Goal: Feedback & Contribution: Contribute content

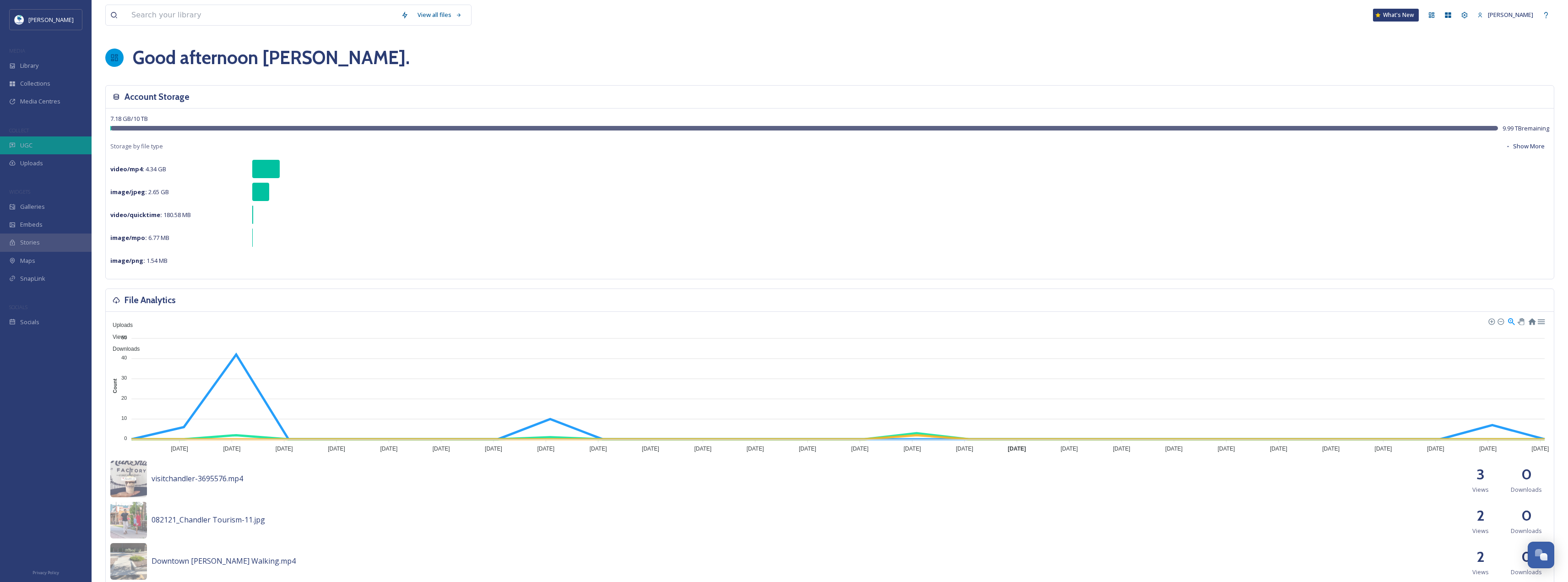
click at [23, 146] on span "UGC" at bounding box center [26, 146] width 12 height 9
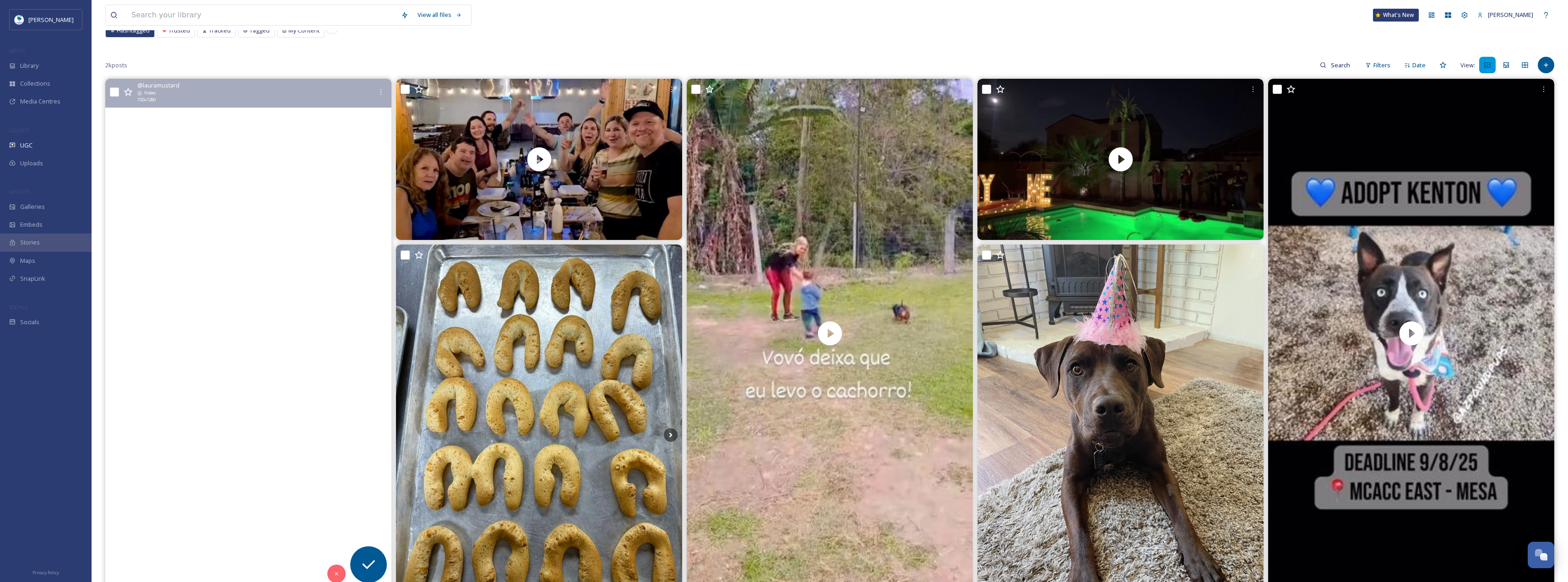
scroll to position [46, 0]
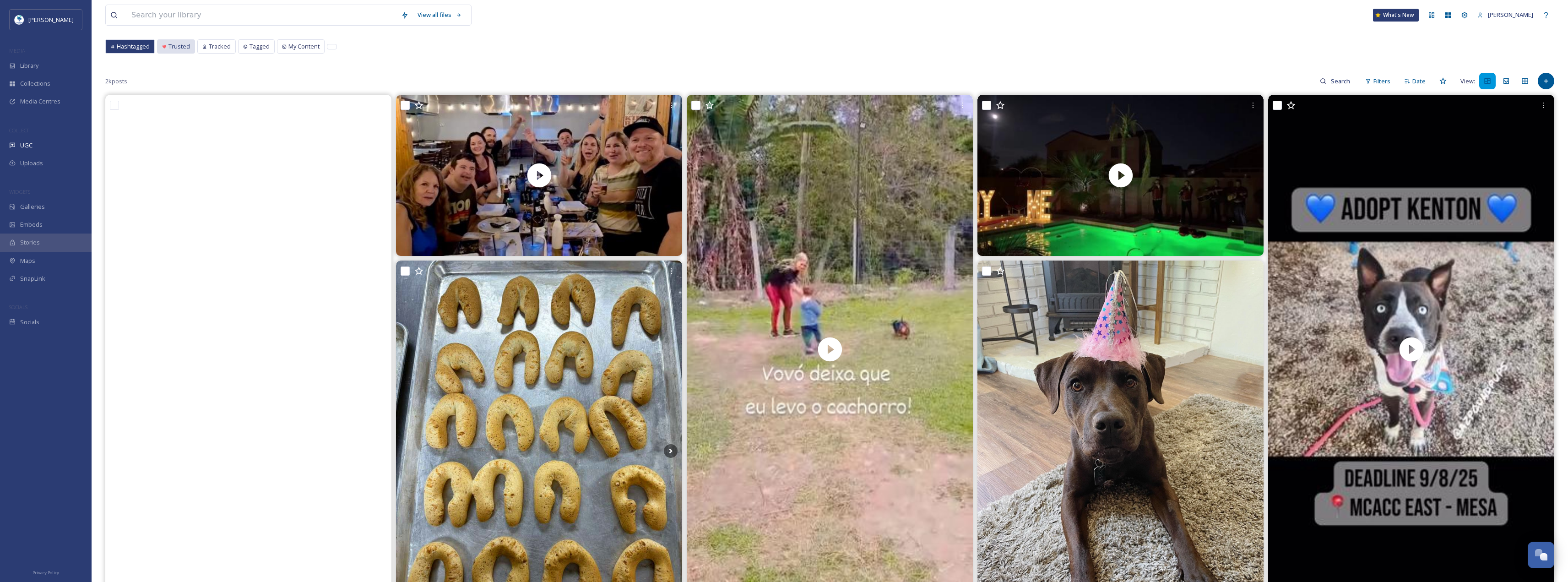
click at [186, 50] on span "Trusted" at bounding box center [179, 46] width 21 height 9
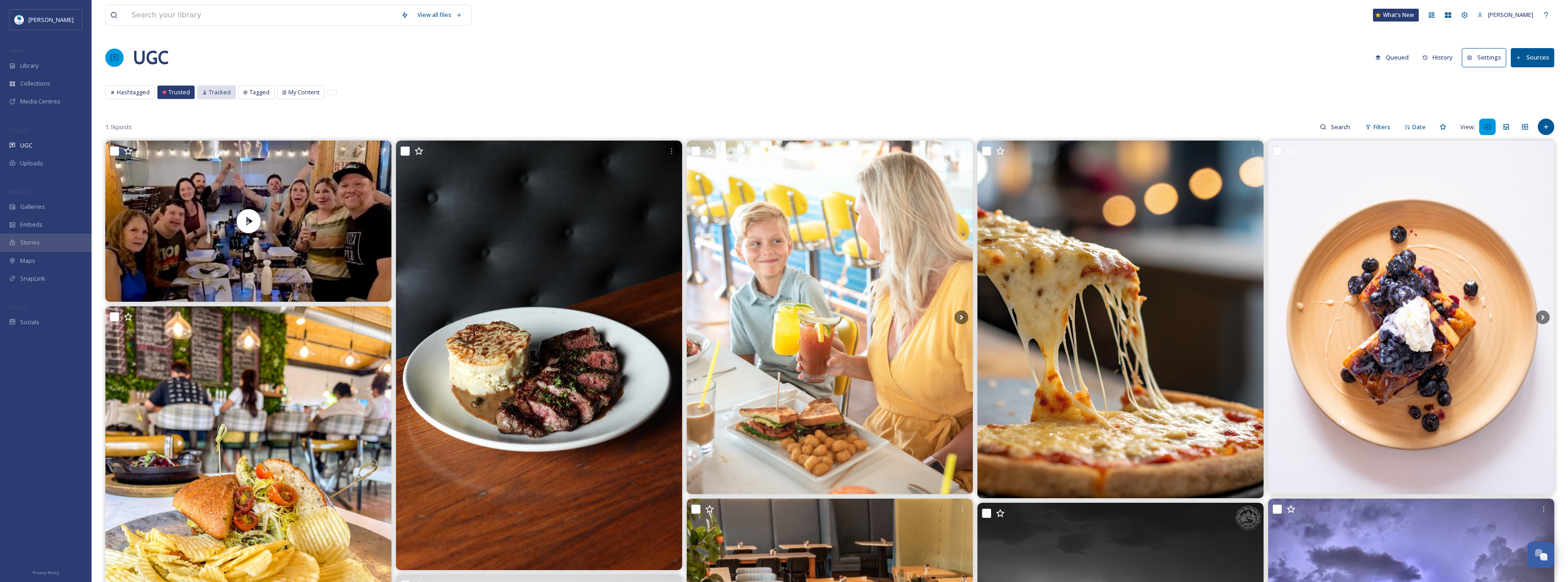
click at [227, 89] on span "Tracked" at bounding box center [219, 92] width 22 height 9
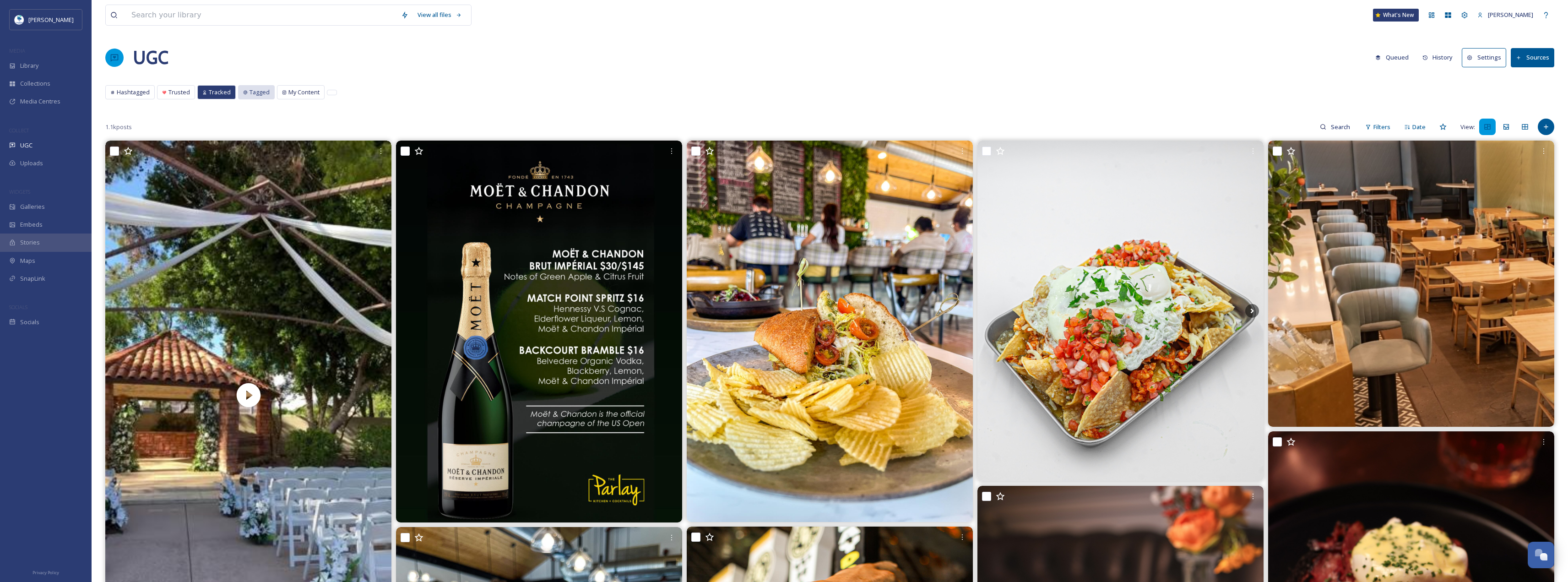
click at [259, 90] on span "Tagged" at bounding box center [259, 92] width 20 height 9
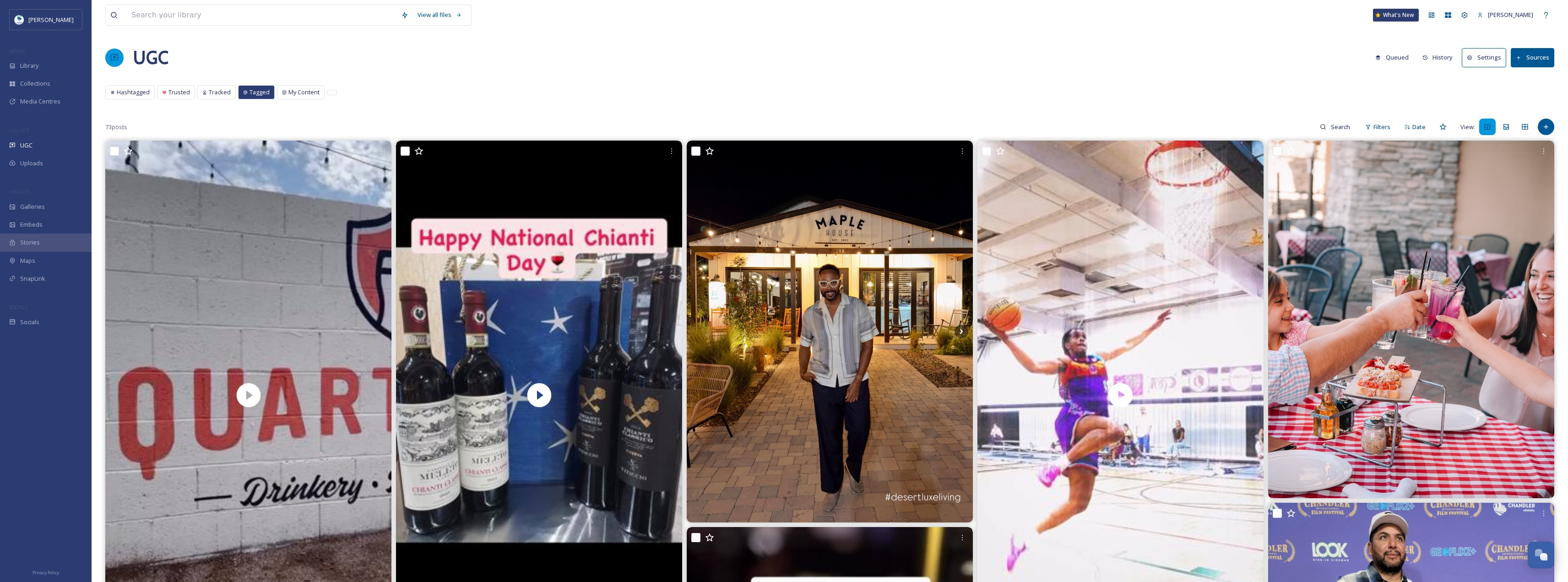
click at [1550, 135] on div "73 posts Filters Date View:" at bounding box center [830, 127] width 1449 height 18
click at [1550, 131] on div "Add Post" at bounding box center [1545, 127] width 17 height 17
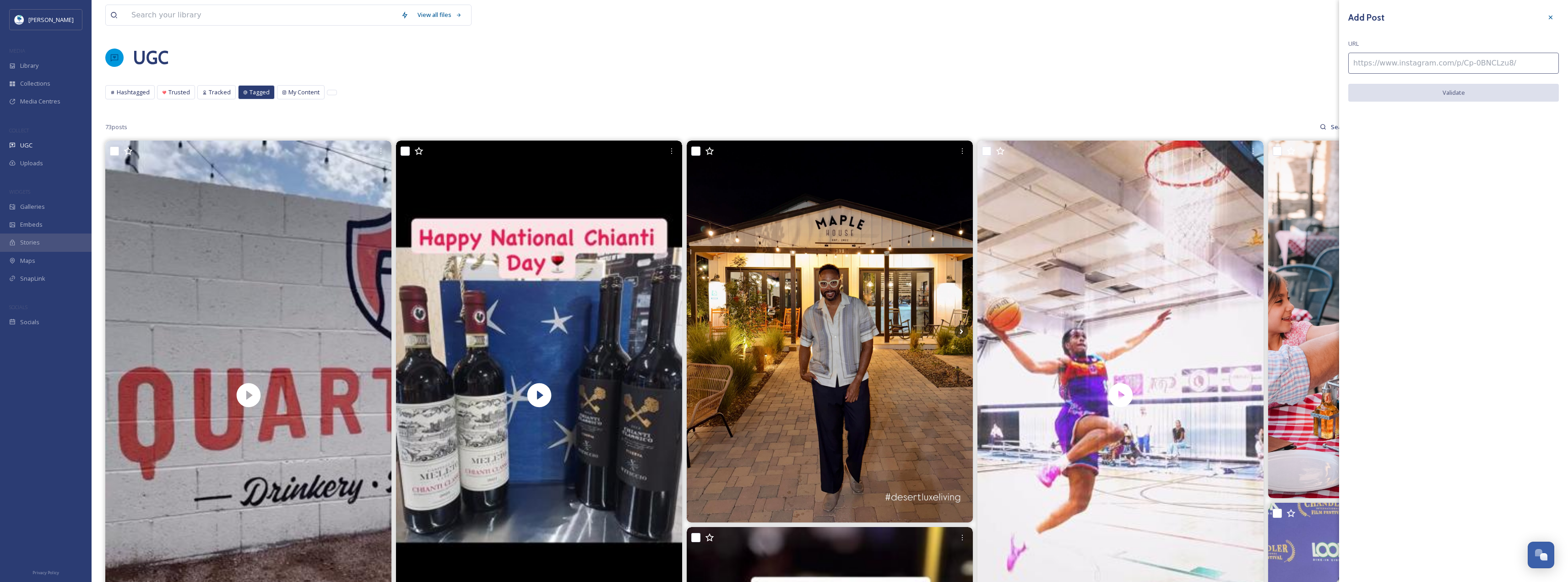
click at [1456, 60] on input at bounding box center [1453, 63] width 210 height 21
paste input "[URL][DOMAIN_NAME]"
type input "[URL][DOMAIN_NAME]"
click at [1461, 90] on button "Validate" at bounding box center [1453, 93] width 210 height 19
click at [1456, 97] on button "Add Post" at bounding box center [1453, 93] width 210 height 19
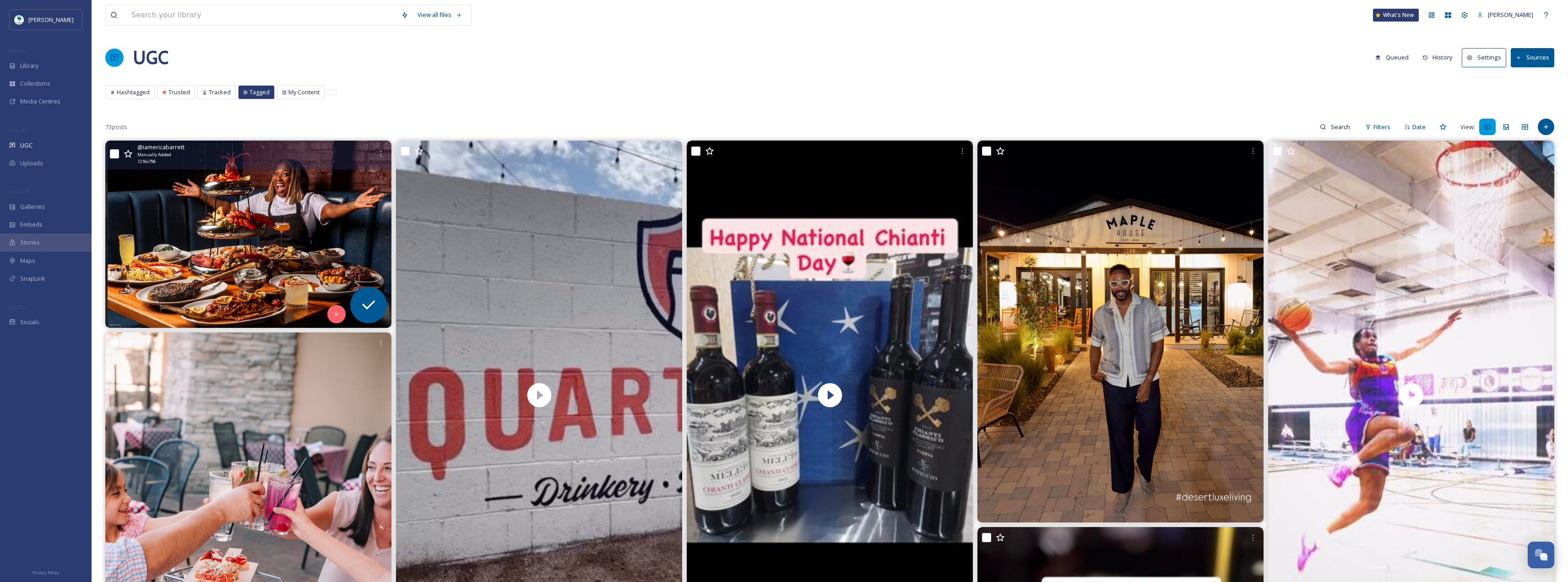
click at [179, 182] on img at bounding box center [248, 234] width 286 height 187
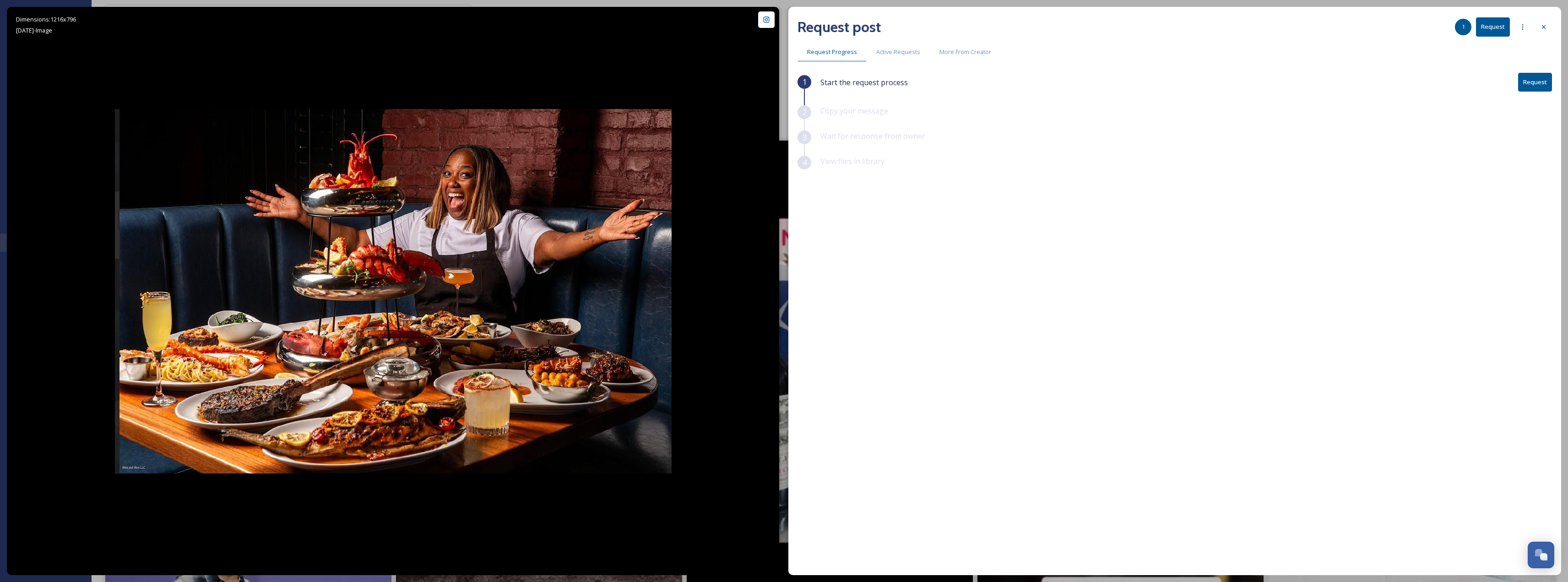
click at [1542, 86] on button "Request" at bounding box center [1534, 82] width 34 height 19
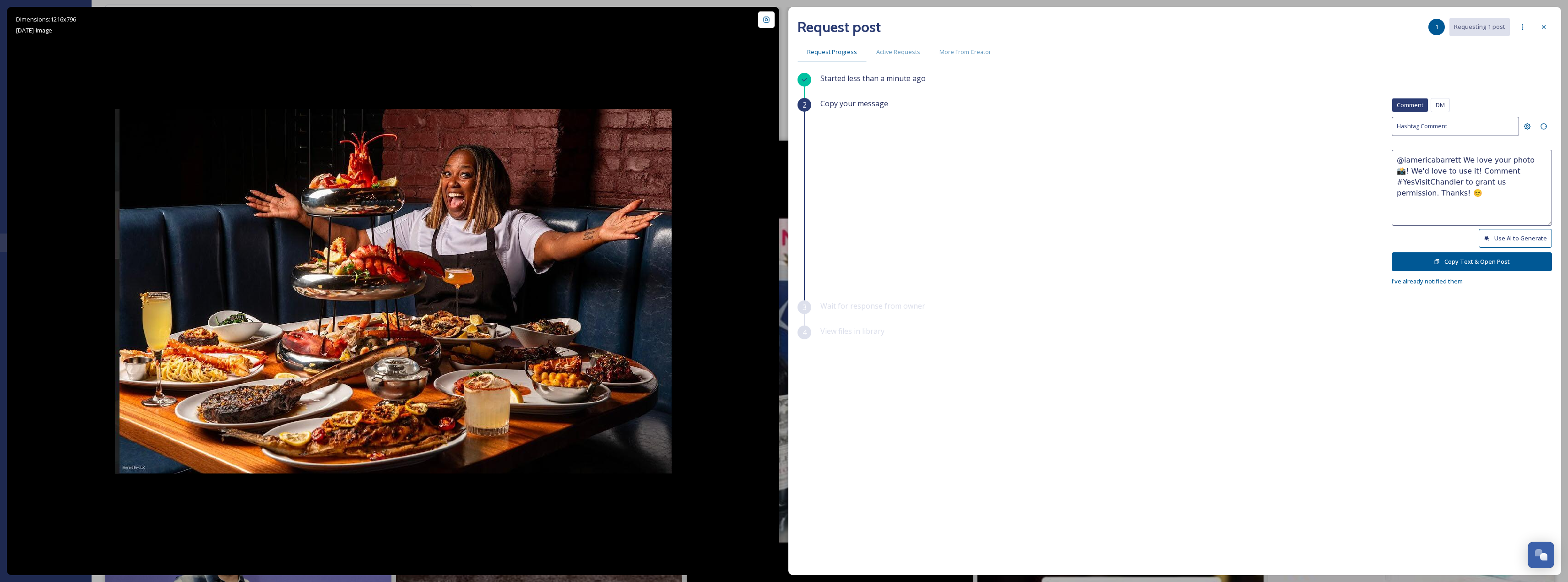
drag, startPoint x: 1462, startPoint y: 171, endPoint x: 1456, endPoint y: 183, distance: 13.4
click at [1456, 183] on textarea "@iamericabarrett We love your photo 📸! We'd love to use it! Comment #YesVisitCh…" at bounding box center [1471, 188] width 160 height 76
drag, startPoint x: 1395, startPoint y: 161, endPoint x: 1462, endPoint y: 171, distance: 67.7
click at [1462, 171] on textarea "@iamericabarrett We love your photo 📸! We'd love to use it! Would to grant us p…" at bounding box center [1471, 188] width 160 height 76
click at [1528, 240] on button "Use AI to Generate" at bounding box center [1515, 238] width 73 height 19
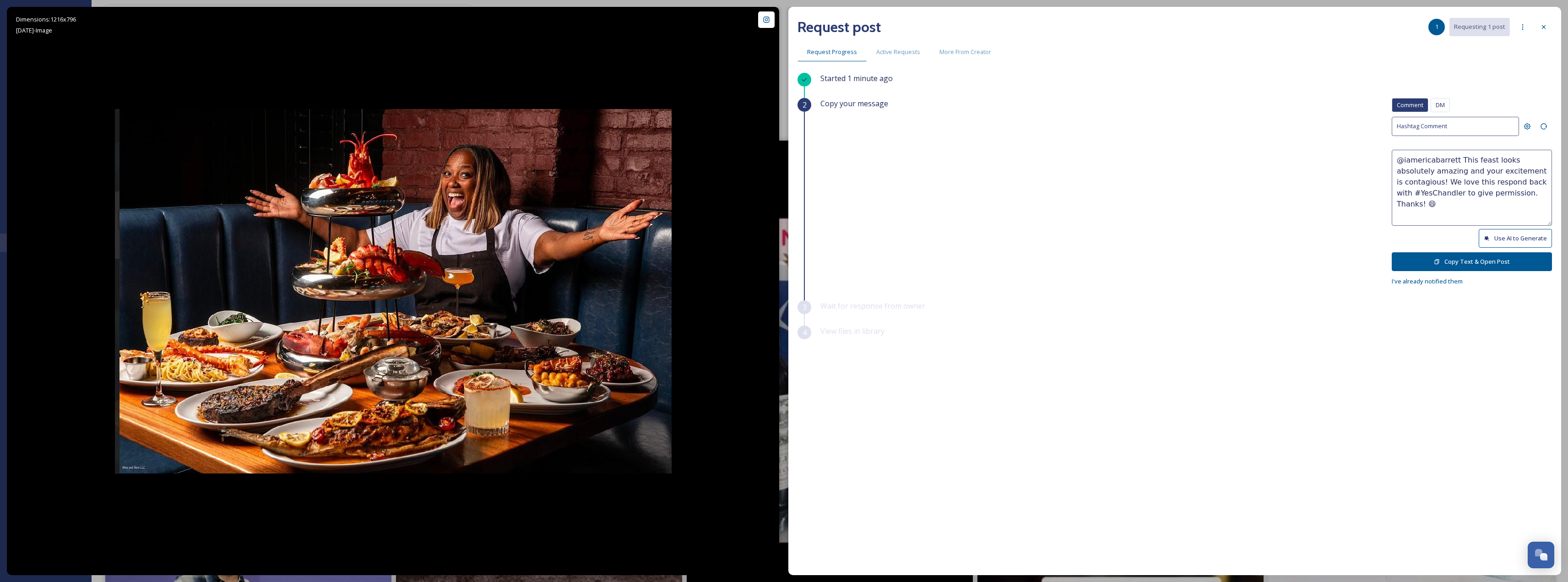
drag, startPoint x: 1396, startPoint y: 157, endPoint x: 1553, endPoint y: 173, distance: 157.8
click at [1553, 173] on div "Request post 1 Requesting 1 post Request Progress Active Requests More From Cre…" at bounding box center [1174, 290] width 773 height 568
paste textarea "We love your photo 📸! We'd love to use it"
drag, startPoint x: 1463, startPoint y: 168, endPoint x: 1518, endPoint y: 180, distance: 56.3
click at [1518, 180] on textarea "@iamericabarrett We love your photo 📸! We'd love to use it! We love this respon…" at bounding box center [1471, 188] width 160 height 76
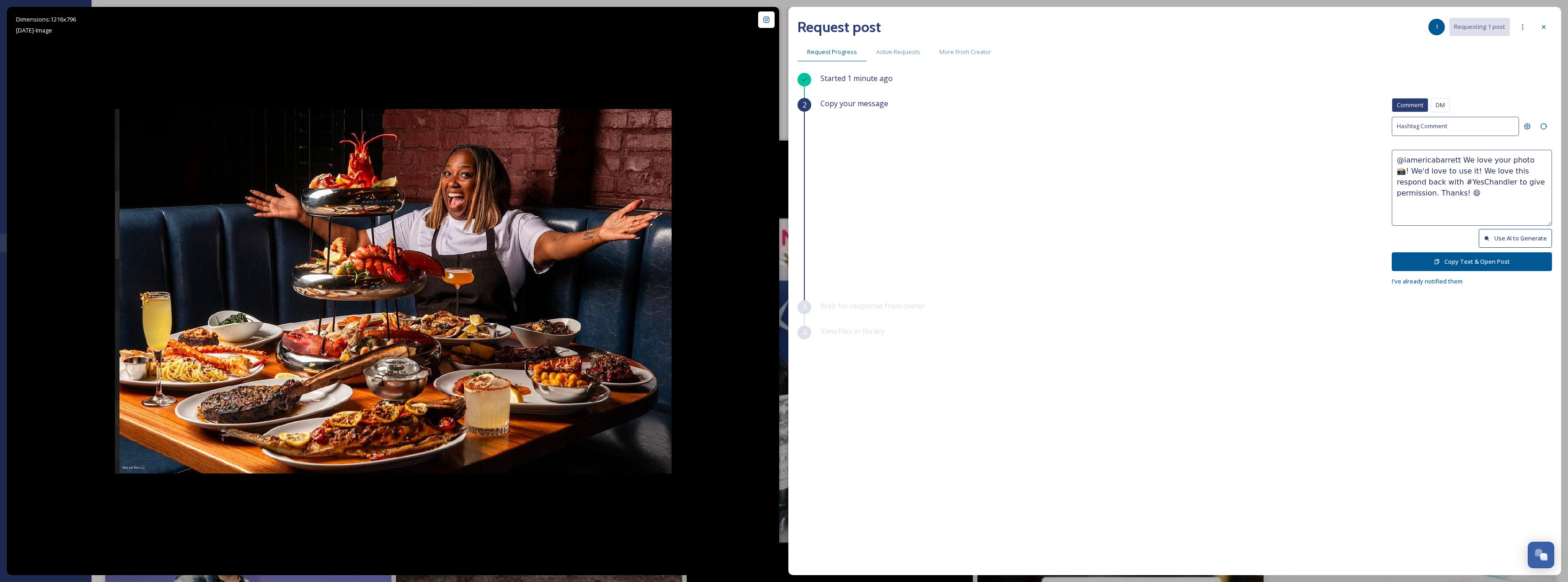
click at [1485, 174] on textarea "@iamericabarrett We love your photo 📸! We'd love to use it! We love this respon…" at bounding box center [1471, 188] width 160 height 76
click at [1494, 171] on textarea "@iamericabarrett We love your photo 📸! We'd love to use it! We love this respon…" at bounding box center [1471, 188] width 160 height 76
click at [1486, 172] on textarea "@iamericabarrett We love your photo 📸! We'd love to use it! We love this respon…" at bounding box center [1471, 188] width 160 height 76
click at [1472, 172] on textarea "@iamericabarrett We love your photo 📸! We'd love to use it! We love this respon…" at bounding box center [1471, 188] width 160 height 76
drag, startPoint x: 1512, startPoint y: 171, endPoint x: 1523, endPoint y: 185, distance: 17.8
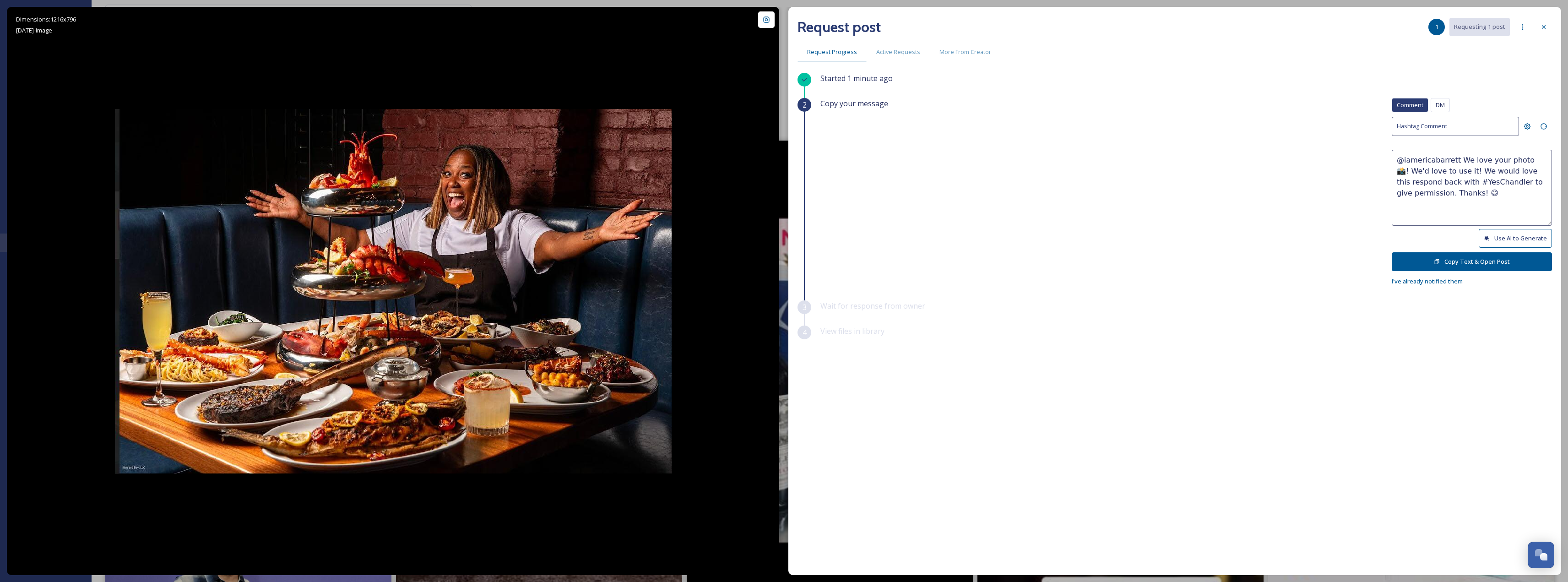
click at [1526, 185] on textarea "@iamericabarrett We love your photo 📸! We'd love to use it! We would love this …" at bounding box center [1471, 188] width 160 height 76
click at [1516, 175] on textarea "@iamericabarrett We love your photo 📸! We'd love to use it! We would love this …" at bounding box center [1471, 188] width 160 height 76
click at [1510, 169] on textarea "@iamericabarrett We love your photo 📸! We'd love to use it! We would love this …" at bounding box center [1471, 188] width 160 height 76
drag, startPoint x: 1461, startPoint y: 171, endPoint x: 1434, endPoint y: 194, distance: 35.5
click at [1434, 194] on textarea "@iamericabarrett We love your photo 📸! We'd love to use it! We would love this …" at bounding box center [1471, 188] width 160 height 76
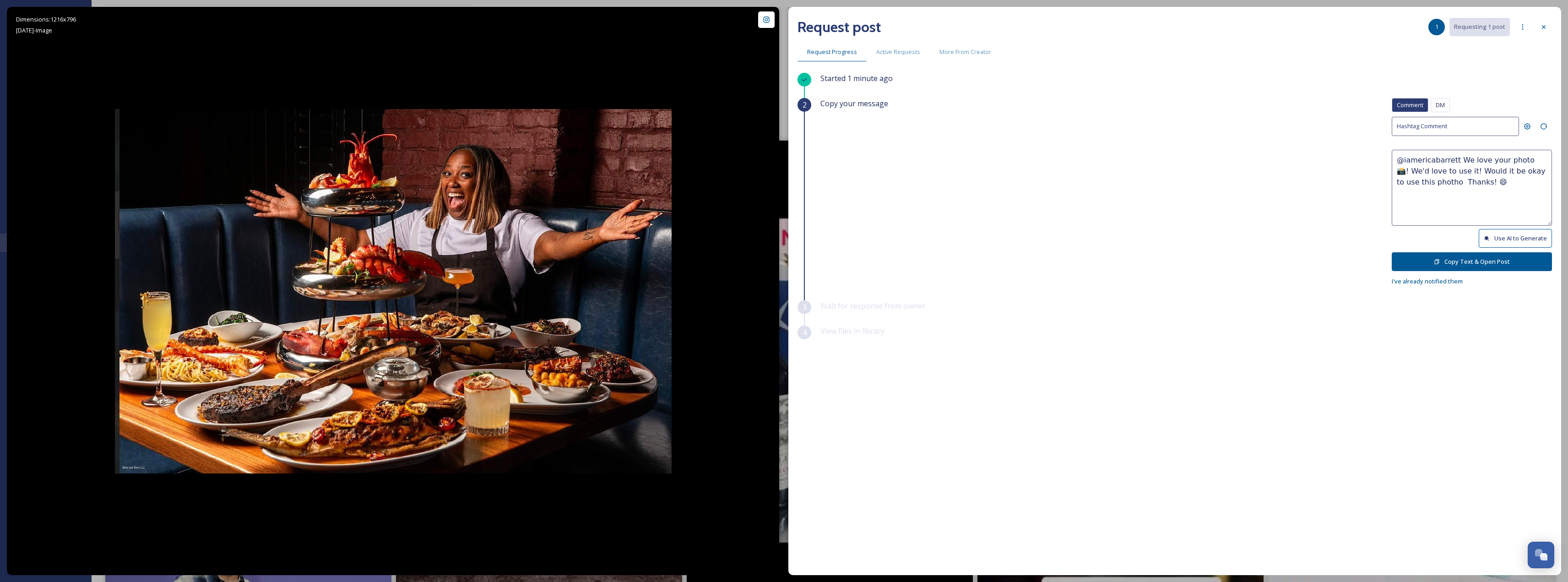
click at [1437, 186] on textarea "@iamericabarrett We love your photo 📸! We'd love to use it! Would it be okay to…" at bounding box center [1471, 188] width 160 height 76
click at [1417, 182] on textarea "@iamericabarrett We love your photo 📸! We'd love to use it! Would it be okay to…" at bounding box center [1471, 188] width 160 height 76
click at [1474, 179] on textarea "@iamericabarrett We love your photo 📸! We'd love to use it! Would it be okay to…" at bounding box center [1471, 188] width 160 height 76
click at [1397, 159] on textarea "@iamericabarrett We love your photo 📸! We'd love to use it! Would it be okay to…" at bounding box center [1471, 188] width 160 height 76
drag, startPoint x: 1454, startPoint y: 157, endPoint x: 1391, endPoint y: 158, distance: 63.0
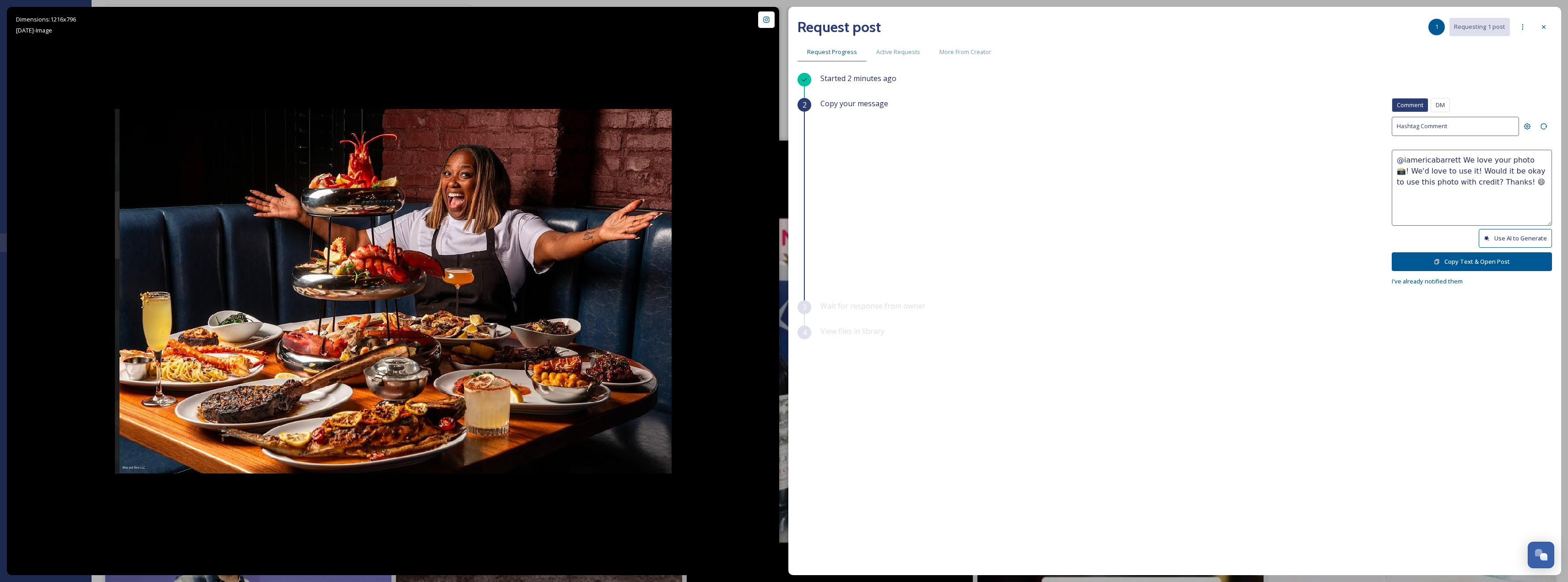
click at [1391, 158] on textarea "@iamericabarrett We love your photo 📸! We'd love to use it! Would it be okay to…" at bounding box center [1471, 188] width 160 height 76
type textarea "@iamericabarrett We love your photo 📸! We'd love to use it! Would it be okay to…"
click at [1474, 259] on button "Copy Text & Open Post" at bounding box center [1471, 262] width 160 height 19
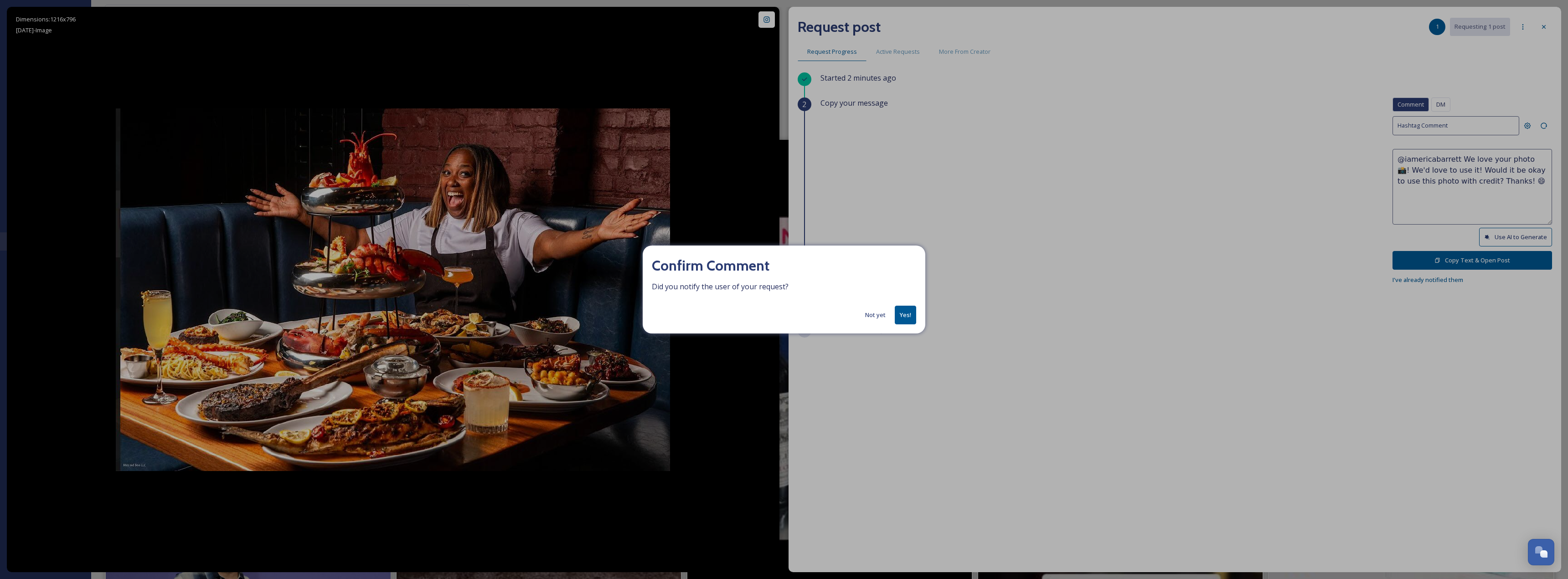
click at [898, 307] on button "Yes!" at bounding box center [905, 314] width 21 height 19
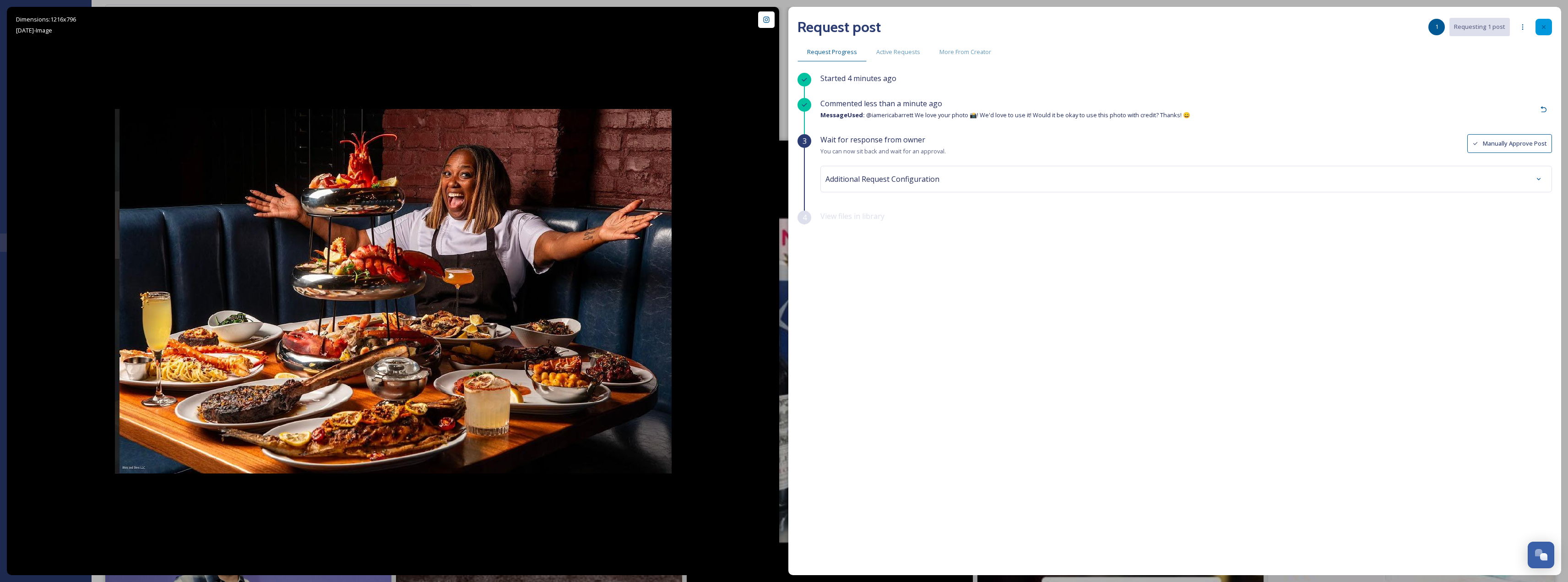
click at [1542, 21] on div at bounding box center [1544, 27] width 17 height 17
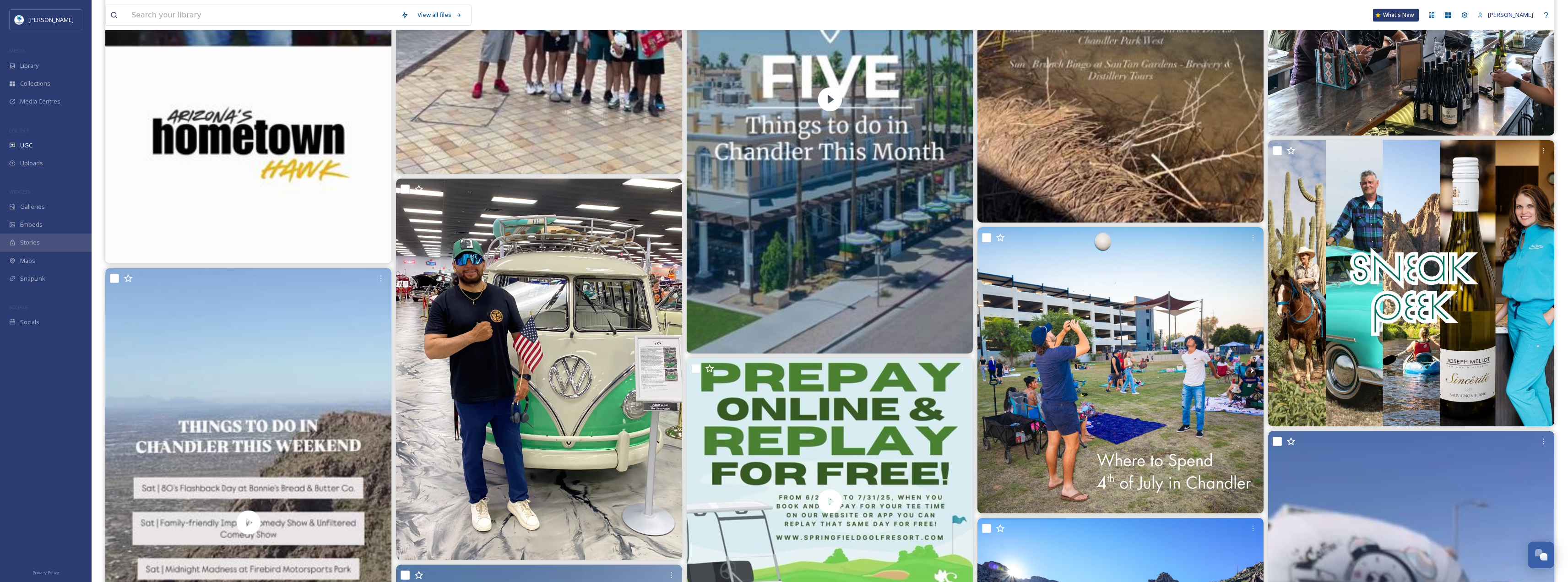
scroll to position [2209, 0]
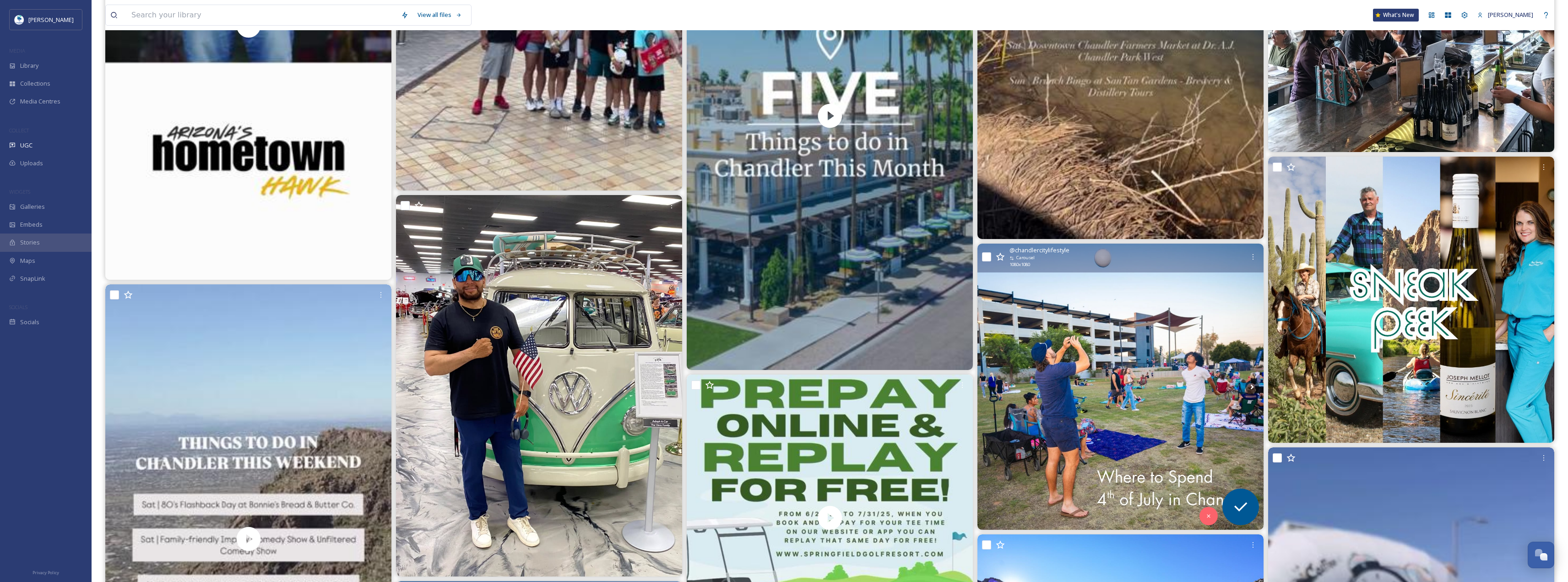
click at [1056, 367] on img at bounding box center [1121, 386] width 286 height 286
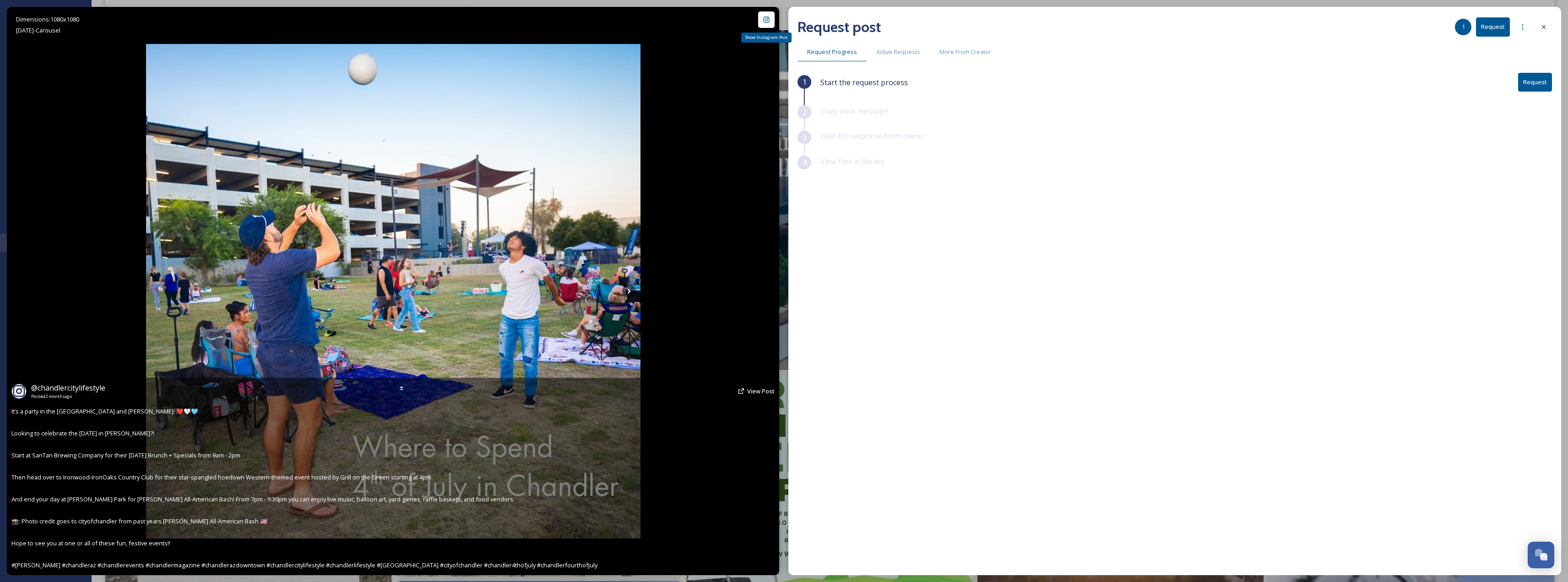
drag, startPoint x: 762, startPoint y: 22, endPoint x: 751, endPoint y: 13, distance: 14.2
click at [751, 13] on div "Show Instagram Post Dimensions: 1080 x [DATE] - Carousel @ chandlercitylifestyl…" at bounding box center [392, 290] width 772 height 568
click at [761, 18] on div at bounding box center [766, 20] width 17 height 17
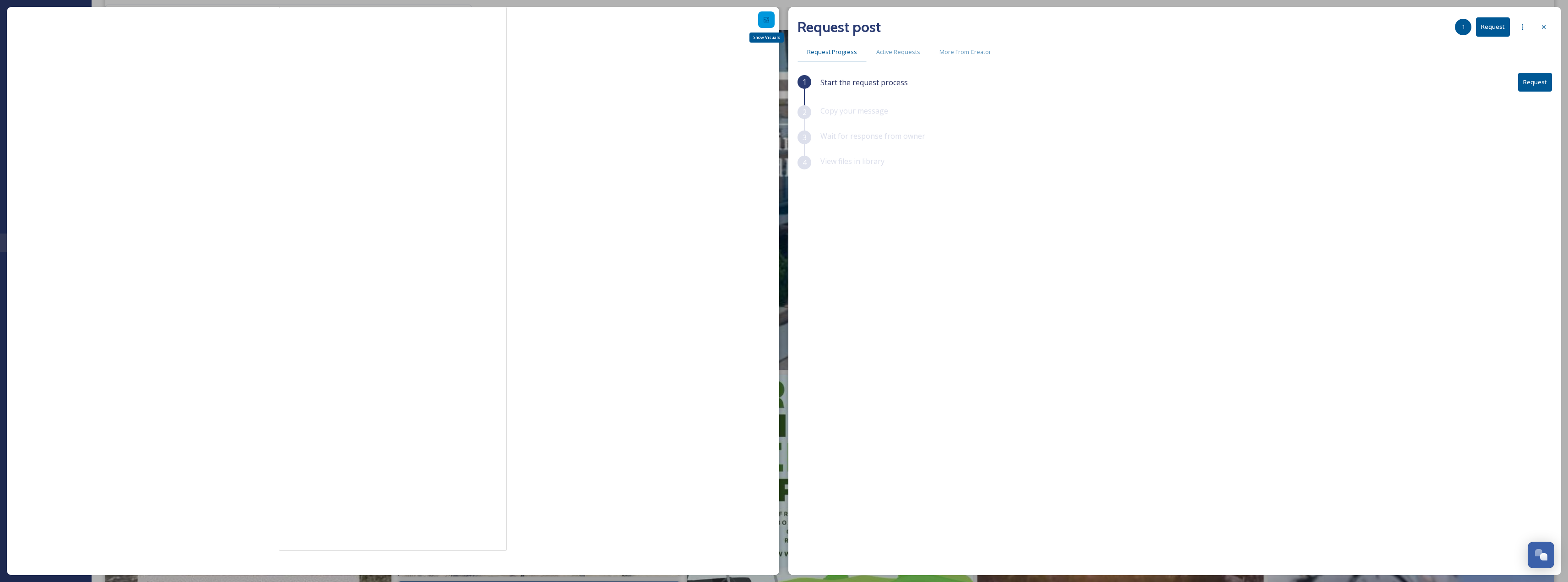
click at [769, 23] on icon at bounding box center [767, 20] width 7 height 7
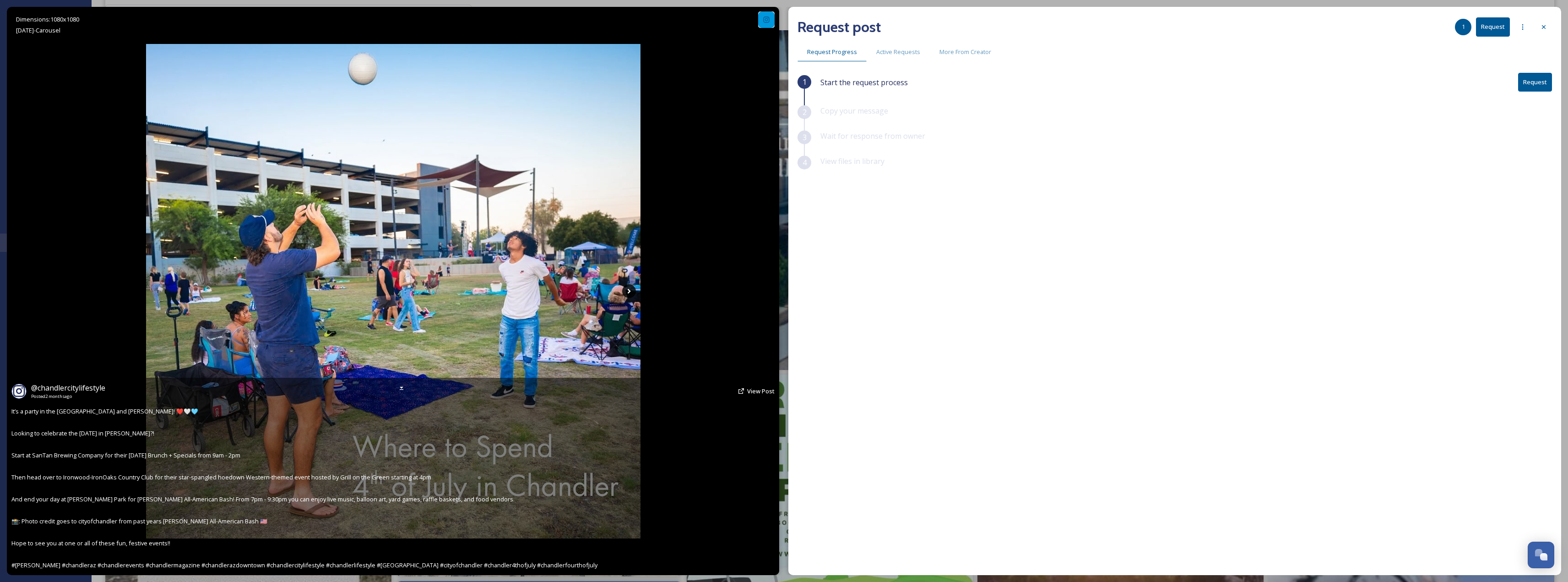
click at [627, 295] on icon at bounding box center [629, 291] width 13 height 13
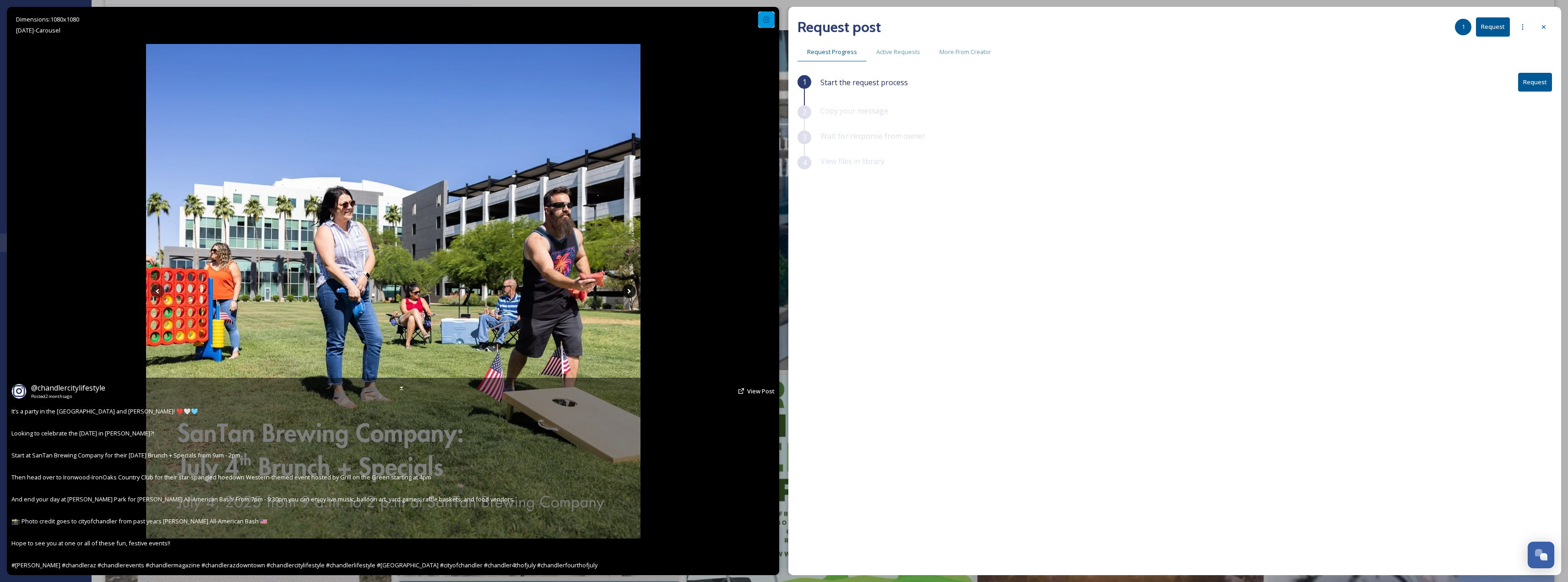
click at [626, 290] on icon at bounding box center [629, 291] width 13 height 13
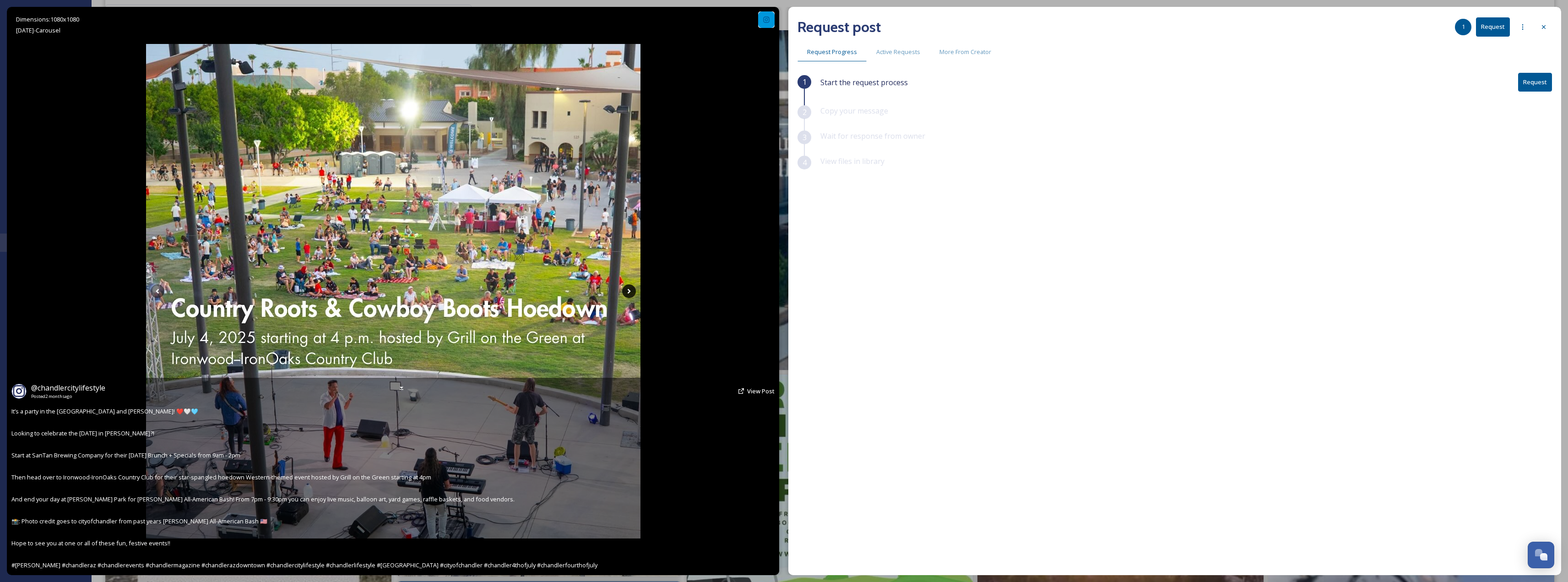
click at [626, 290] on icon at bounding box center [629, 291] width 13 height 13
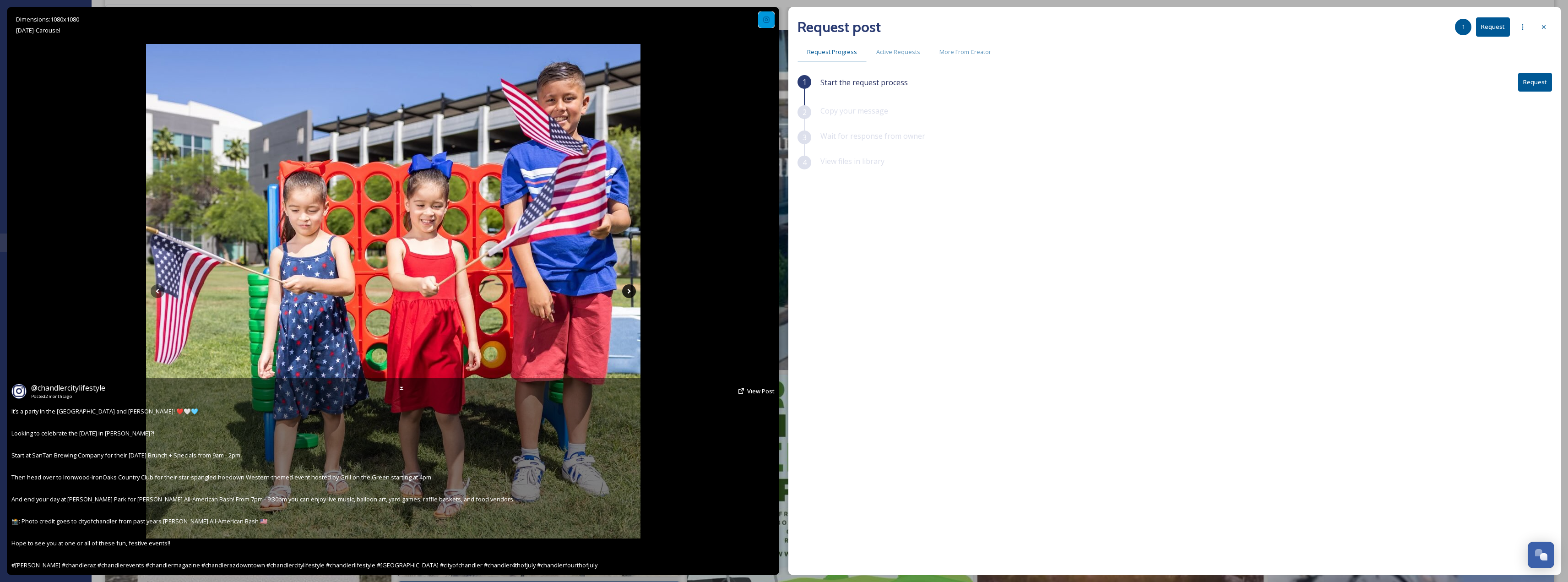
click at [635, 293] on icon at bounding box center [629, 291] width 13 height 13
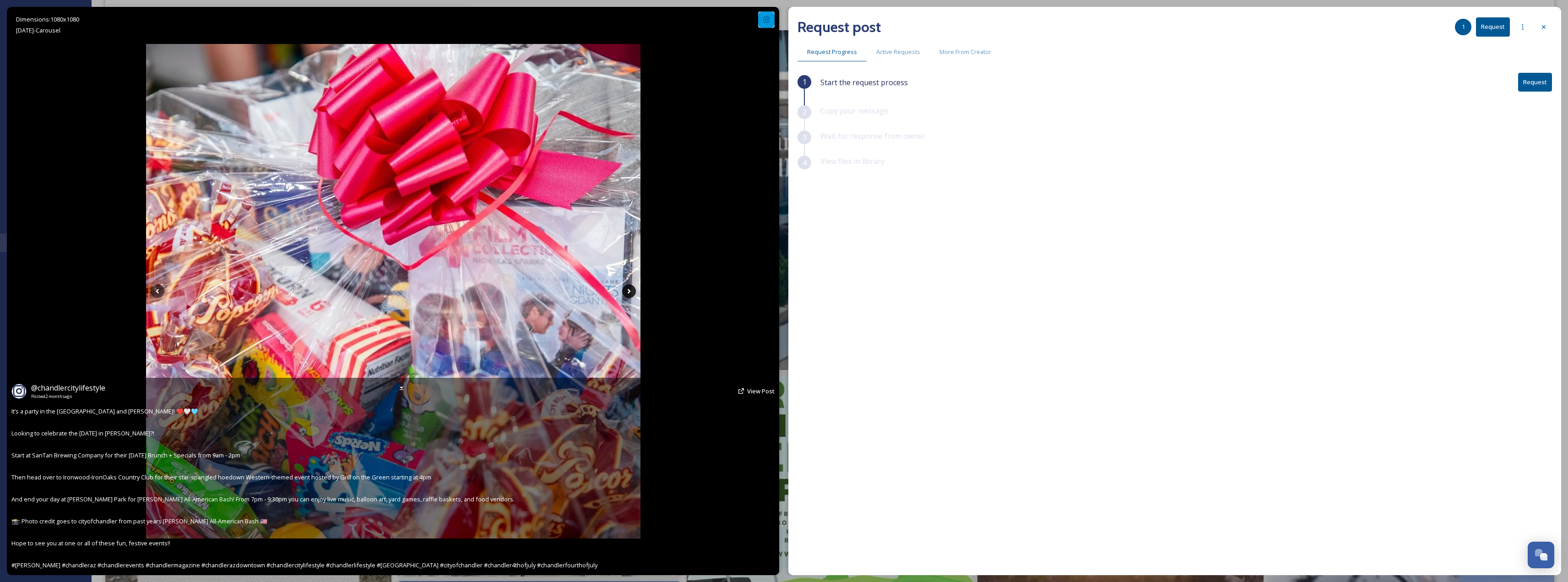
click at [635, 293] on icon at bounding box center [629, 291] width 13 height 13
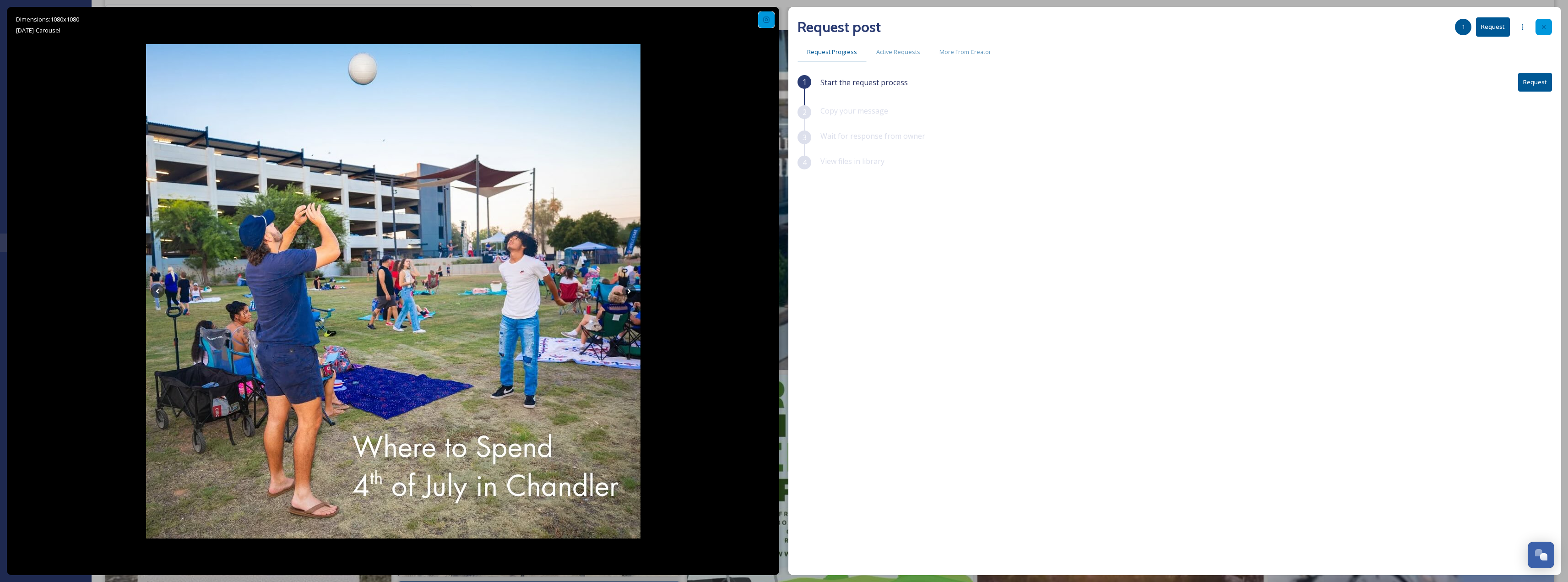
click at [1546, 26] on icon at bounding box center [1544, 27] width 7 height 7
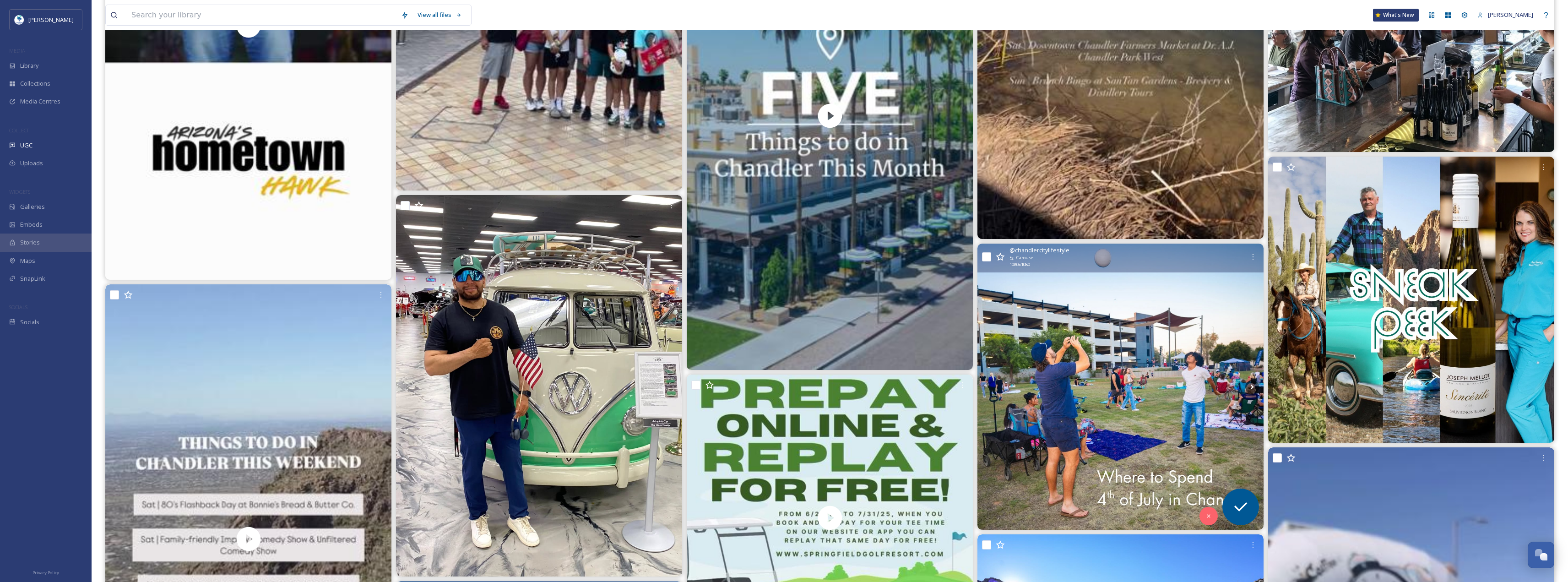
click at [1169, 364] on img at bounding box center [1121, 386] width 286 height 286
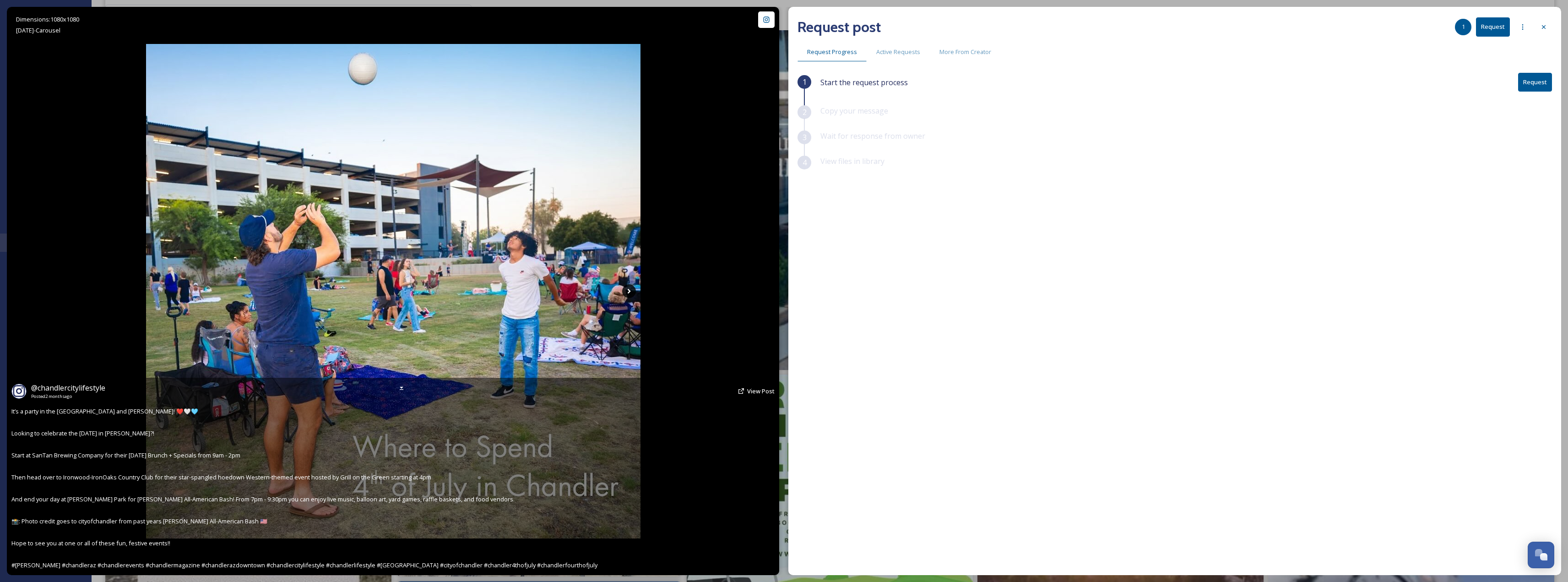
click at [634, 288] on icon at bounding box center [629, 291] width 13 height 13
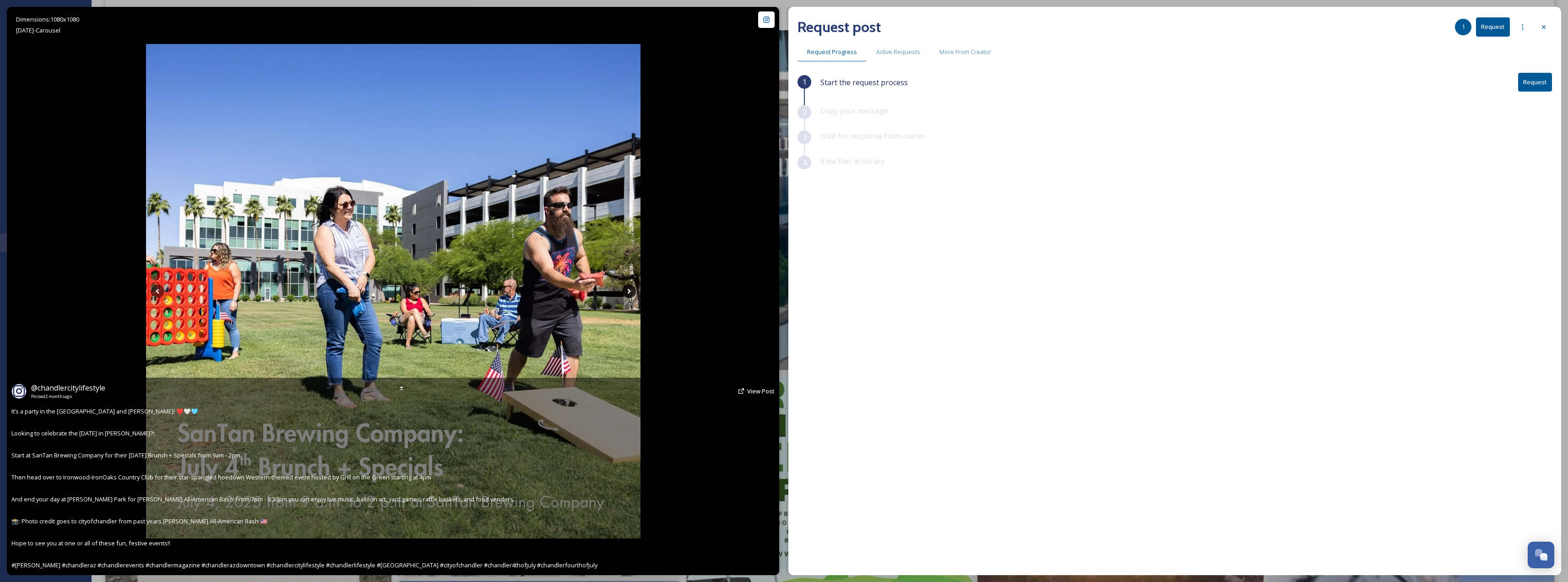
click at [634, 288] on icon at bounding box center [629, 291] width 13 height 13
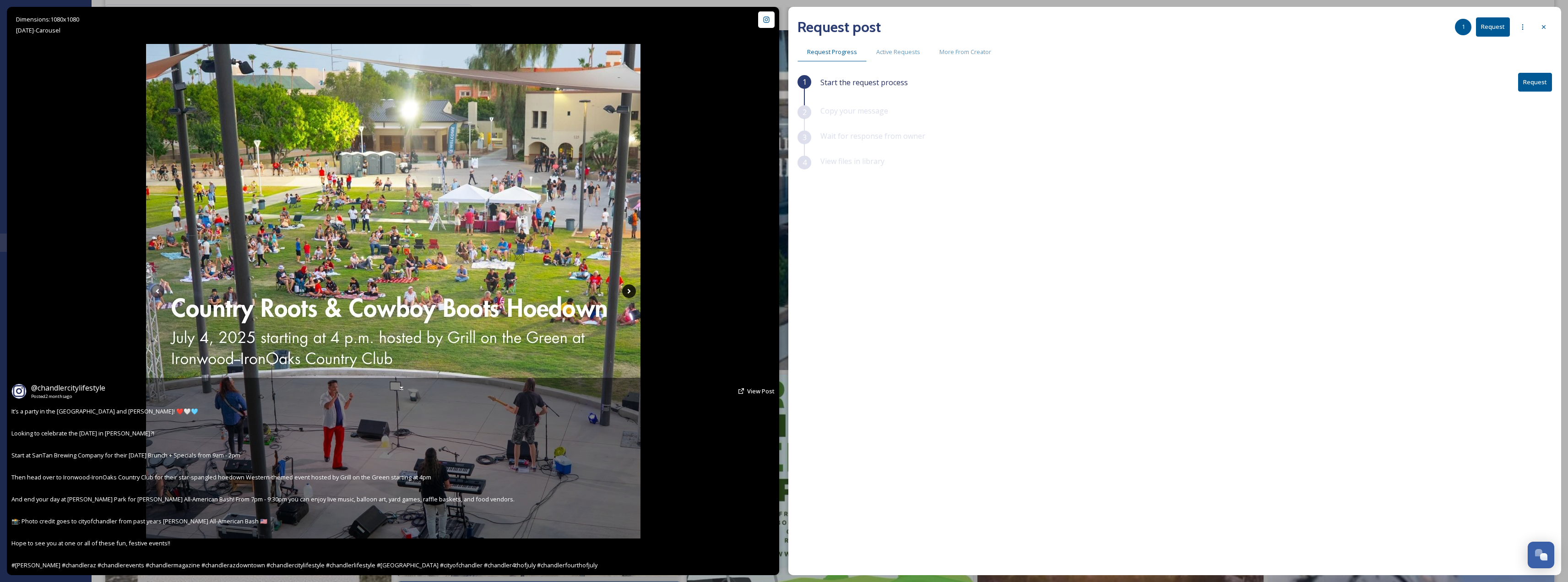
click at [634, 288] on icon at bounding box center [629, 291] width 13 height 13
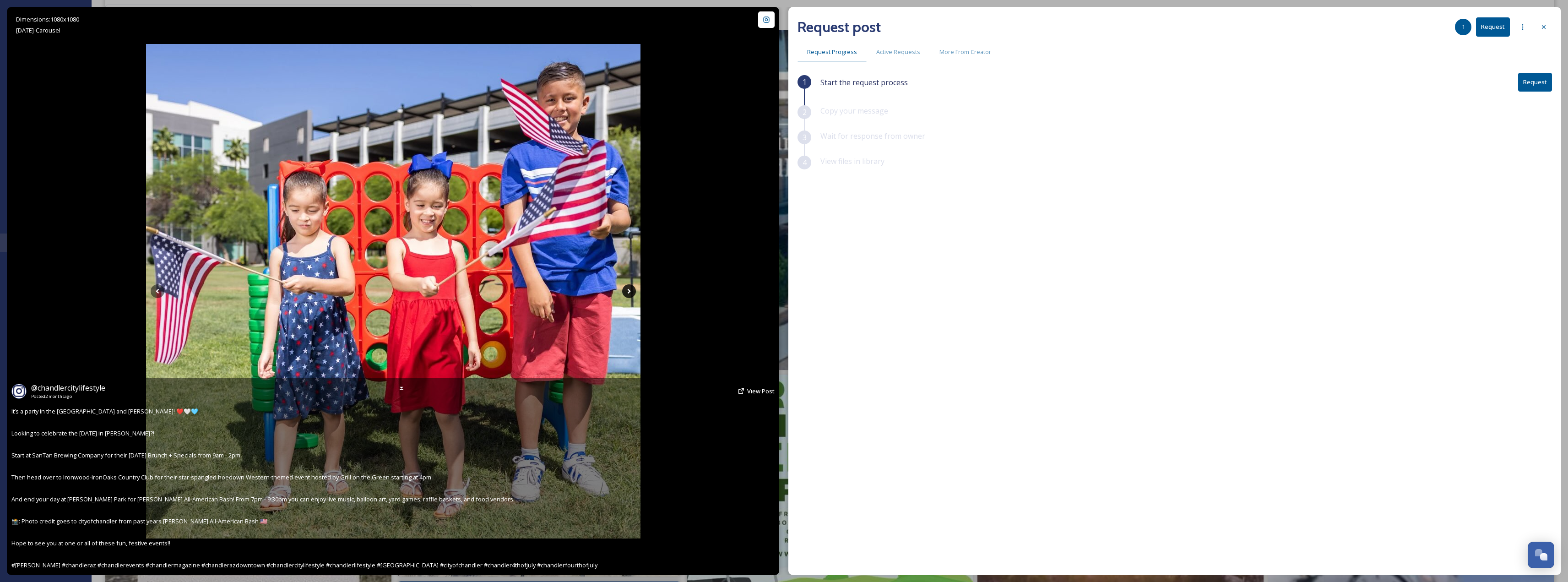
click at [634, 288] on icon at bounding box center [629, 291] width 13 height 13
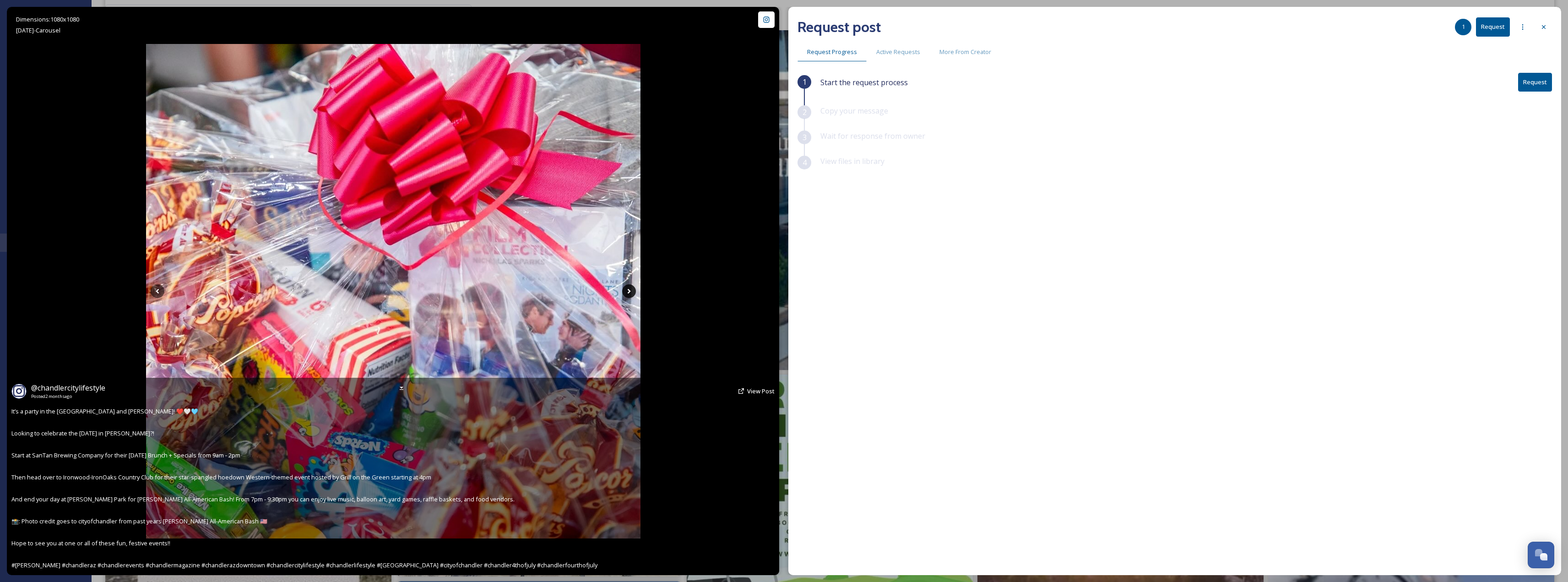
click at [634, 288] on icon at bounding box center [629, 291] width 13 height 13
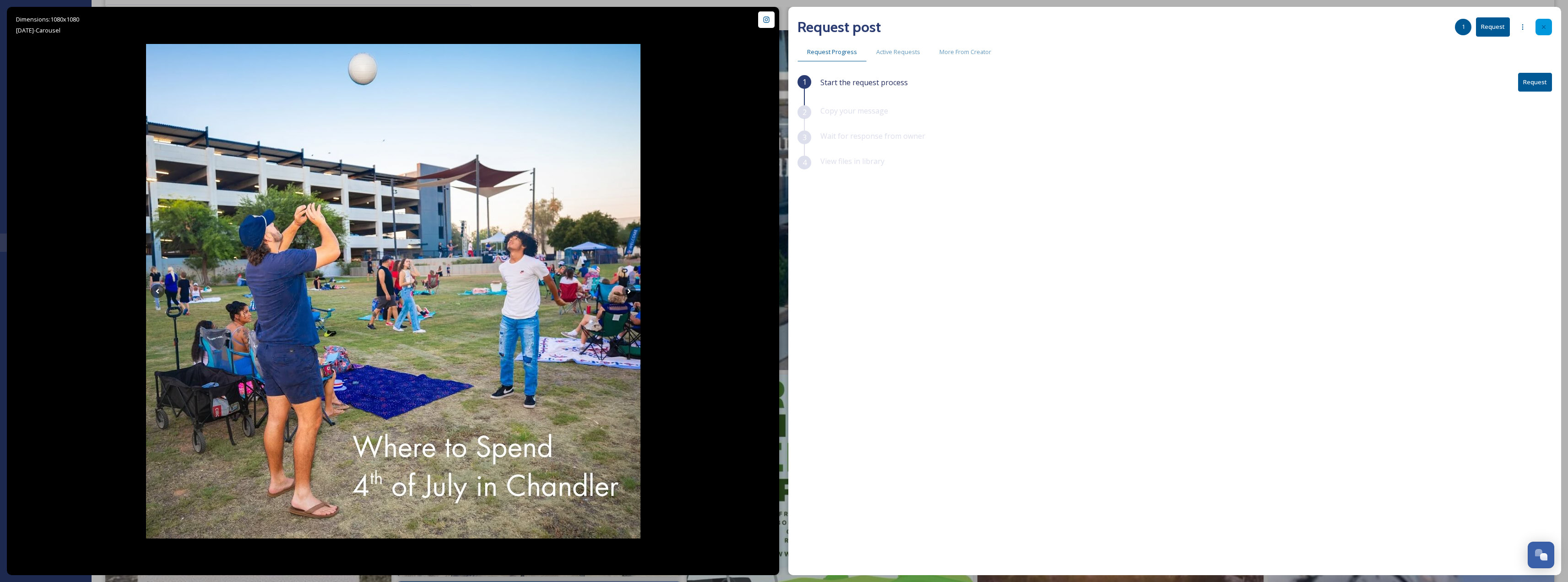
click at [1547, 21] on div at bounding box center [1544, 27] width 17 height 17
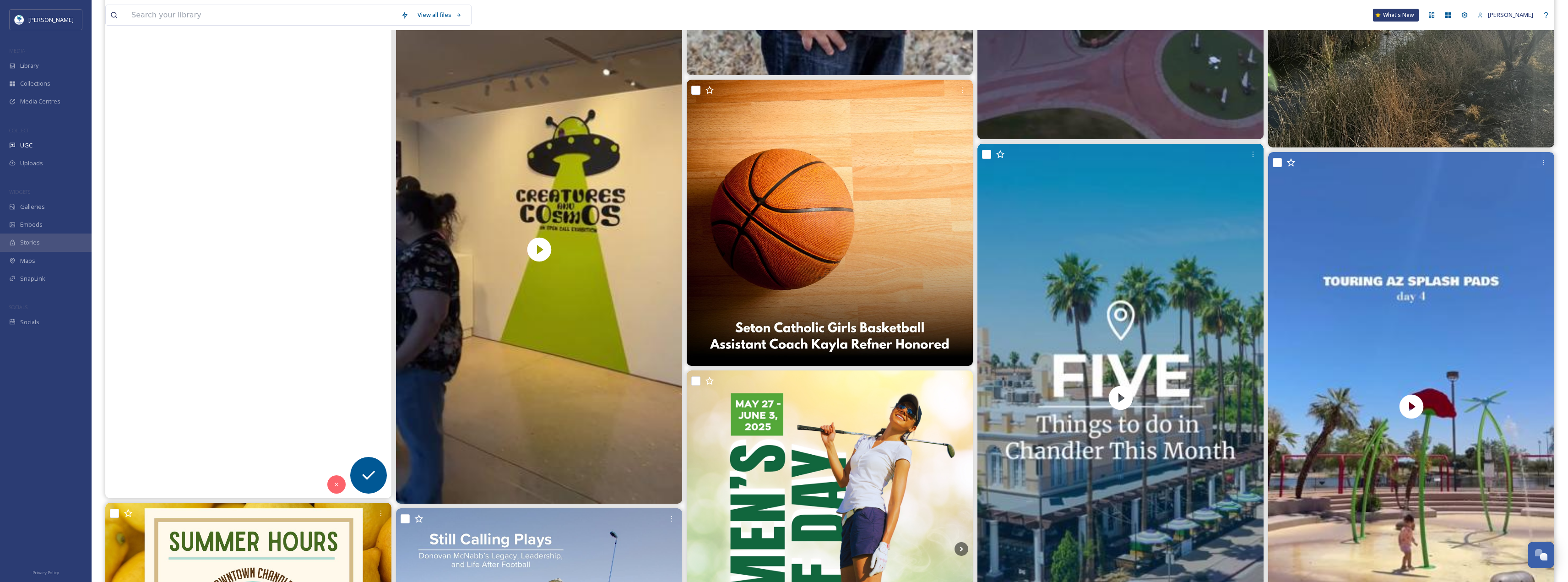
scroll to position [3307, 0]
click at [260, 317] on video "Looking for something new to do? Explore myths, legends, creatures, and cosmos …" at bounding box center [248, 245] width 286 height 509
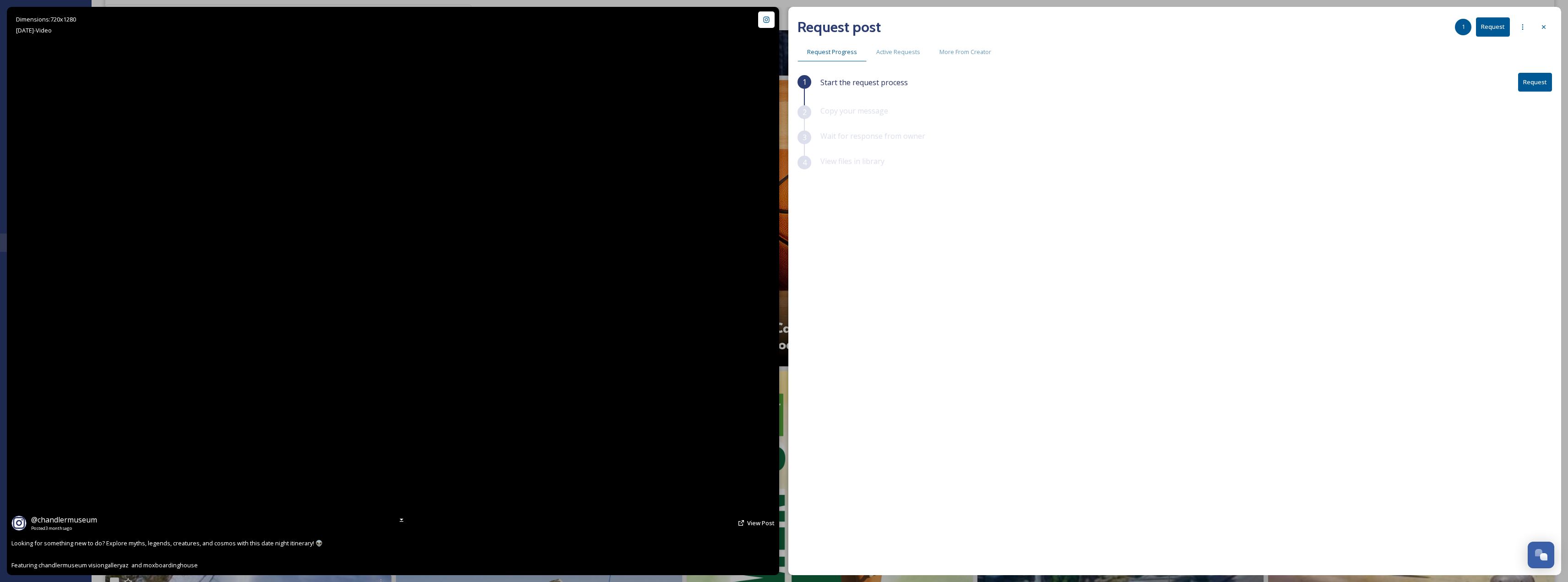
scroll to position [2794, 0]
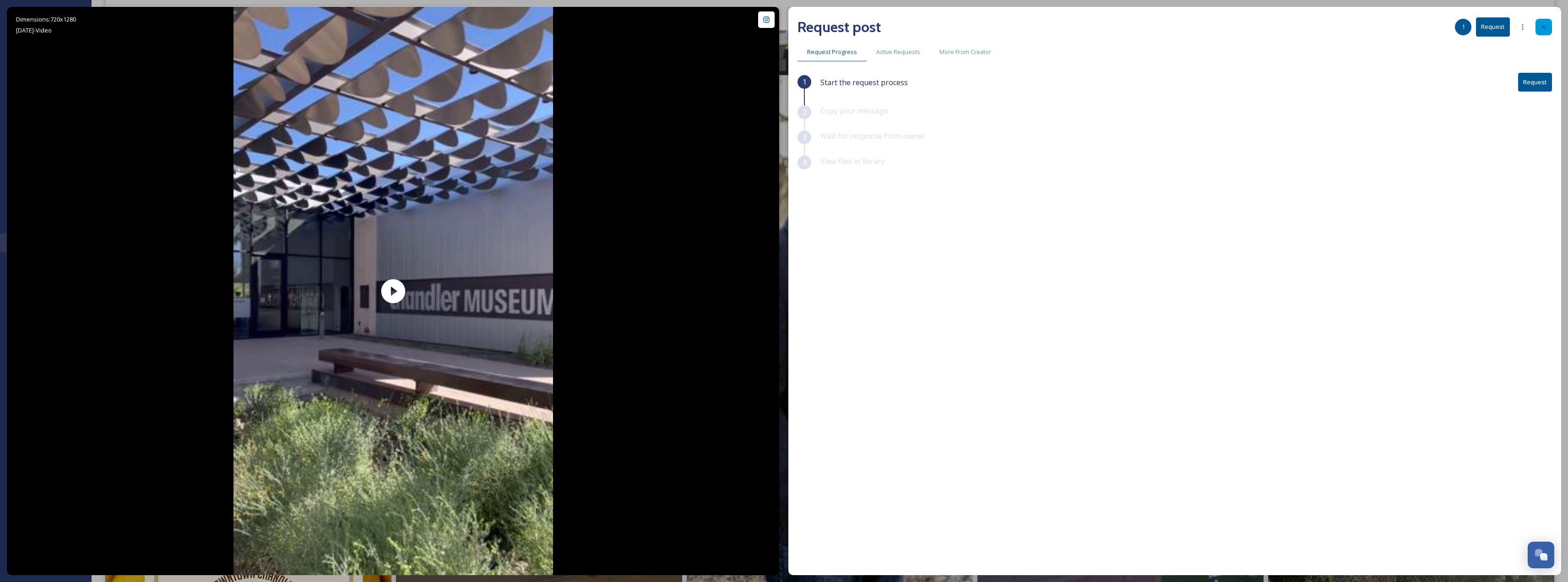
click at [1545, 27] on icon at bounding box center [1544, 27] width 7 height 7
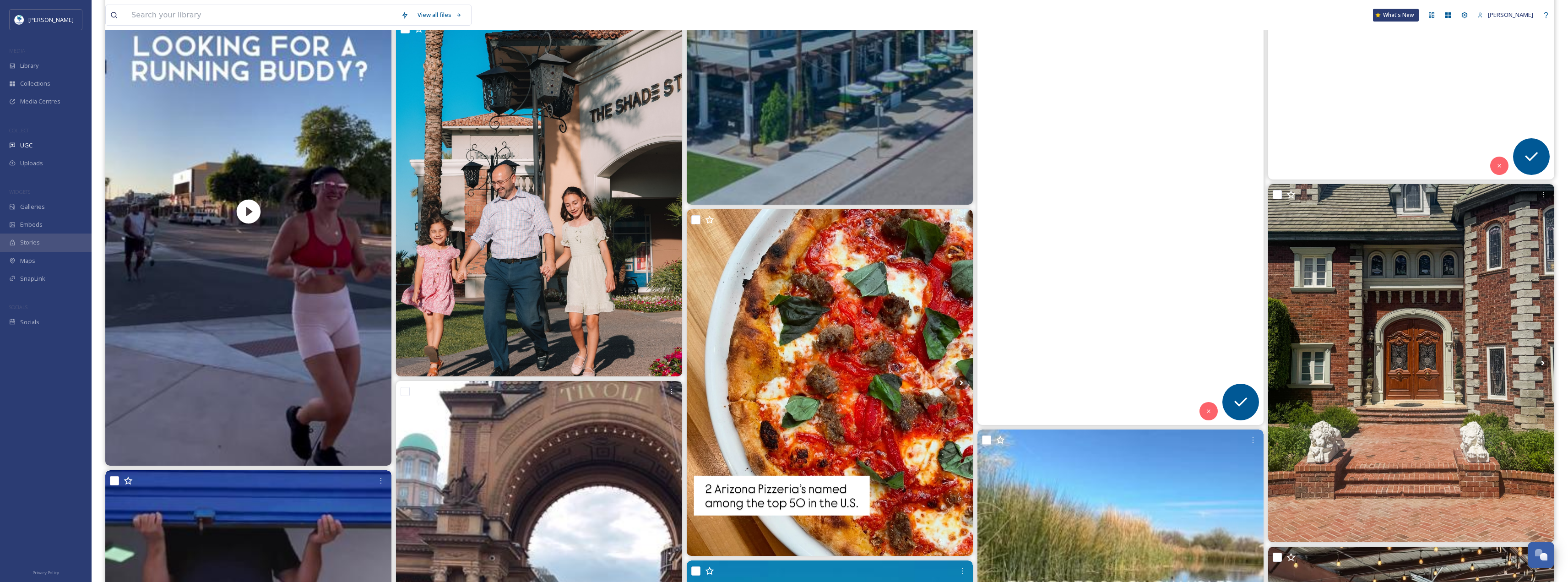
scroll to position [1432, 0]
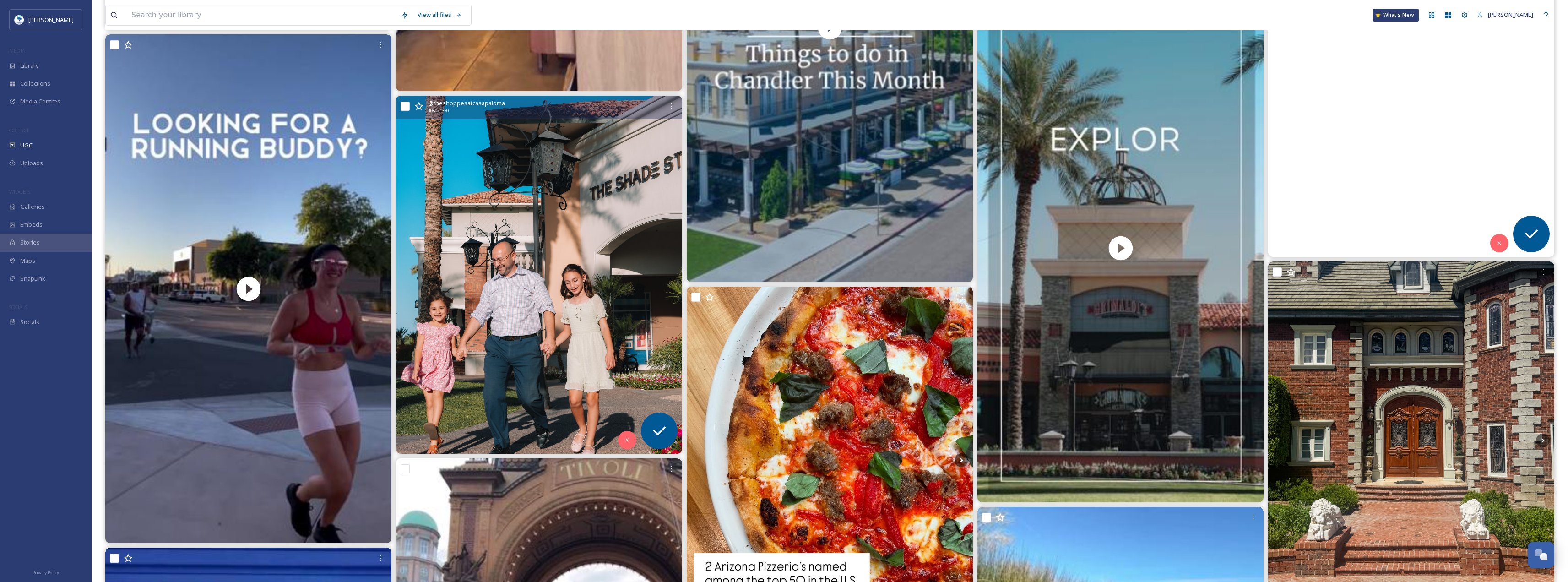
click at [611, 227] on img at bounding box center [539, 274] width 286 height 358
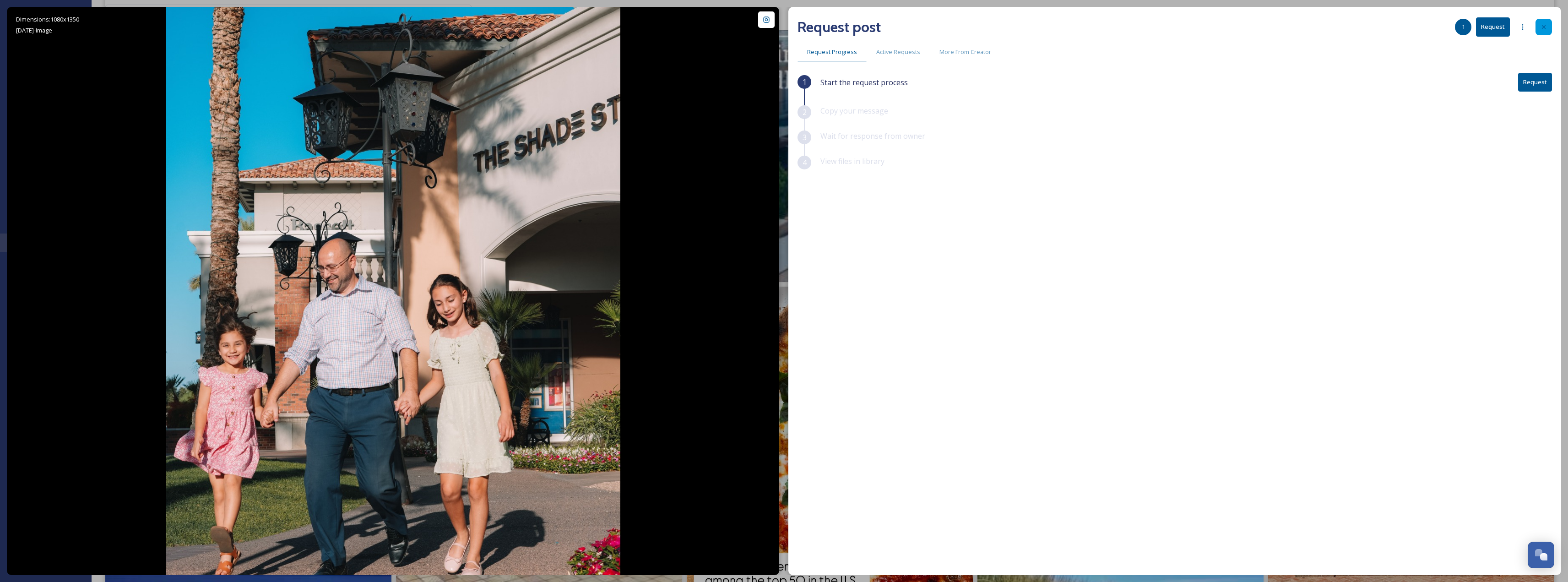
click at [1540, 30] on icon at bounding box center [1544, 27] width 7 height 7
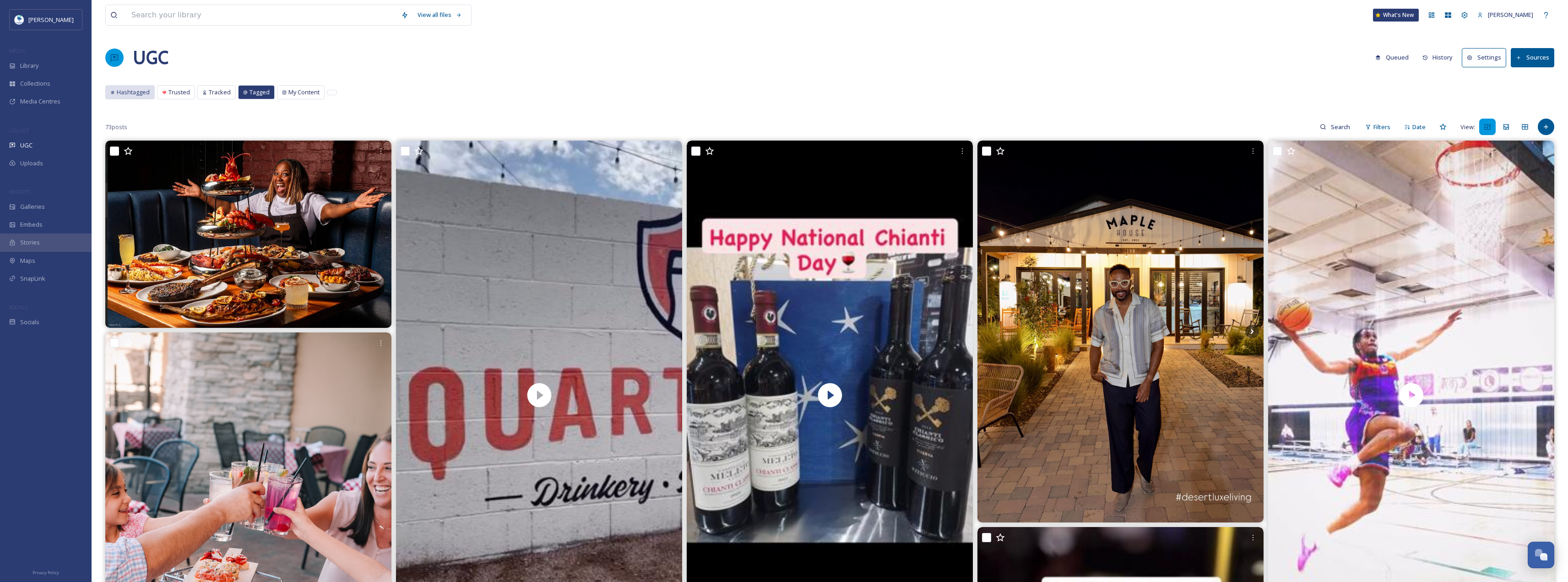
click at [142, 95] on span "Hashtagged" at bounding box center [133, 92] width 33 height 9
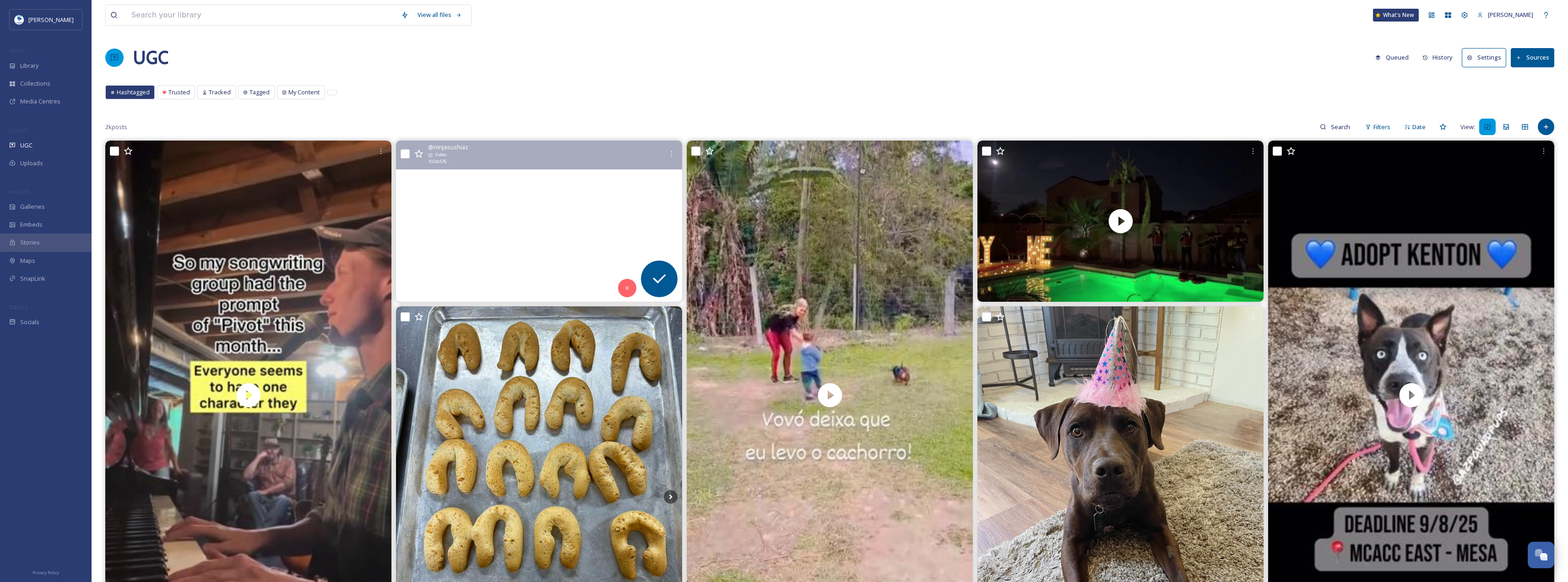
click at [506, 268] on video "Happy Birthday, Brent! 🎉 From all of us at Ninja, thank you for celebrating wit…" at bounding box center [539, 221] width 286 height 161
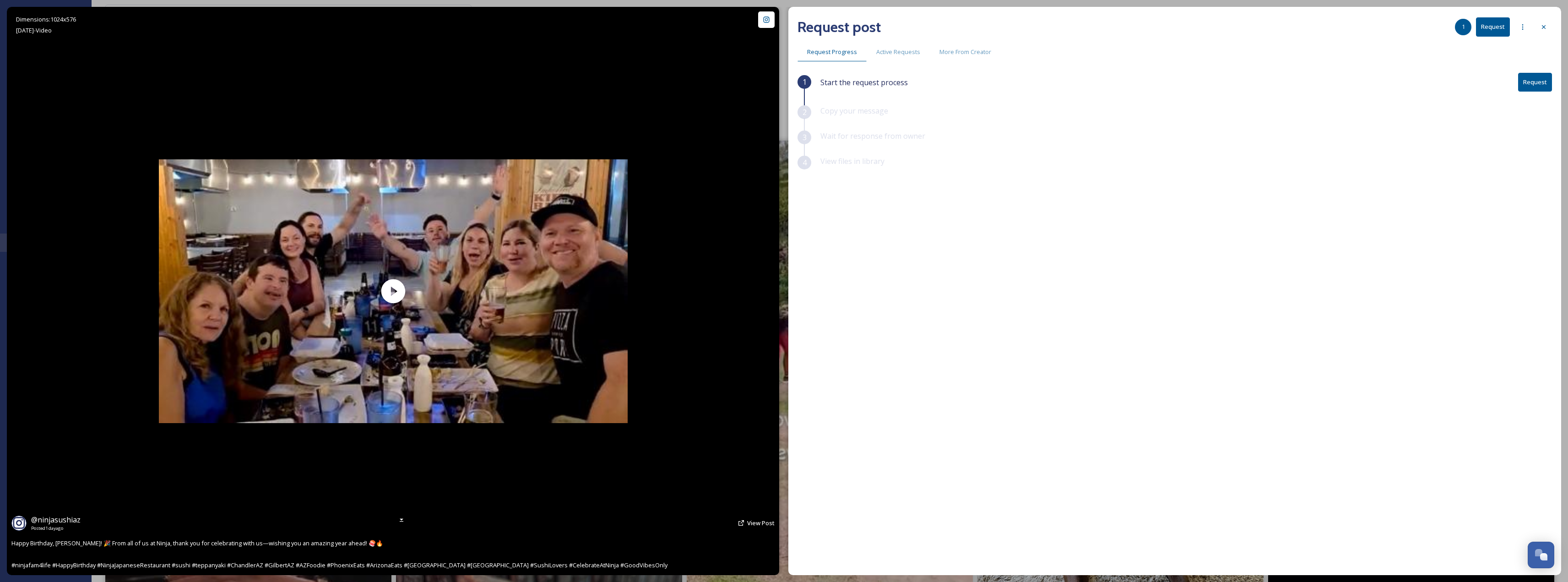
drag, startPoint x: 740, startPoint y: 525, endPoint x: 733, endPoint y: 544, distance: 20.2
click at [726, 548] on div "@ ninjasushiaz Posted [DATE] View Post Happy Birthday, [PERSON_NAME]! 🎉 From al…" at bounding box center [392, 542] width 772 height 65
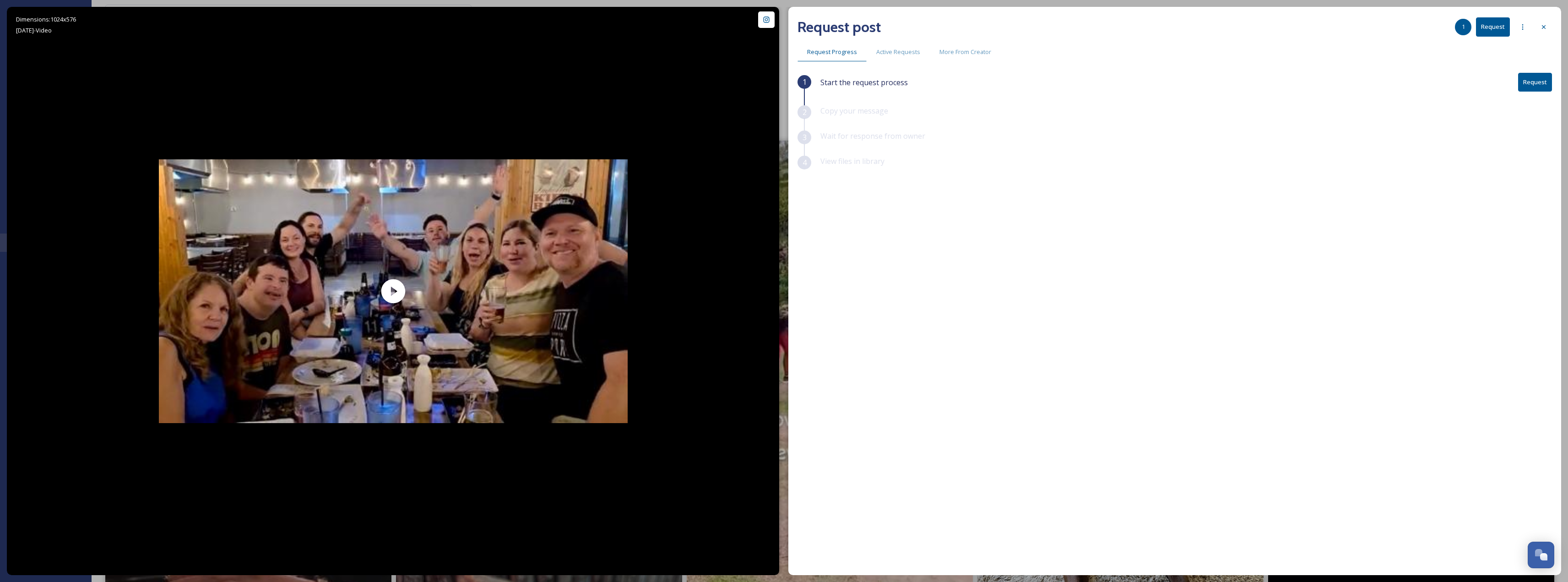
click at [1534, 84] on button "Request" at bounding box center [1534, 82] width 34 height 19
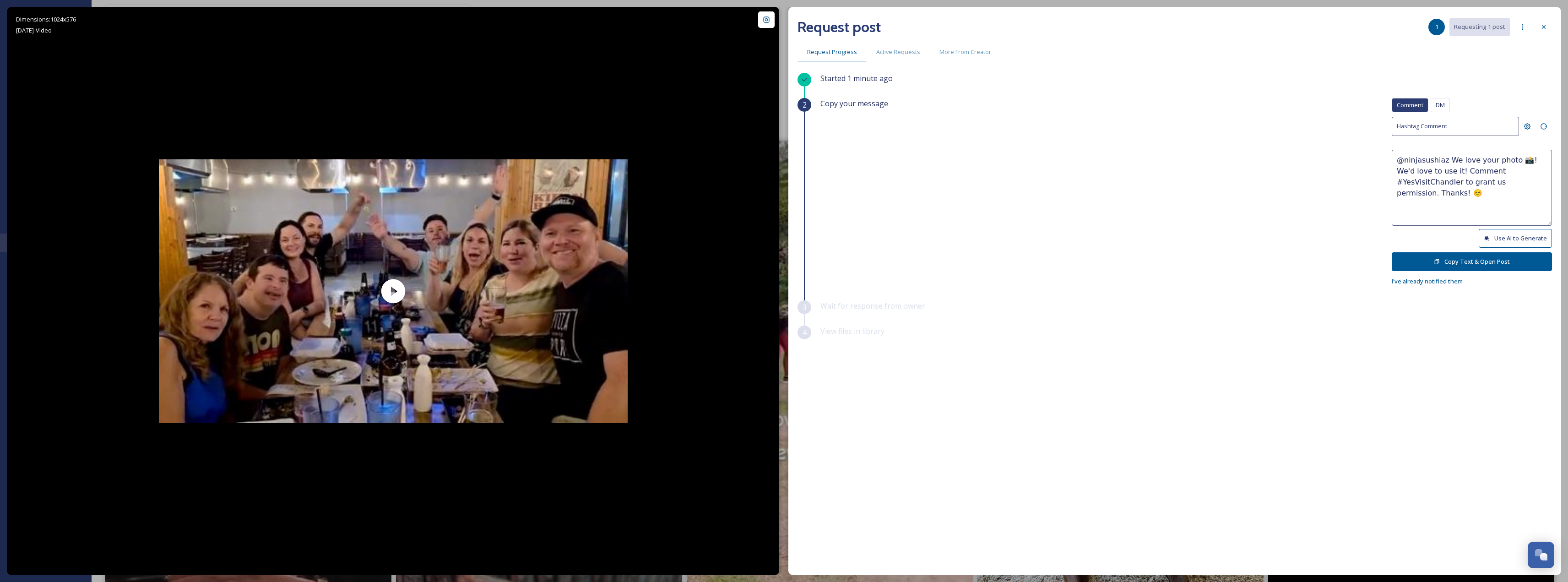
drag, startPoint x: 1443, startPoint y: 171, endPoint x: 1522, endPoint y: 191, distance: 81.5
click at [1522, 191] on textarea "@ninjasushiaz We love your photo 📸! We'd love to use it! Comment #YesVisitChand…" at bounding box center [1471, 188] width 160 height 76
click at [1481, 165] on textarea "@ninjasushiaz We love your photo 📸! We'd love to use it! Comment #YesVisitChand…" at bounding box center [1471, 188] width 160 height 76
click at [1517, 243] on button "Use AI to Generate" at bounding box center [1515, 238] width 73 height 19
drag, startPoint x: 1488, startPoint y: 182, endPoint x: 1517, endPoint y: 219, distance: 47.0
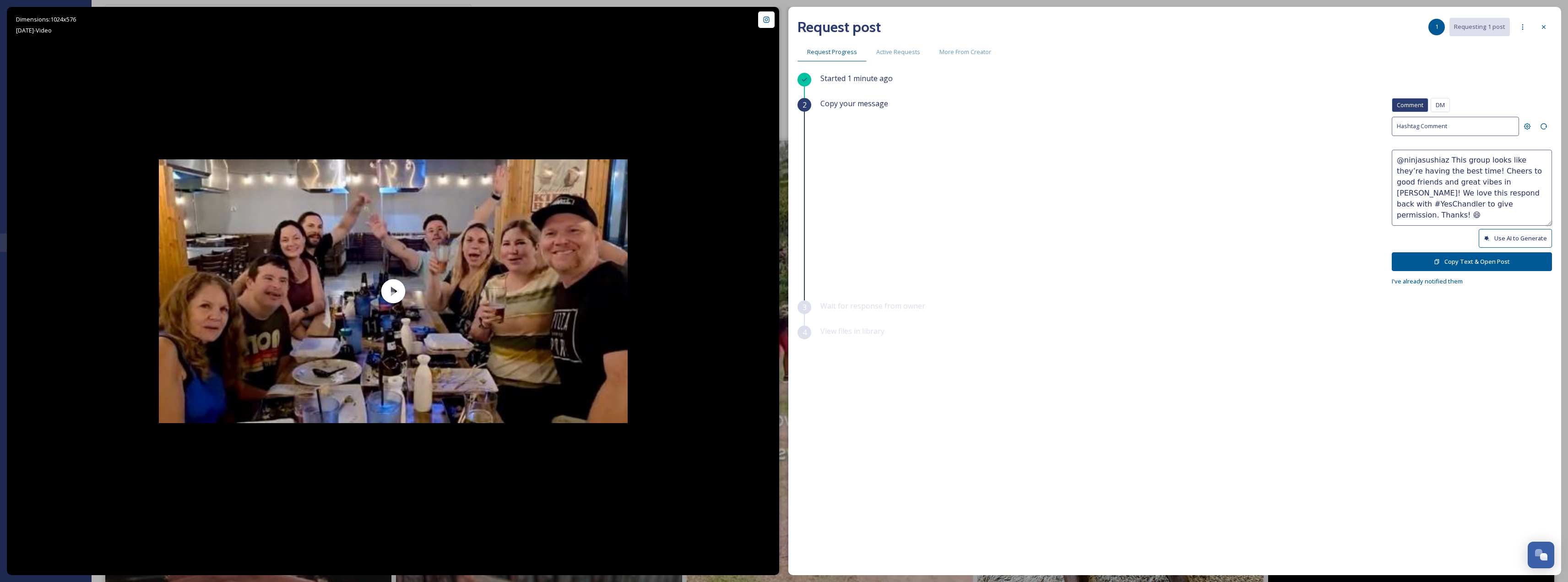
click at [1517, 219] on textarea "@ninjasushiaz This group looks like they’re having the best time! Cheers to goo…" at bounding box center [1471, 188] width 160 height 76
paste textarea "We'd love to use it! Would it be okay to use this photo with credit? Thanks! 😄"
type textarea "@ninjasushiaz This group looks like they’re having the best time! Cheers to goo…"
click at [1506, 259] on button "Copy Text & Open Post" at bounding box center [1471, 262] width 160 height 19
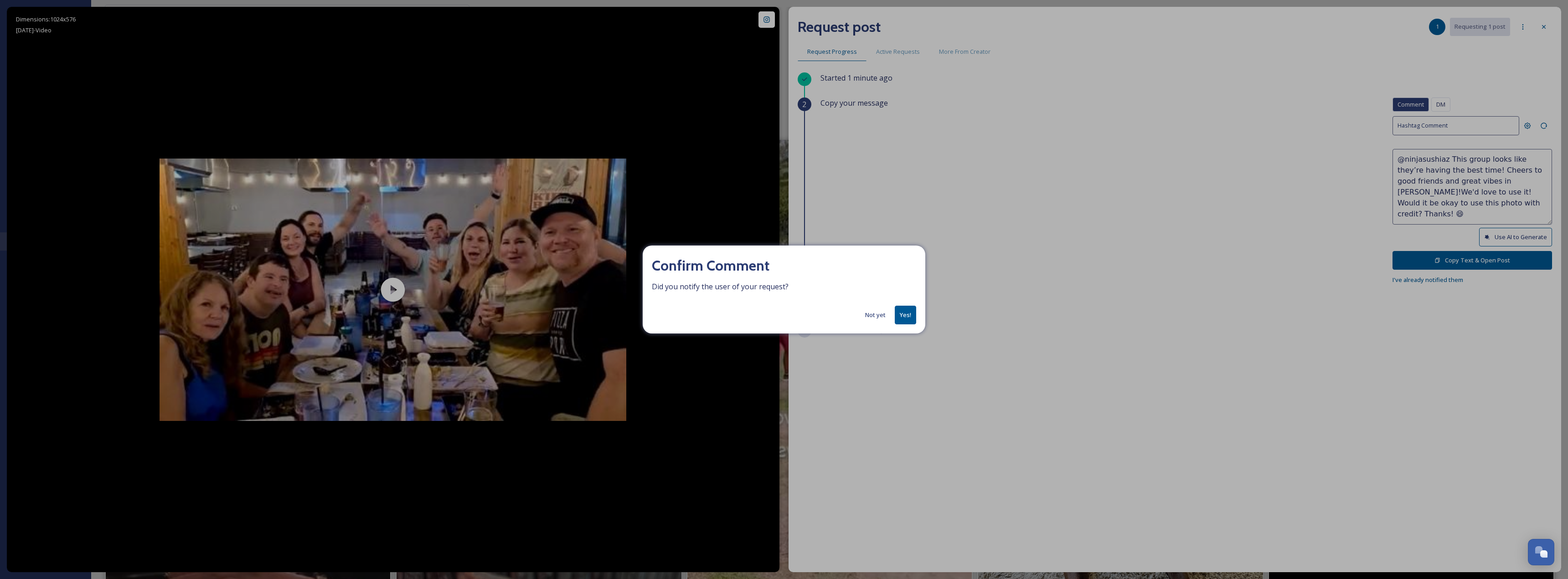
click at [901, 320] on button "Yes!" at bounding box center [905, 314] width 21 height 19
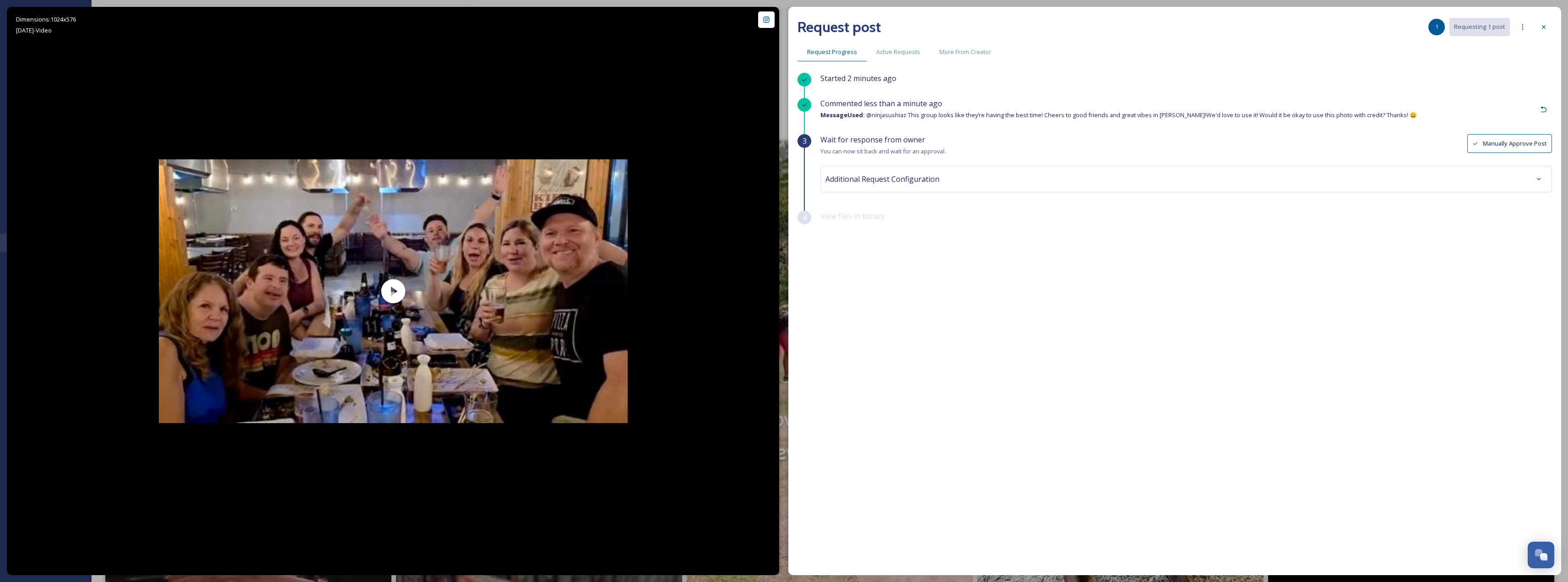
click at [1541, 31] on div at bounding box center [1544, 27] width 17 height 17
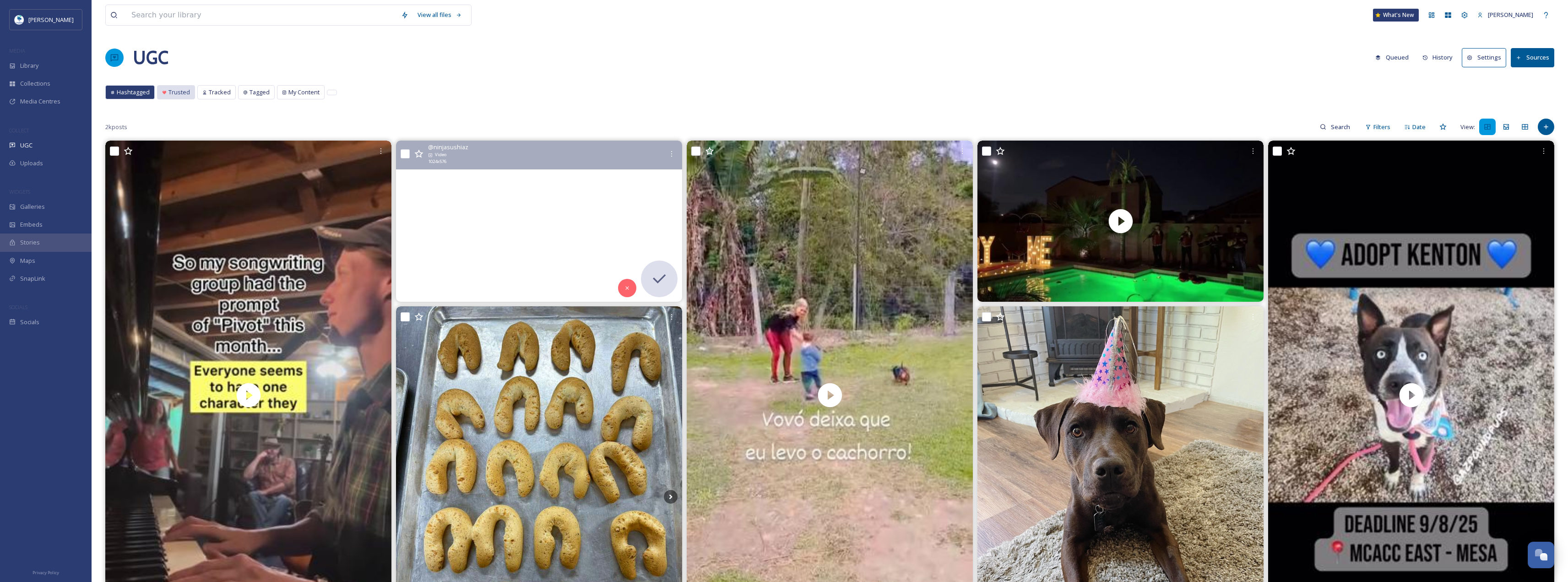
click at [185, 94] on span "Trusted" at bounding box center [179, 92] width 21 height 9
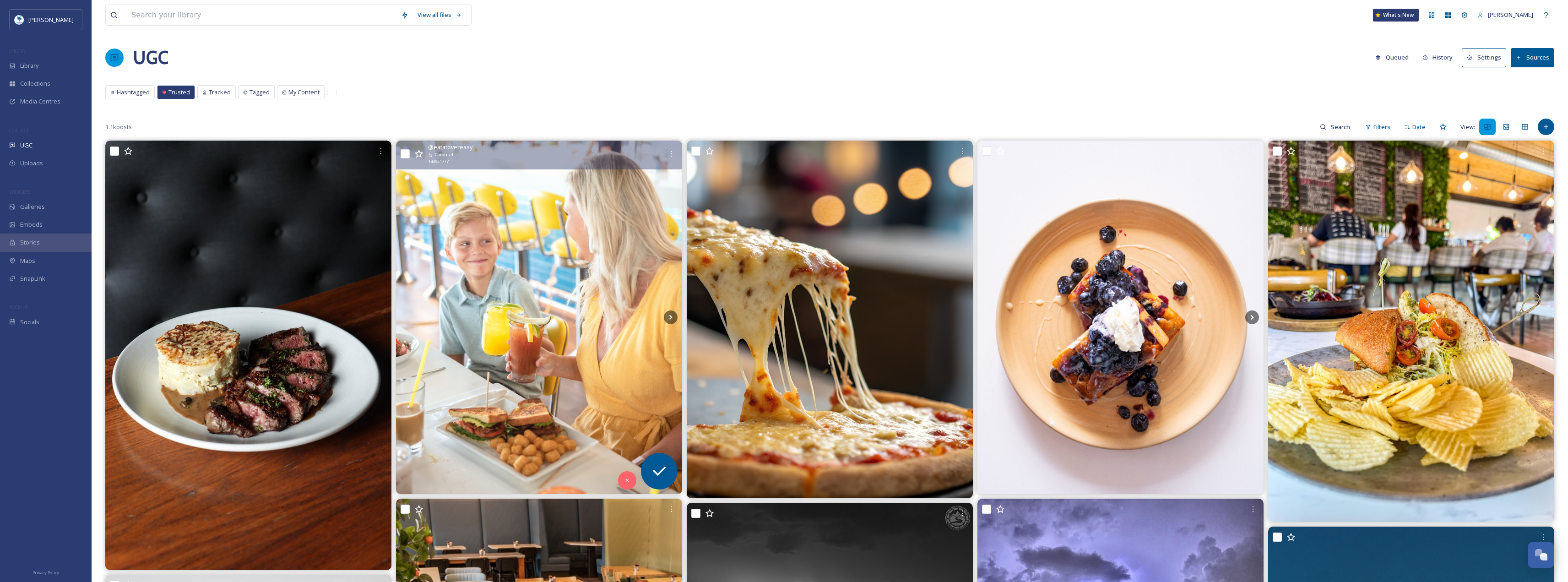
click at [620, 296] on img at bounding box center [539, 317] width 286 height 353
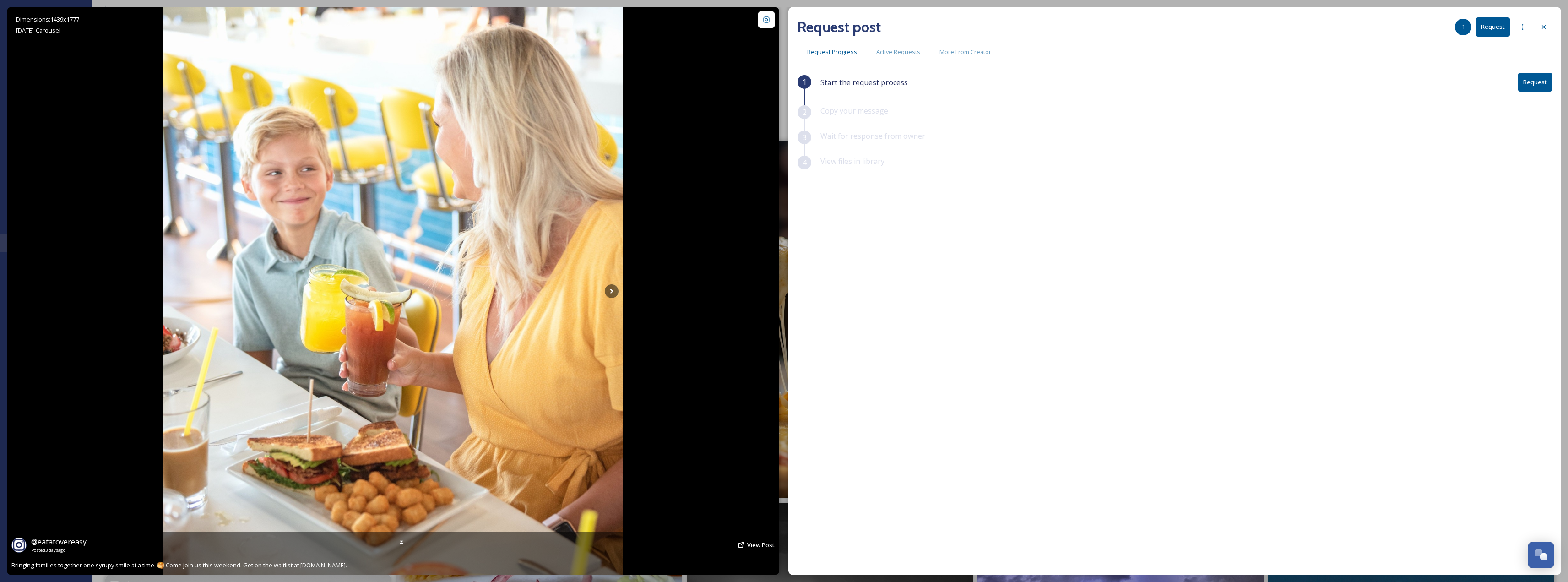
click at [745, 545] on icon at bounding box center [741, 545] width 7 height 7
click at [759, 542] on span "View Post" at bounding box center [760, 544] width 28 height 8
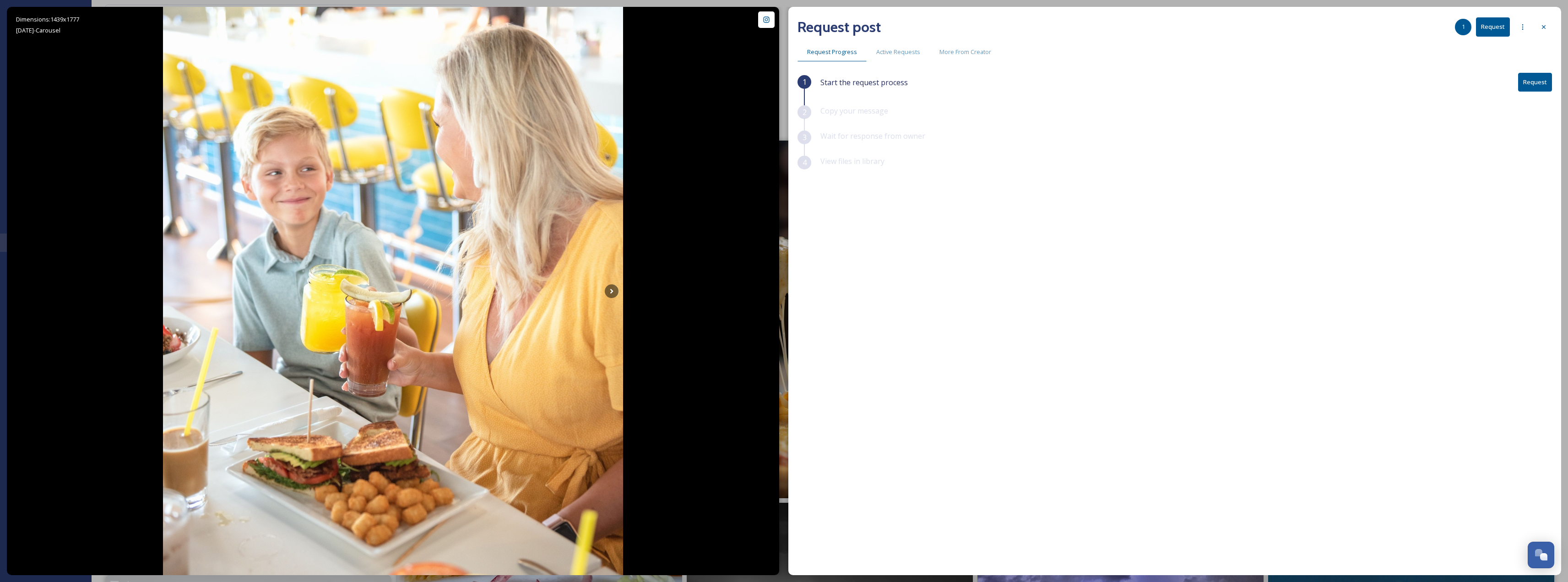
click at [1483, 24] on button "Request" at bounding box center [1492, 26] width 34 height 19
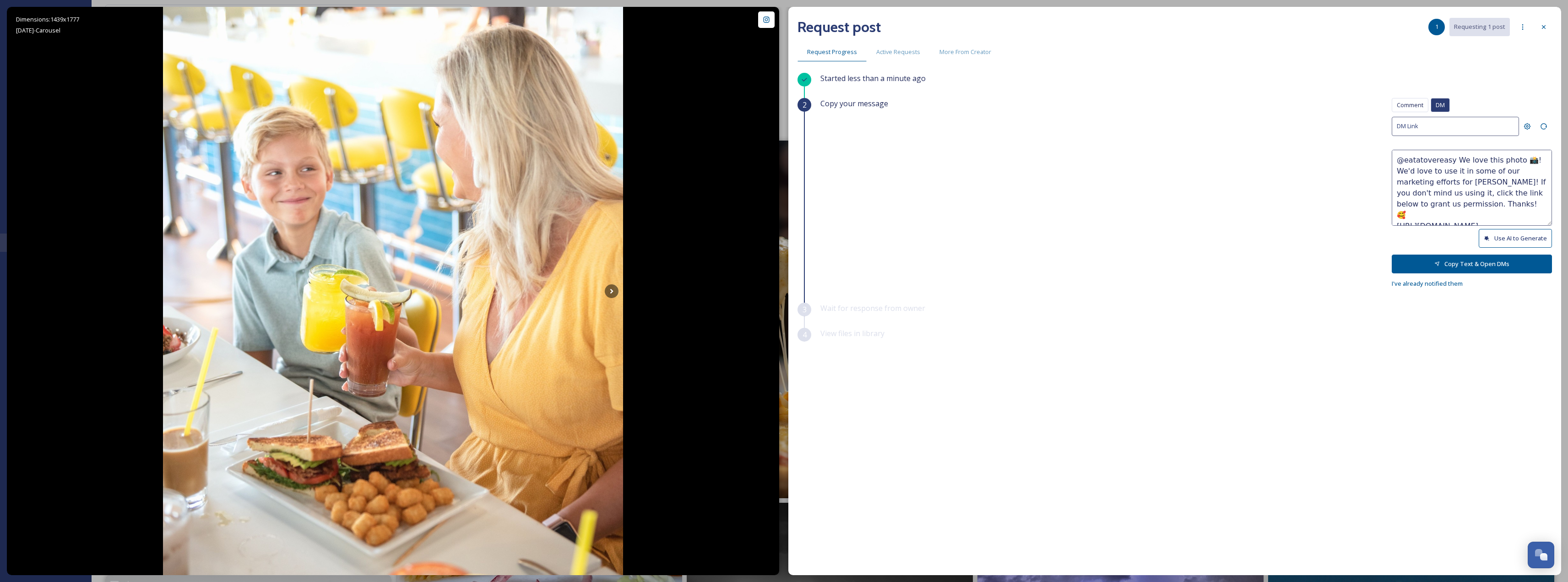
click at [1503, 232] on button "Use AI to Generate" at bounding box center [1515, 238] width 73 height 19
click at [1517, 160] on textarea "@eatatovereasy That smile says it all—good vibes and great food! We love your p…" at bounding box center [1471, 188] width 160 height 76
click at [1521, 160] on textarea "@eatatovereasy That smile says it all—good vibes and great food! We love your p…" at bounding box center [1471, 188] width 160 height 76
drag, startPoint x: 1462, startPoint y: 182, endPoint x: 1556, endPoint y: 223, distance: 102.6
click at [1556, 223] on div "Request post 1 Requesting 1 post Request Progress Active Requests More From Cre…" at bounding box center [1174, 290] width 773 height 568
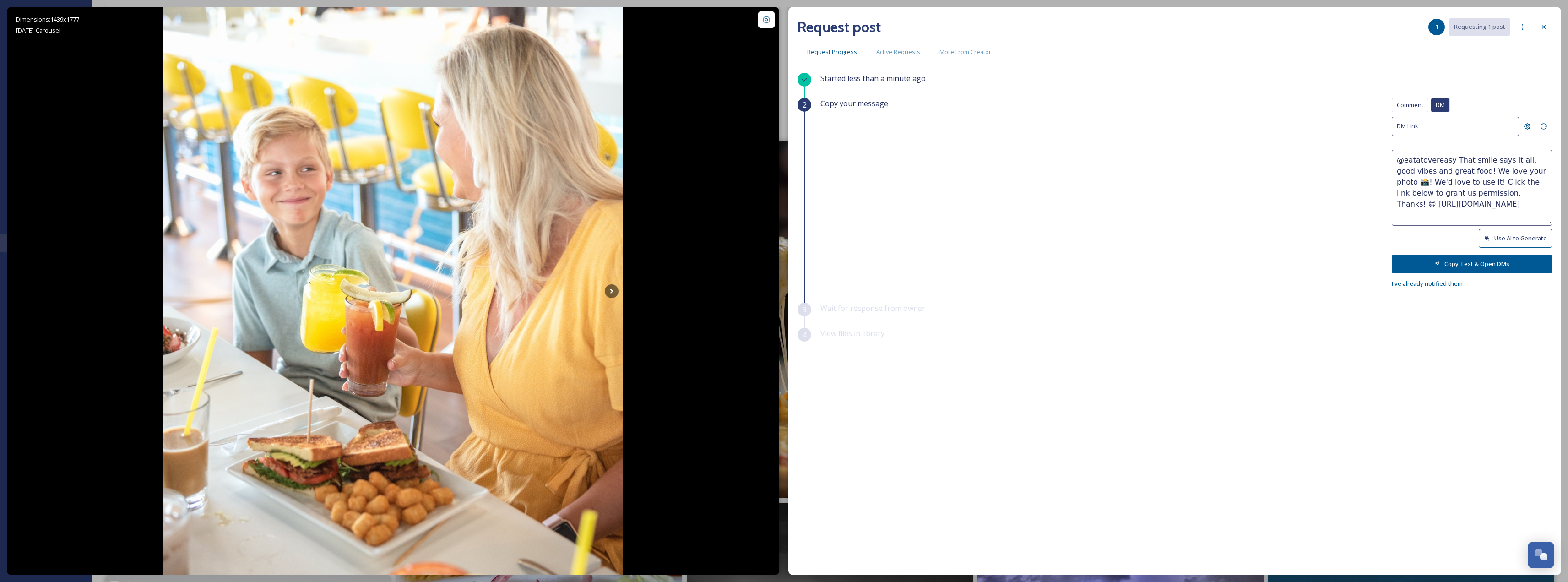
paste textarea "@ninjasushiaz This group looks like they’re having the best time! Cheers to goo…"
click at [1456, 185] on textarea "@eatatovereasy That smile says it all, good vibes and great food! We love your …" at bounding box center [1471, 188] width 160 height 76
click at [1490, 232] on button "Use AI to Generate" at bounding box center [1515, 238] width 73 height 19
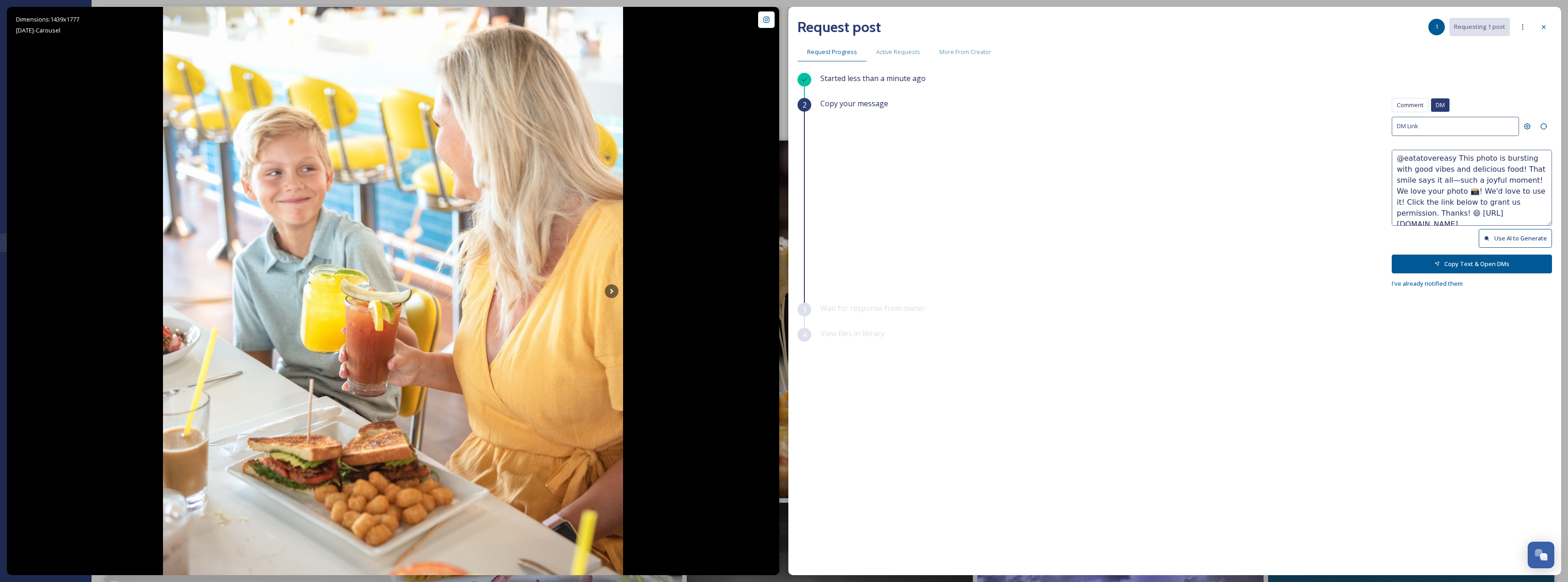
scroll to position [0, 0]
click at [1495, 238] on button "Use AI to Generate" at bounding box center [1515, 238] width 73 height 19
drag, startPoint x: 1476, startPoint y: 221, endPoint x: 1570, endPoint y: 248, distance: 97.8
paste textarea "@ninjasushiaz This group looks like they’re having the best time! Cheers to goo…"
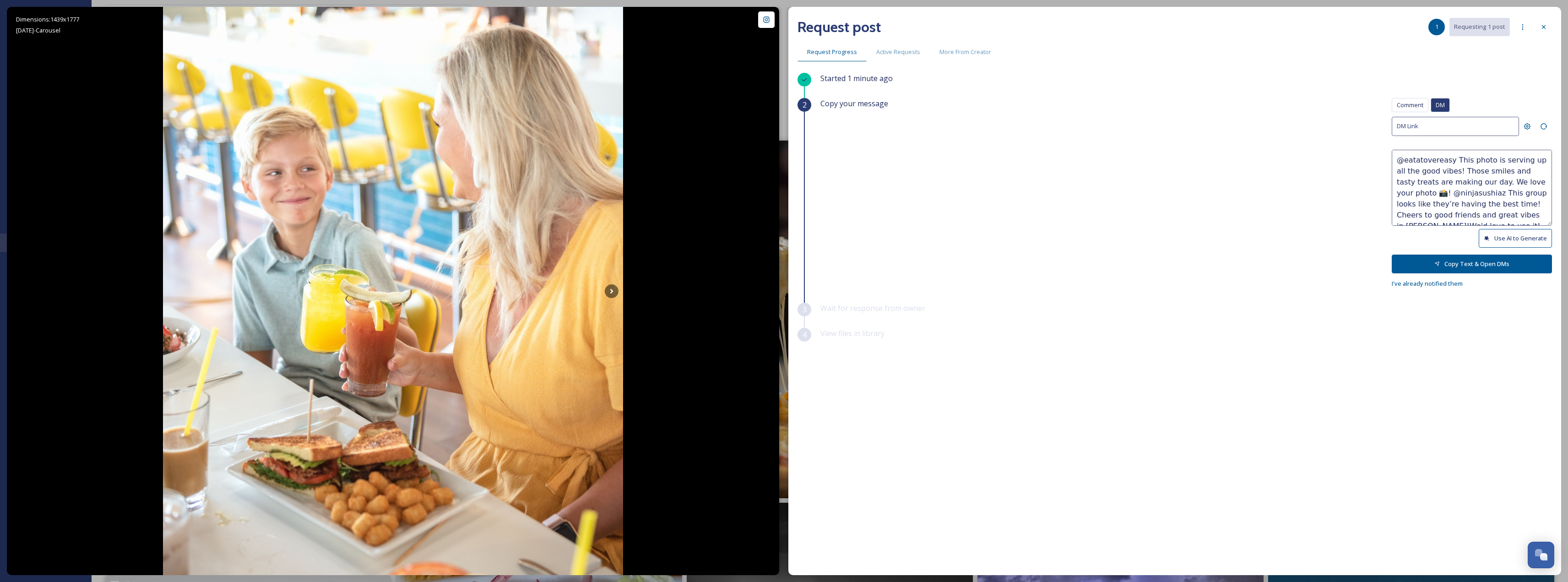
scroll to position [39, 0]
type textarea "@eatatovereasy This photo is serving up all the good vibes! Those smiles and ta…"
click at [1493, 267] on button "Copy Text & Open DMs" at bounding box center [1471, 263] width 160 height 19
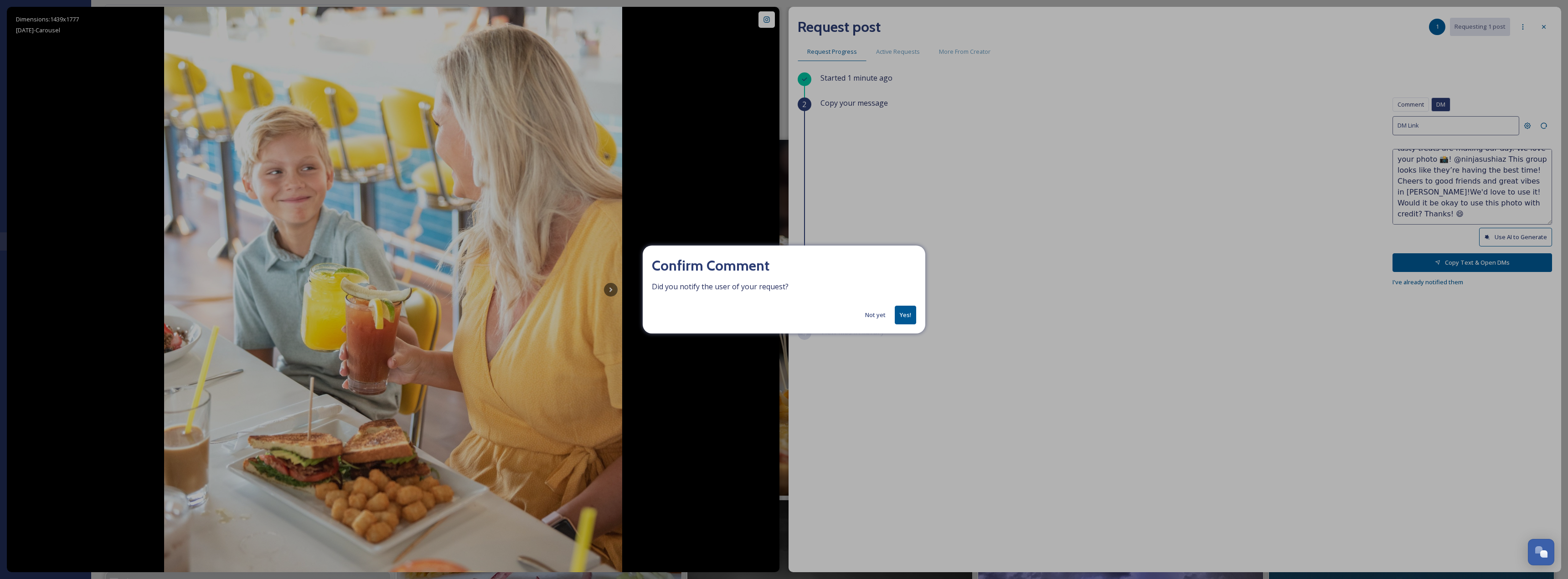
click at [870, 313] on button "Not yet" at bounding box center [875, 314] width 30 height 18
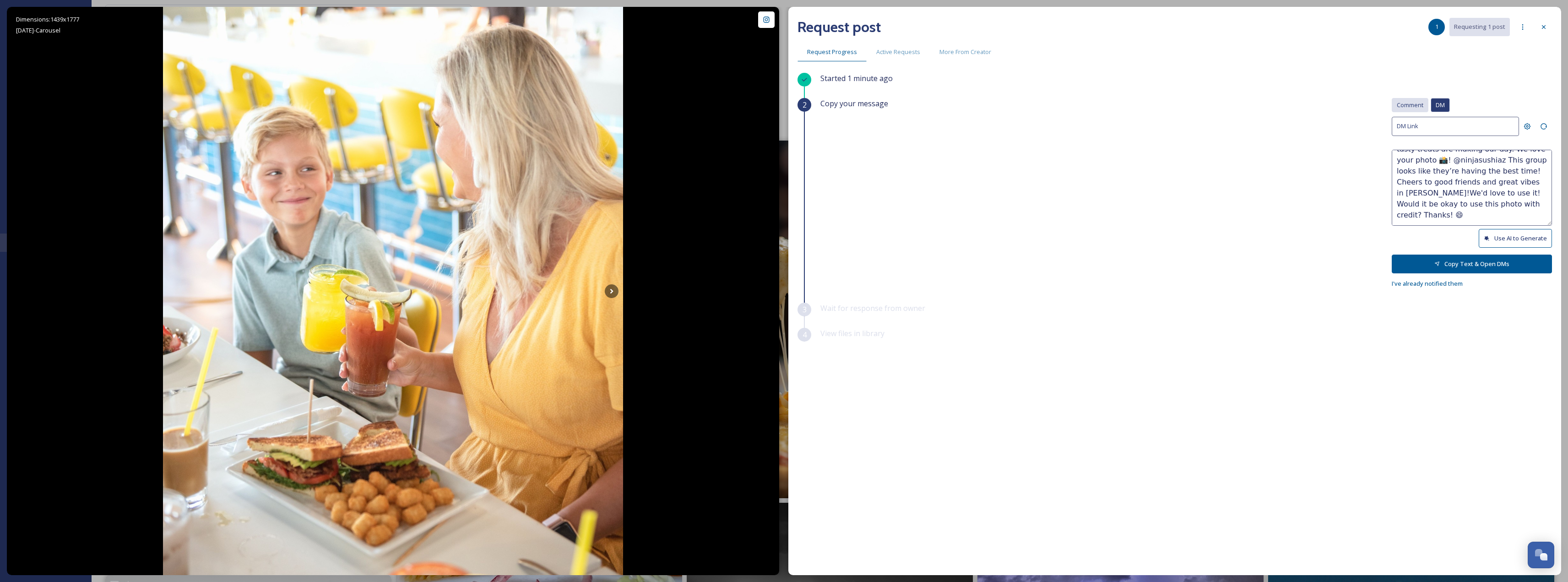
click at [1408, 101] on span "Comment" at bounding box center [1410, 105] width 26 height 9
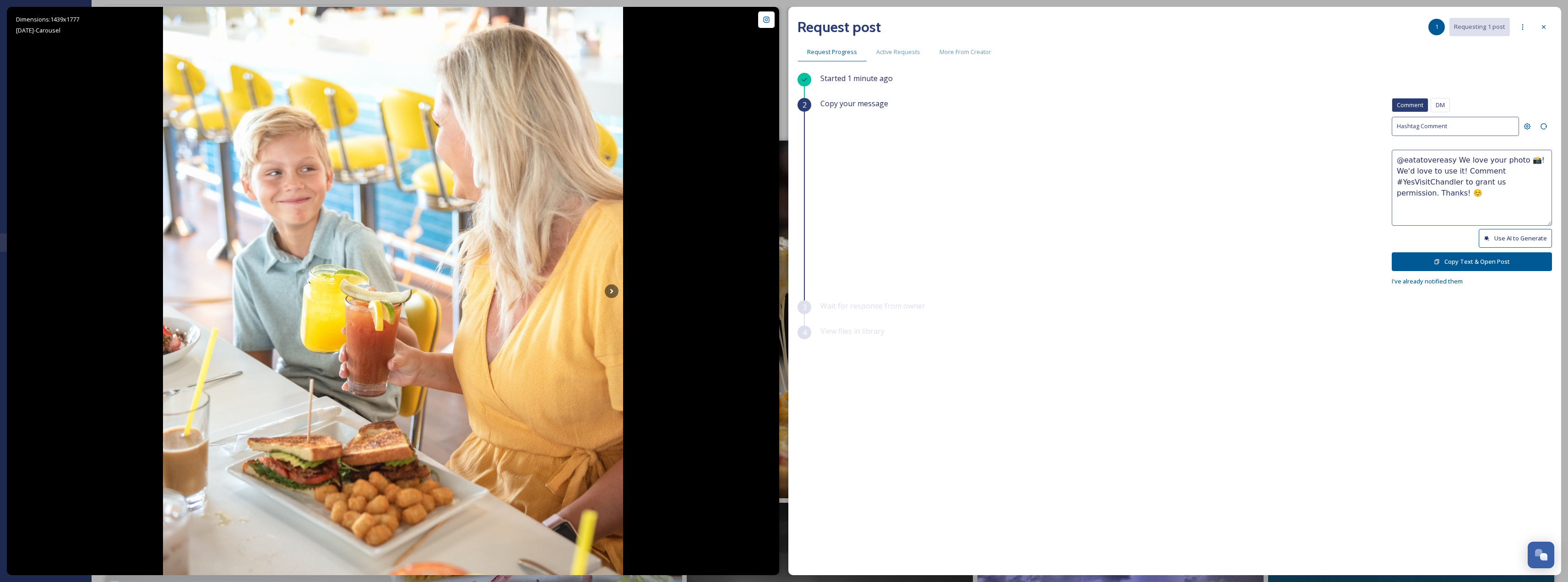
drag, startPoint x: 1493, startPoint y: 180, endPoint x: 1309, endPoint y: 117, distance: 194.5
click at [1309, 117] on div "Copy your message Comment DM Comment DM Hashtag Comment @eatatovereasy We love …" at bounding box center [1186, 192] width 732 height 189
click at [1528, 241] on button "Use AI to Generate" at bounding box center [1515, 238] width 73 height 19
click at [1495, 238] on button "Use AI to Generate" at bounding box center [1515, 238] width 73 height 19
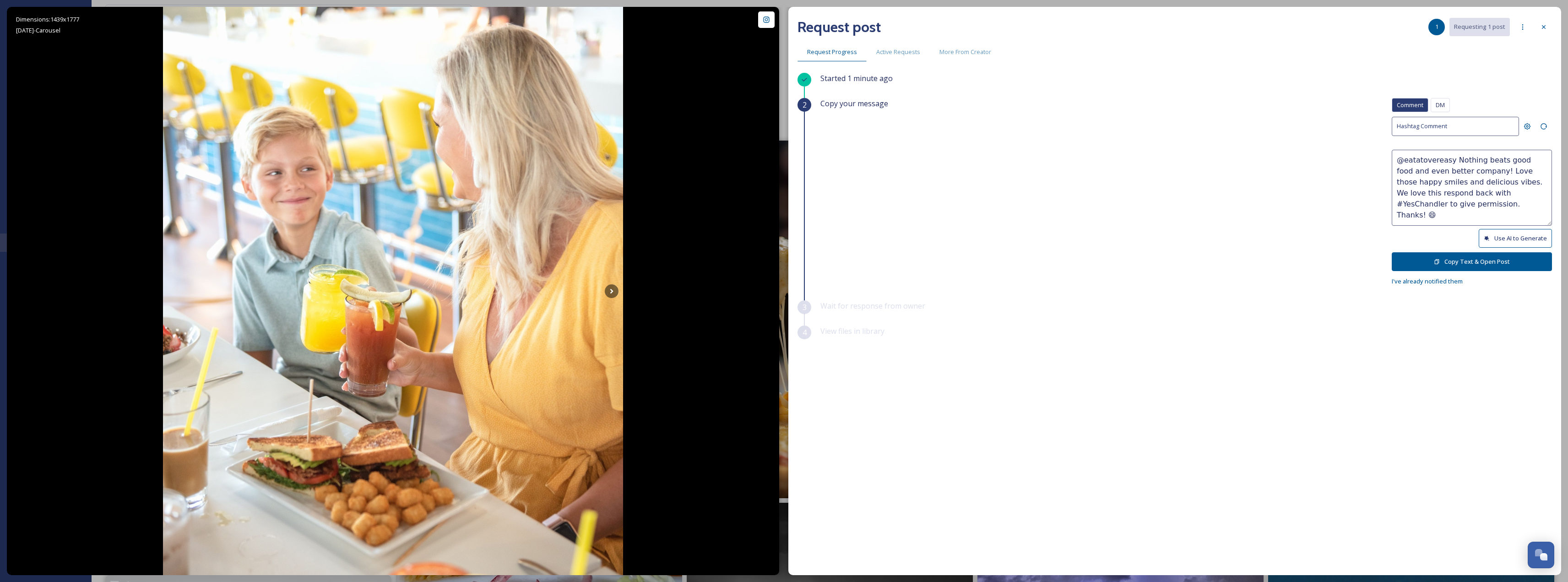
drag, startPoint x: 1481, startPoint y: 179, endPoint x: 1518, endPoint y: 218, distance: 53.8
click at [1518, 218] on textarea "@eatatovereasy Nothing beats good food and even better company! Love those happ…" at bounding box center [1471, 188] width 160 height 76
paste textarea "@eatatovereasy This photo is serving up all the good vibes! Those smiles and ta…"
click at [1511, 262] on button "Copy Text & Open Post" at bounding box center [1471, 262] width 160 height 19
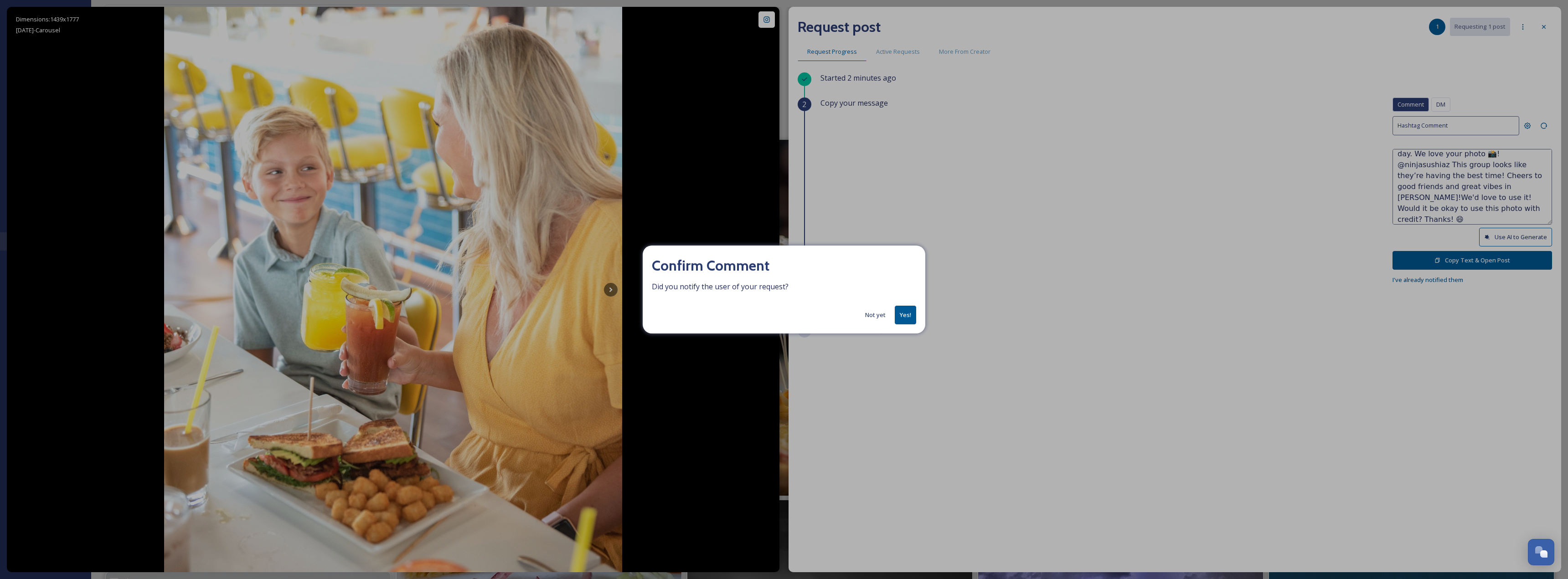
click at [874, 311] on button "Not yet" at bounding box center [875, 314] width 30 height 18
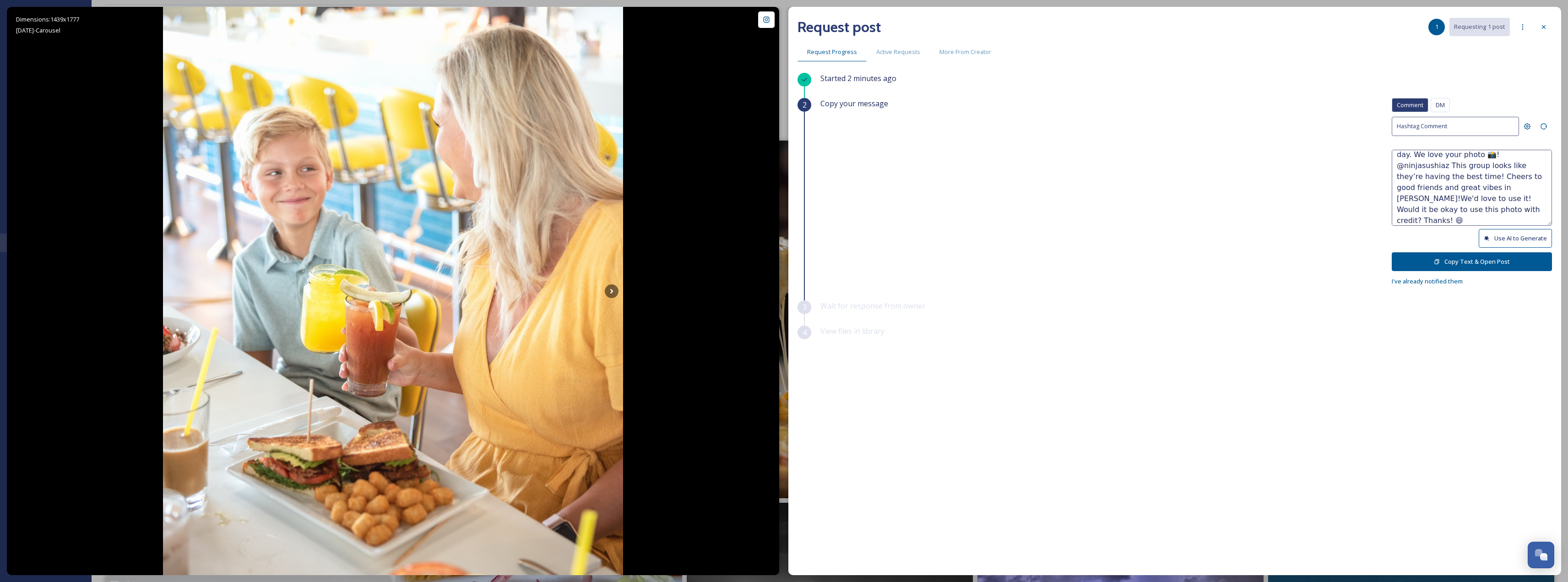
scroll to position [0, 0]
drag, startPoint x: 1433, startPoint y: 212, endPoint x: 1347, endPoint y: 83, distance: 155.0
click at [1347, 83] on div "Started 2 minutes ago 2 Copy your message Comment DM Comment DM Hashtag Comment…" at bounding box center [1174, 300] width 754 height 455
click at [1401, 186] on textarea "@eatatovereasy Nothing beats good food and even better company! Love those happ…" at bounding box center [1471, 188] width 160 height 76
drag, startPoint x: 1396, startPoint y: 160, endPoint x: 1402, endPoint y: 157, distance: 6.7
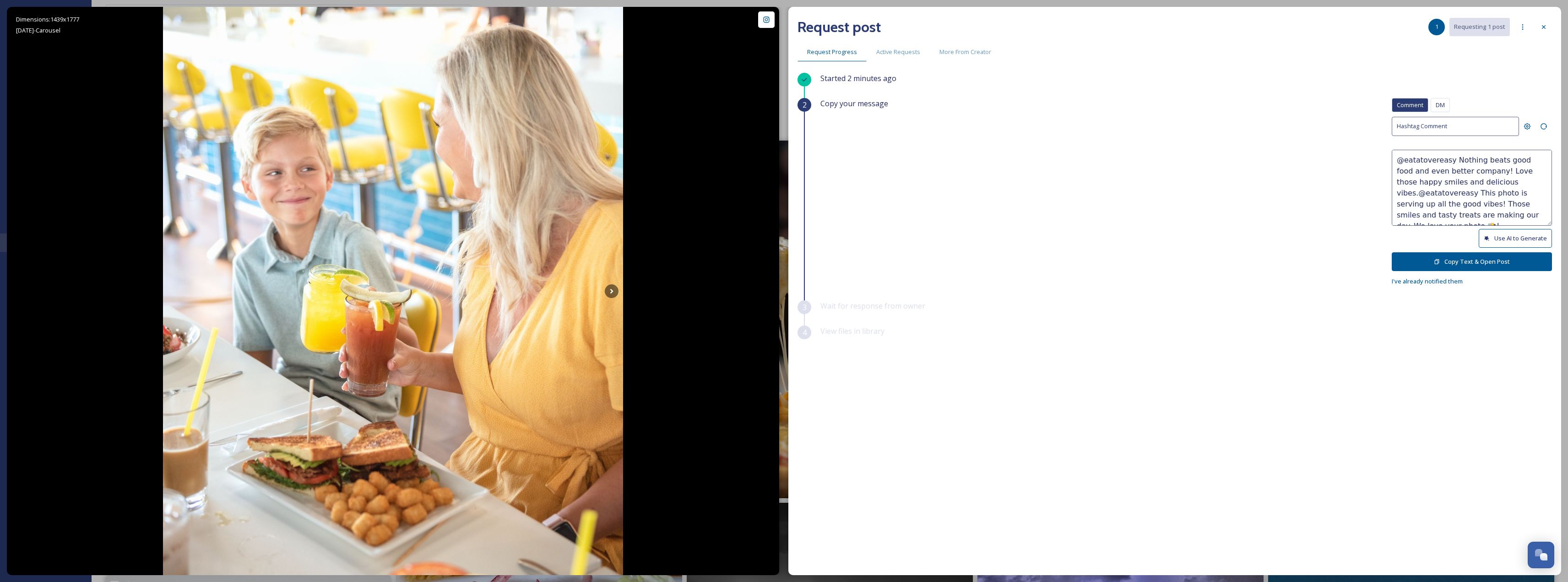
click at [1402, 157] on textarea "@eatatovereasy Nothing beats good food and even better company! Love those happ…" at bounding box center [1471, 188] width 160 height 76
drag, startPoint x: 1416, startPoint y: 190, endPoint x: 1499, endPoint y: 198, distance: 83.4
click at [1499, 198] on textarea "@eatatovereasy Nothing beats good food and even better company! Love those happ…" at bounding box center [1471, 188] width 160 height 76
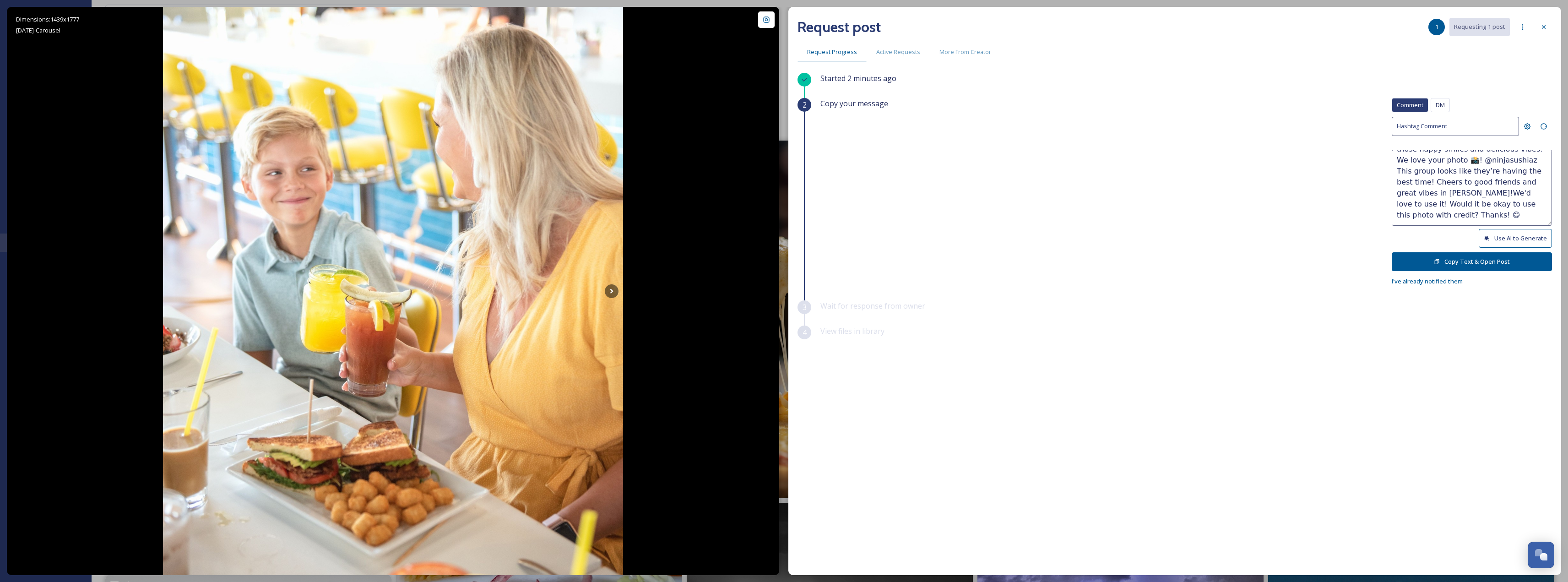
drag, startPoint x: 1448, startPoint y: 193, endPoint x: 1493, endPoint y: 184, distance: 45.9
click at [1493, 184] on textarea "@eatatovereasy Nothing beats good food and even better company! Love those happ…" at bounding box center [1471, 188] width 160 height 76
drag, startPoint x: 1434, startPoint y: 193, endPoint x: 1484, endPoint y: 183, distance: 51.0
type textarea "@eatatovereasy Nothing beats good food and even better company! Love those happ…"
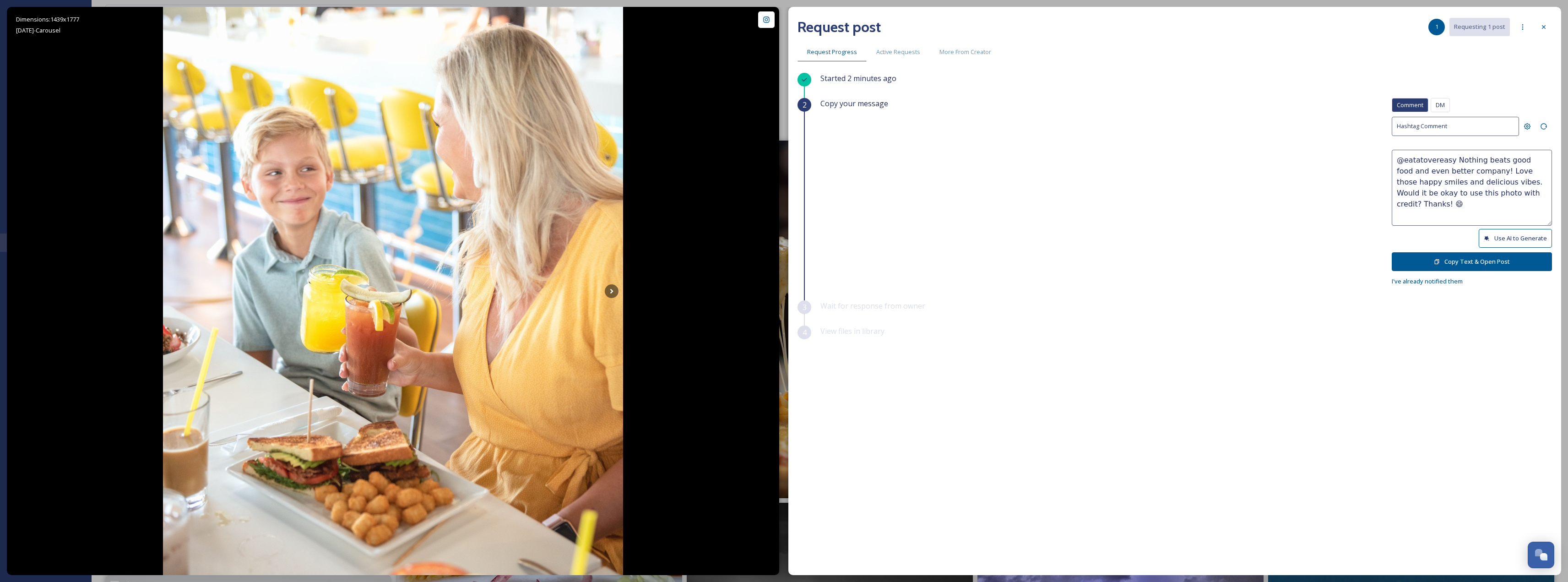
click at [1442, 265] on button "Copy Text & Open Post" at bounding box center [1471, 262] width 160 height 19
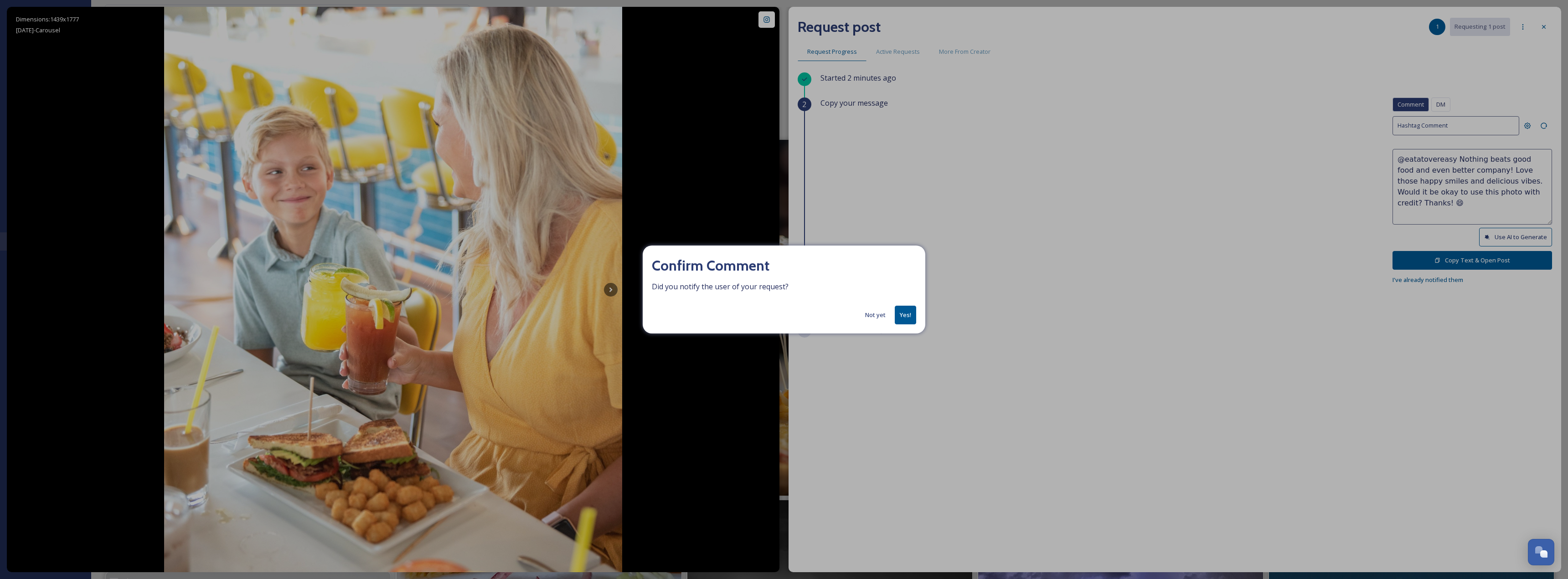
drag, startPoint x: 874, startPoint y: 316, endPoint x: 1555, endPoint y: 220, distance: 687.7
click at [881, 316] on button "Not yet" at bounding box center [875, 314] width 30 height 18
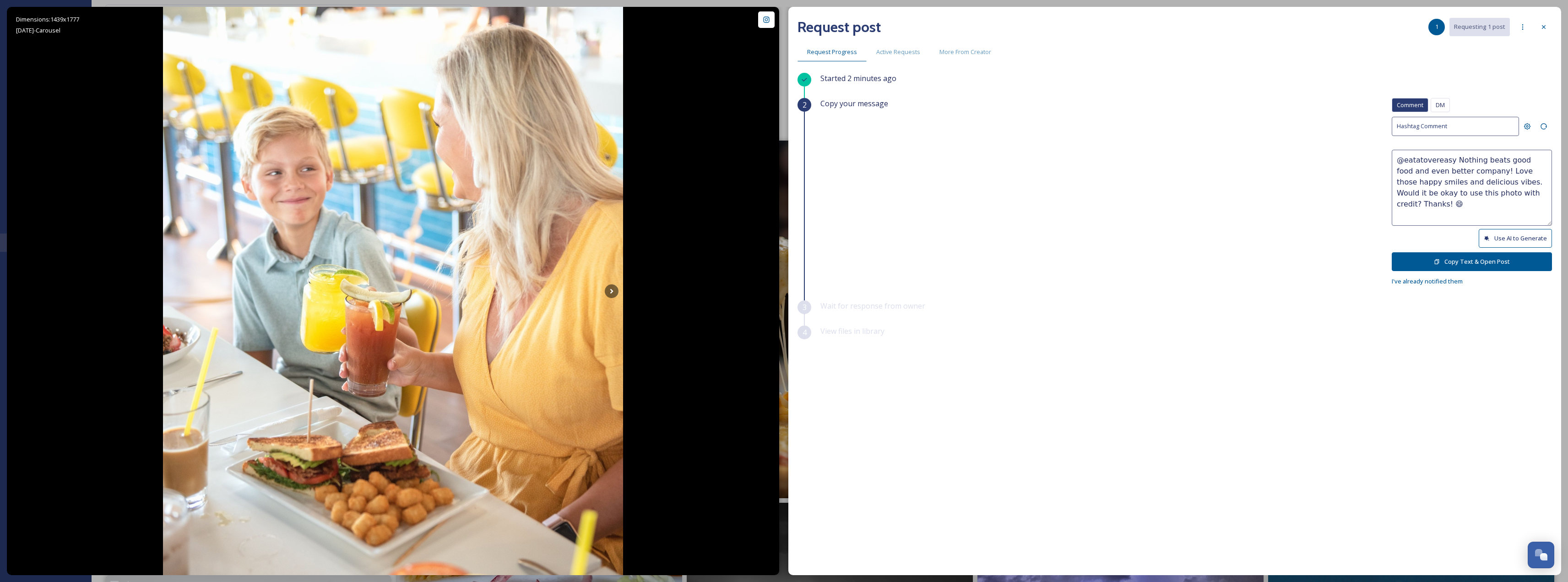
drag, startPoint x: 1525, startPoint y: 196, endPoint x: 1320, endPoint y: 108, distance: 223.1
click at [1320, 108] on div "Copy your message Comment DM Comment DM Hashtag Comment @eatatovereasy Nothing …" at bounding box center [1186, 192] width 732 height 189
click at [1452, 262] on button "Copy Text & Open Post" at bounding box center [1471, 262] width 160 height 19
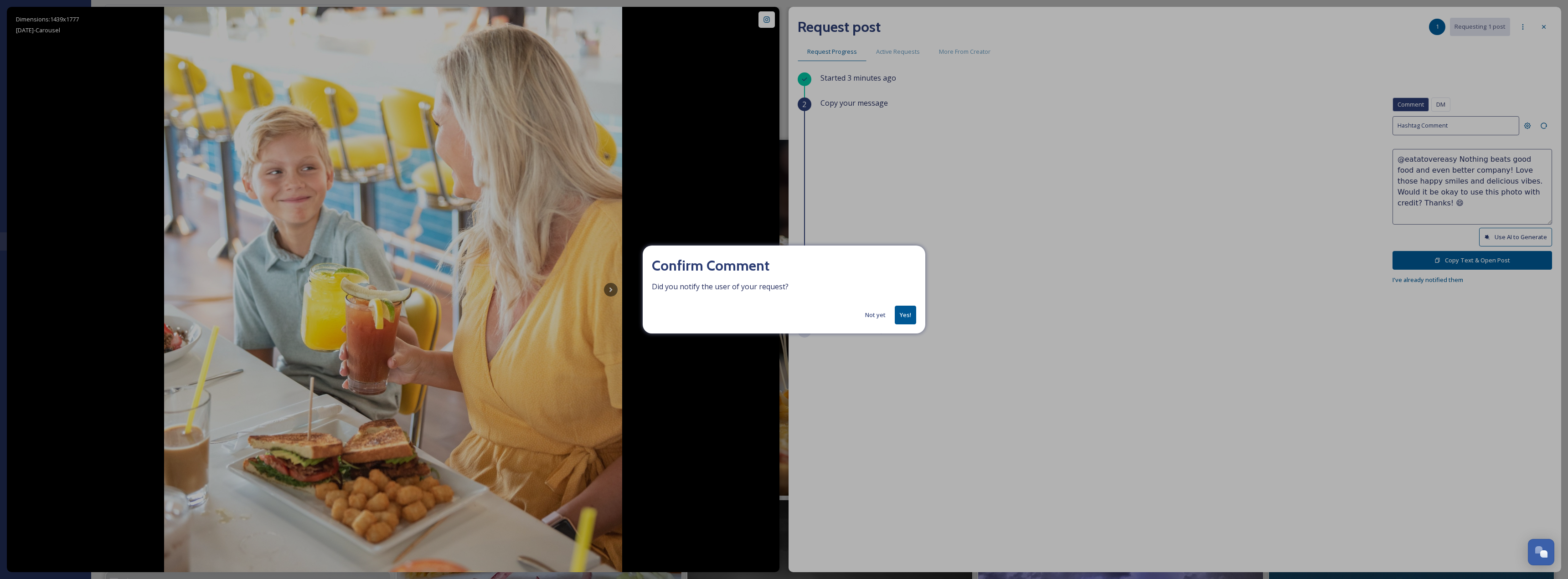
click at [909, 314] on button "Yes!" at bounding box center [905, 314] width 21 height 19
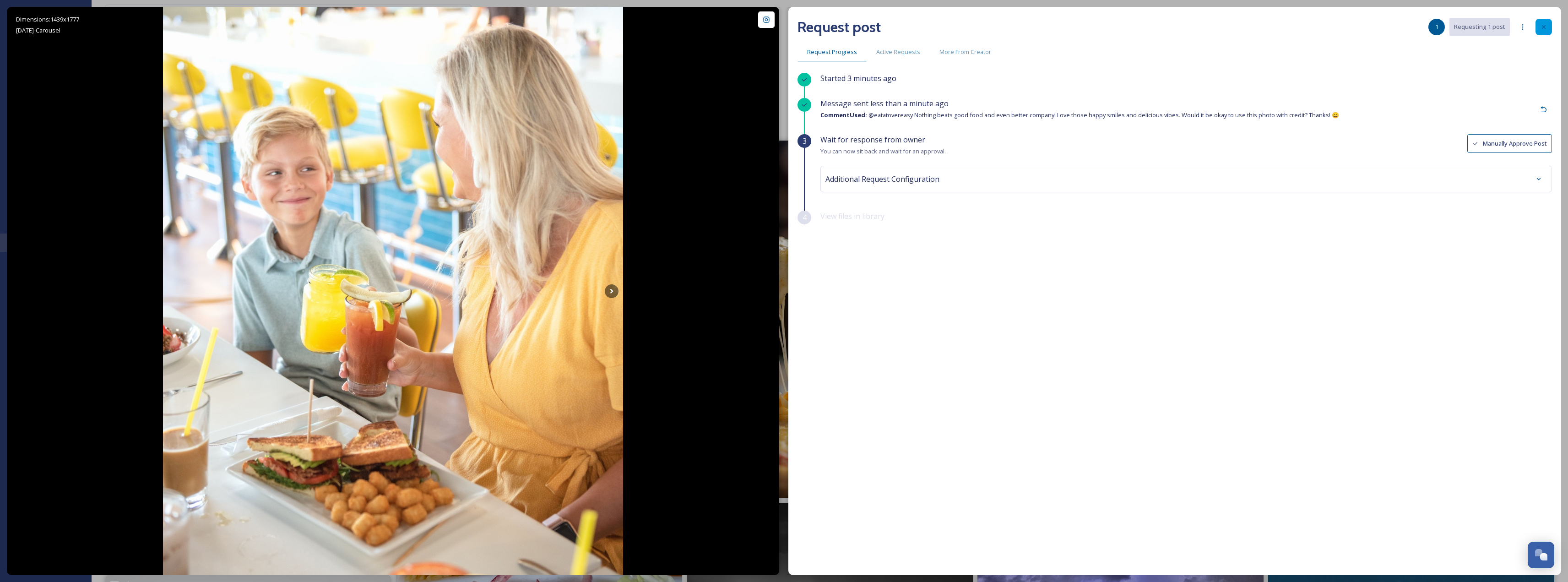
click at [1545, 32] on div at bounding box center [1544, 27] width 17 height 17
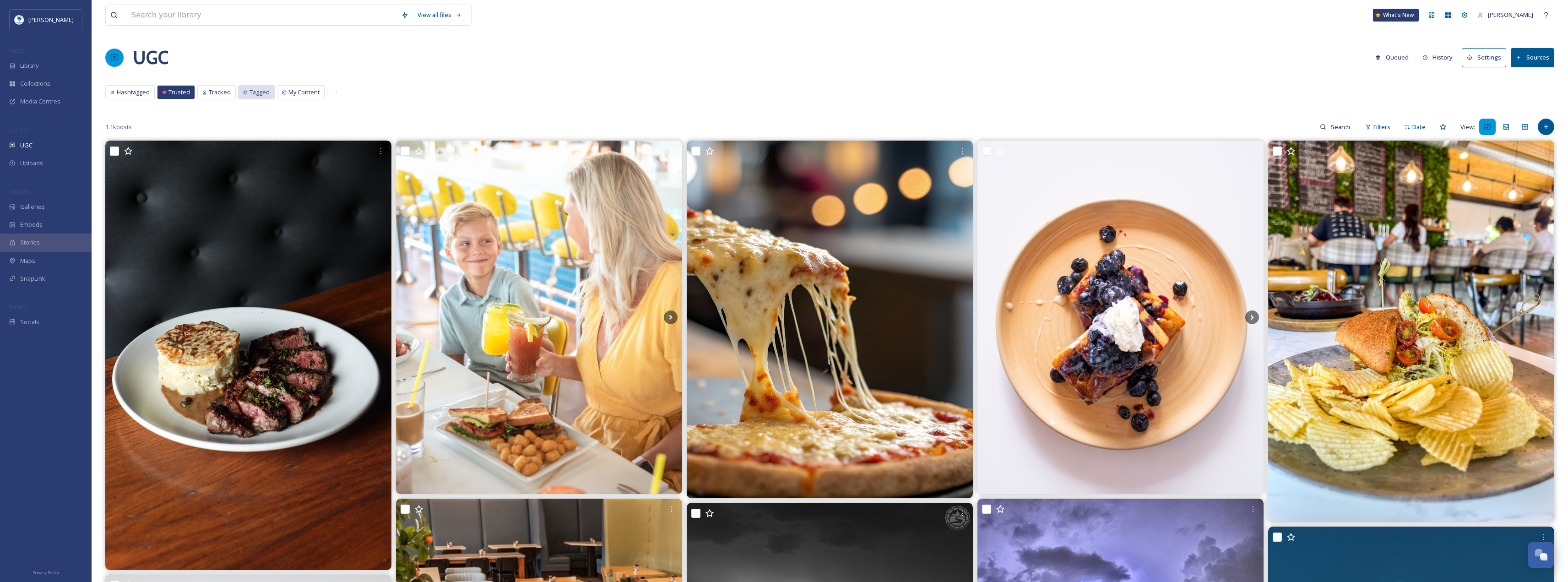
click at [257, 90] on span "Tagged" at bounding box center [259, 92] width 20 height 9
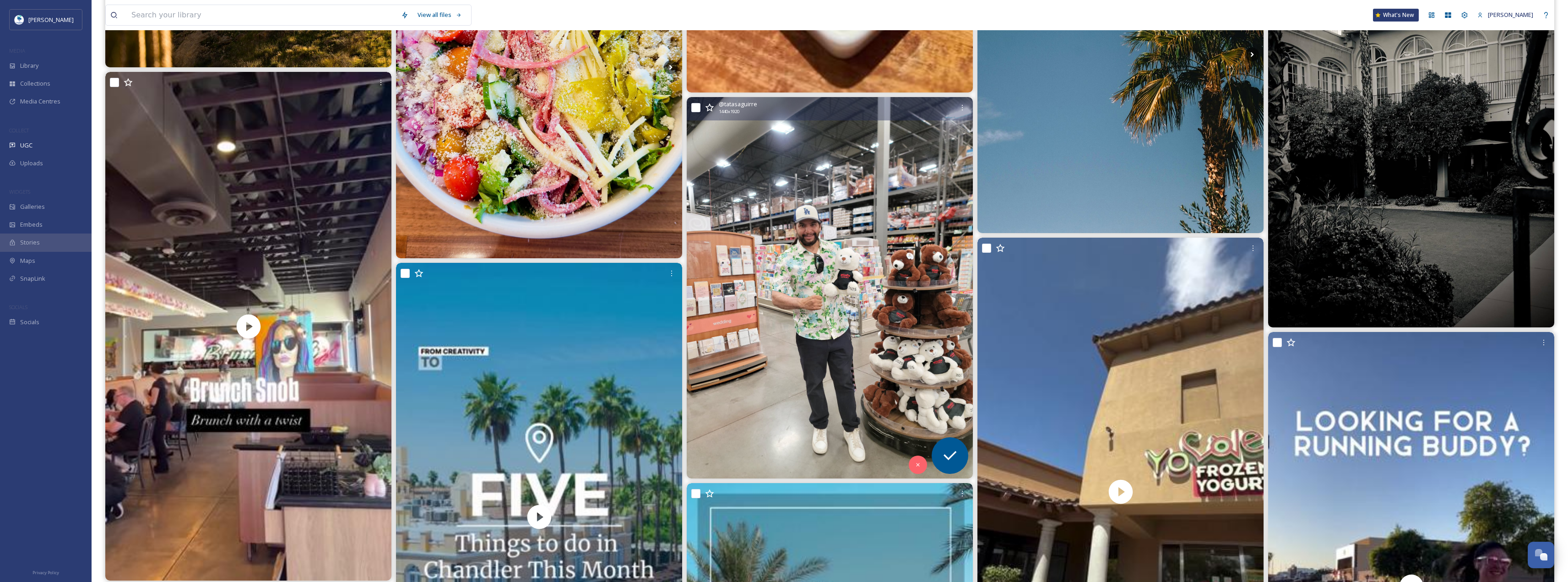
scroll to position [1053, 0]
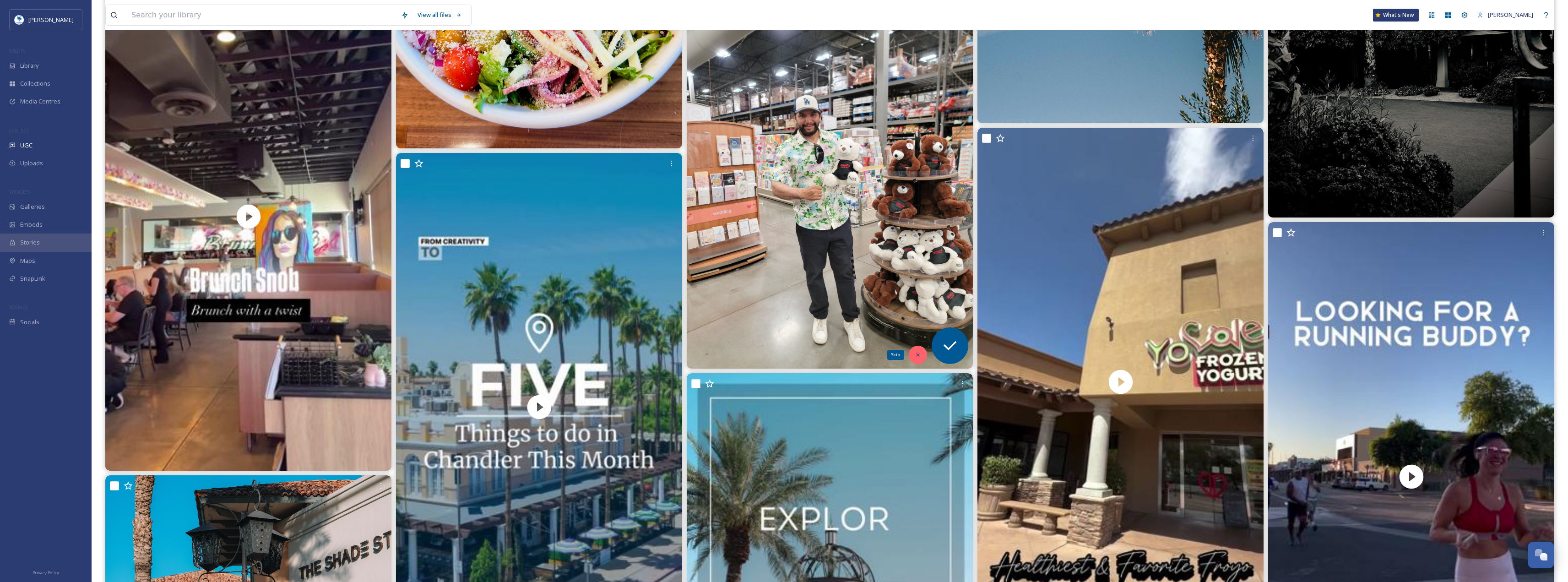
click at [921, 355] on div "Skip" at bounding box center [918, 355] width 18 height 18
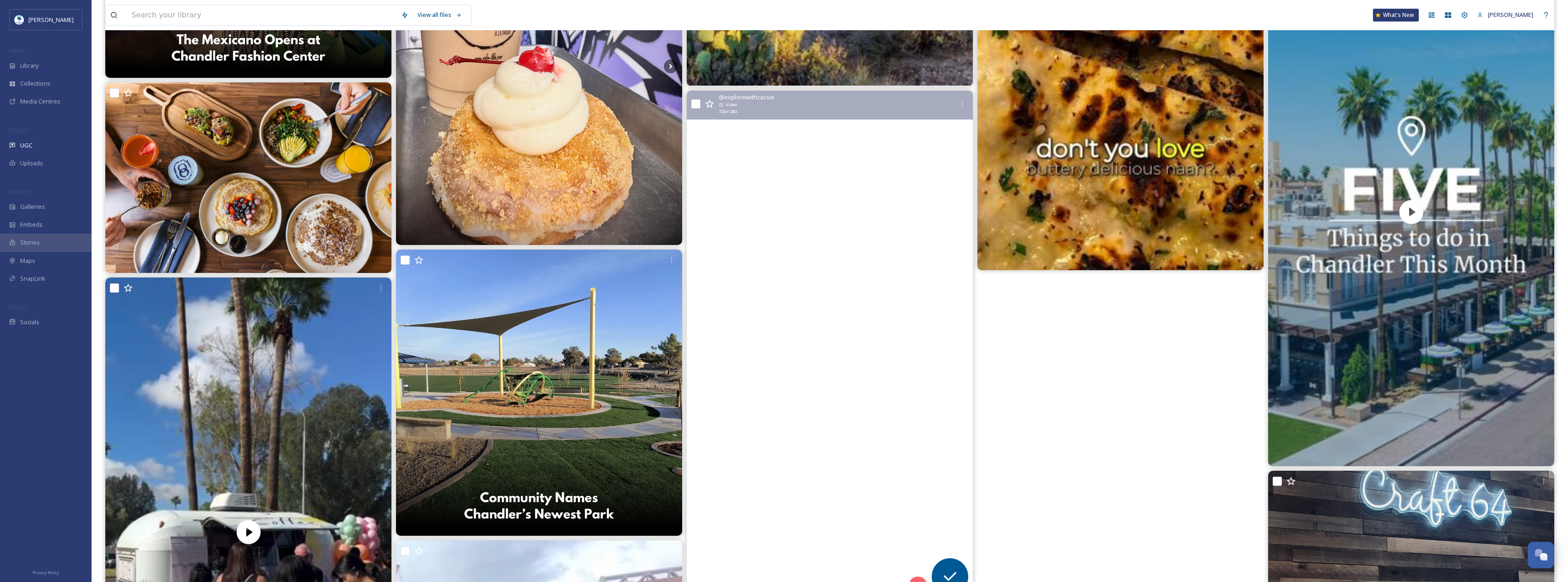
scroll to position [5448, 0]
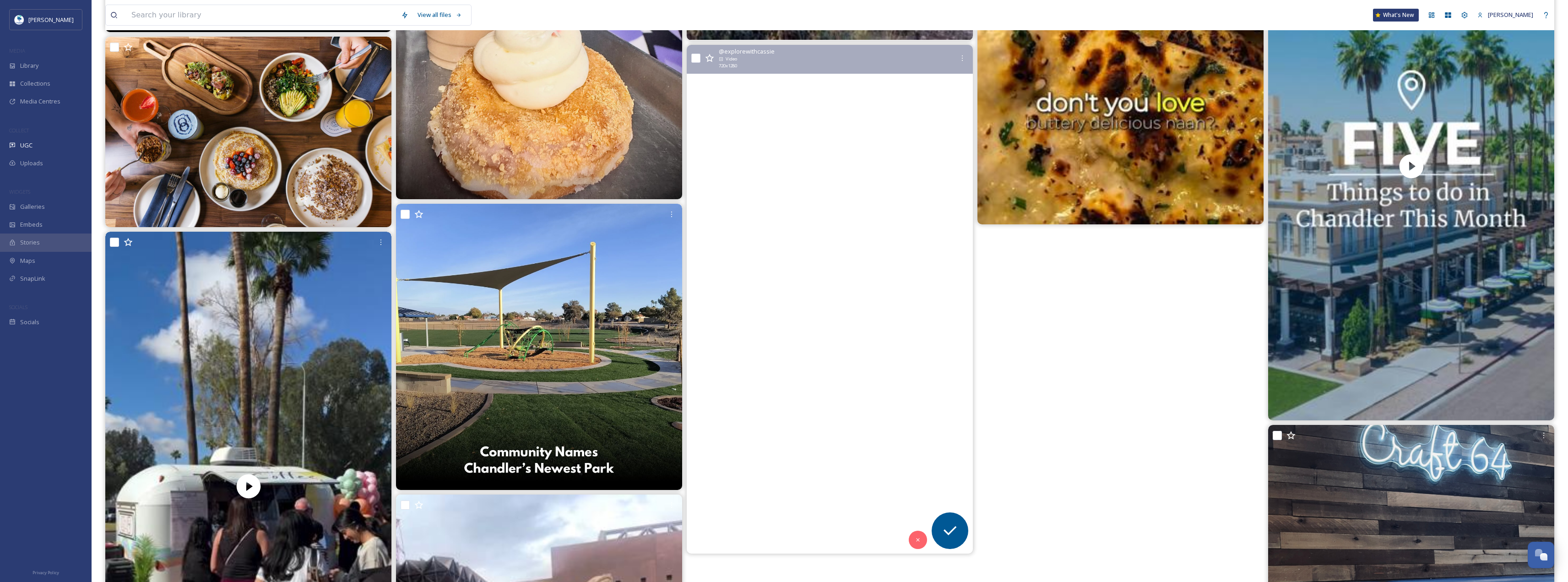
click at [746, 205] on video "Just 20 minutes south of Phoenix hides a relaxing getaway to sheratongrandaz! \…" at bounding box center [830, 299] width 286 height 509
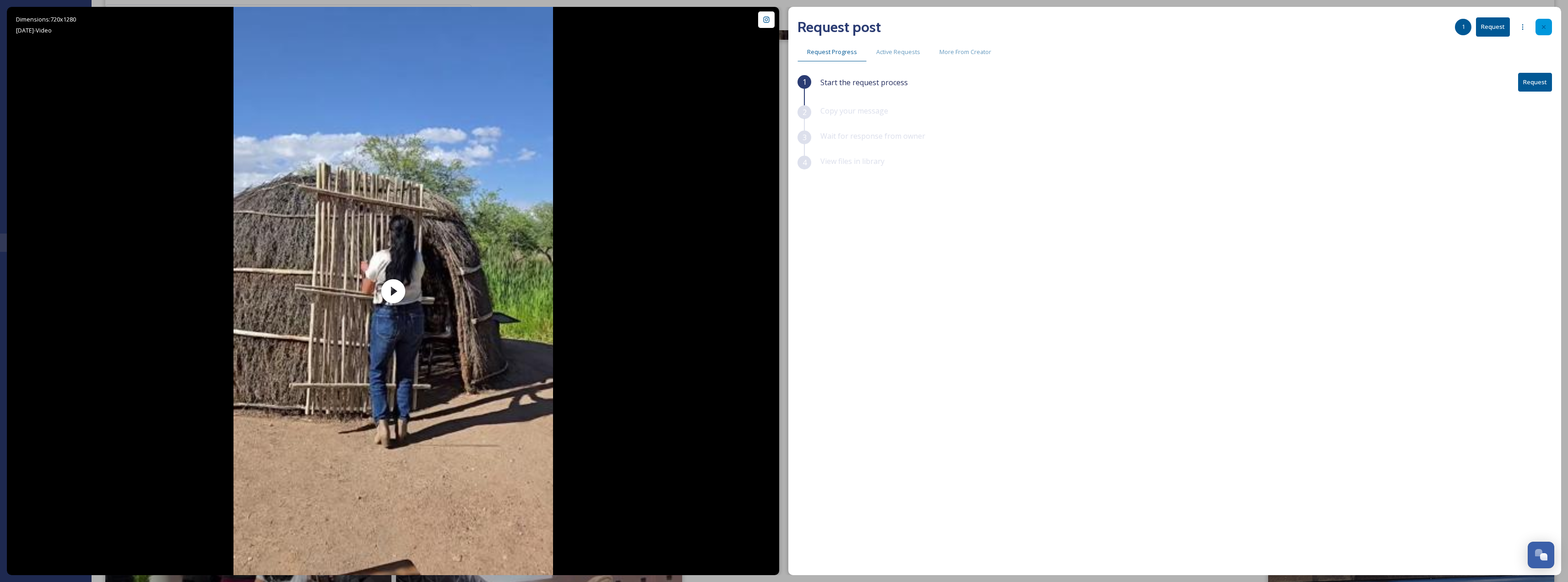
click at [1548, 24] on div at bounding box center [1544, 27] width 17 height 17
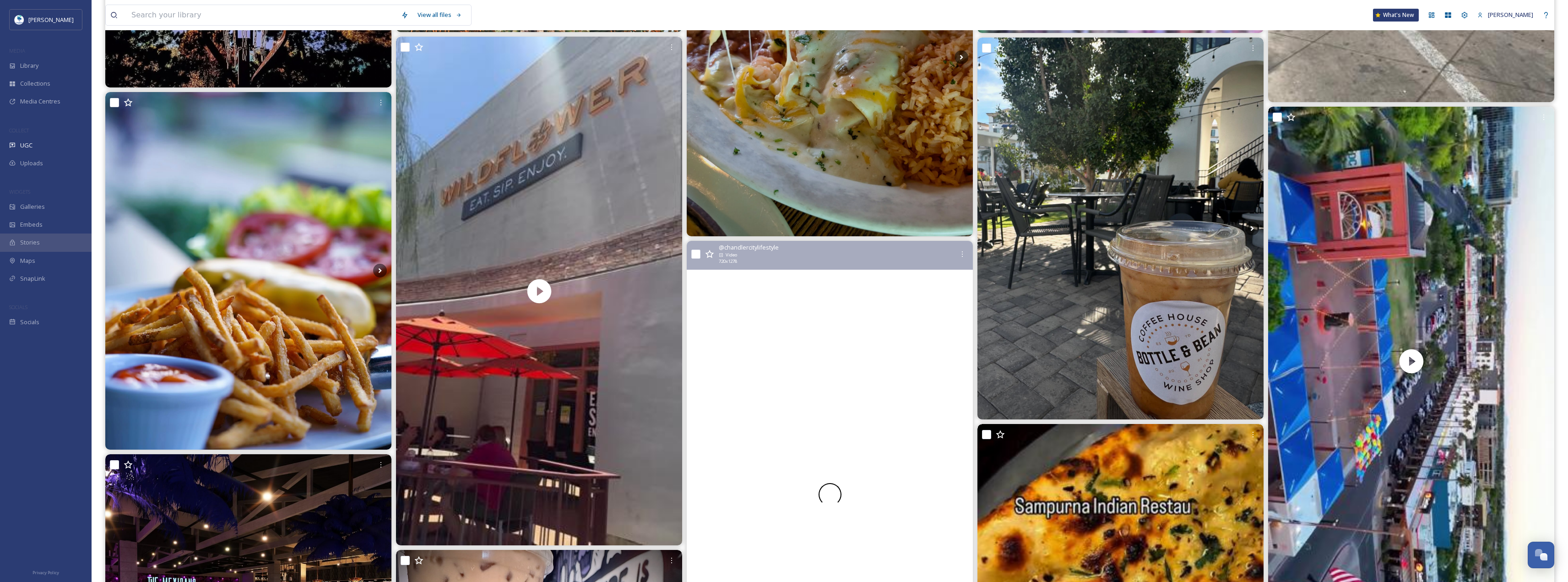
scroll to position [4736, 0]
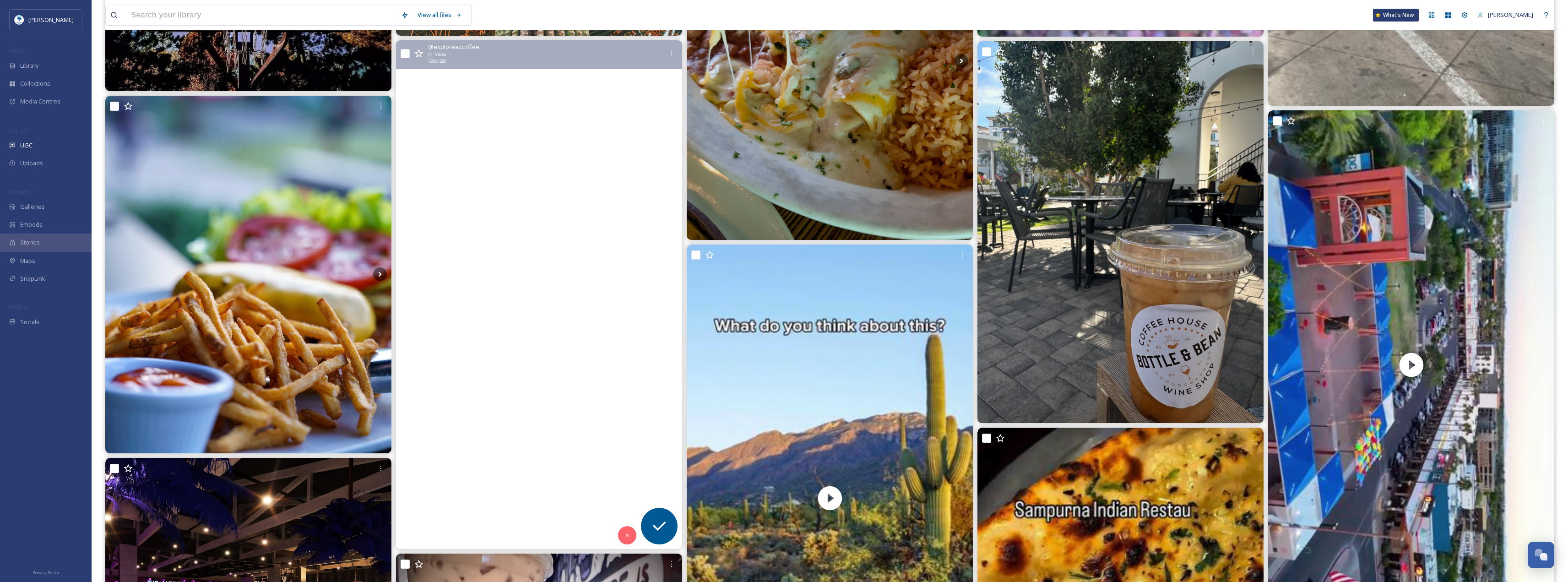
click at [528, 369] on video "Stopped by wildflowerbread at chandlerfashioncenter to check out their summer m…" at bounding box center [539, 295] width 286 height 509
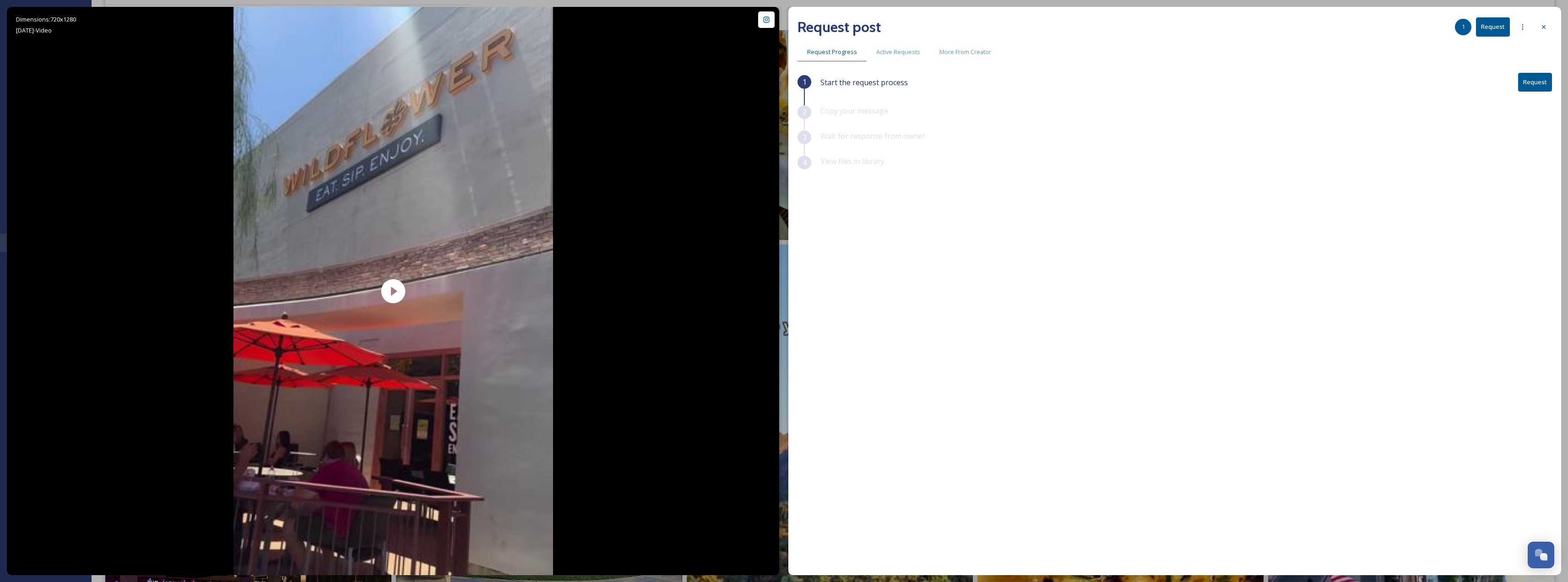
click at [1530, 88] on button "Request" at bounding box center [1534, 82] width 34 height 19
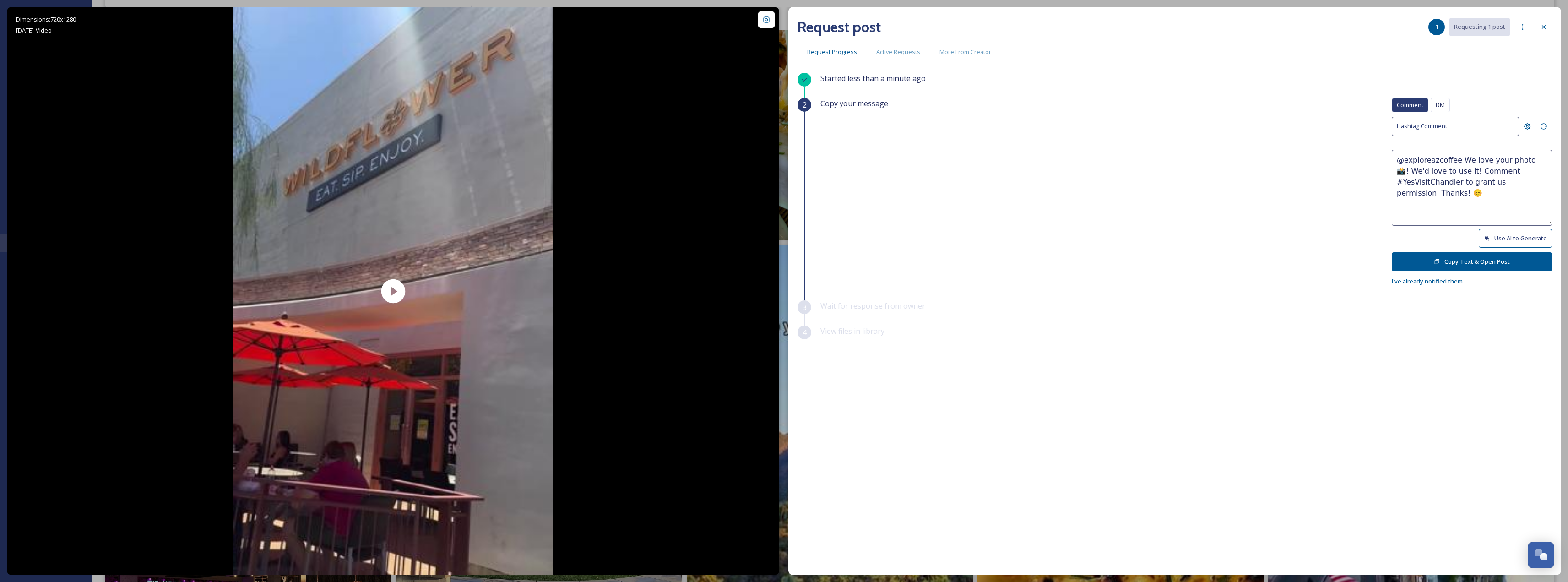
click at [1495, 238] on button "Use AI to Generate" at bounding box center [1515, 238] width 73 height 19
click at [1506, 237] on button "Use AI to Generate" at bounding box center [1515, 238] width 73 height 19
drag, startPoint x: 1513, startPoint y: 169, endPoint x: 1519, endPoint y: 193, distance: 24.7
click at [1519, 193] on textarea "@exploreazcoffee Nothing beats a sunny day and good eats at Wildflower! ☀️🍴 We …" at bounding box center [1471, 188] width 160 height 76
paste textarea "We'd love to use it! Would it be okay to use this photo with credit?"
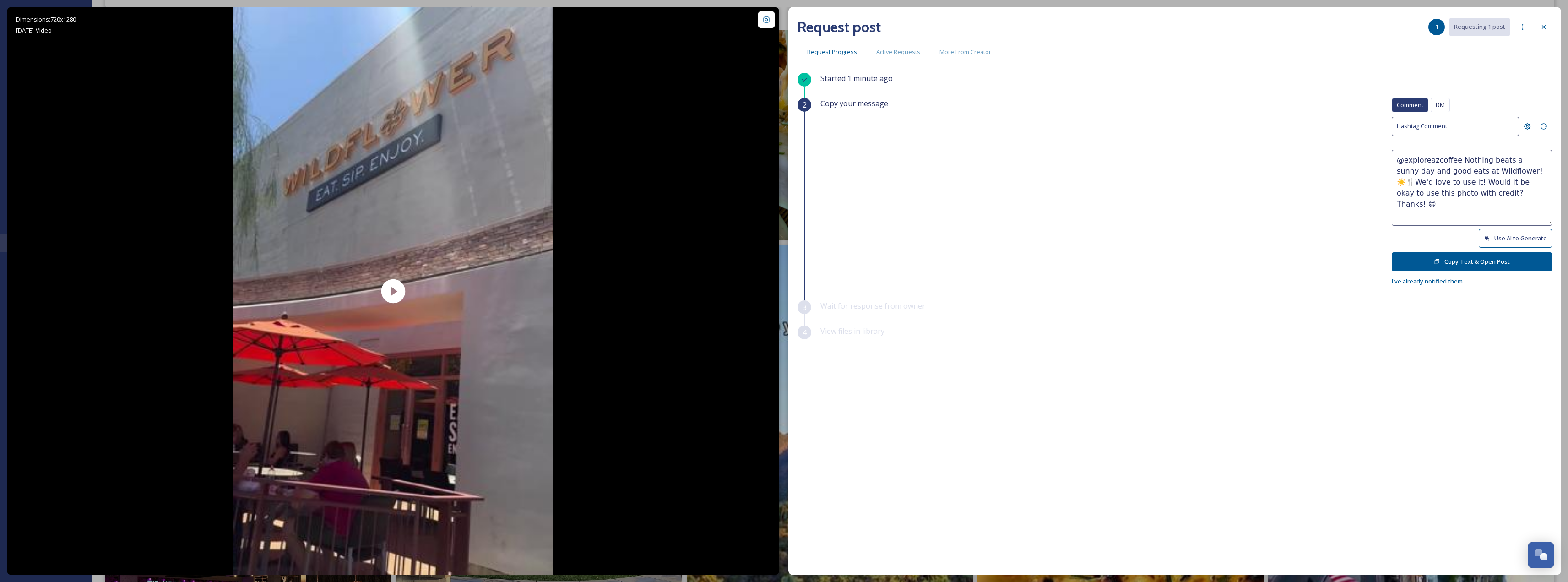
drag, startPoint x: 1486, startPoint y: 191, endPoint x: 1515, endPoint y: 172, distance: 34.7
click at [1515, 172] on textarea "@exploreazcoffee Nothing beats a sunny day and good eats at Wildflower! ☀️🍴We'd…" at bounding box center [1471, 188] width 160 height 76
paste textarea "Love this photo, w"
click at [1402, 179] on textarea "@exploreazcoffee Nothing beats a sunny day and good eats at Wildflower! ☀️🍴Love…" at bounding box center [1471, 188] width 160 height 76
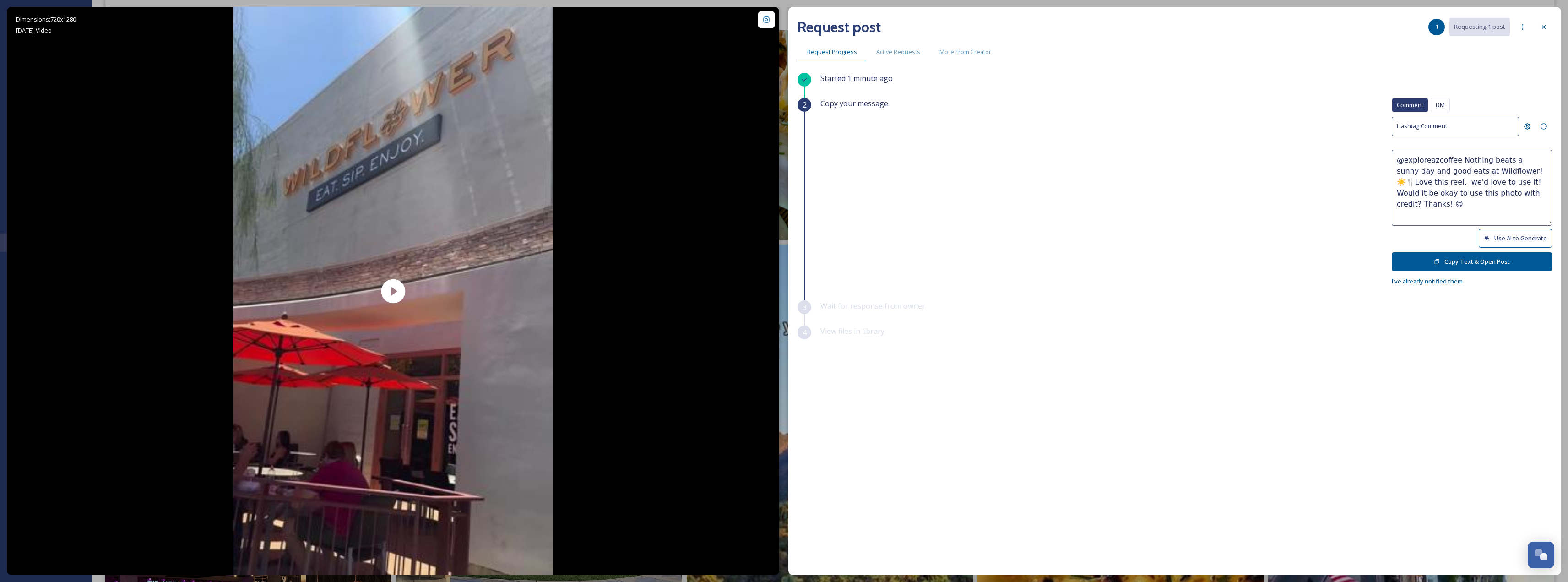
click at [1435, 190] on textarea "@exploreazcoffee Nothing beats a sunny day and good eats at Wildflower! ☀️🍴Love…" at bounding box center [1471, 188] width 160 height 76
drag, startPoint x: 1510, startPoint y: 171, endPoint x: 1477, endPoint y: 179, distance: 34.0
click at [1477, 179] on textarea "@exploreazcoffee Nothing beats a sunny day and good eats at Wildflower! ☀️🍴Love…" at bounding box center [1471, 188] width 160 height 76
type textarea "@exploreazcoffee Nothing beats a sunny day and good eats at Wildflower! ☀️🍴Woul…"
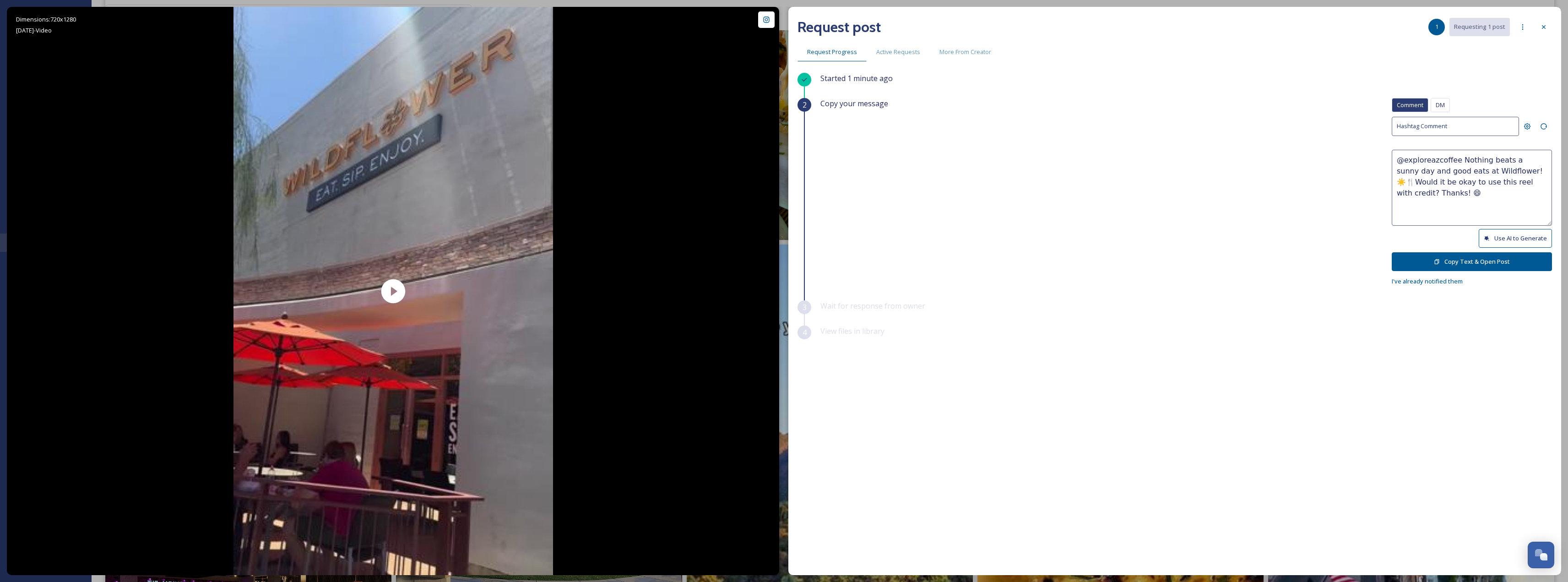
click at [1503, 258] on button "Copy Text & Open Post" at bounding box center [1471, 262] width 160 height 19
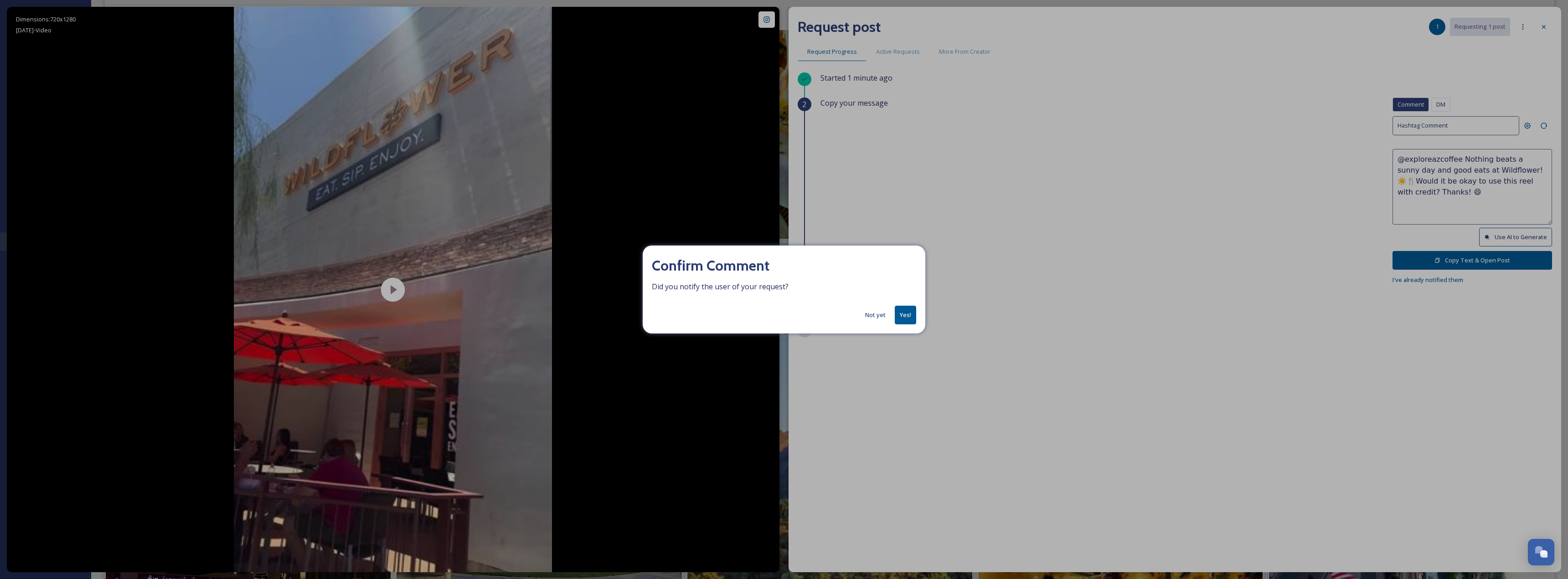
click at [894, 313] on div "Not yet Yes!" at bounding box center [784, 314] width 264 height 19
click at [898, 313] on button "Yes!" at bounding box center [905, 314] width 21 height 19
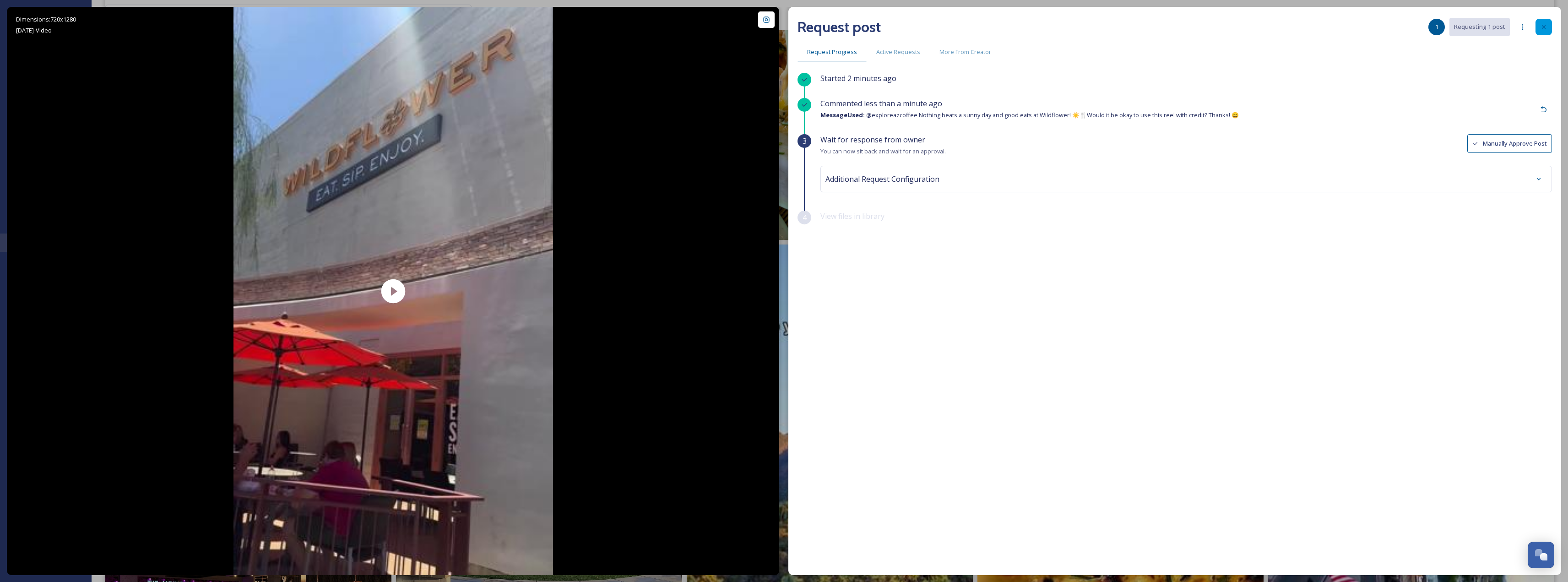
click at [1543, 32] on div at bounding box center [1544, 27] width 17 height 17
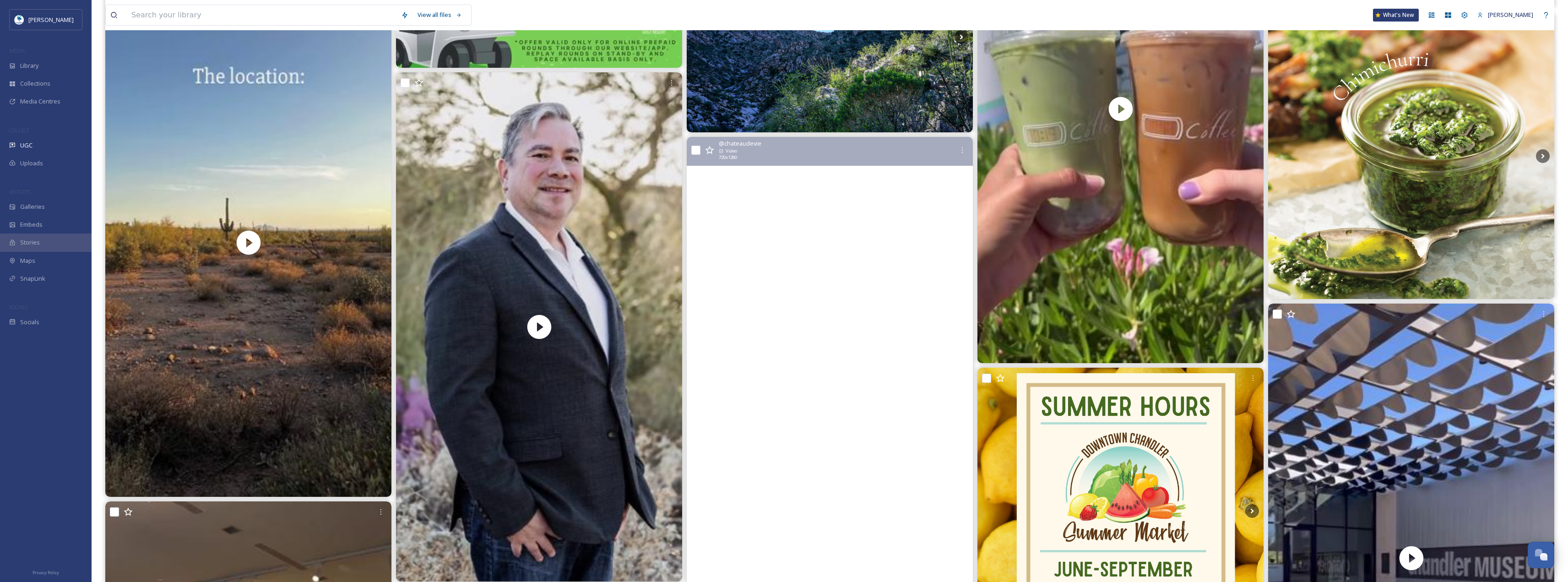
scroll to position [2630, 0]
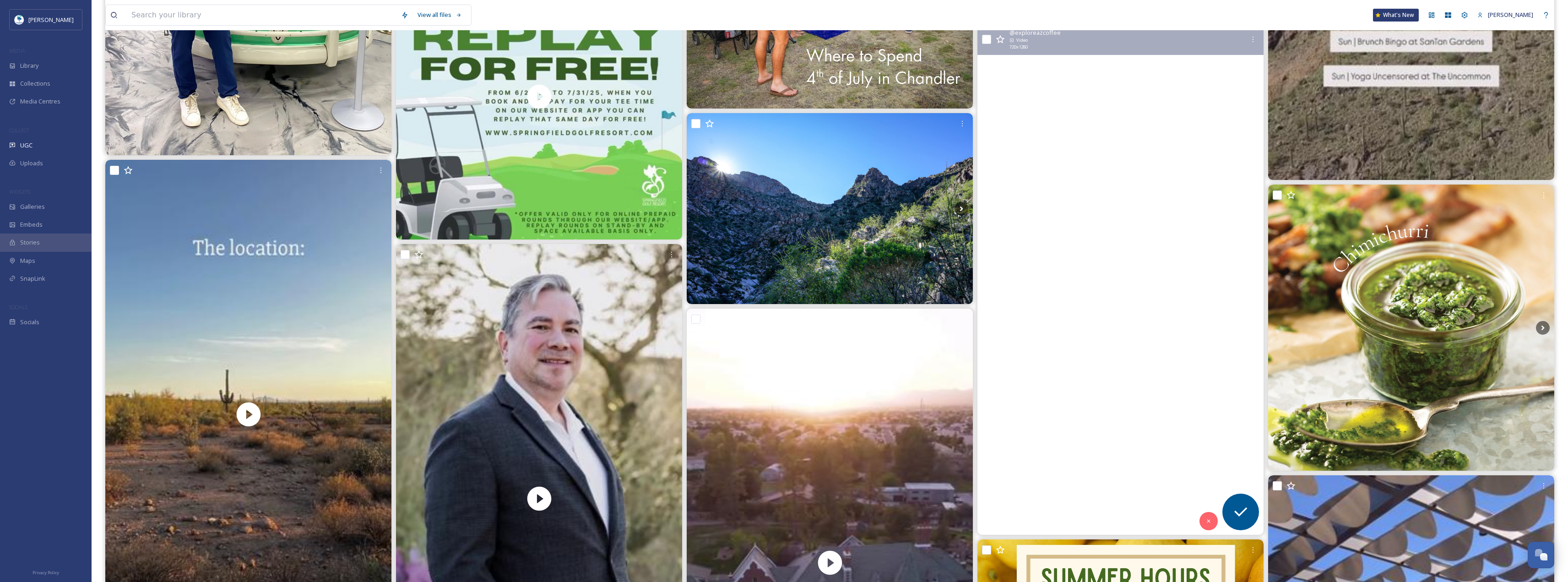
click at [1141, 360] on video "GIVEAWAY TIME ☕✨\a\acheylikescoffee and I have teamed up with 1019coffee to tre…" at bounding box center [1121, 281] width 286 height 509
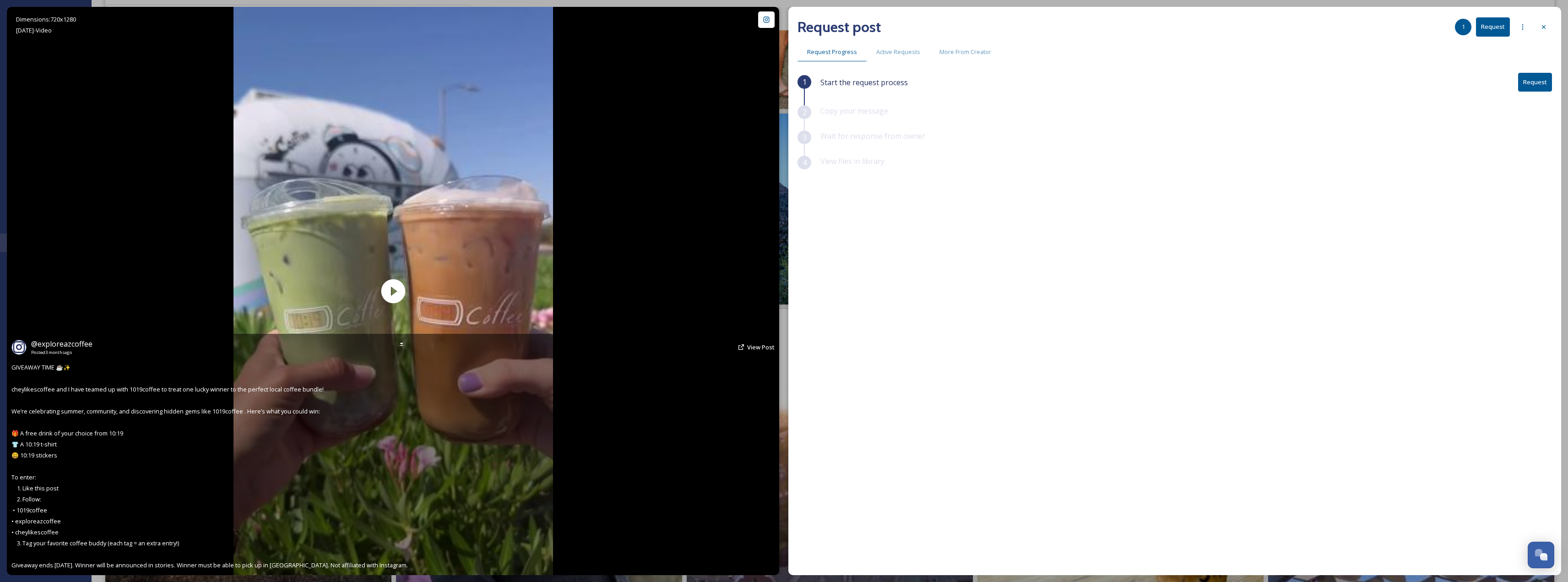
scroll to position [2630, 0]
click at [761, 344] on span "View Post" at bounding box center [760, 347] width 28 height 8
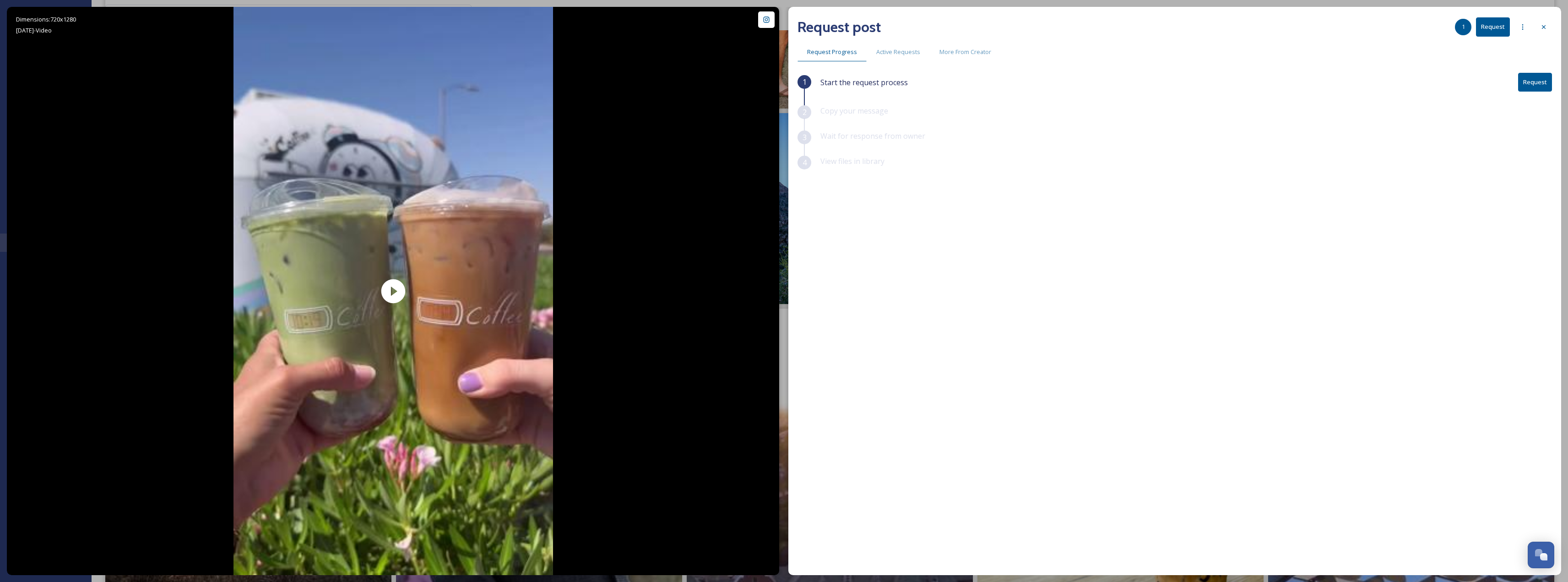
click at [1534, 78] on button "Request" at bounding box center [1534, 82] width 34 height 19
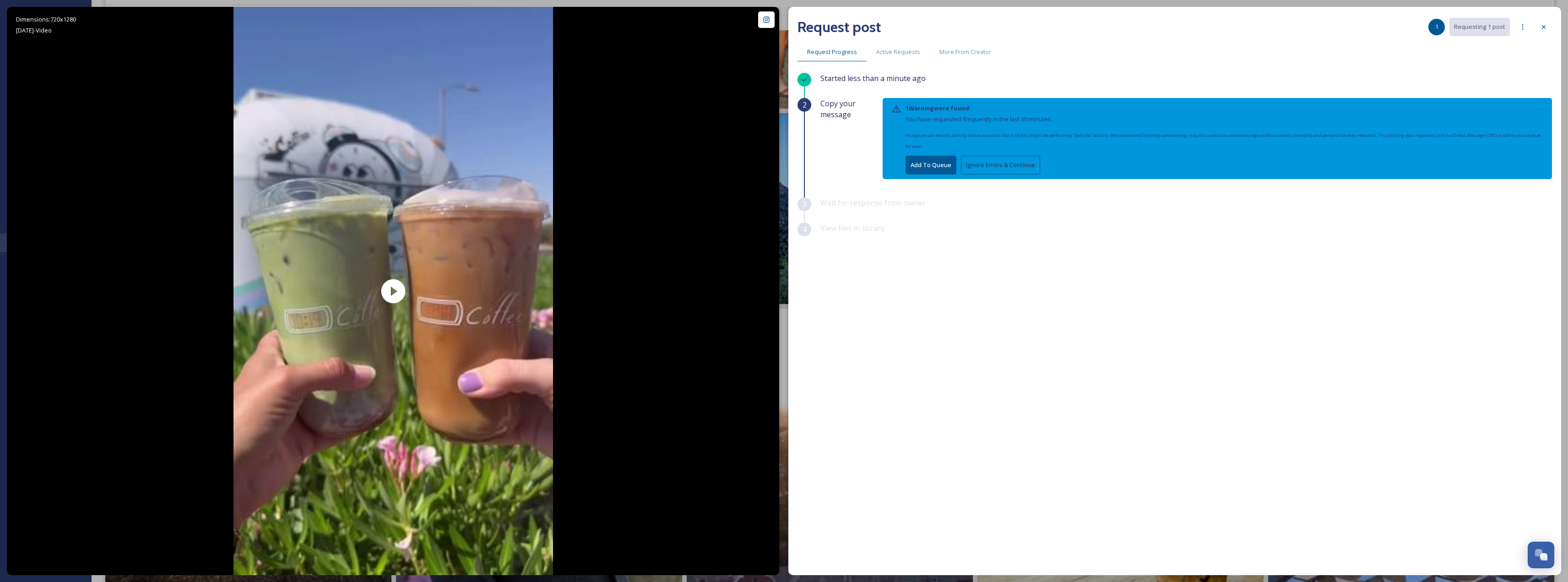
click at [936, 169] on button "Add To Queue" at bounding box center [930, 165] width 51 height 19
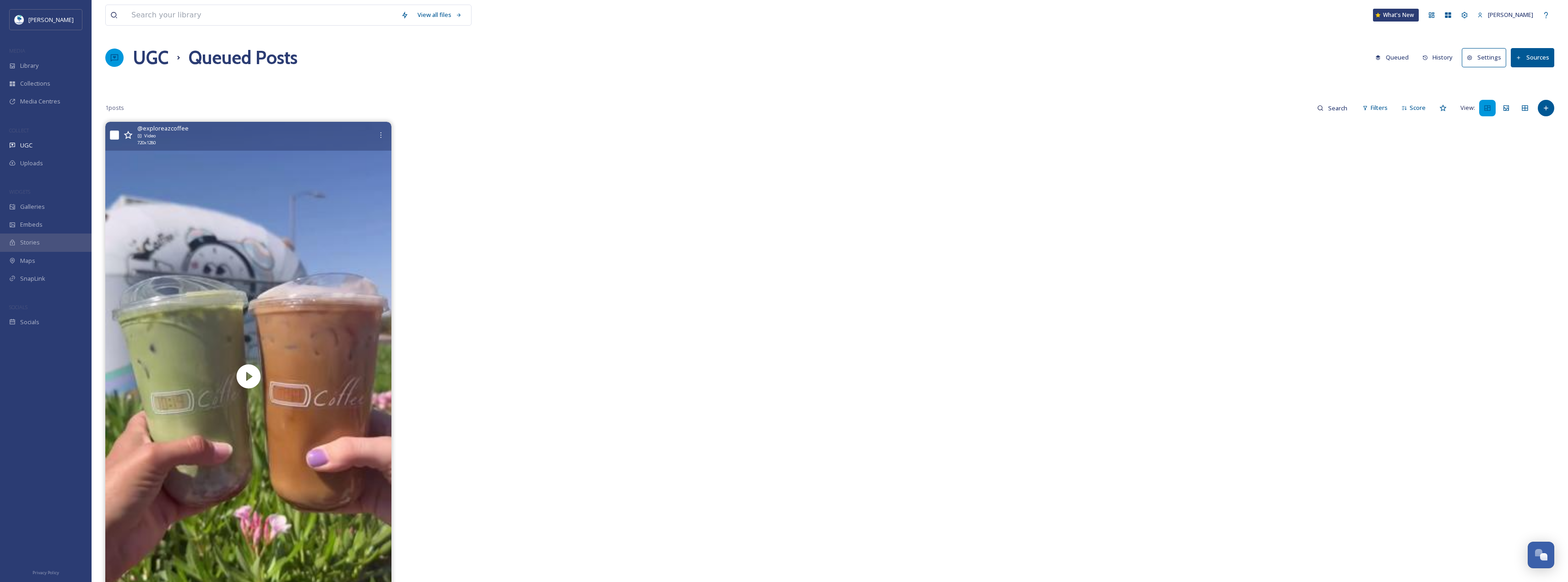
click at [117, 131] on input "checkbox" at bounding box center [114, 134] width 9 height 9
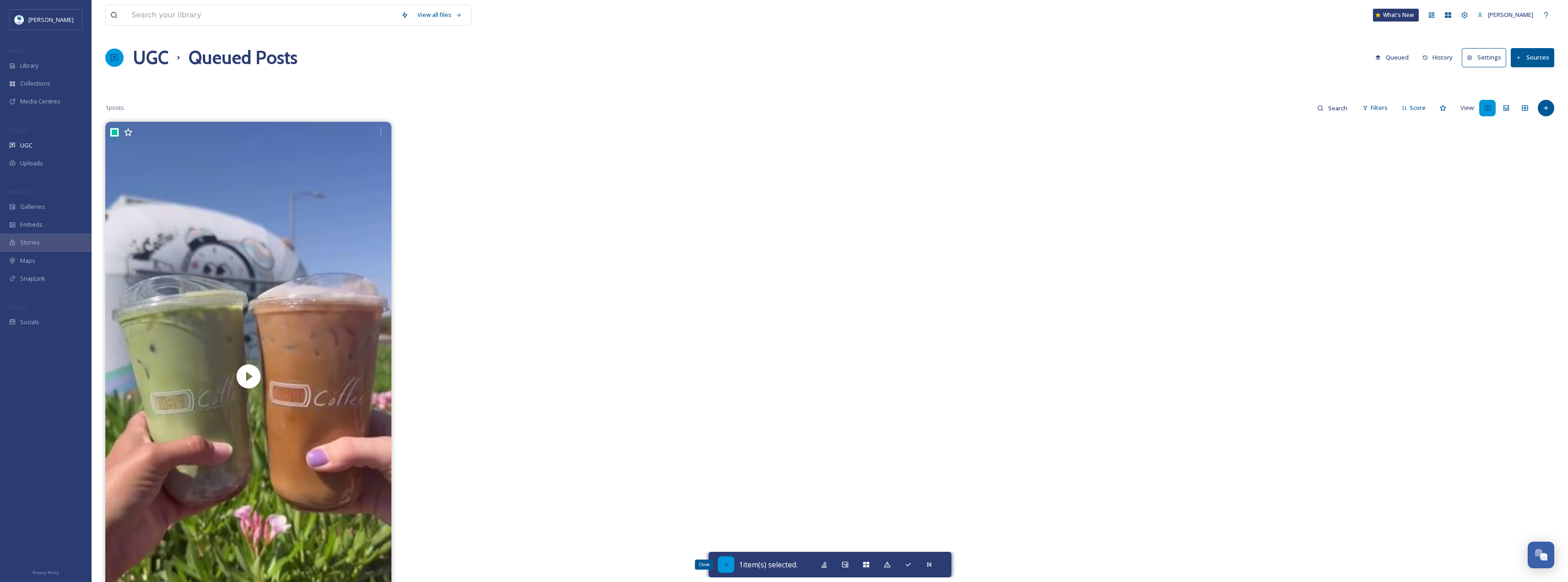
click at [718, 563] on div "Close" at bounding box center [726, 564] width 17 height 17
checkbox input "false"
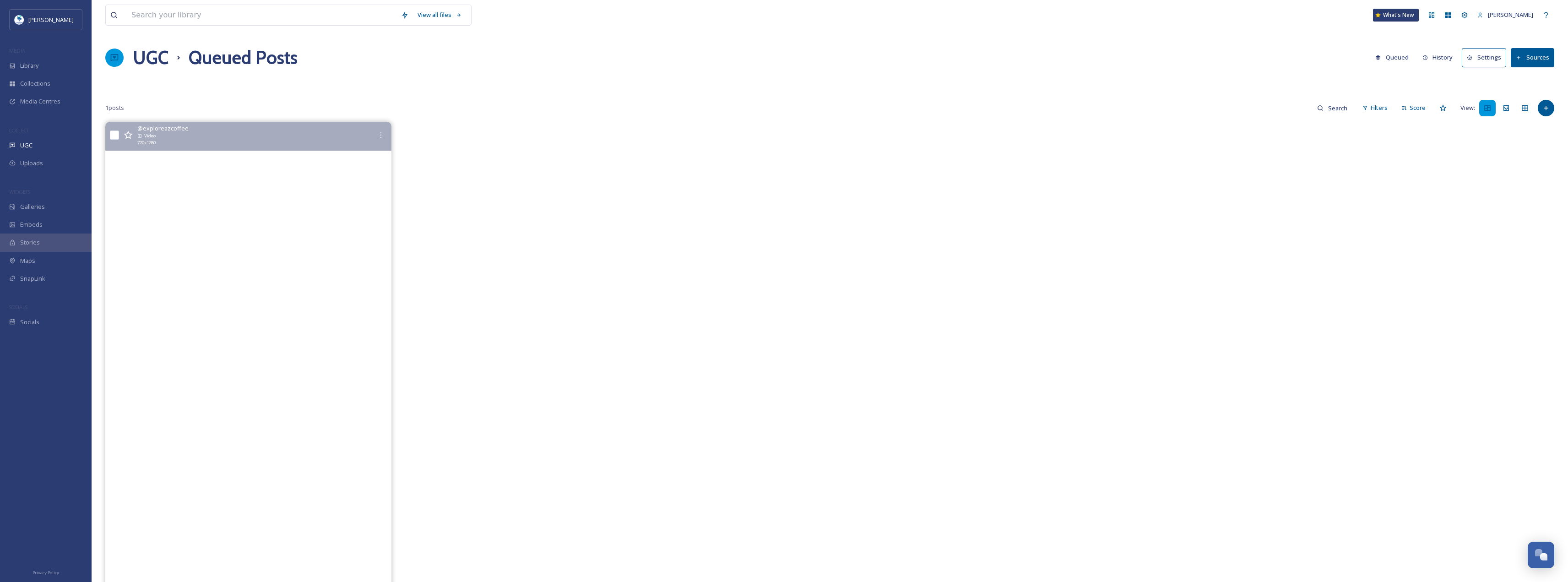
click at [258, 188] on video "GIVEAWAY TIME ☕✨\a\acheylikescoffee and I have teamed up with 1019coffee to tre…" at bounding box center [248, 376] width 286 height 509
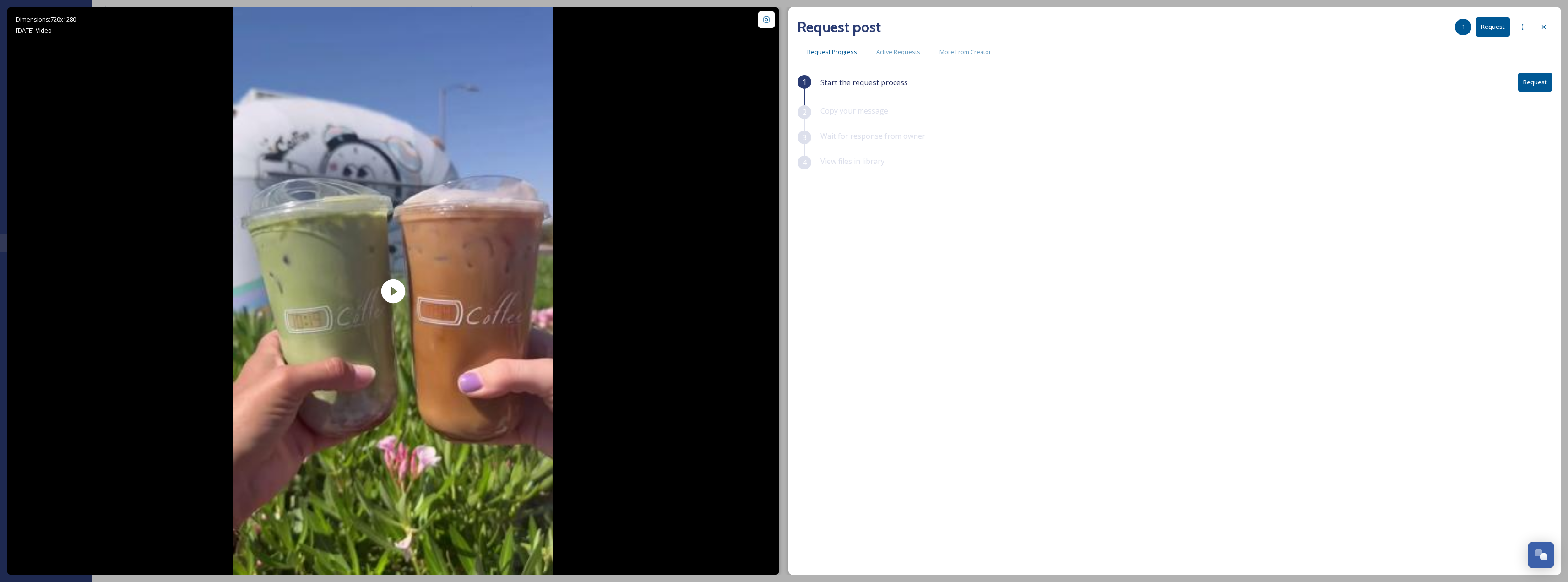
click at [1543, 79] on button "Request" at bounding box center [1534, 82] width 34 height 19
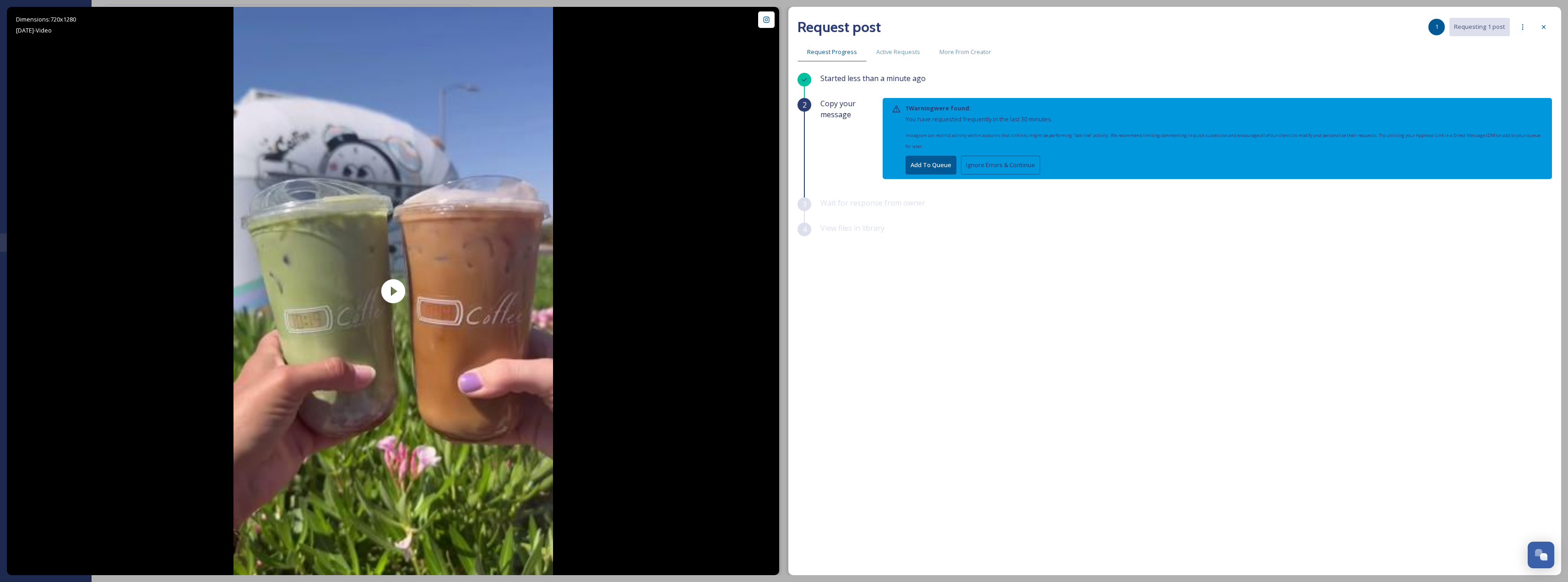
click at [993, 166] on button "Ignore Errors & Continue" at bounding box center [1001, 165] width 79 height 19
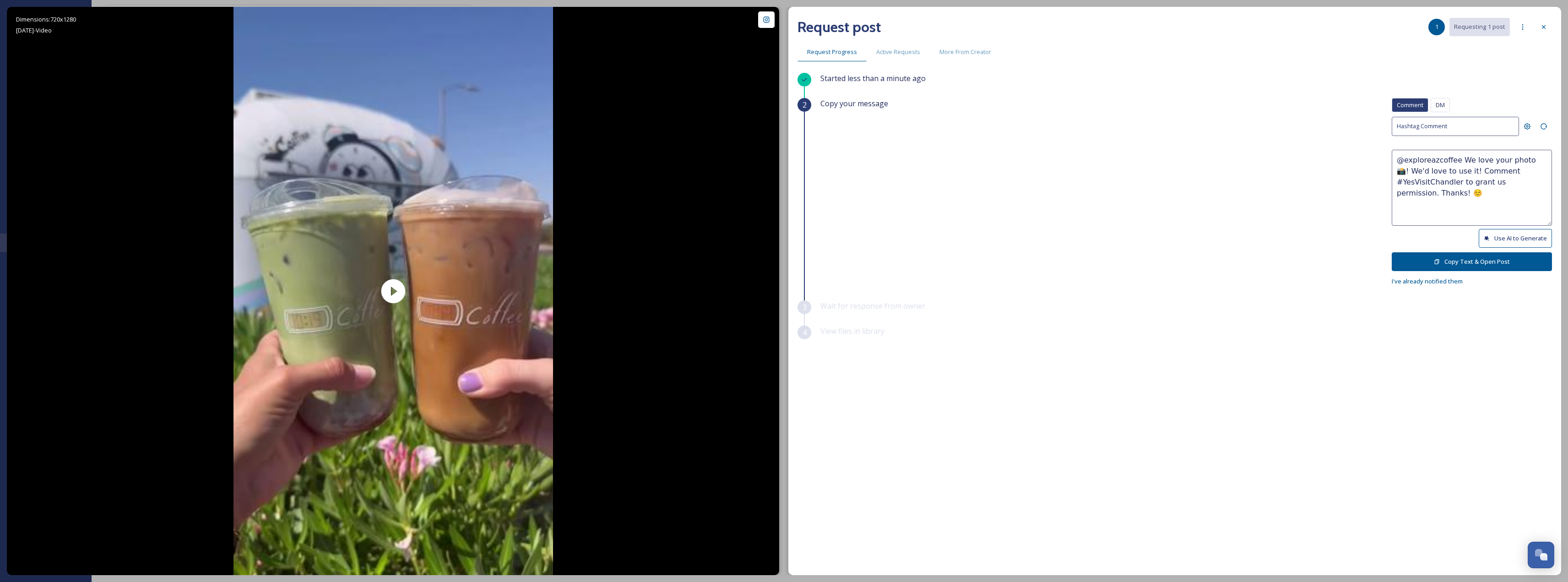
click at [1501, 241] on button "Use AI to Generate" at bounding box center [1515, 238] width 73 height 19
click at [1534, 234] on button "Use AI to Generate" at bounding box center [1515, 238] width 73 height 19
drag, startPoint x: 1412, startPoint y: 183, endPoint x: 1570, endPoint y: 202, distance: 159.1
click at [1568, 202] on html "Visit [PERSON_NAME] MEDIA Library Collections Media Centres COLLECT UGC Uploads…" at bounding box center [784, 352] width 1568 height 704
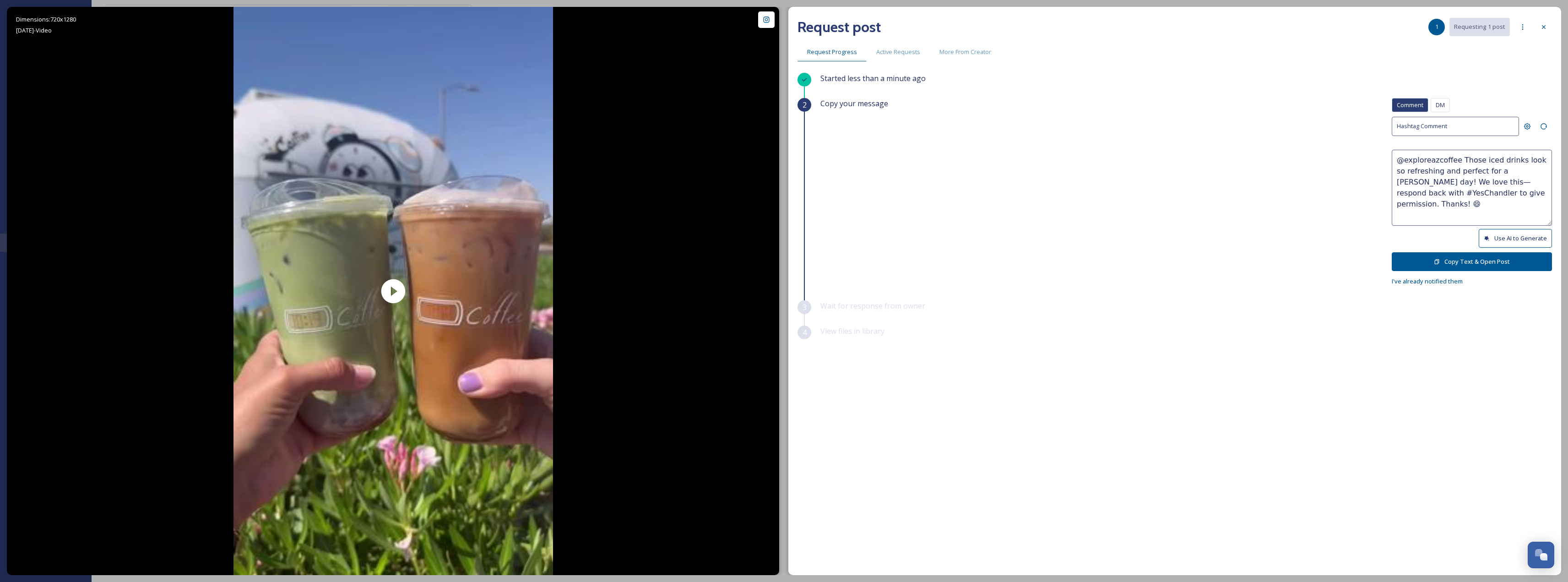
paste textarea "@exploreazcoffee Nothing beats a sunny day and good eats at Wildflower! ☀️🍴Woul…"
type textarea "@exploreazcoffee Those iced drinks look so refreshing and perfect for a [PERSON…"
click at [1461, 267] on button "Copy Text & Open Post" at bounding box center [1471, 262] width 160 height 19
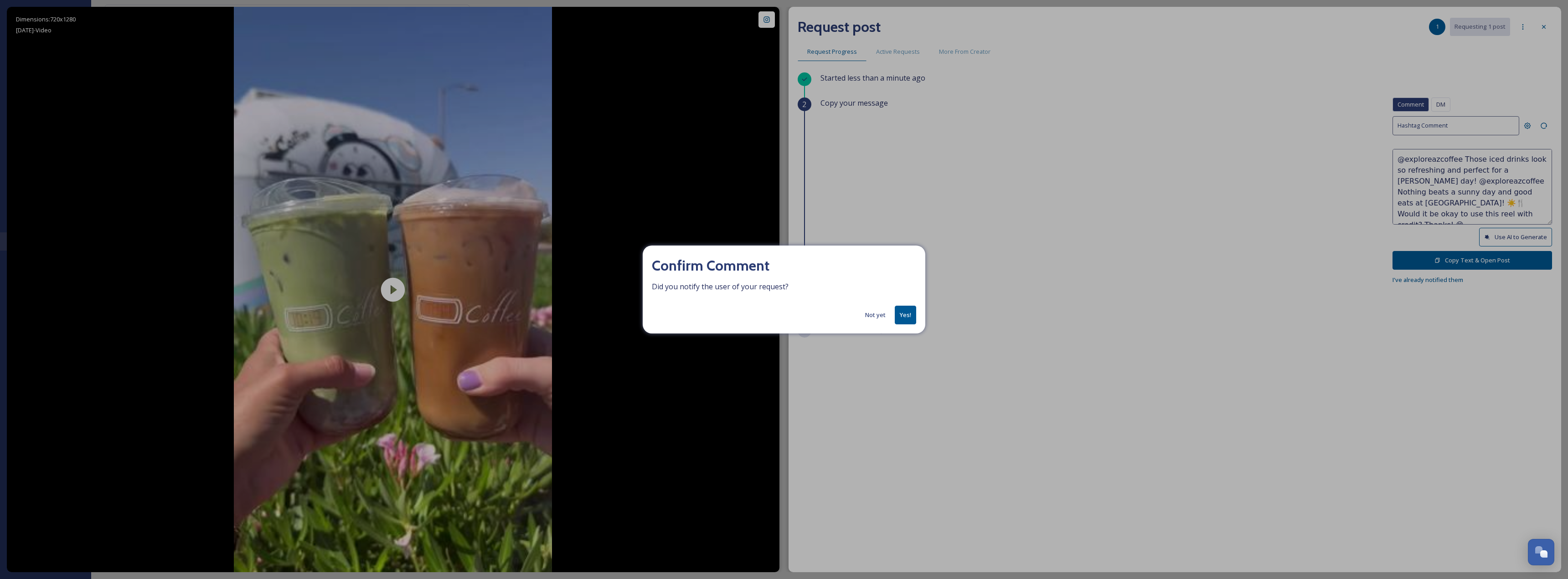
click at [899, 314] on button "Yes!" at bounding box center [905, 314] width 21 height 19
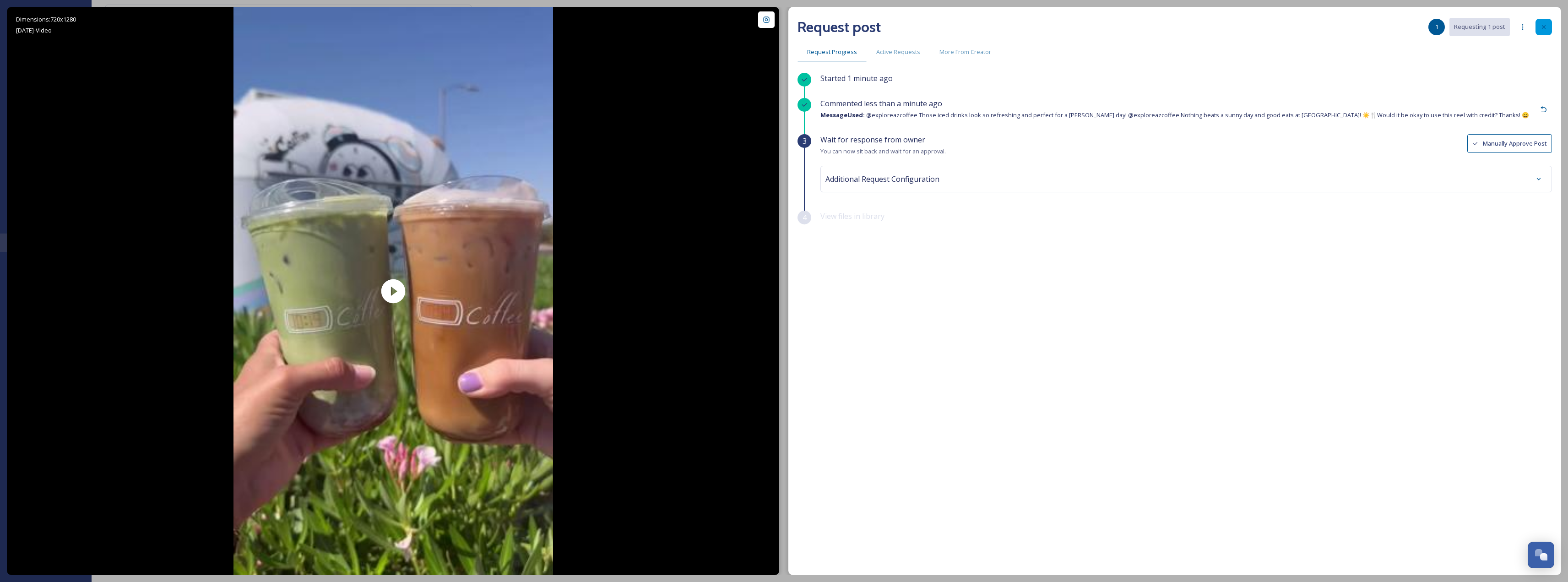
click at [1540, 29] on icon at bounding box center [1544, 27] width 7 height 7
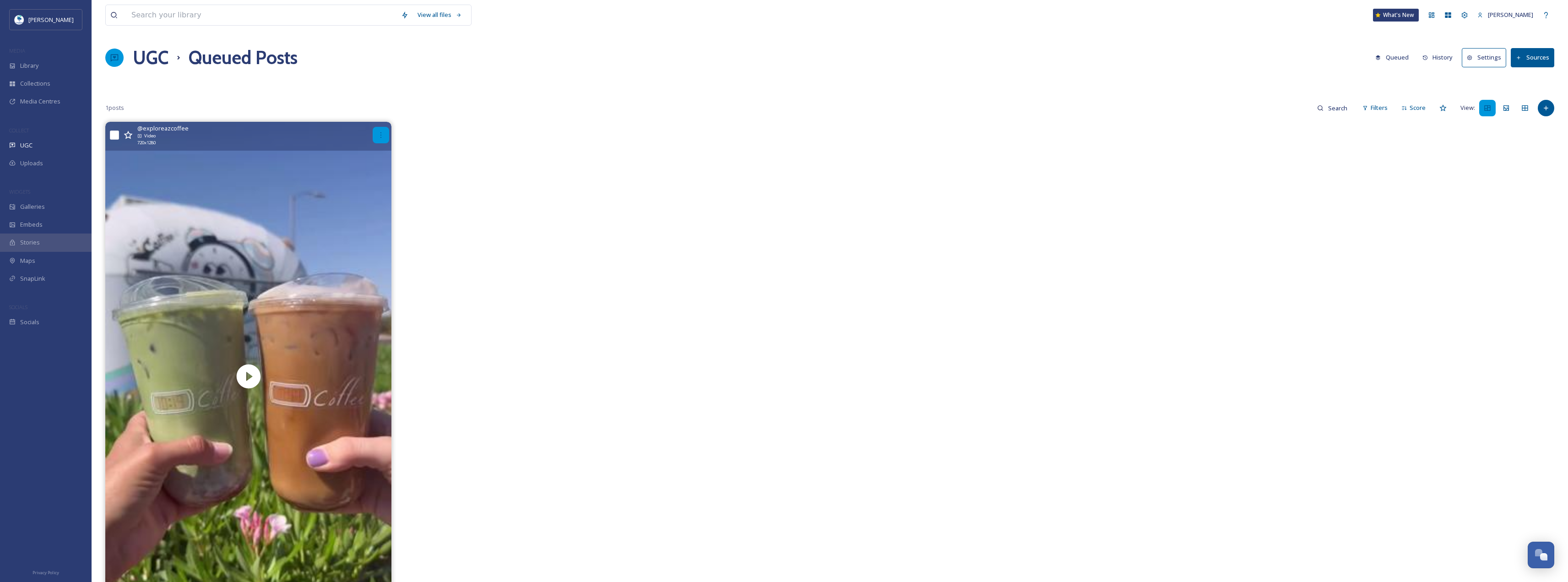
click at [381, 135] on icon at bounding box center [380, 134] width 1 height 6
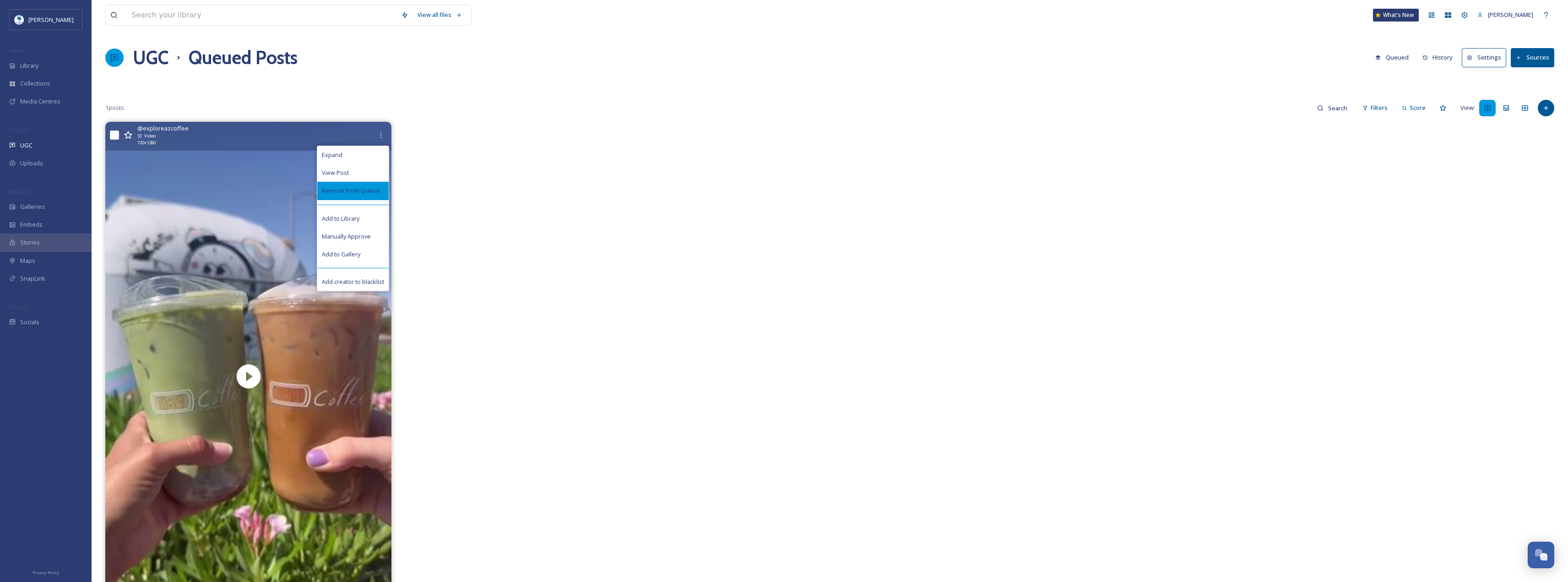
click at [371, 185] on div "Remove From Queue" at bounding box center [353, 190] width 72 height 18
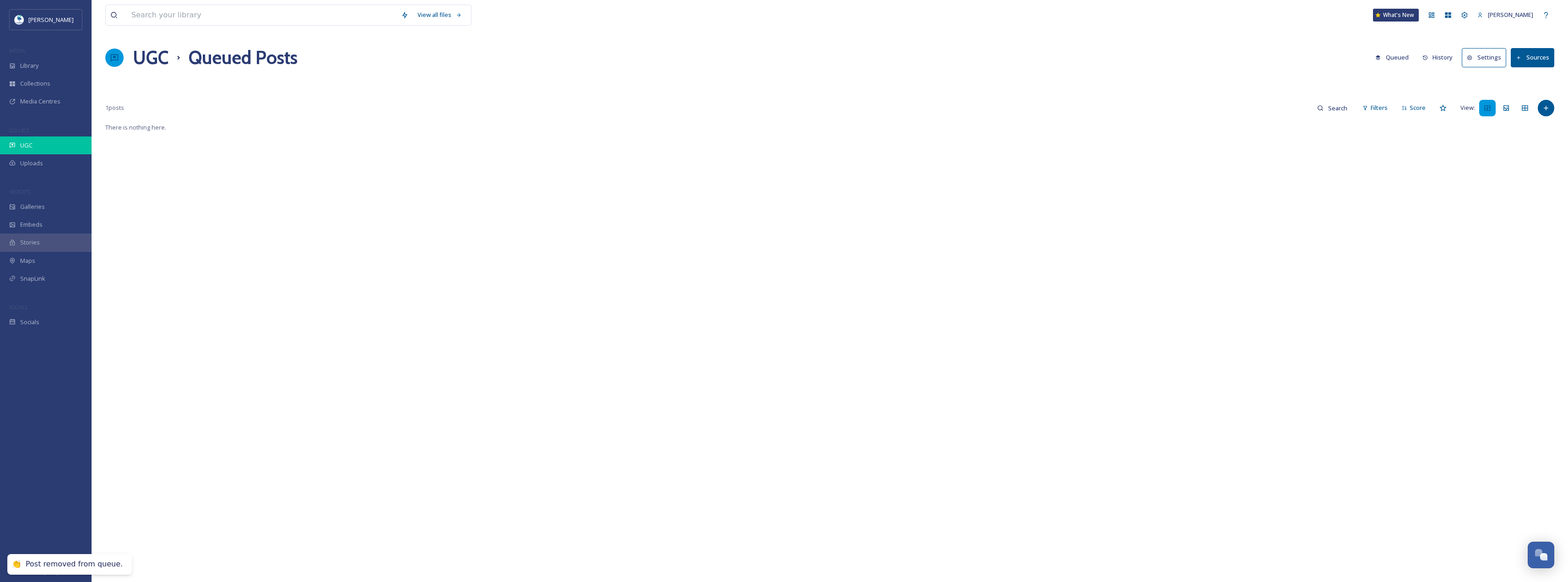
click at [26, 141] on span "UGC" at bounding box center [26, 146] width 12 height 9
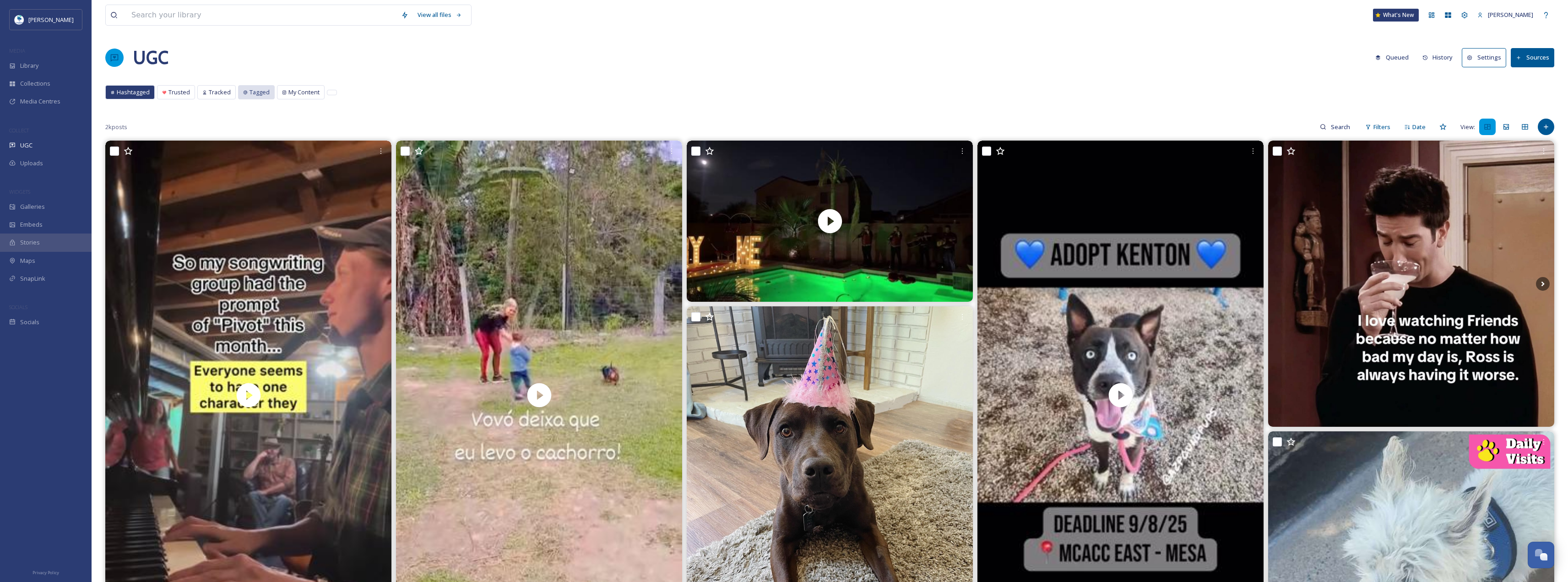
click at [267, 94] on span "Tagged" at bounding box center [259, 92] width 20 height 9
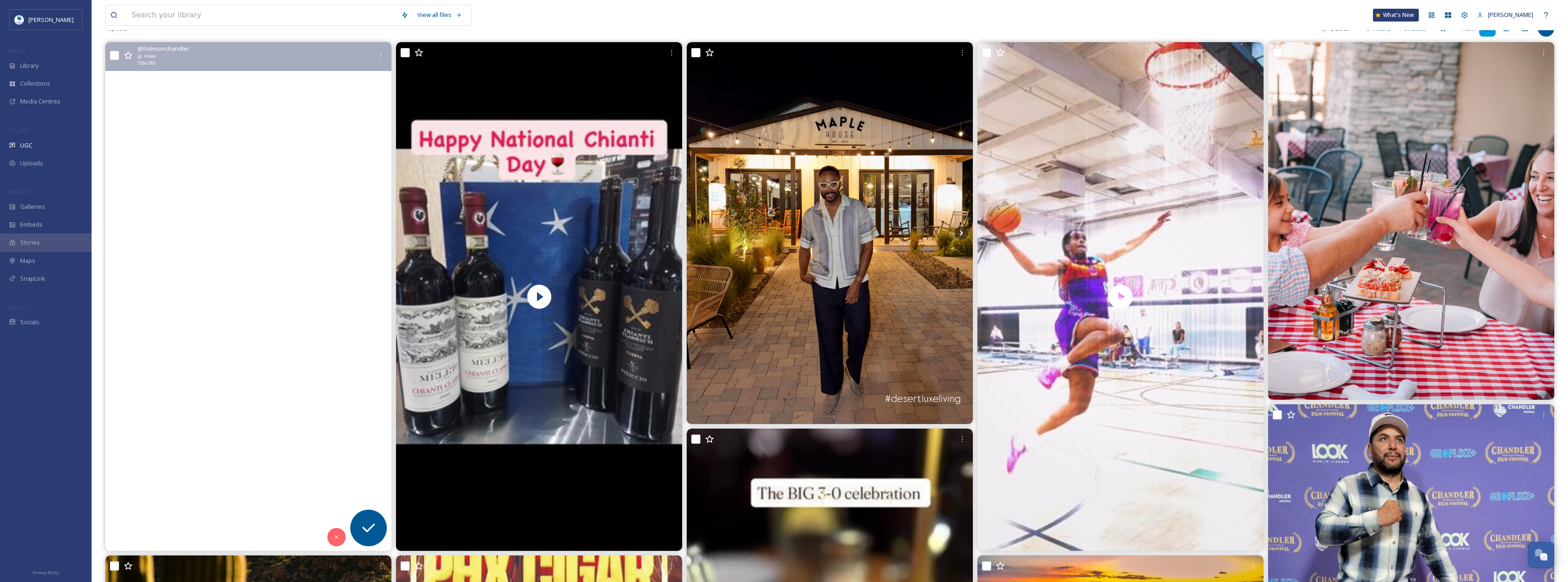
scroll to position [138, 0]
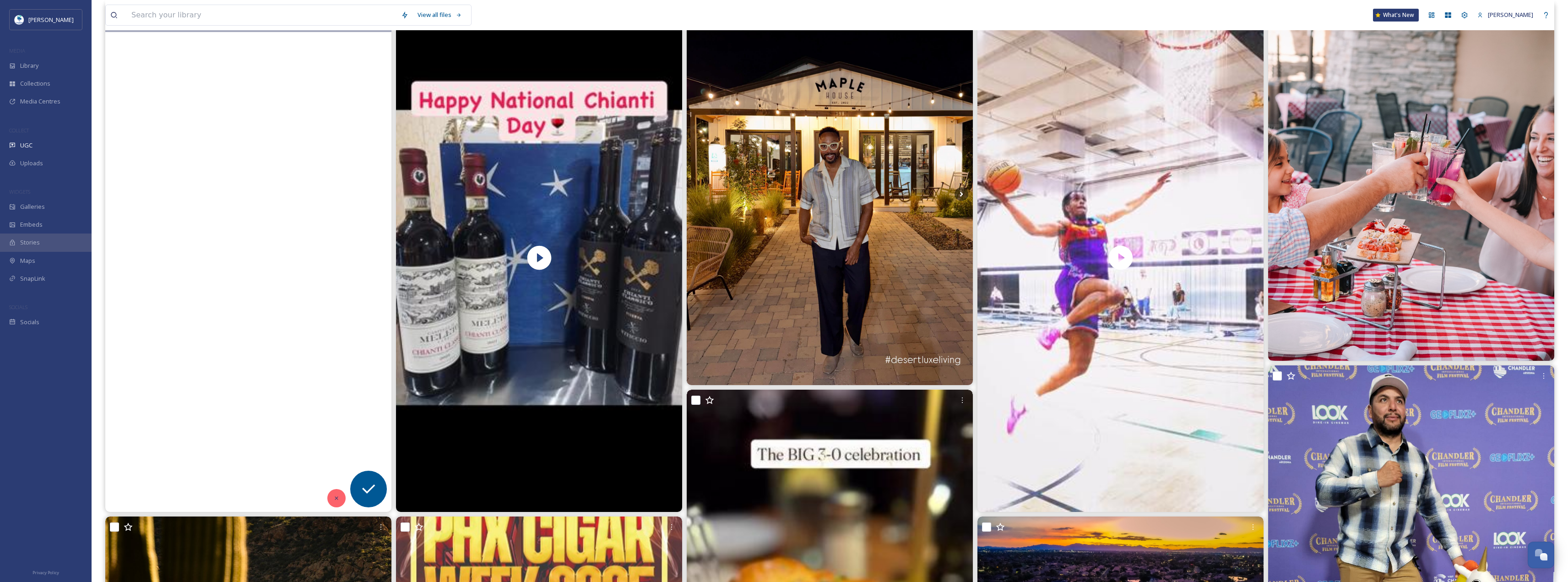
click at [339, 497] on icon at bounding box center [336, 498] width 6 height 6
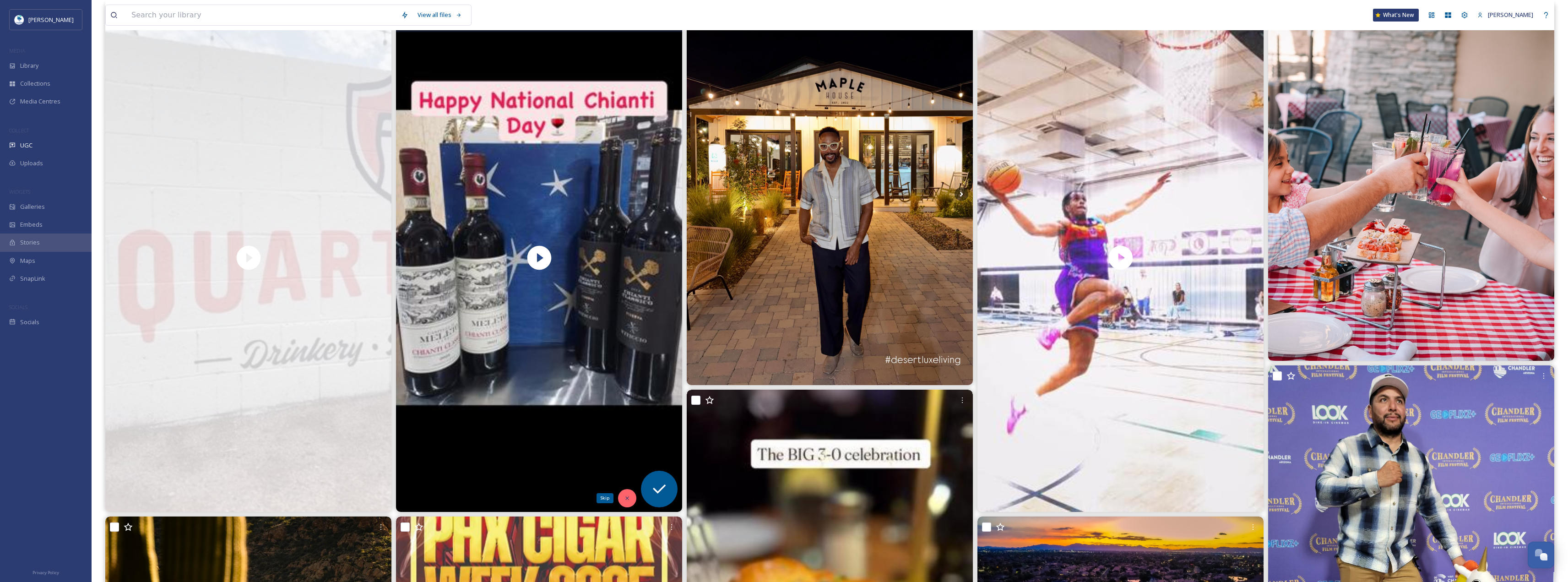
click at [628, 496] on icon at bounding box center [627, 498] width 6 height 6
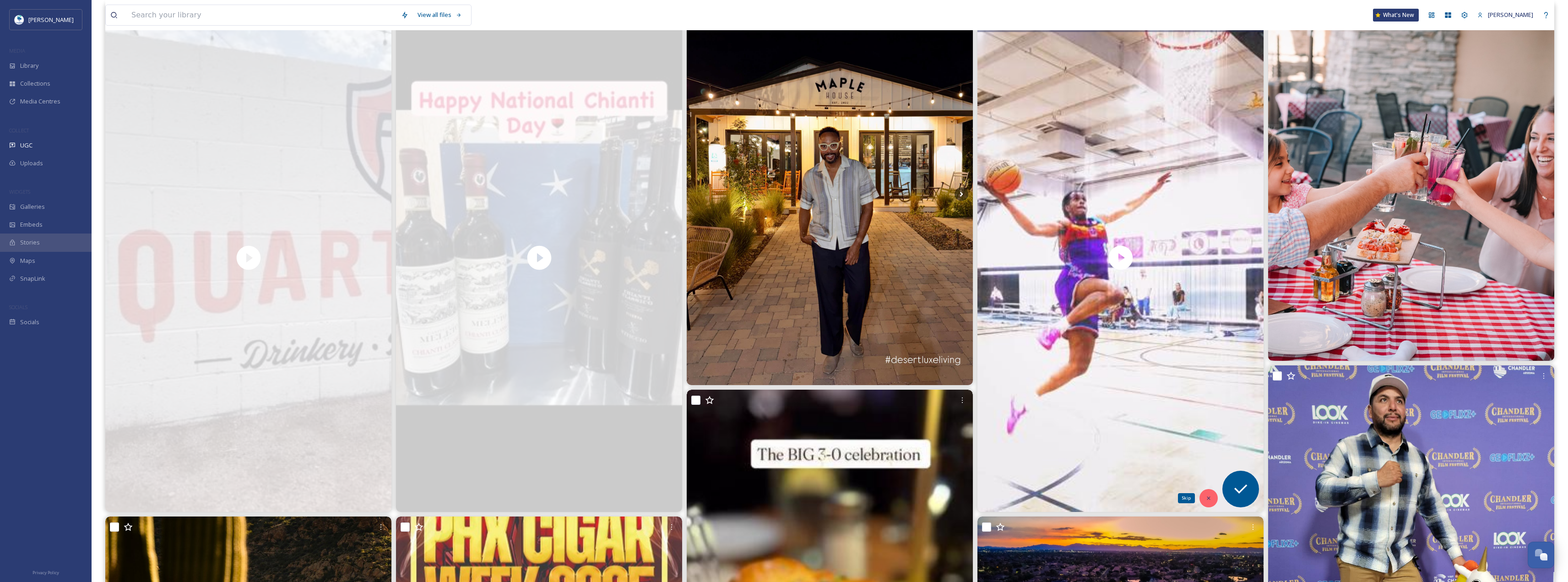
click at [1214, 501] on div "Skip" at bounding box center [1209, 498] width 18 height 18
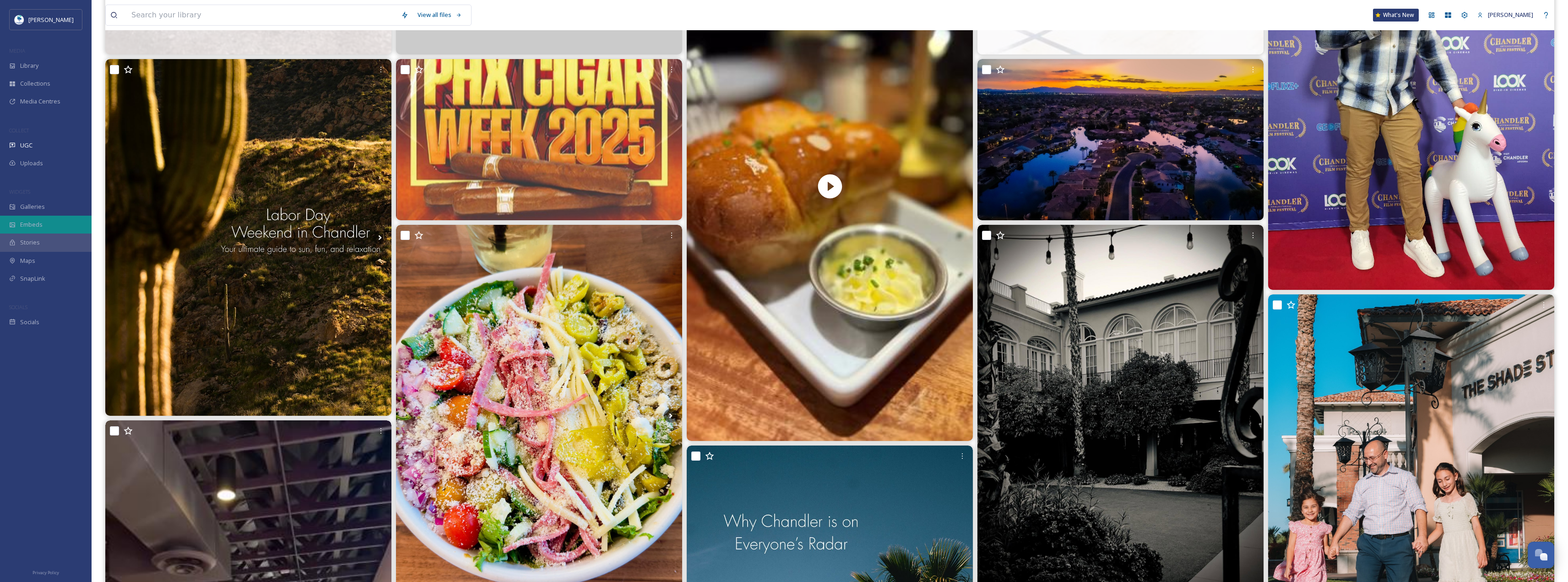
scroll to position [595, 0]
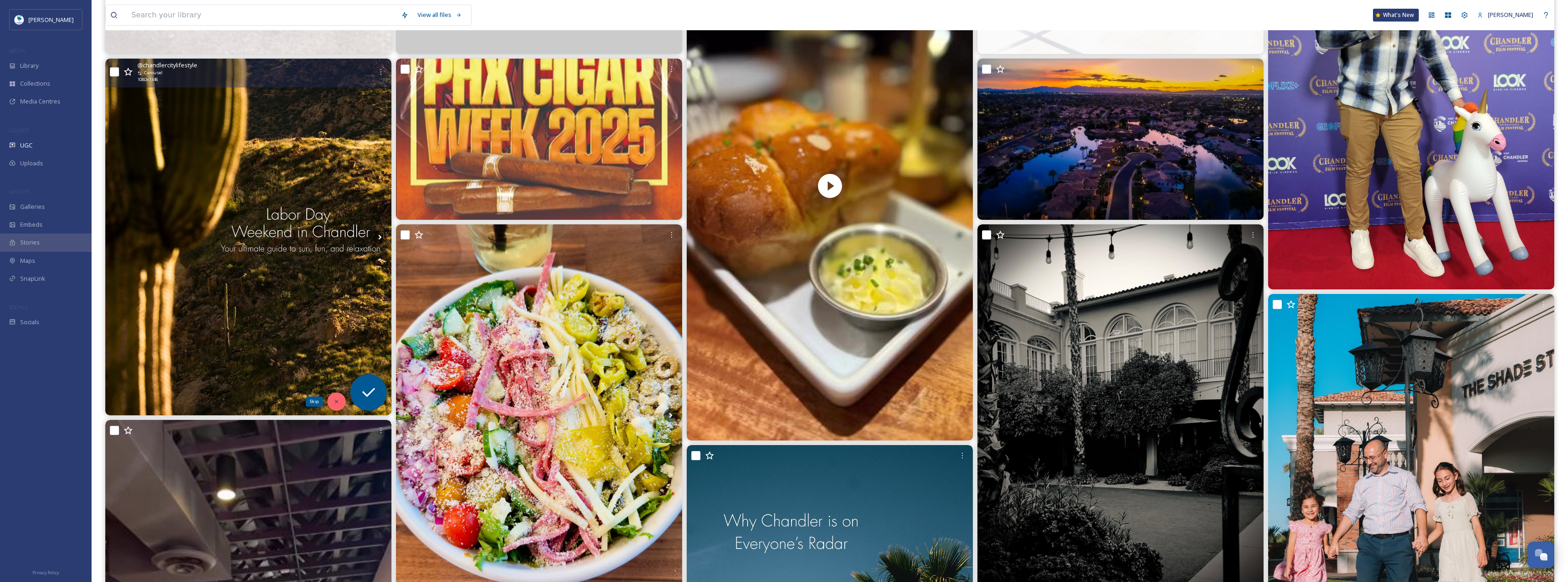
click at [339, 400] on icon at bounding box center [336, 401] width 6 height 6
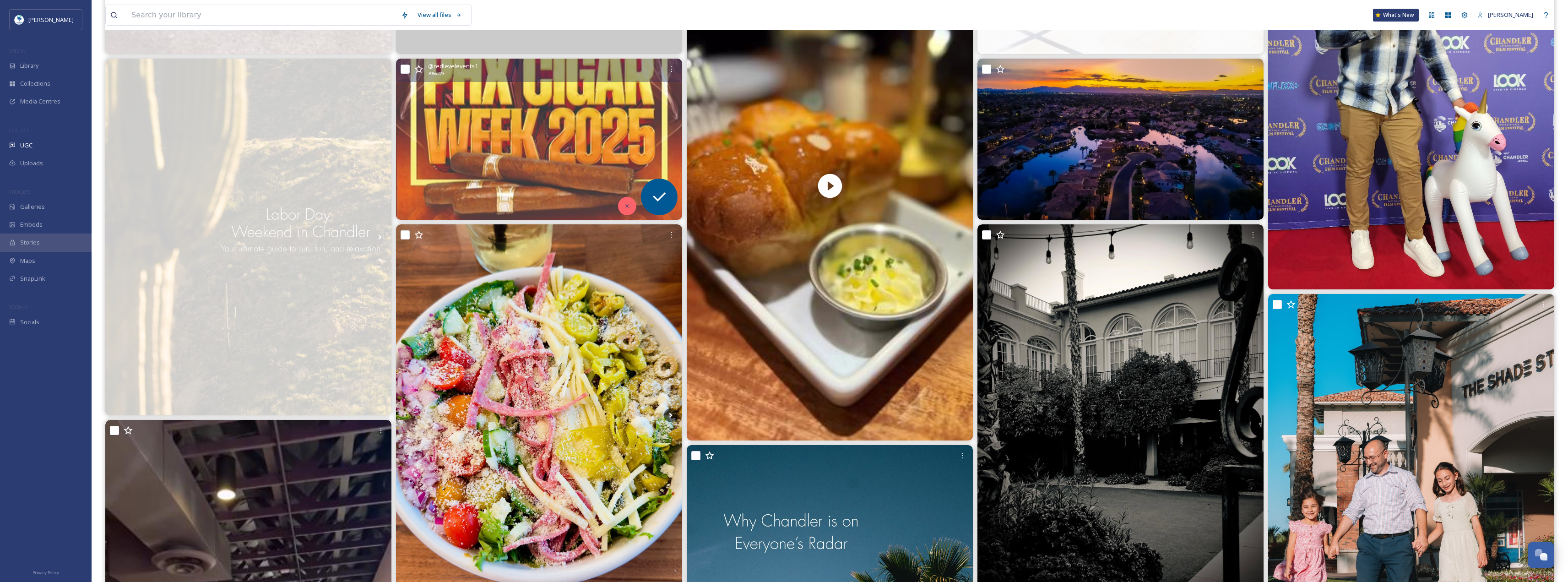
click at [628, 211] on div at bounding box center [627, 206] width 18 height 18
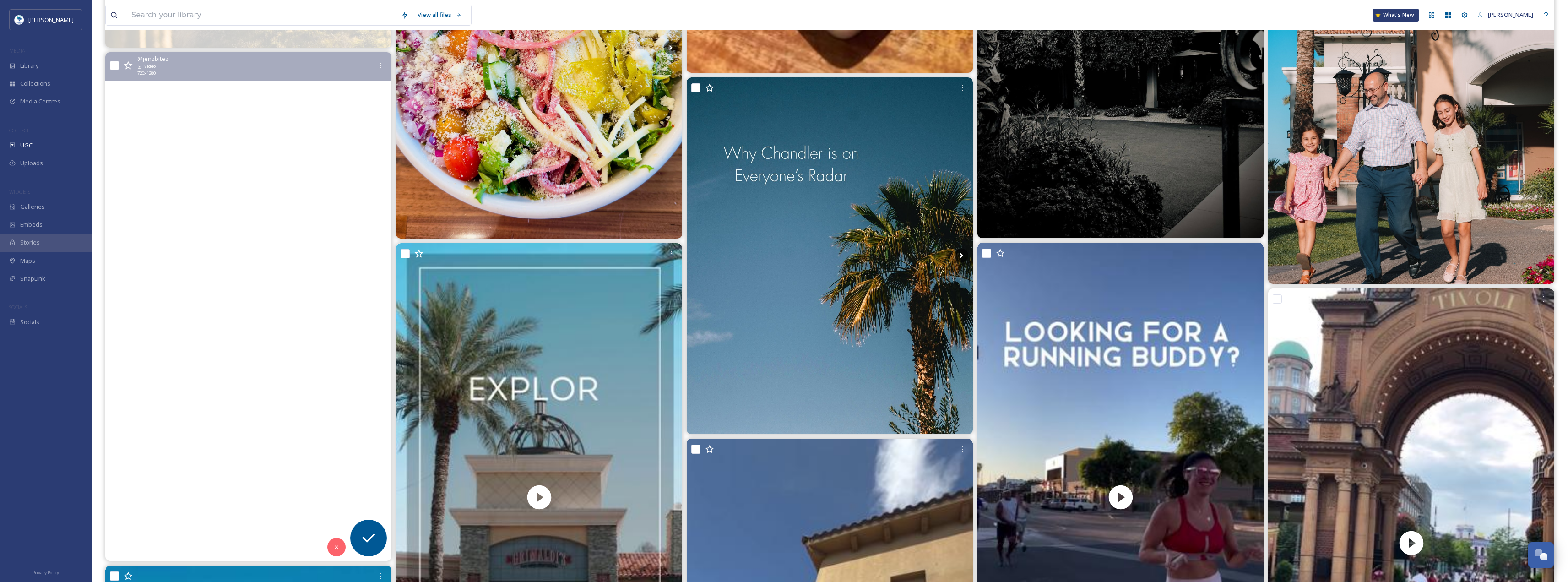
scroll to position [1007, 0]
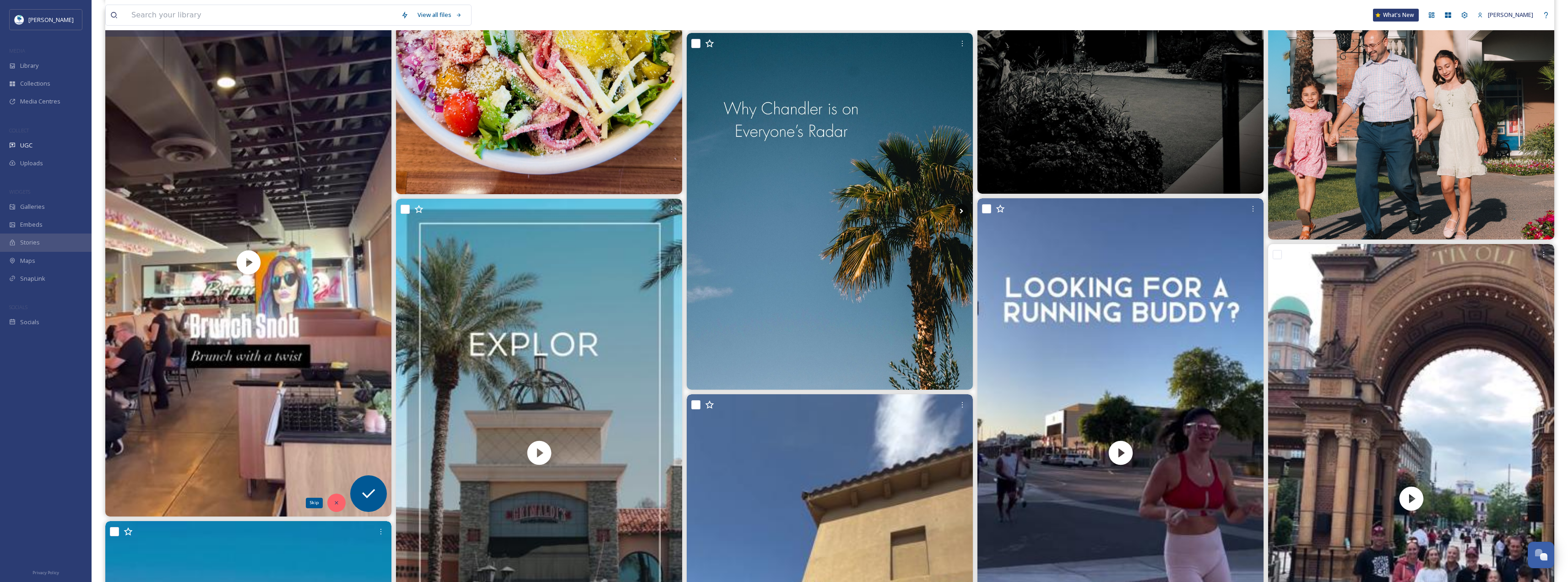
click at [328, 500] on div "Skip" at bounding box center [336, 503] width 18 height 18
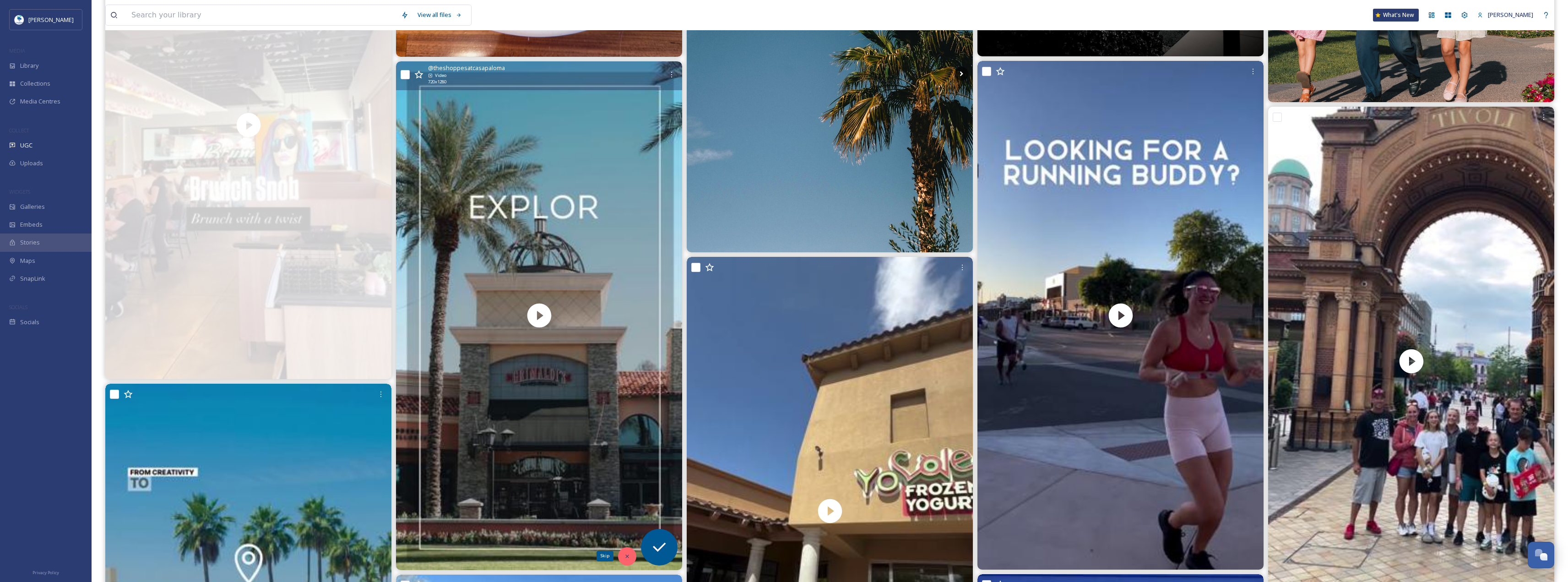
click at [619, 553] on div "Skip" at bounding box center [627, 556] width 18 height 18
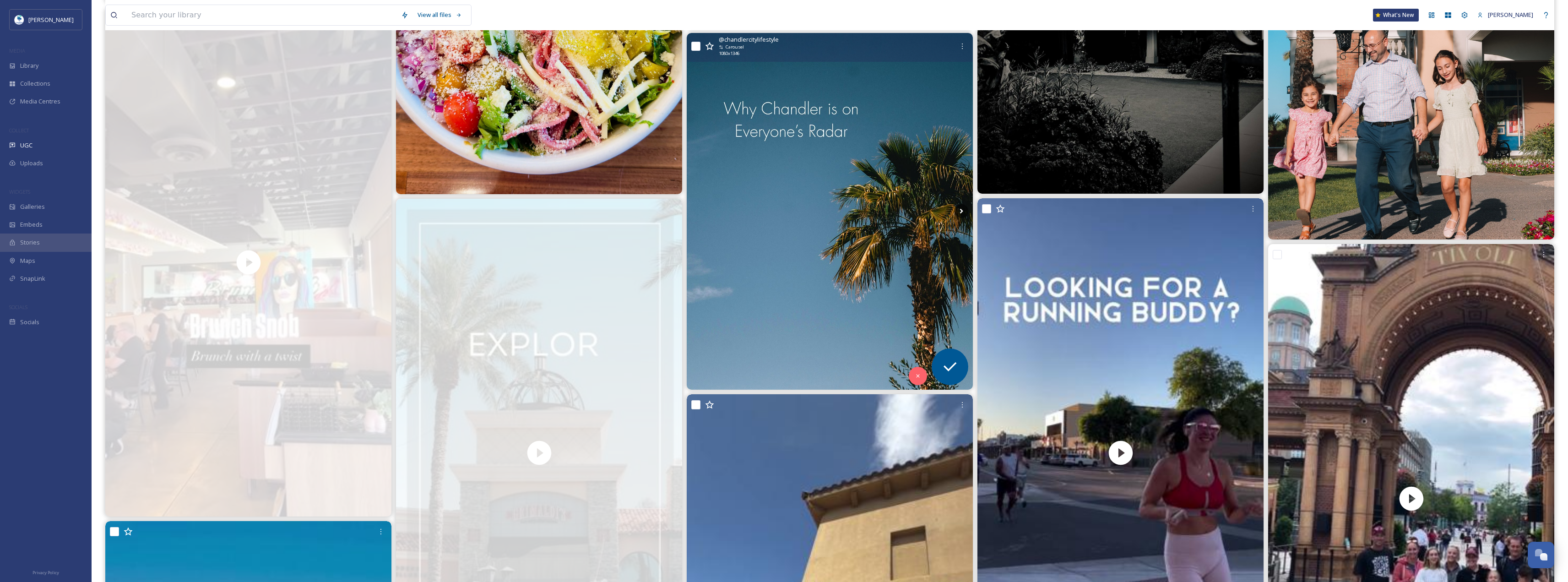
click at [918, 378] on icon at bounding box center [918, 376] width 6 height 6
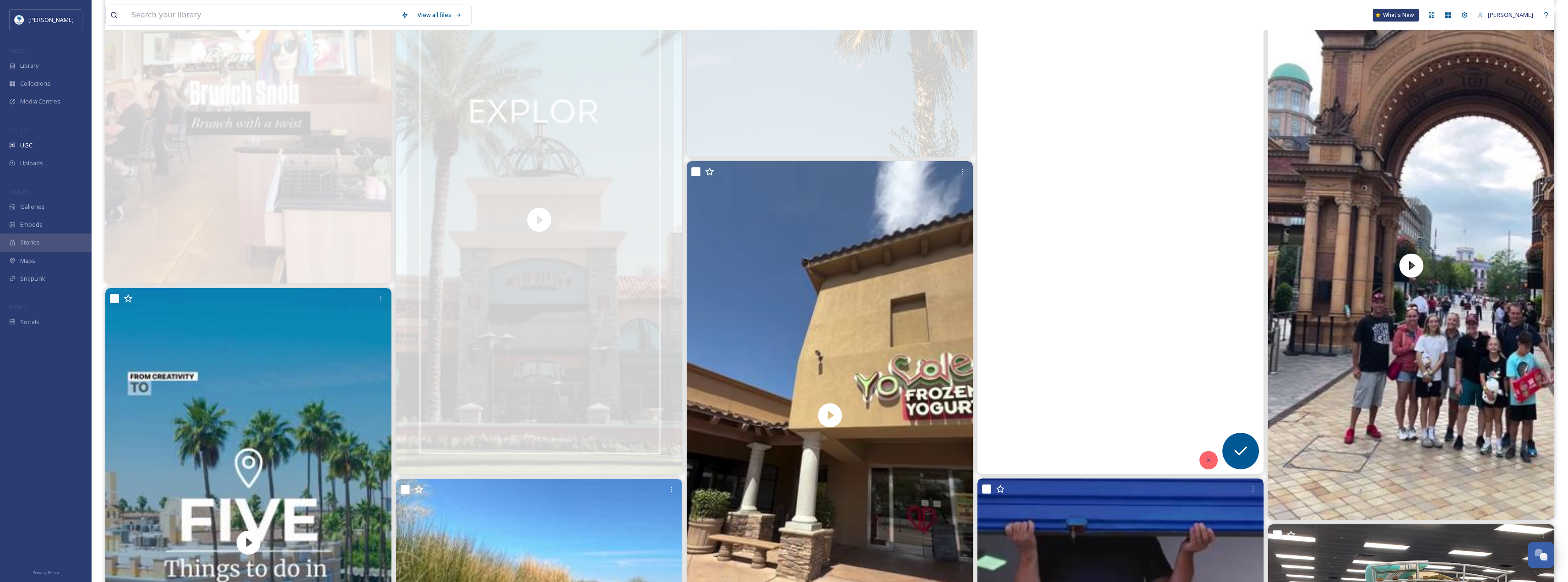
scroll to position [1282, 0]
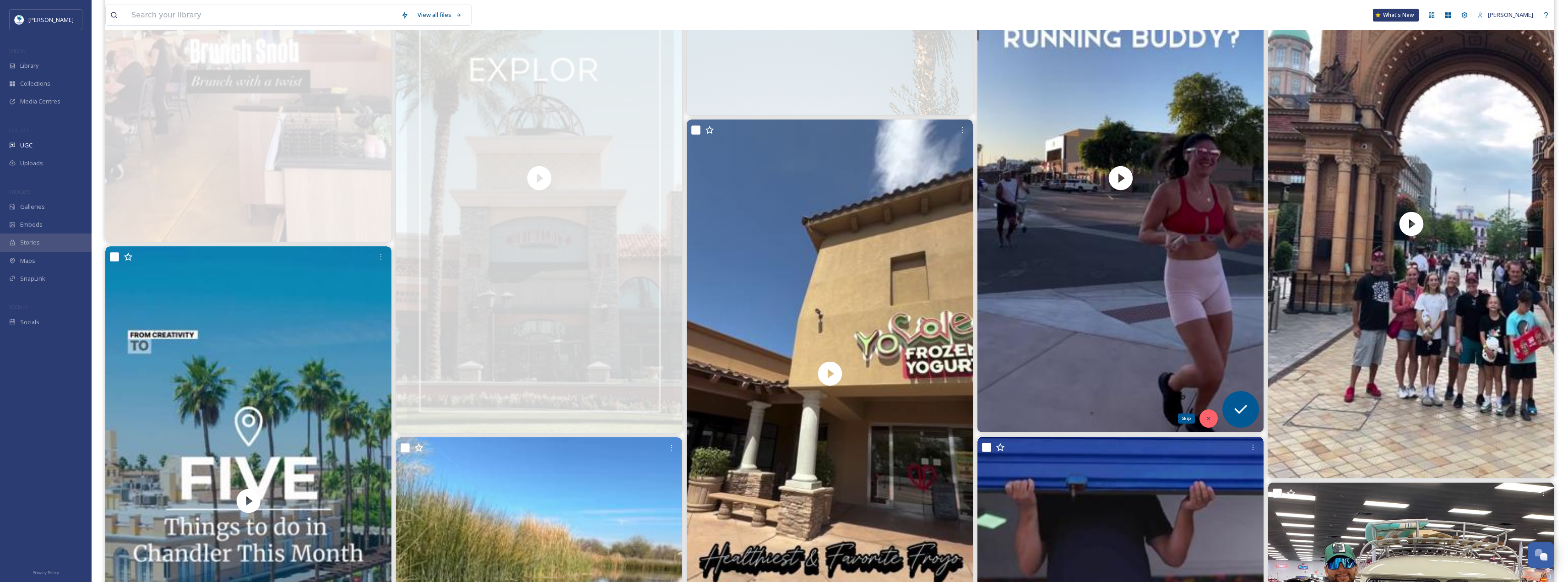
click at [1210, 424] on div "Skip" at bounding box center [1209, 418] width 18 height 18
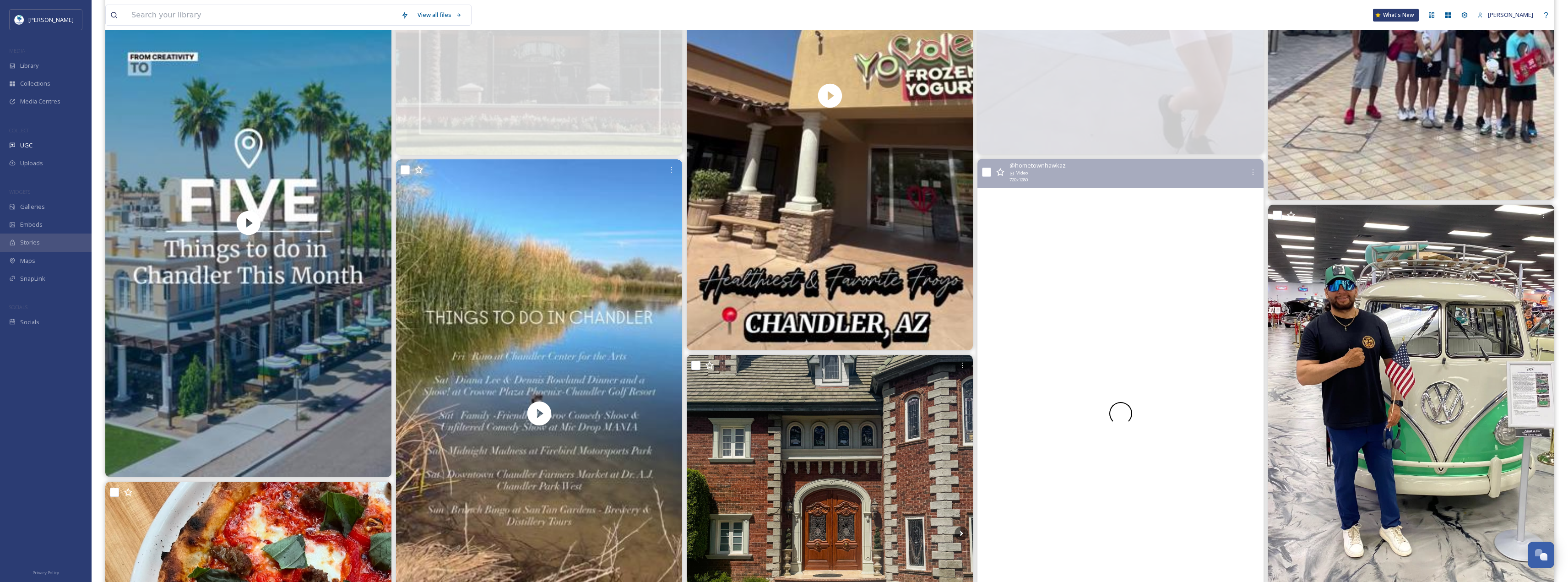
scroll to position [1648, 0]
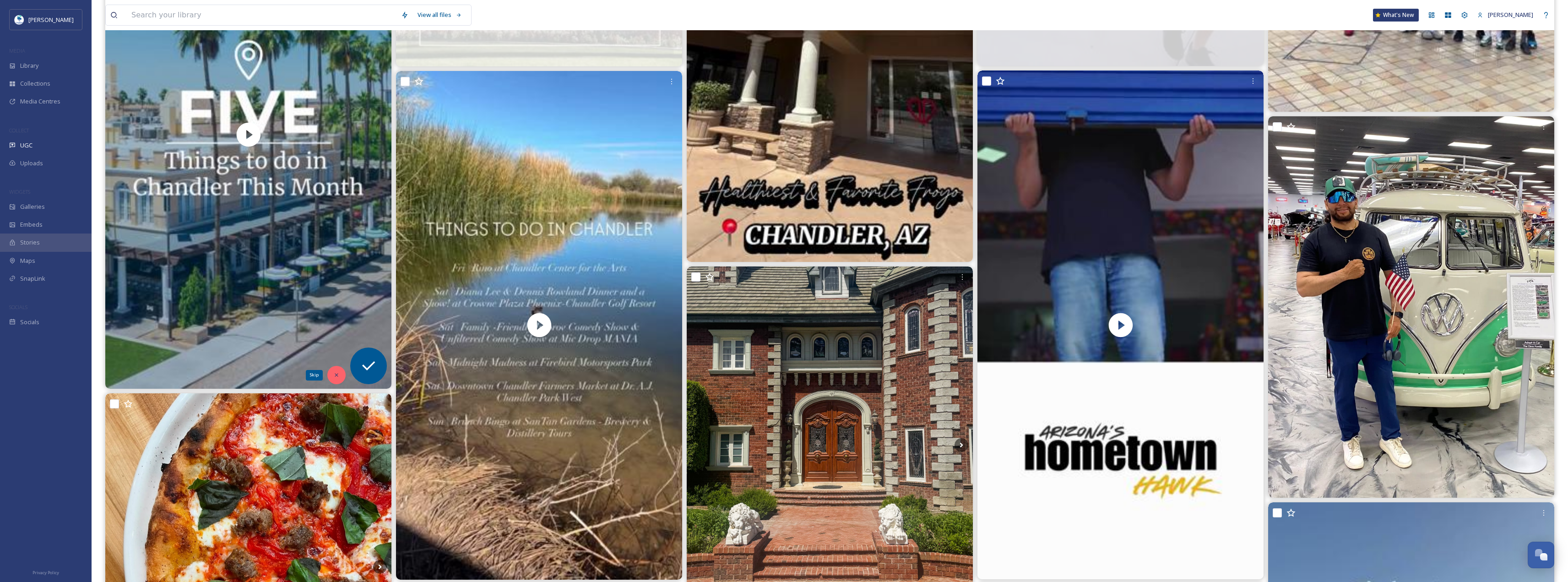
click at [340, 377] on div "Skip" at bounding box center [336, 375] width 18 height 18
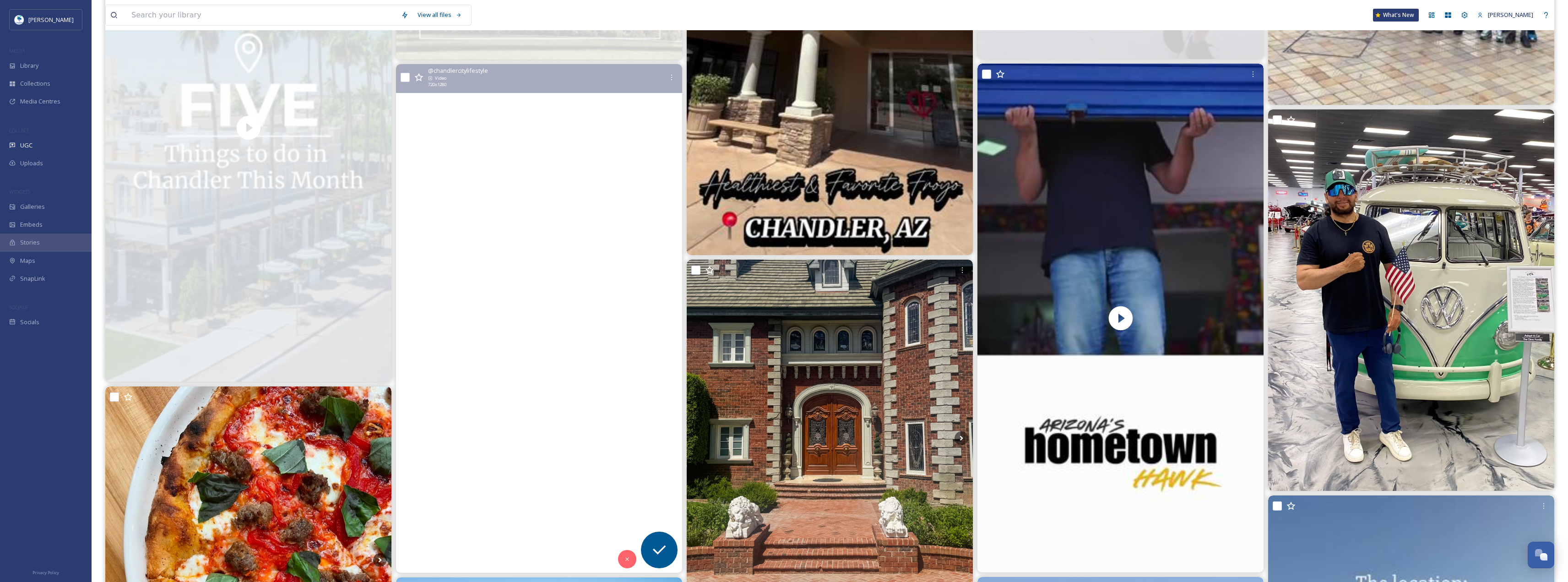
scroll to position [1831, 0]
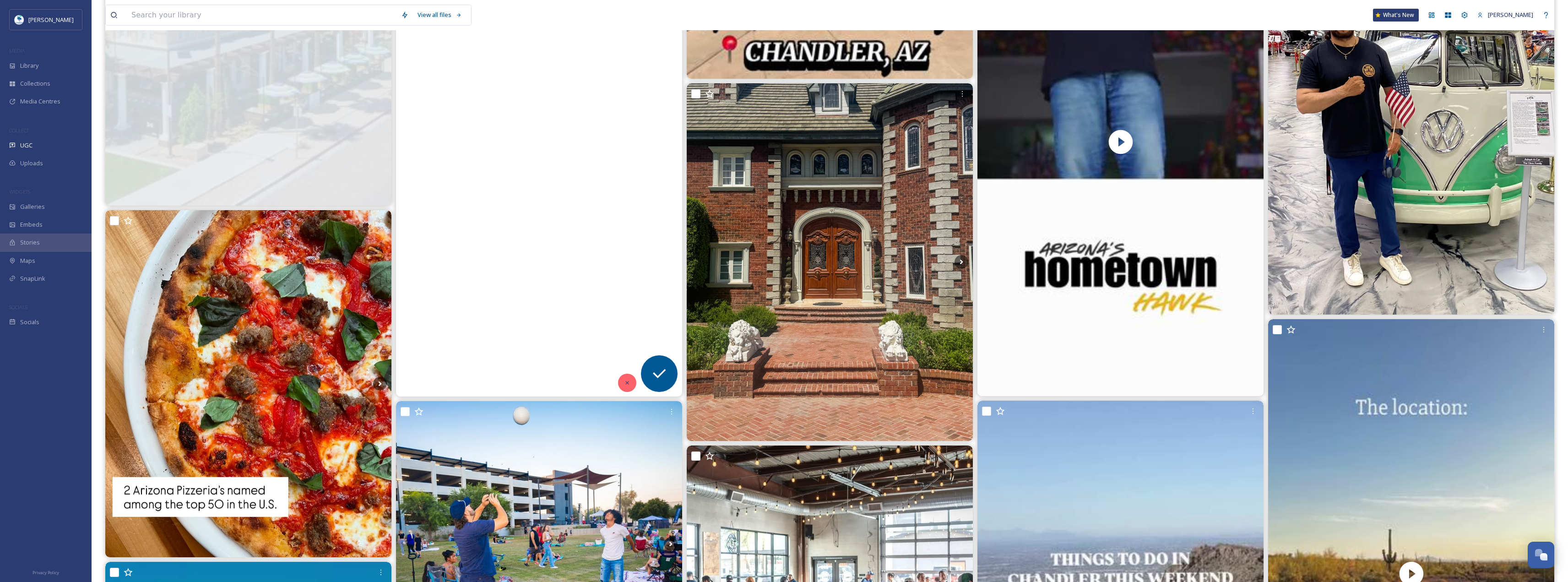
click at [630, 381] on icon at bounding box center [627, 383] width 6 height 6
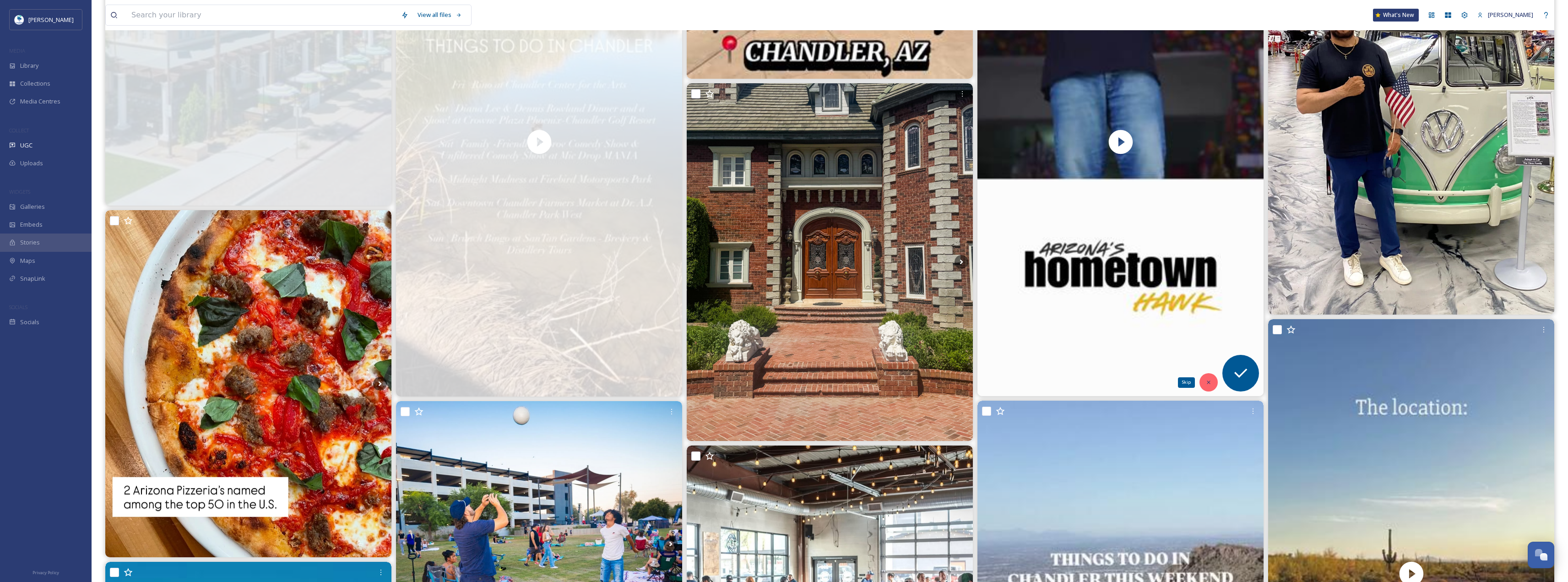
click at [1207, 380] on icon at bounding box center [1209, 382] width 6 height 6
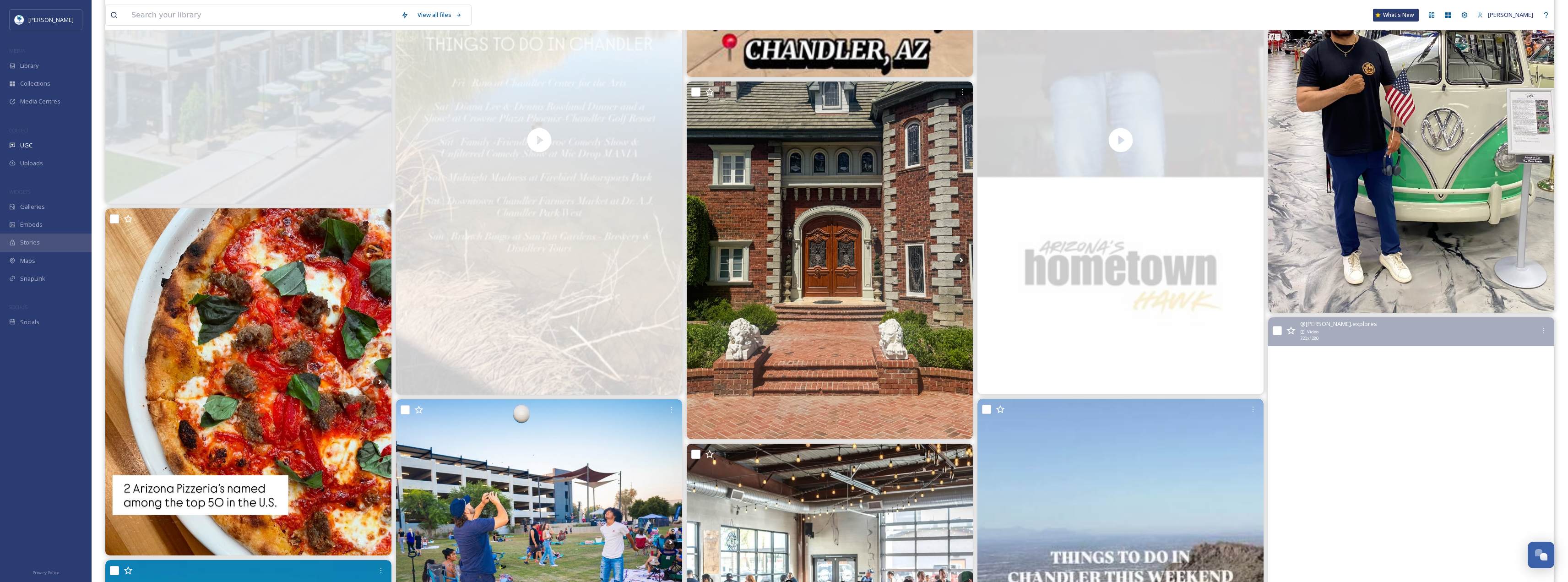
scroll to position [1740, 0]
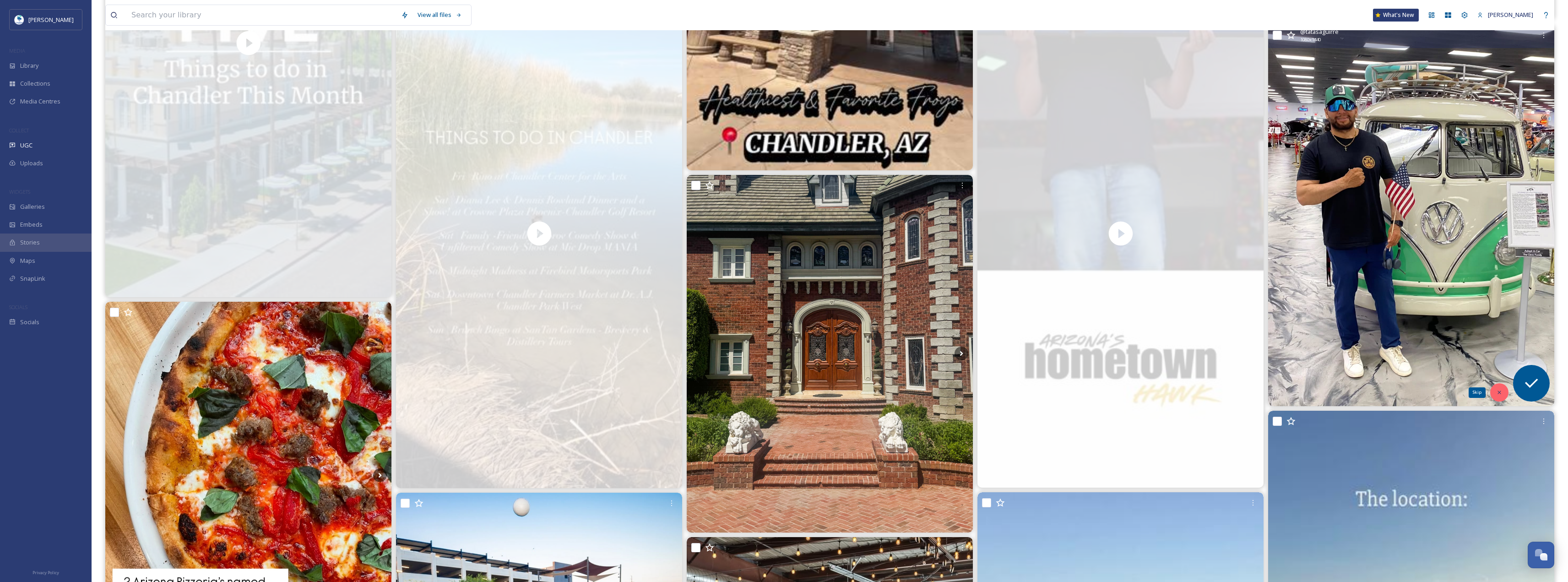
click at [1504, 386] on div "Skip" at bounding box center [1499, 392] width 18 height 18
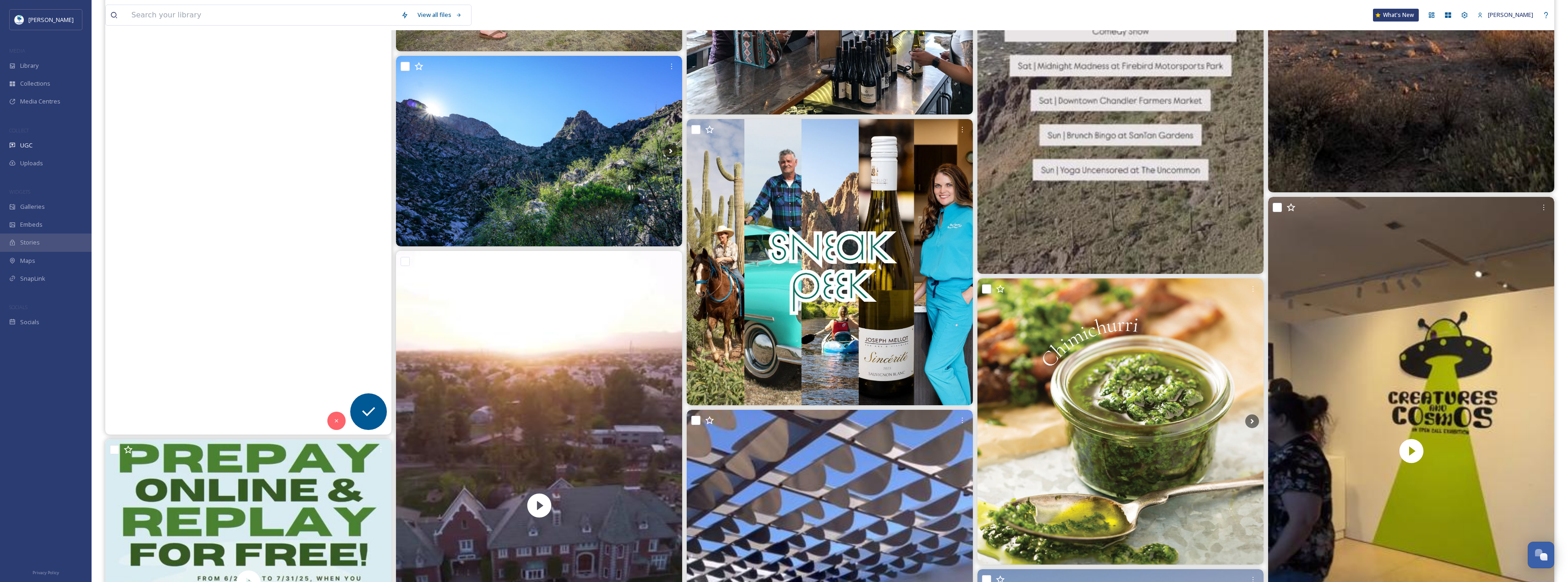
scroll to position [2472, 0]
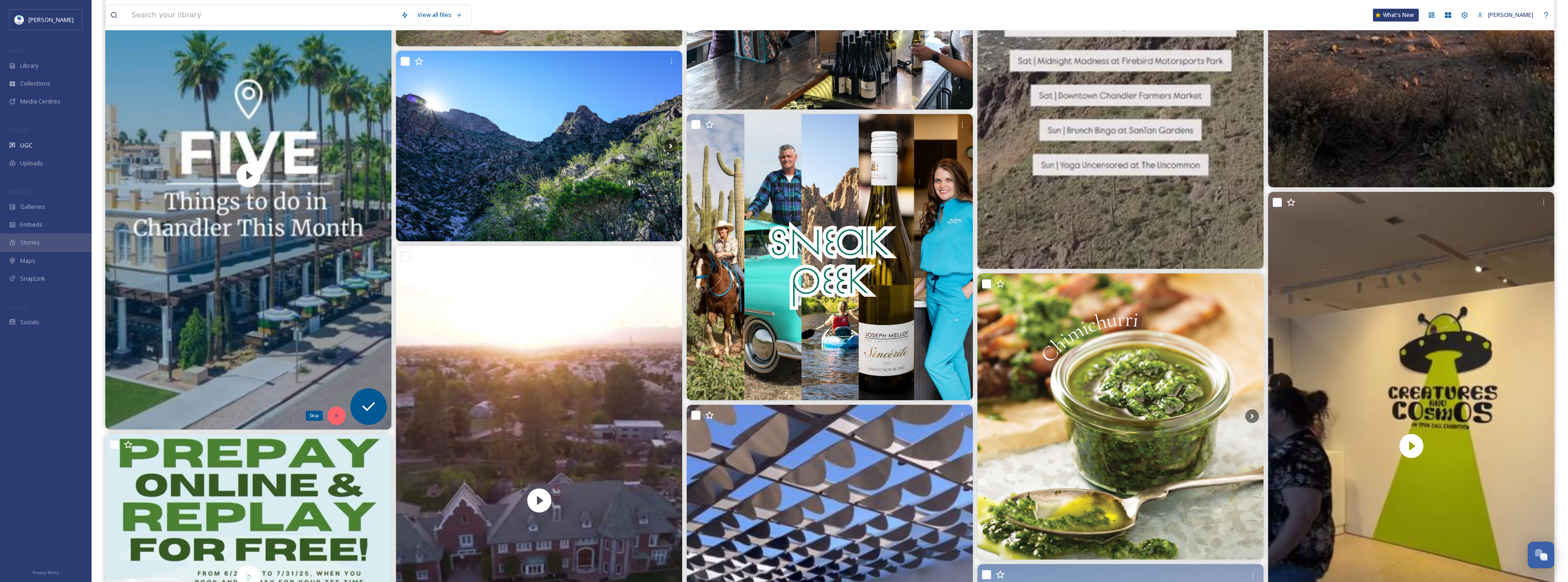
click at [340, 414] on div "Skip" at bounding box center [336, 416] width 18 height 18
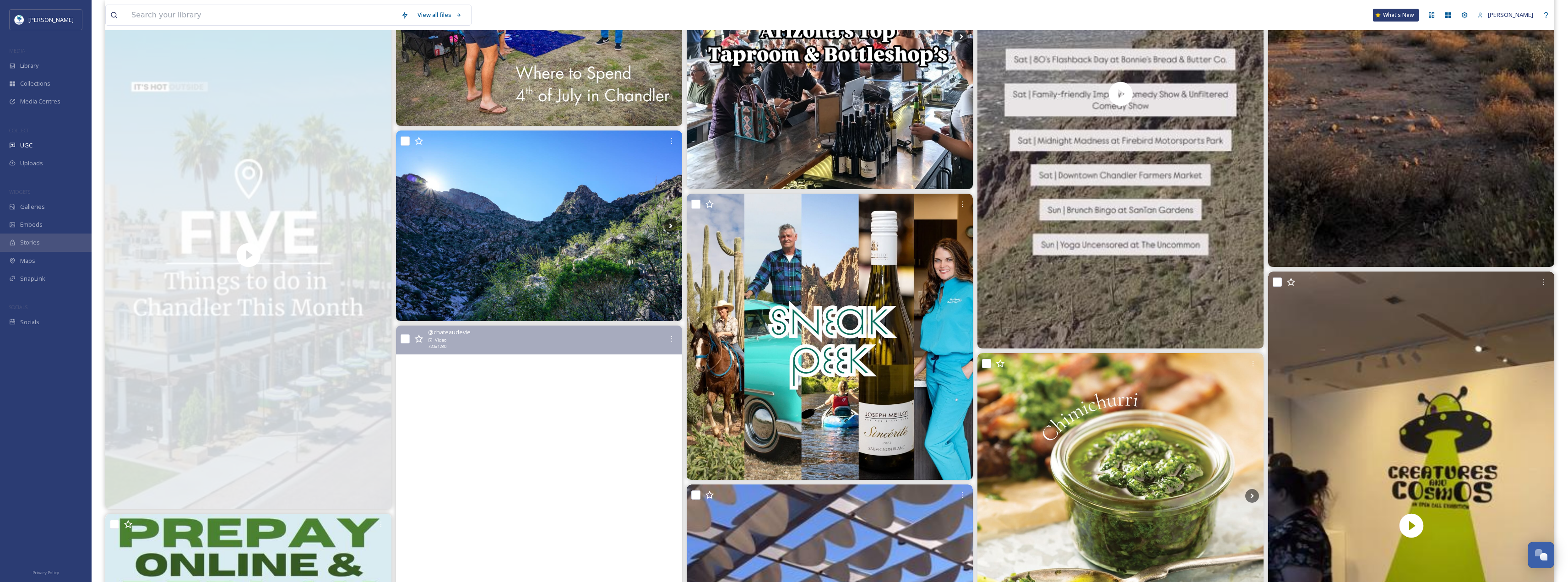
scroll to position [2289, 0]
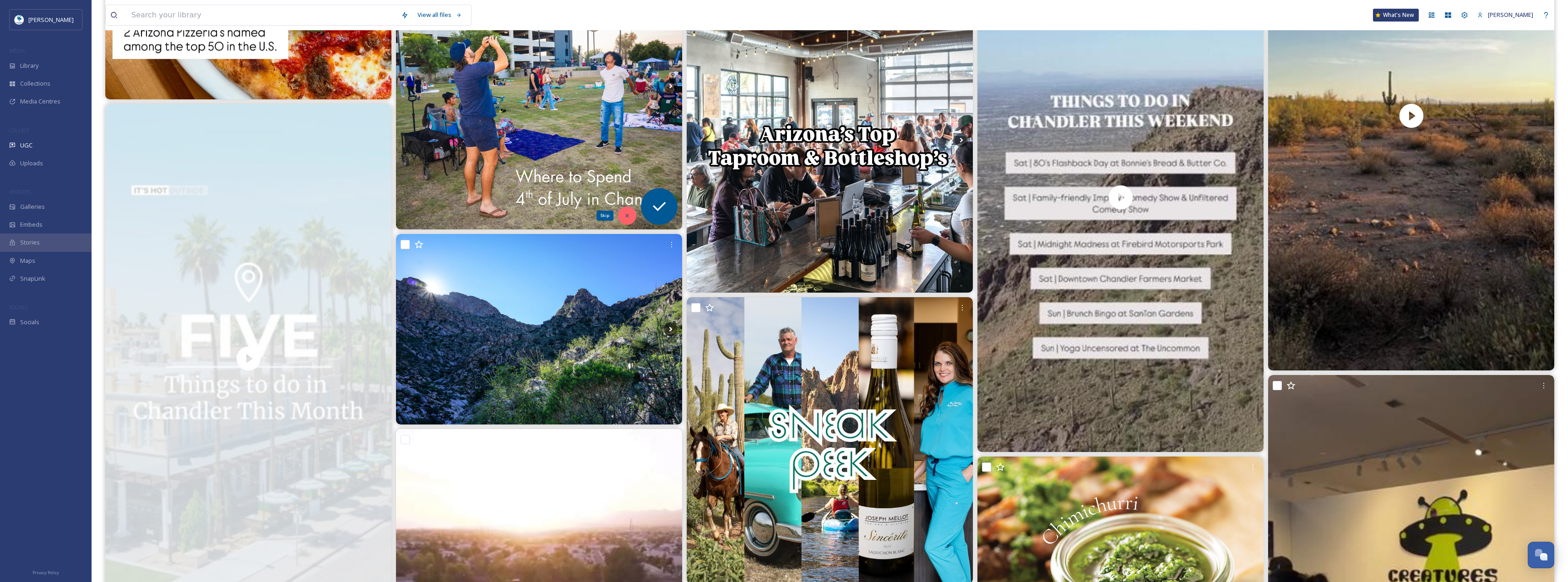
click at [619, 216] on div "Skip" at bounding box center [627, 216] width 18 height 18
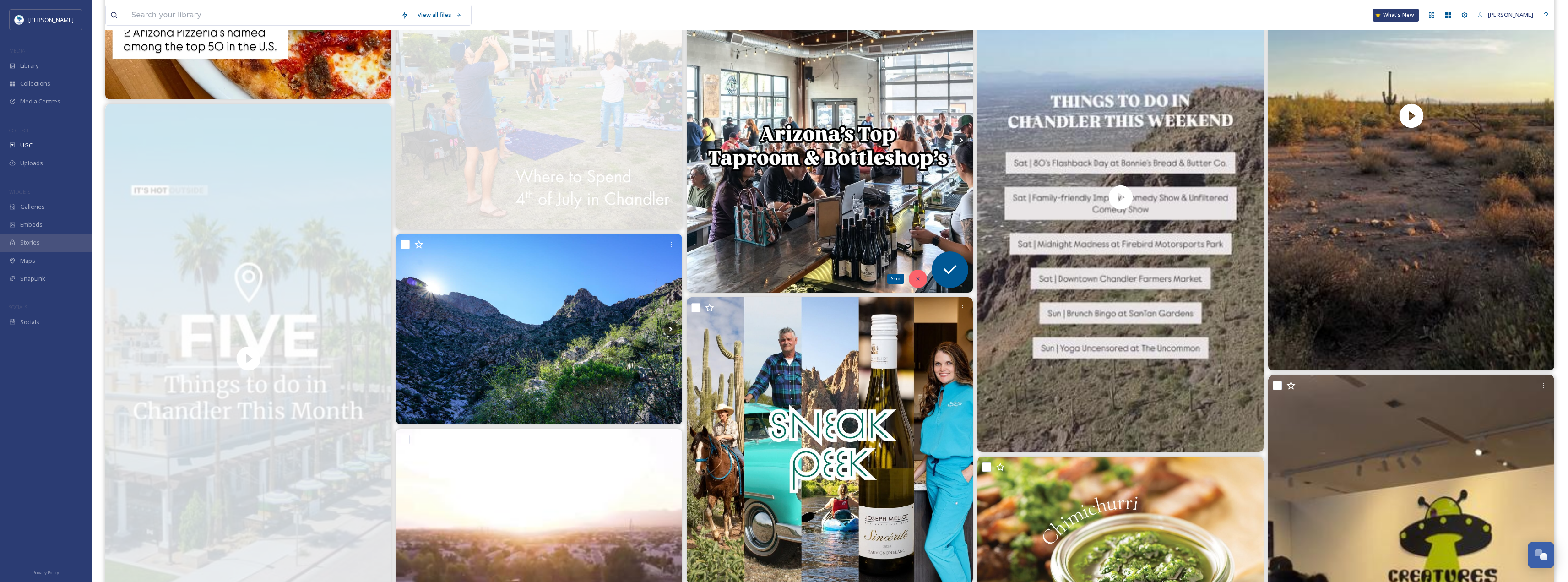
click at [918, 284] on div "Skip" at bounding box center [918, 279] width 18 height 18
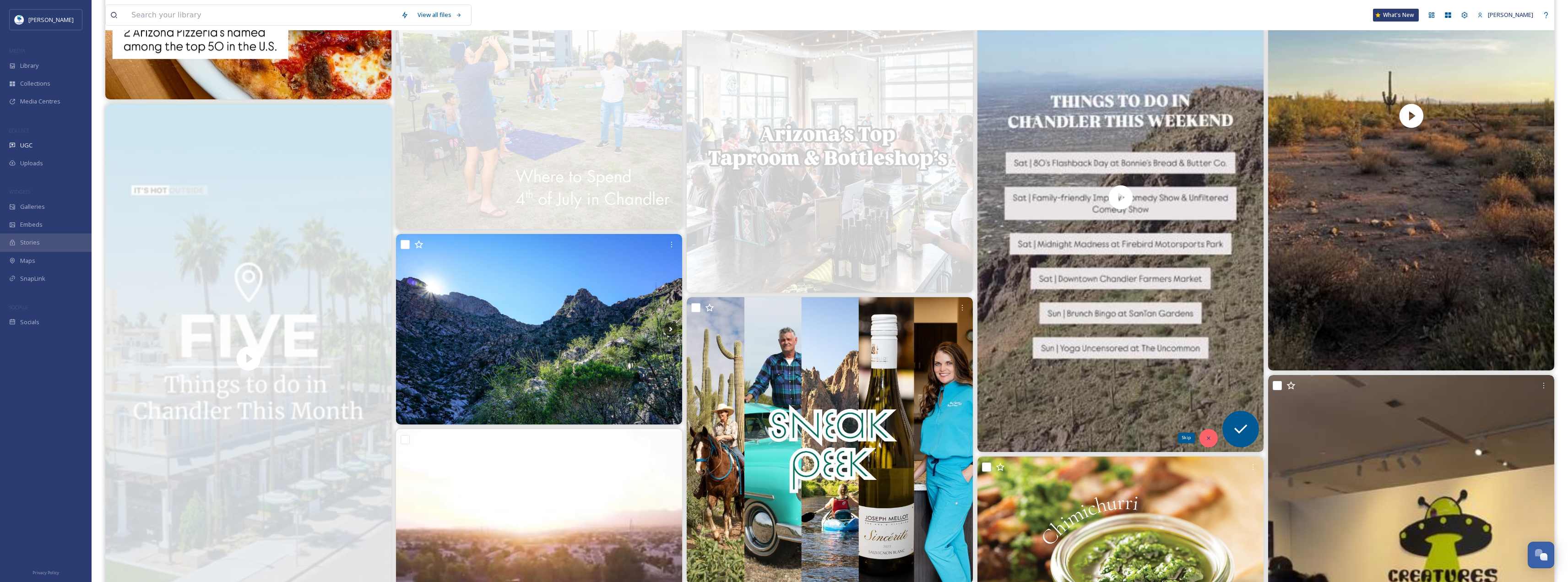
click at [1215, 441] on div "Skip" at bounding box center [1209, 438] width 18 height 18
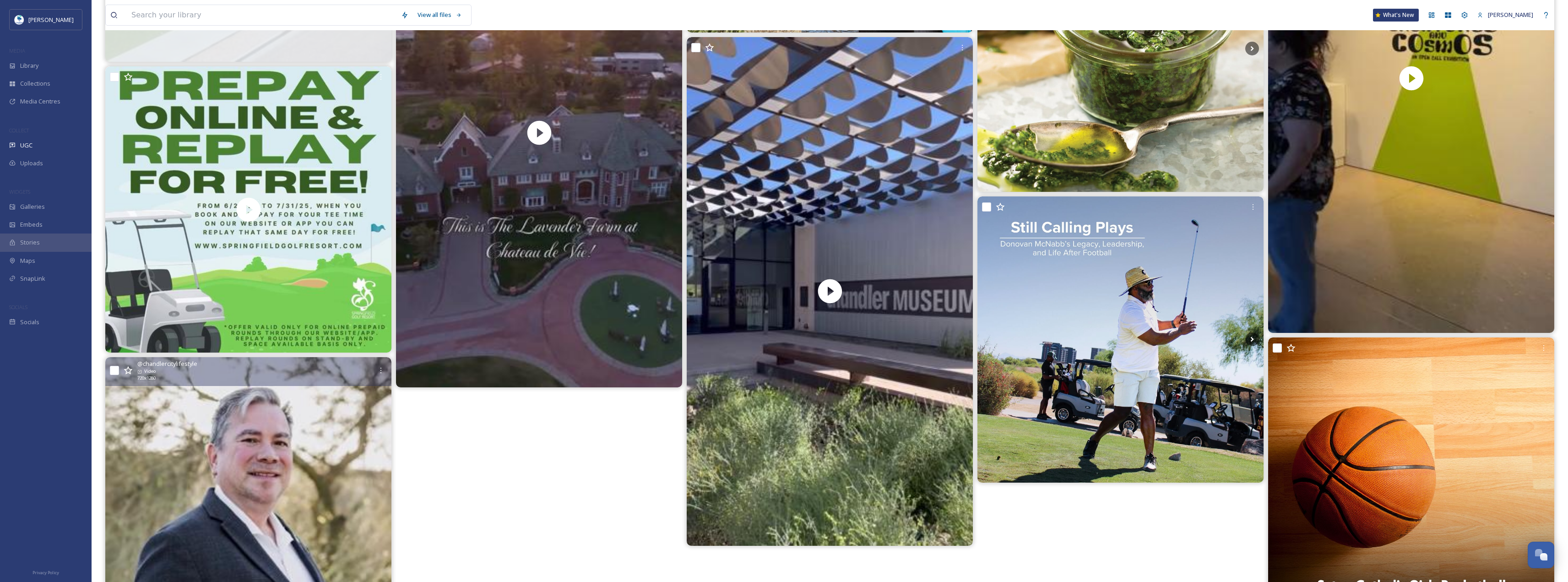
scroll to position [2884, 0]
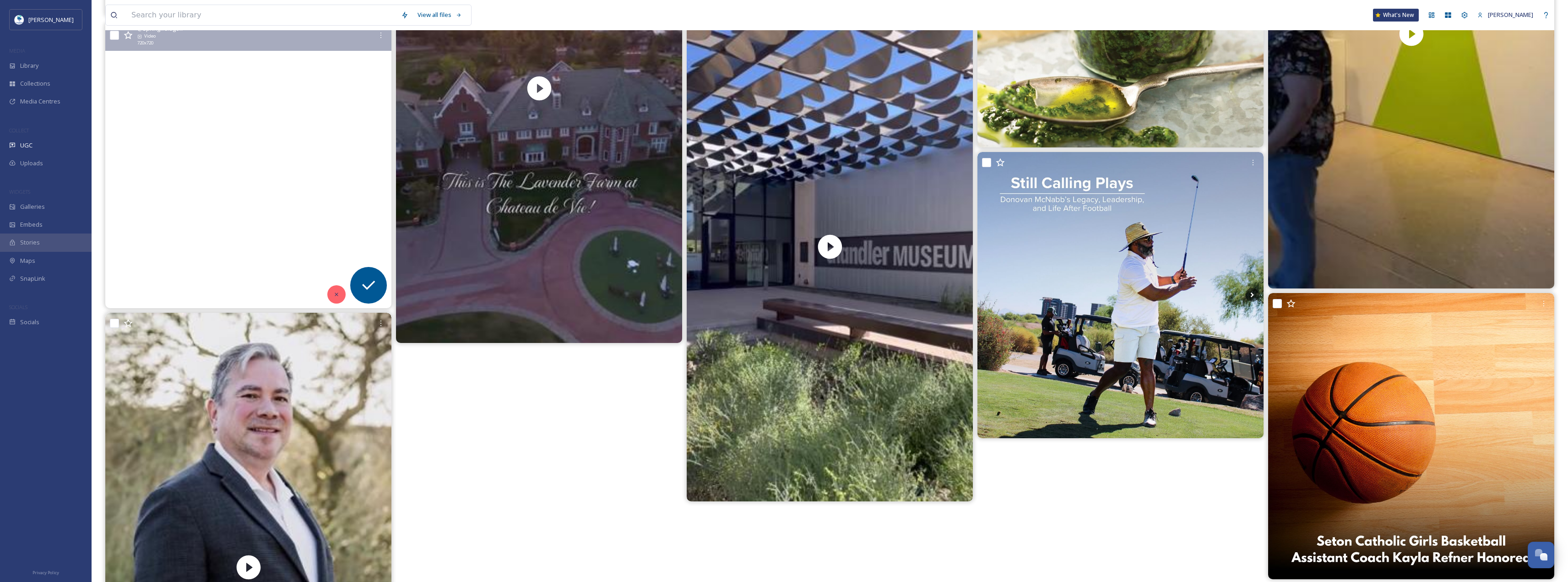
click at [344, 296] on div at bounding box center [336, 295] width 18 height 18
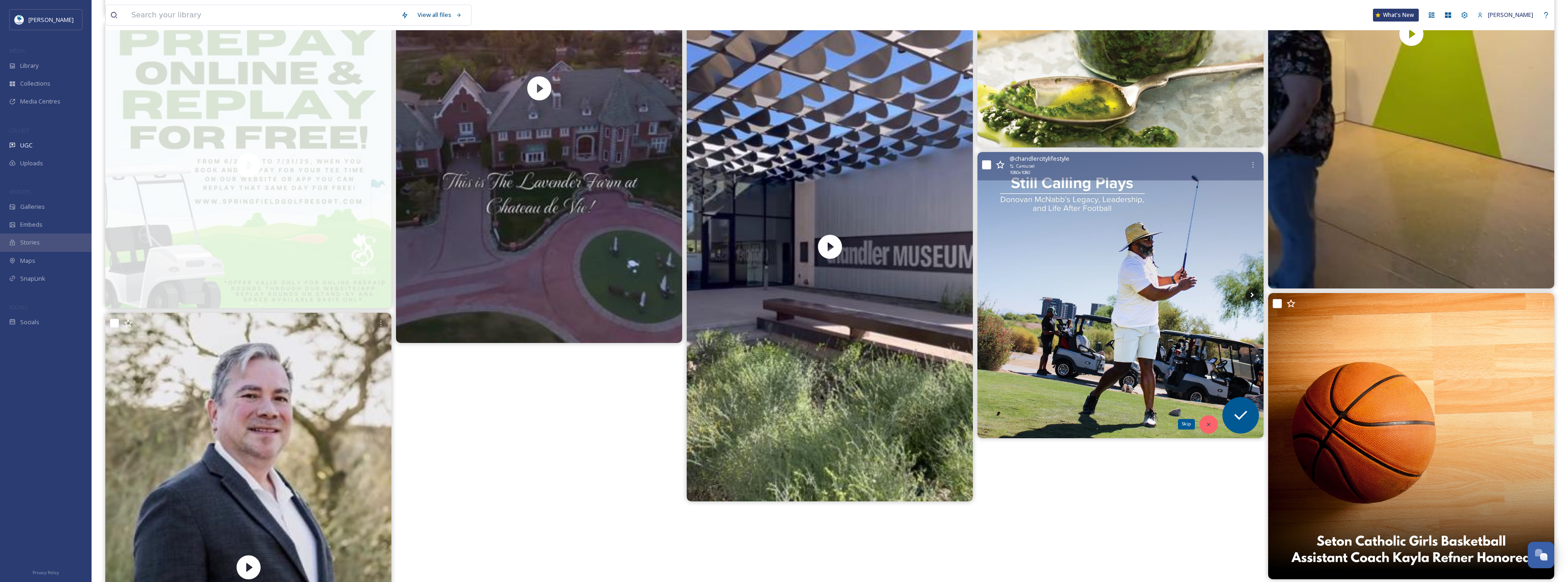
click at [1209, 418] on div "Skip" at bounding box center [1209, 424] width 18 height 18
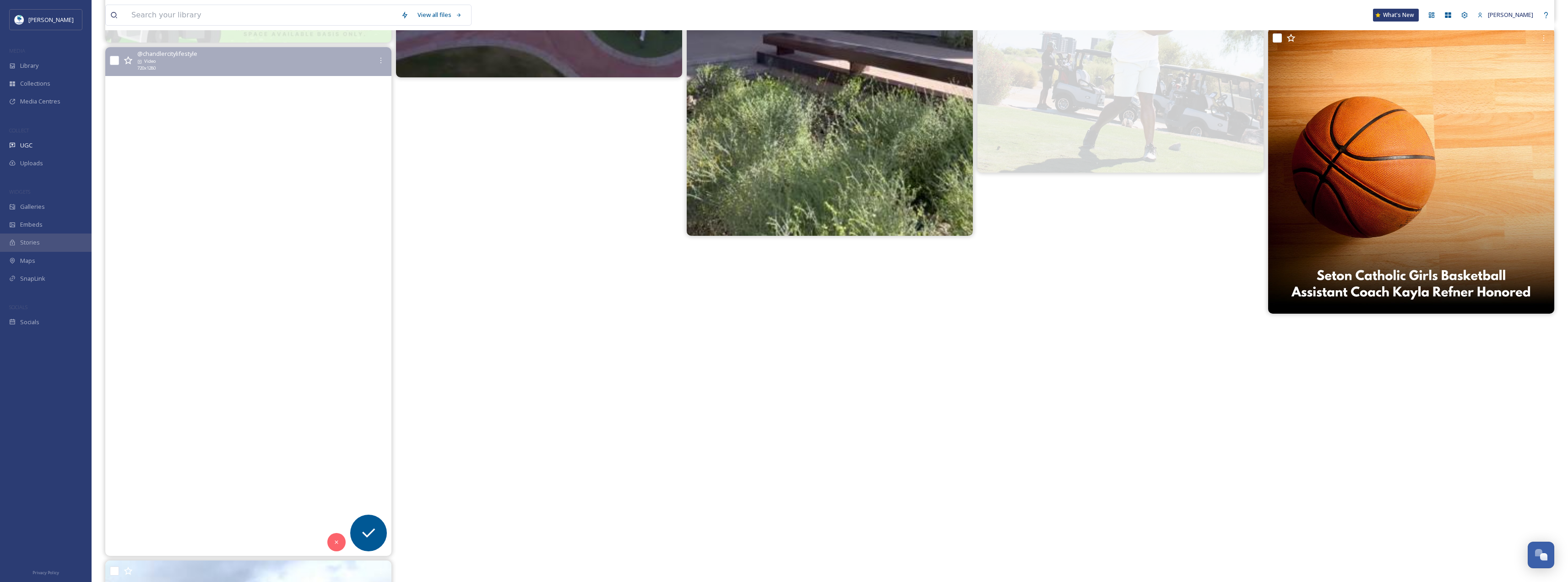
scroll to position [3296, 0]
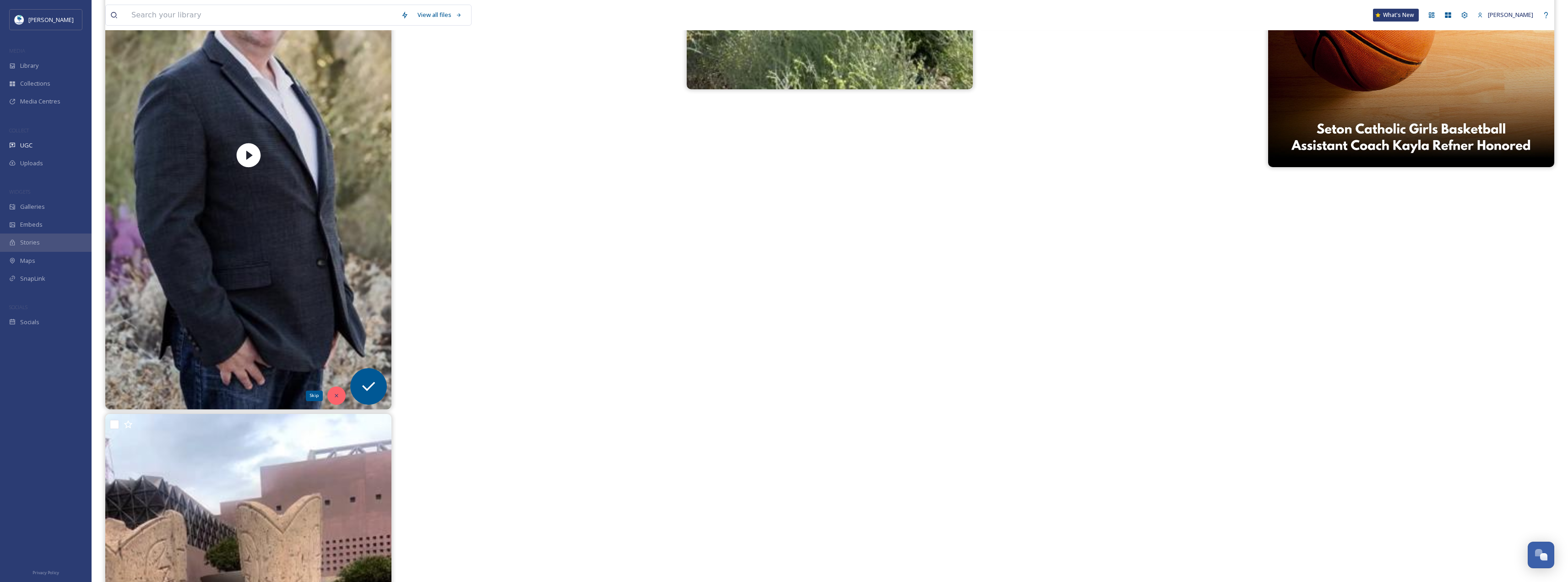
click at [339, 389] on div "Skip" at bounding box center [336, 396] width 18 height 18
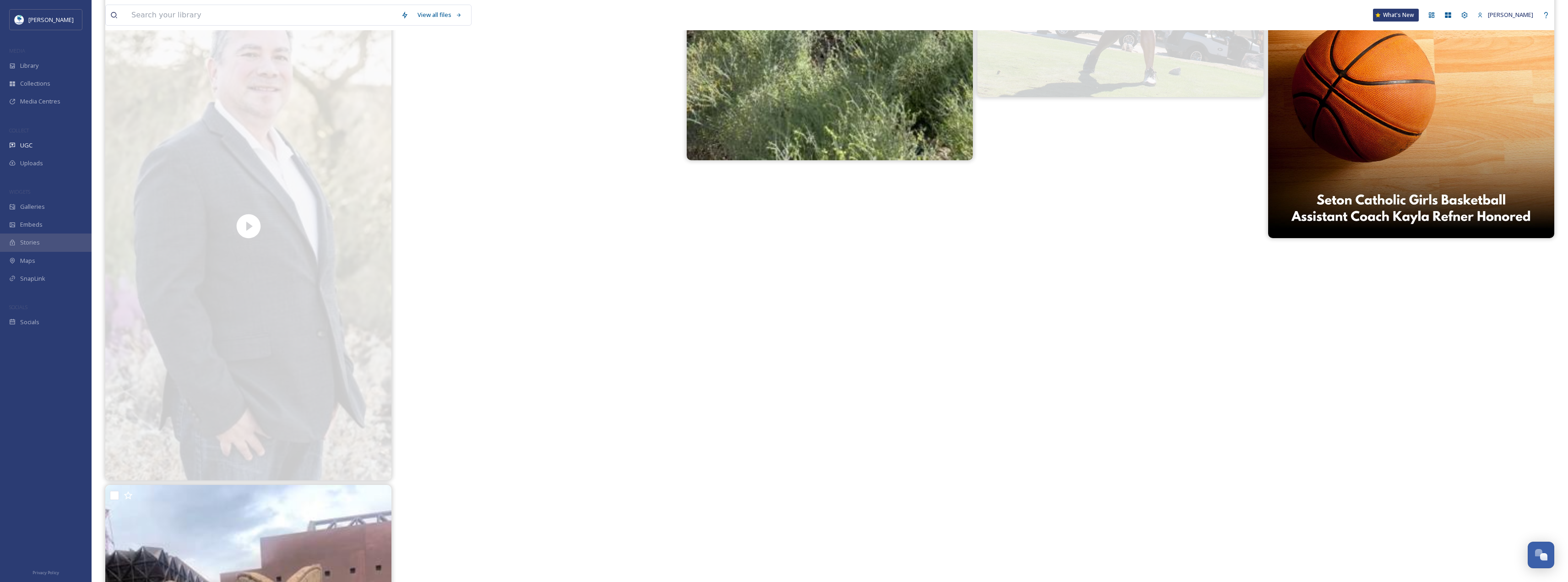
scroll to position [3159, 0]
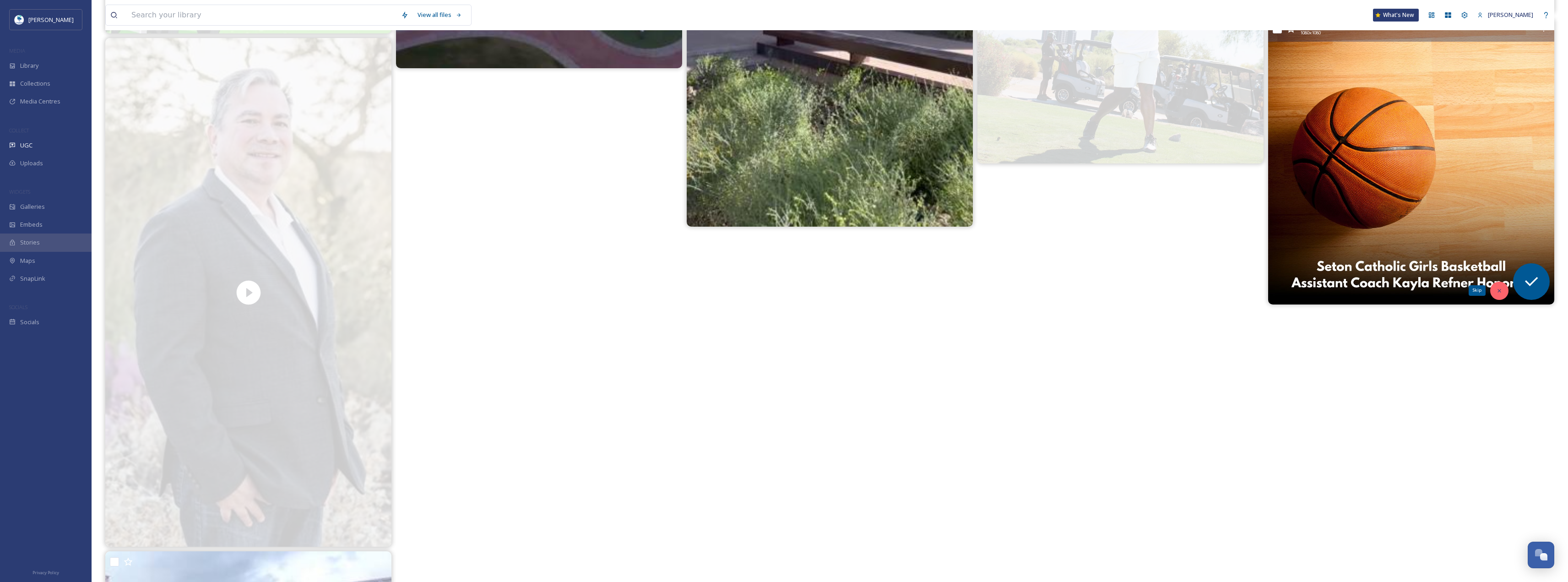
click at [1504, 287] on div "Skip" at bounding box center [1499, 291] width 18 height 18
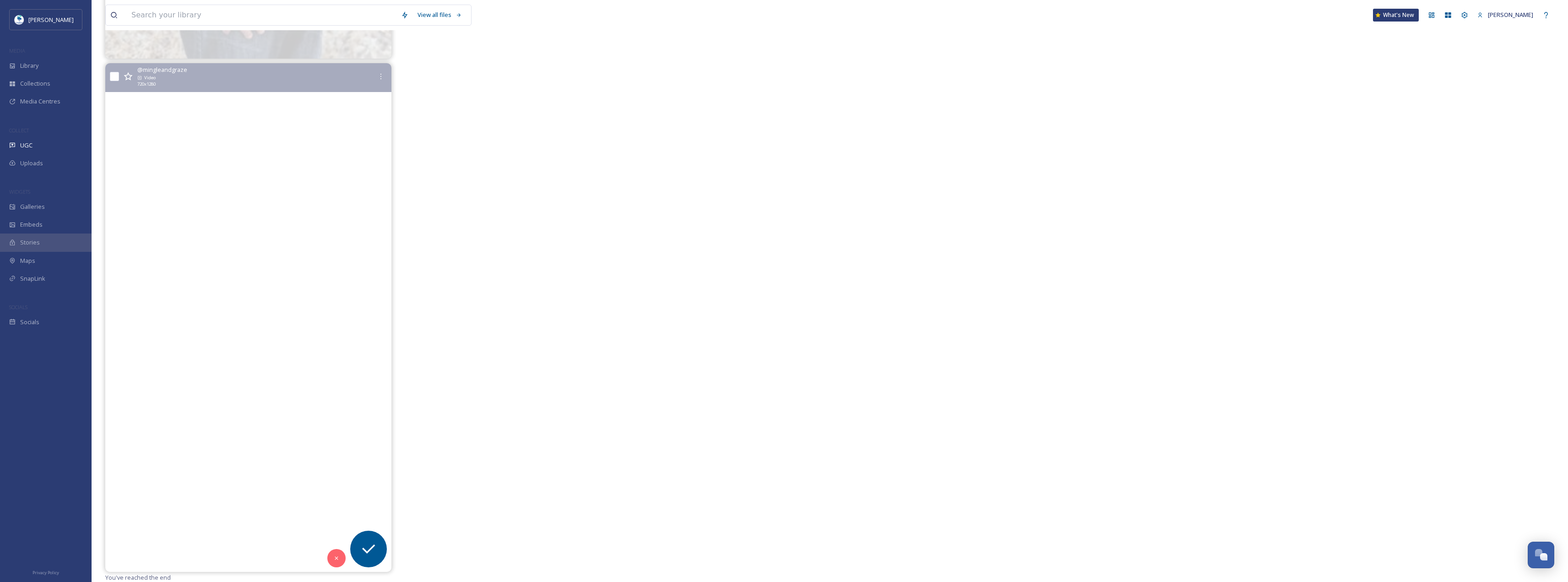
scroll to position [3648, 0]
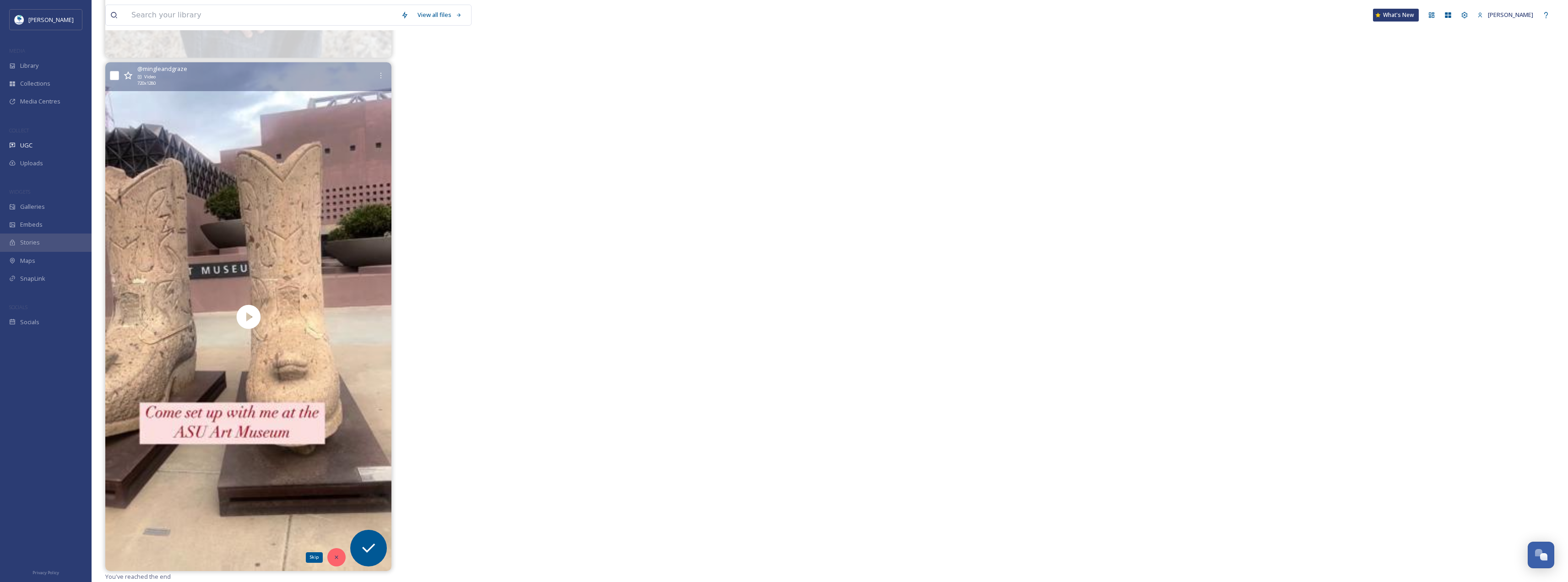
click at [339, 555] on icon at bounding box center [336, 557] width 6 height 6
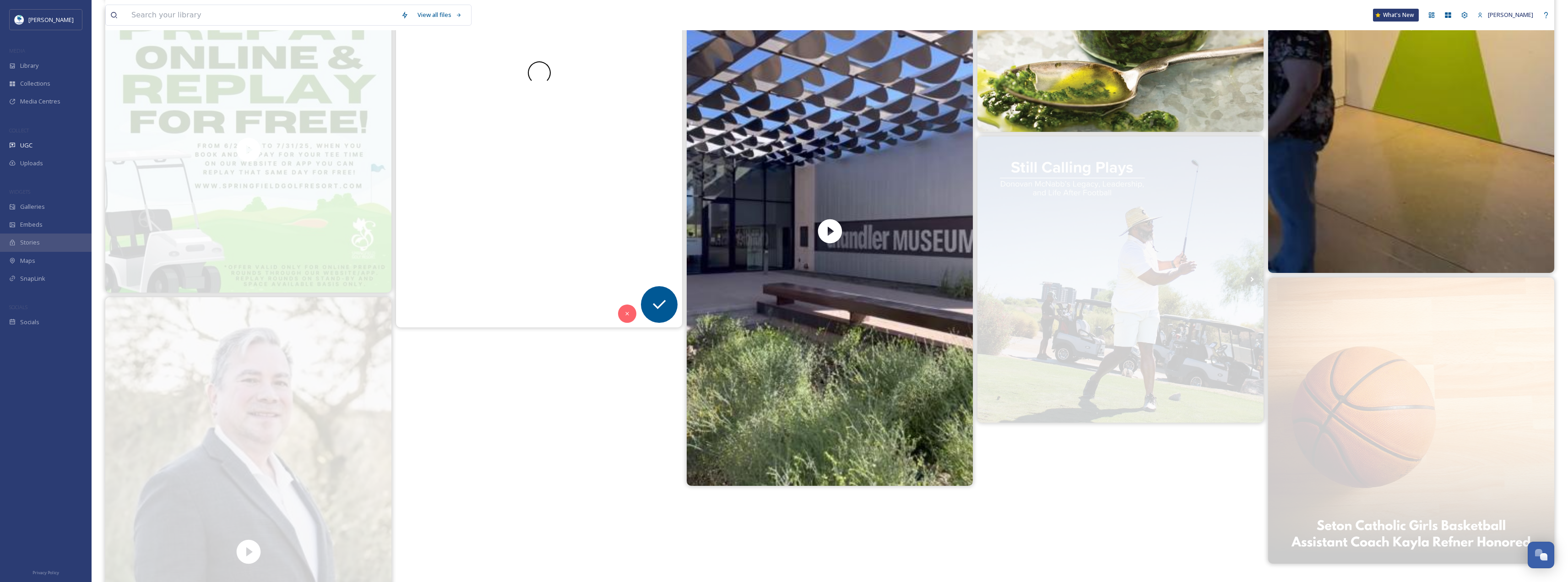
scroll to position [2778, 0]
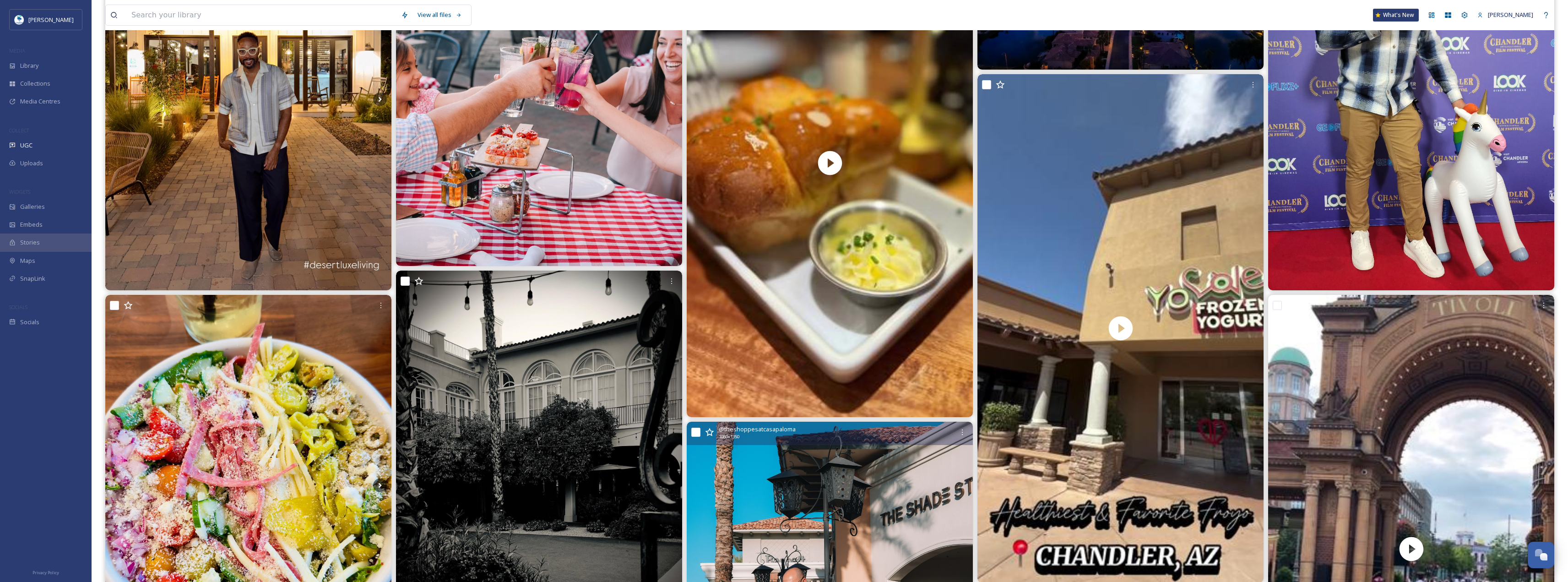
scroll to position [274, 0]
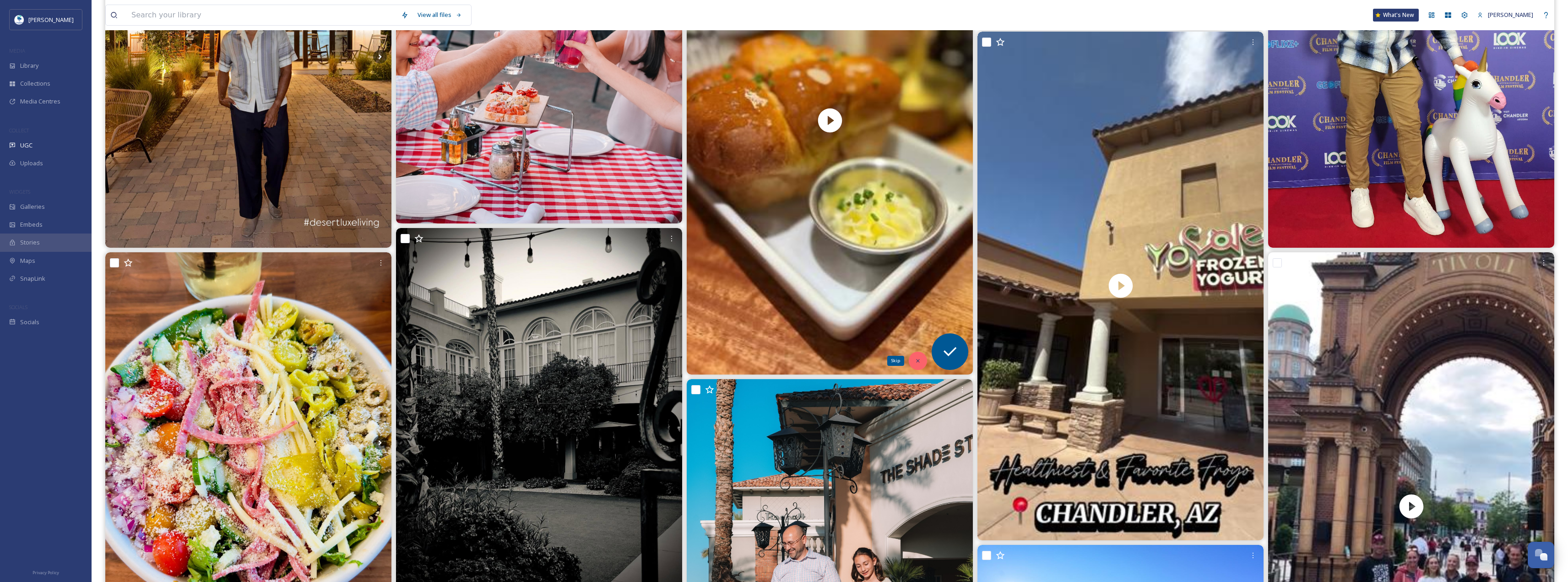
click at [912, 366] on div "Skip" at bounding box center [918, 361] width 18 height 18
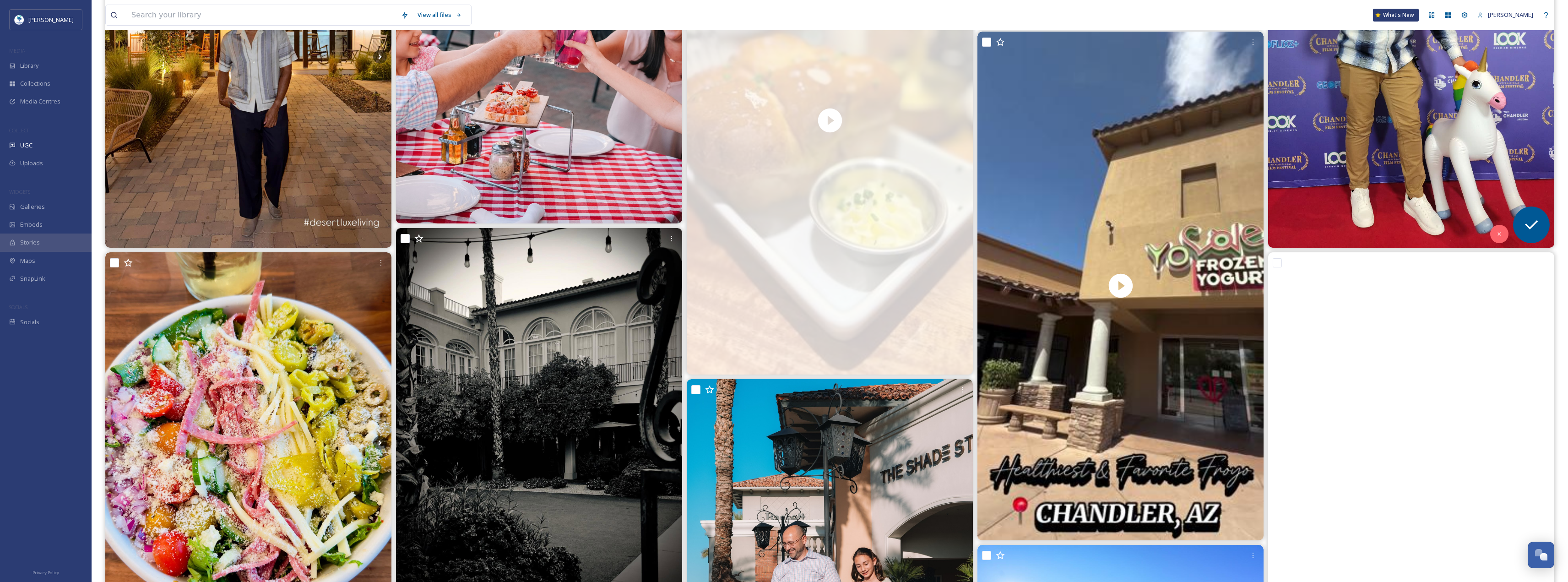
click at [1491, 227] on img at bounding box center [1411, 57] width 286 height 381
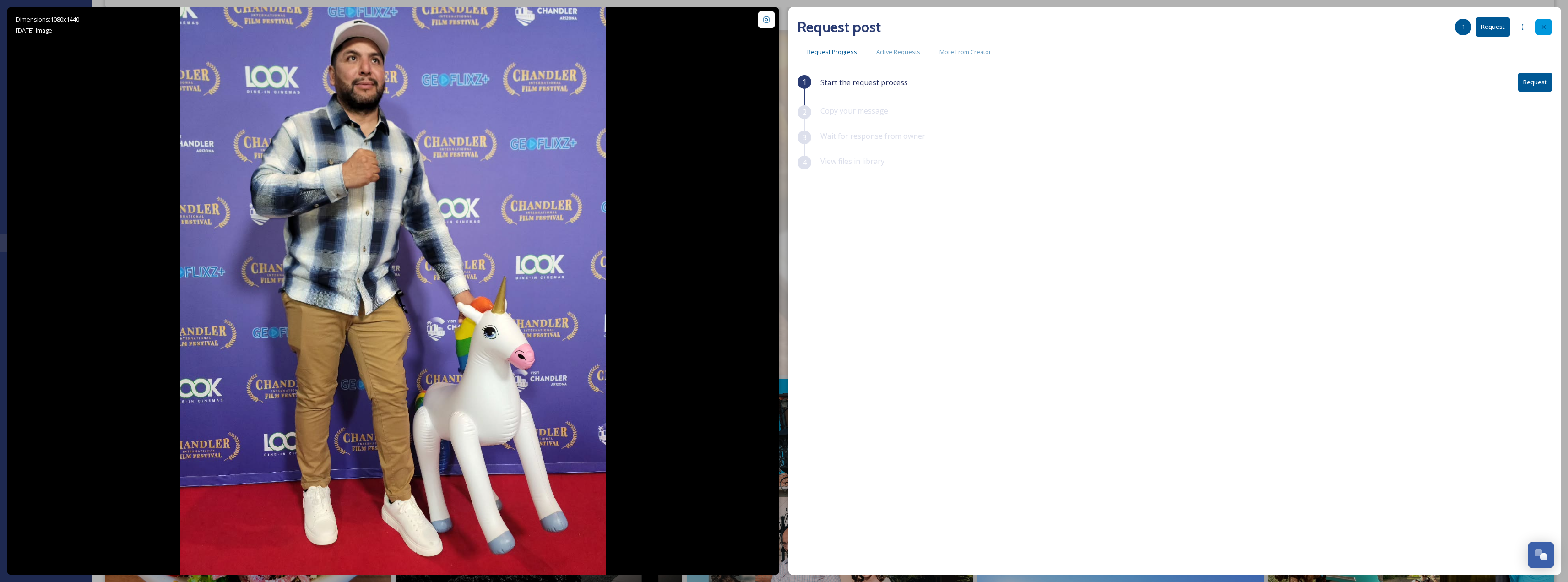
click at [1542, 23] on div at bounding box center [1544, 27] width 17 height 17
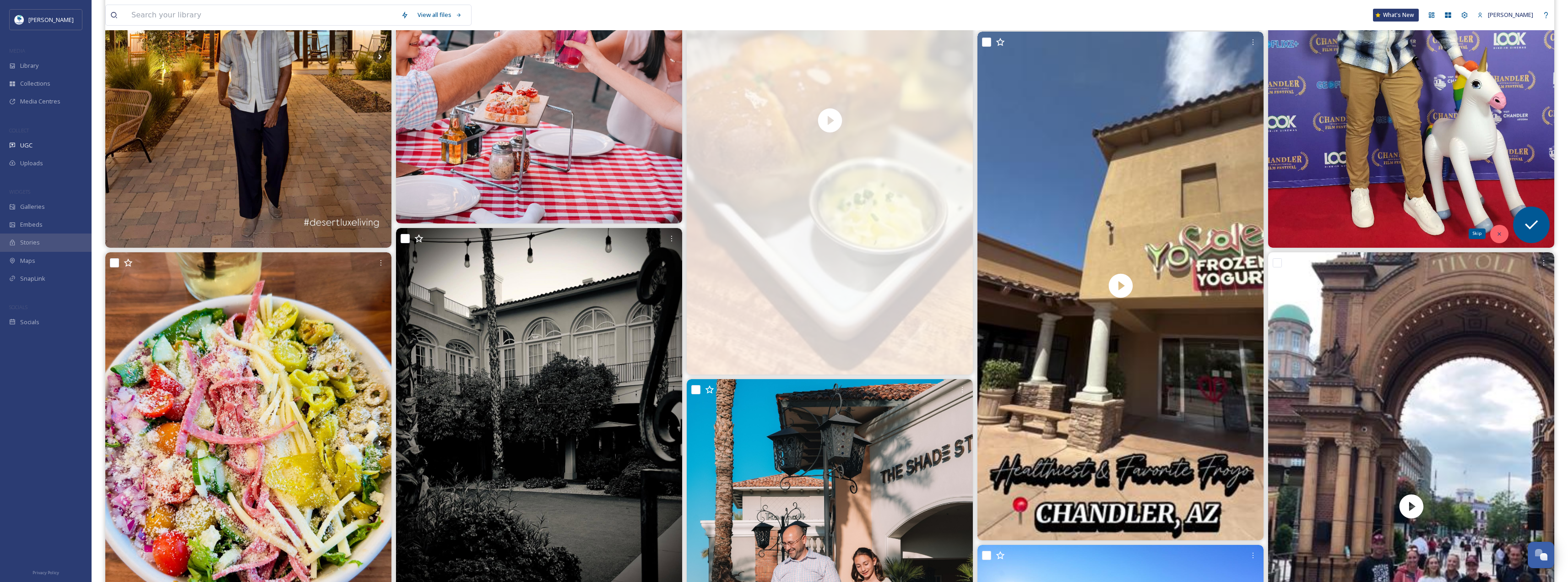
click at [1499, 235] on icon at bounding box center [1499, 234] width 6 height 6
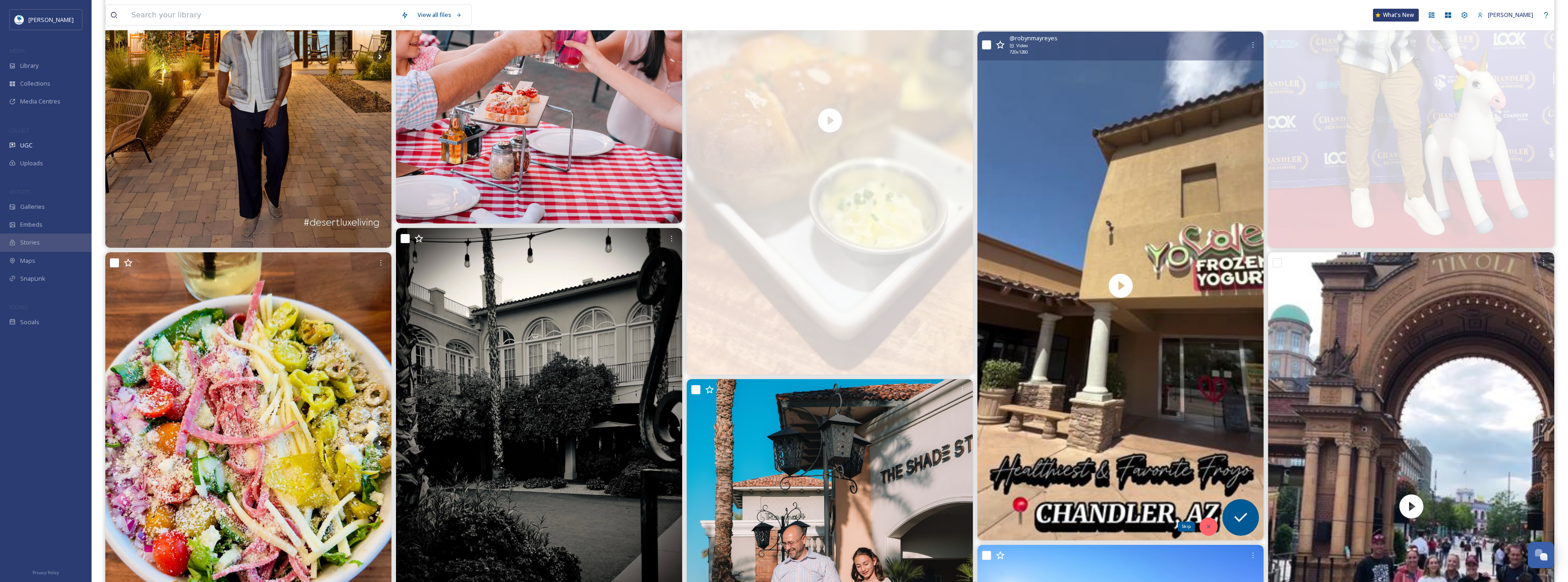
click at [1208, 526] on icon at bounding box center [1208, 526] width 3 height 3
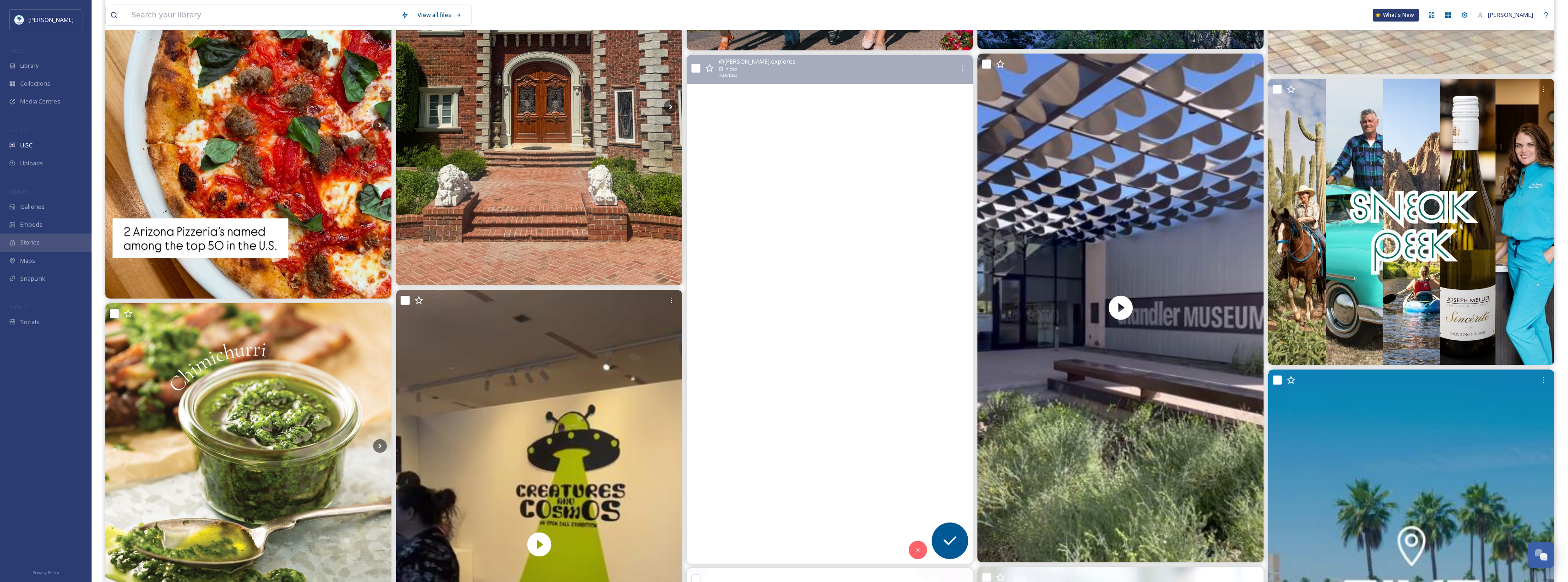
scroll to position [1099, 0]
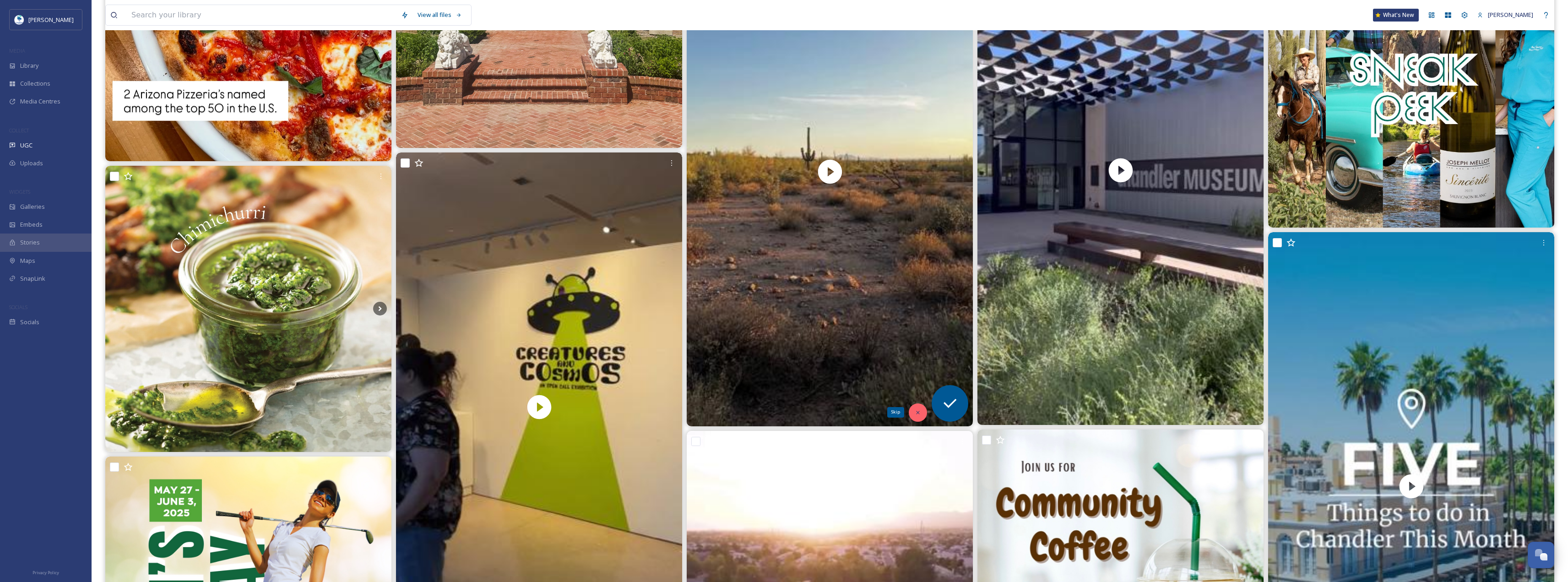
click at [915, 413] on icon at bounding box center [918, 412] width 6 height 6
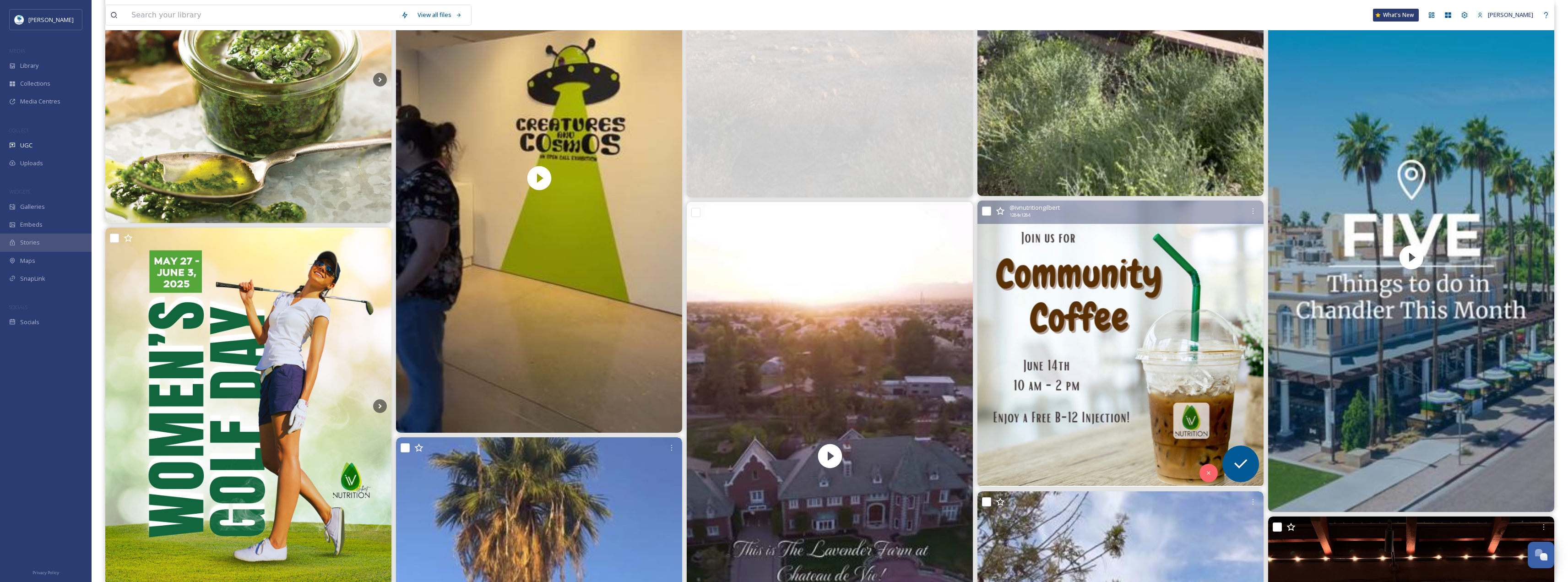
scroll to position [1465, 0]
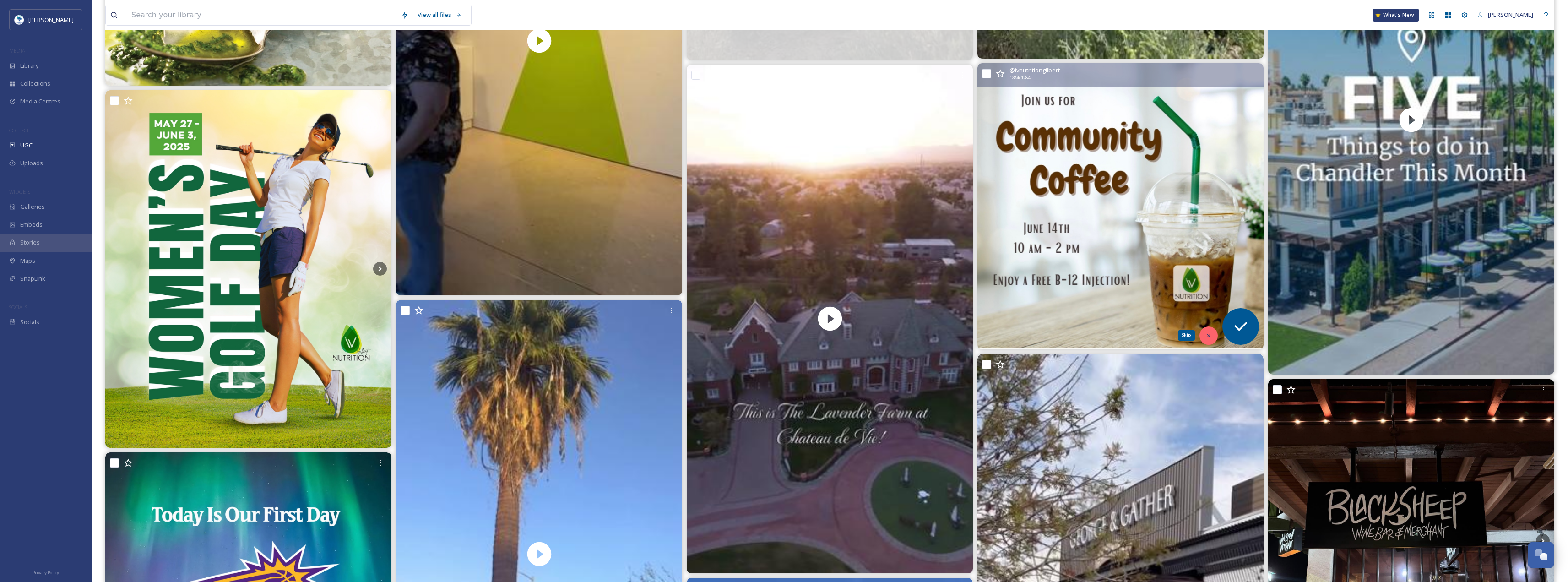
click at [1209, 333] on icon at bounding box center [1209, 336] width 6 height 6
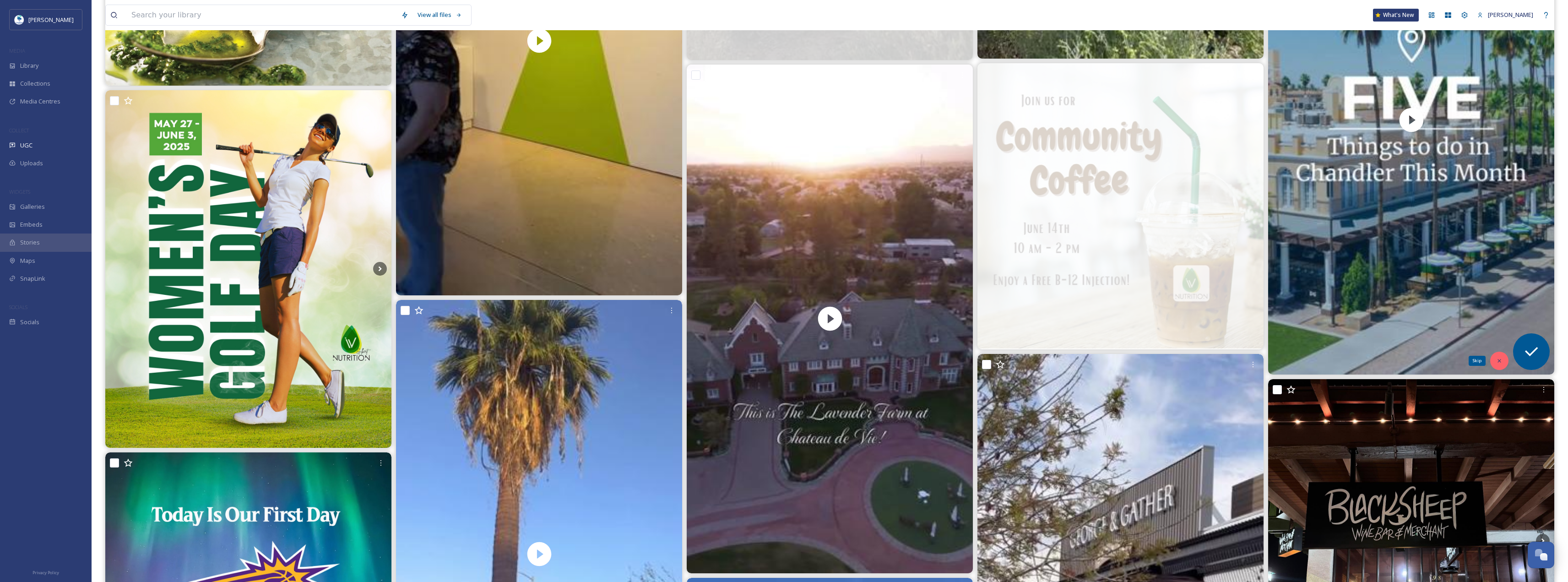
click at [1495, 362] on div "Skip" at bounding box center [1499, 361] width 18 height 18
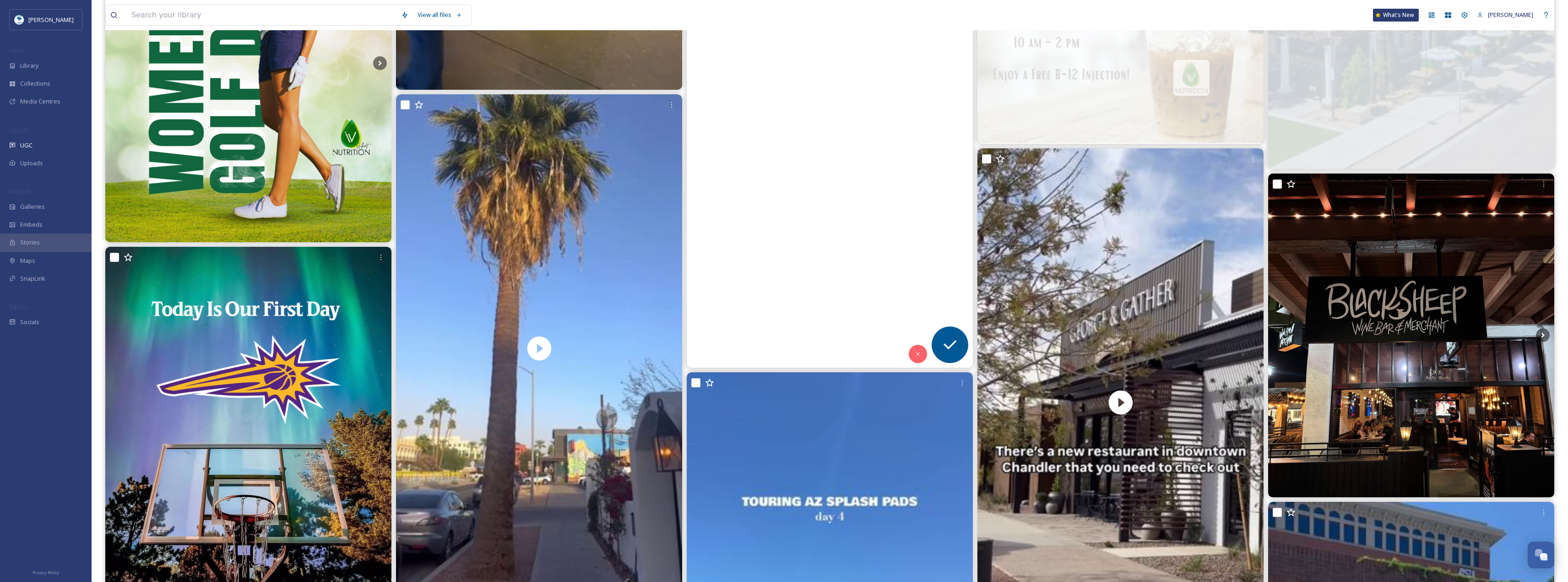
scroll to position [1694, 0]
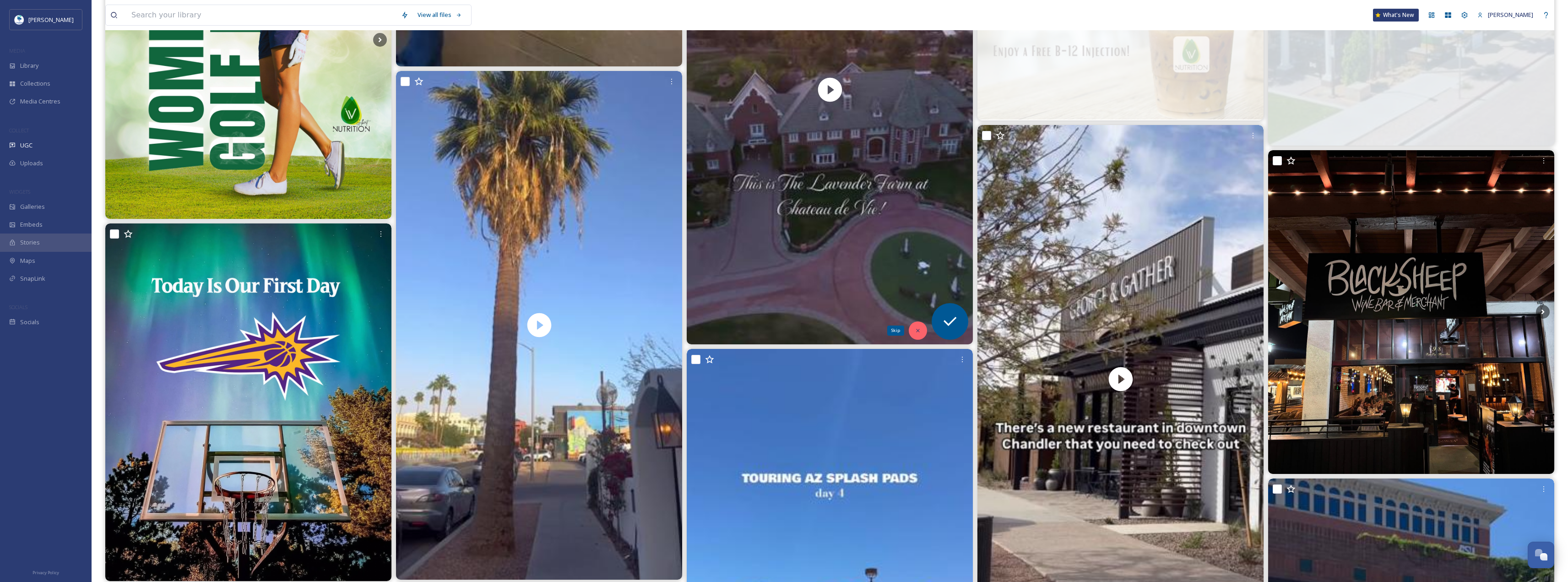
click at [921, 331] on div "Skip" at bounding box center [918, 331] width 18 height 18
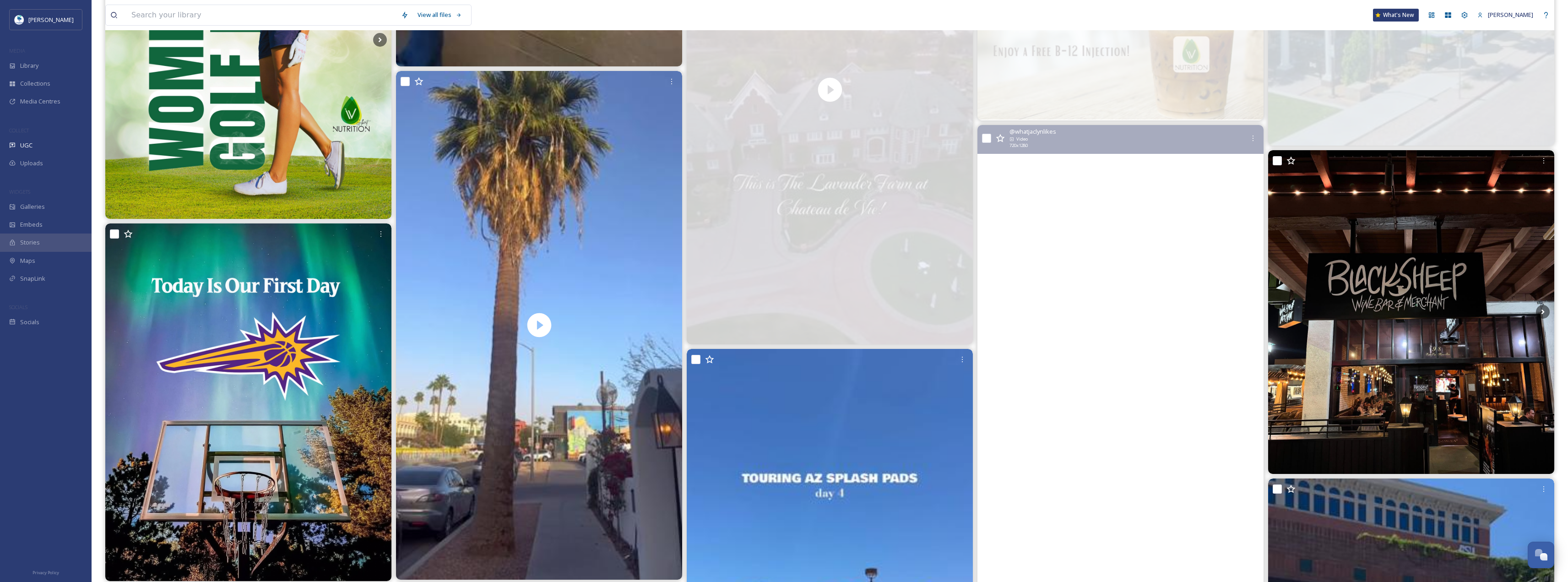
scroll to position [1923, 0]
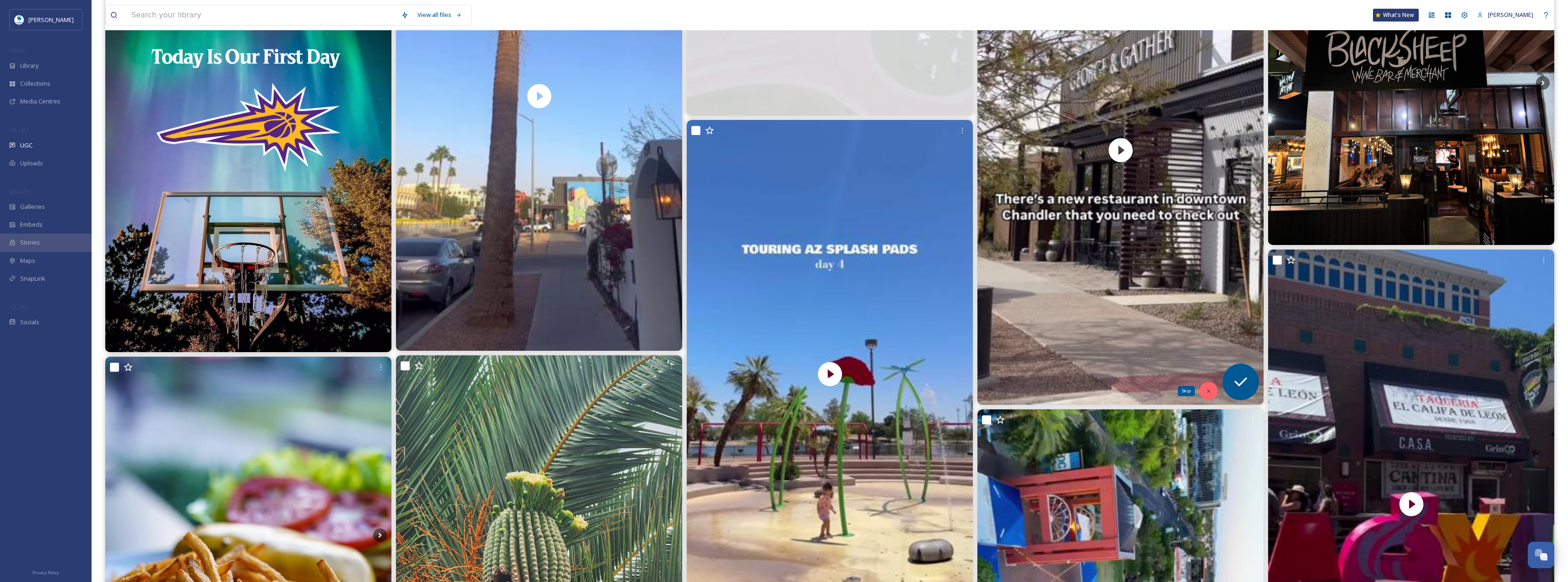
click at [1207, 389] on icon at bounding box center [1209, 391] width 6 height 6
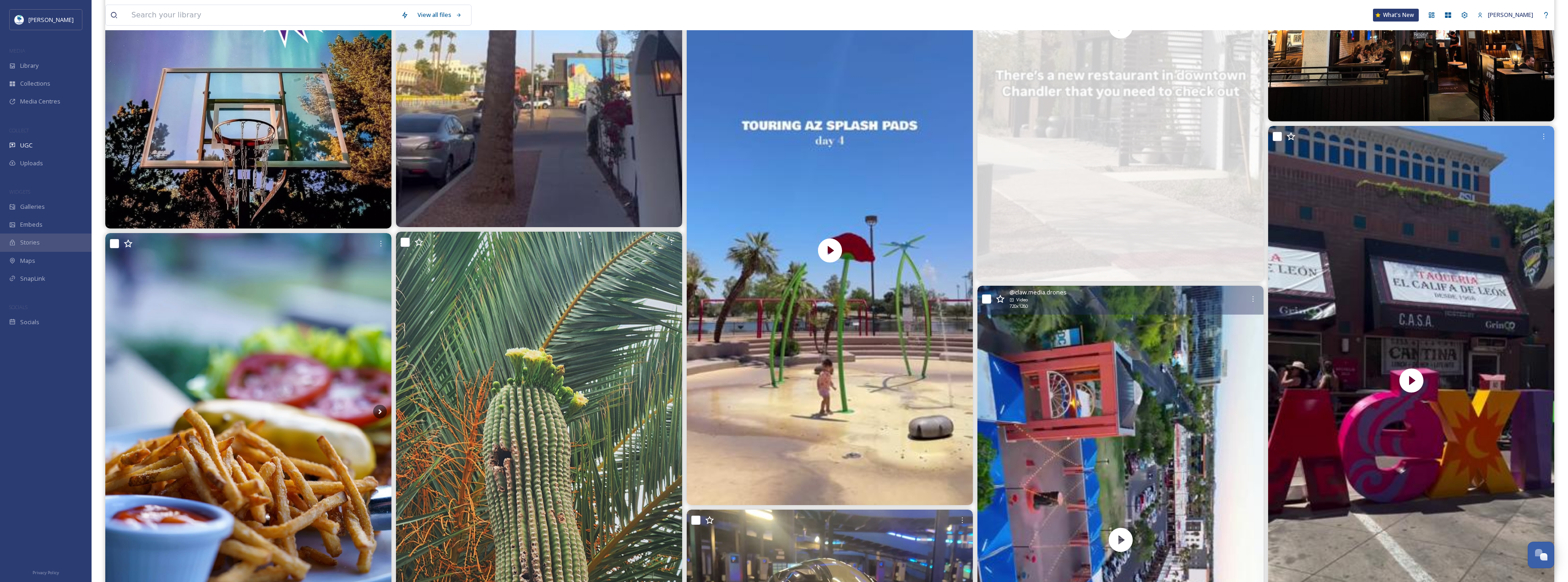
scroll to position [2106, 0]
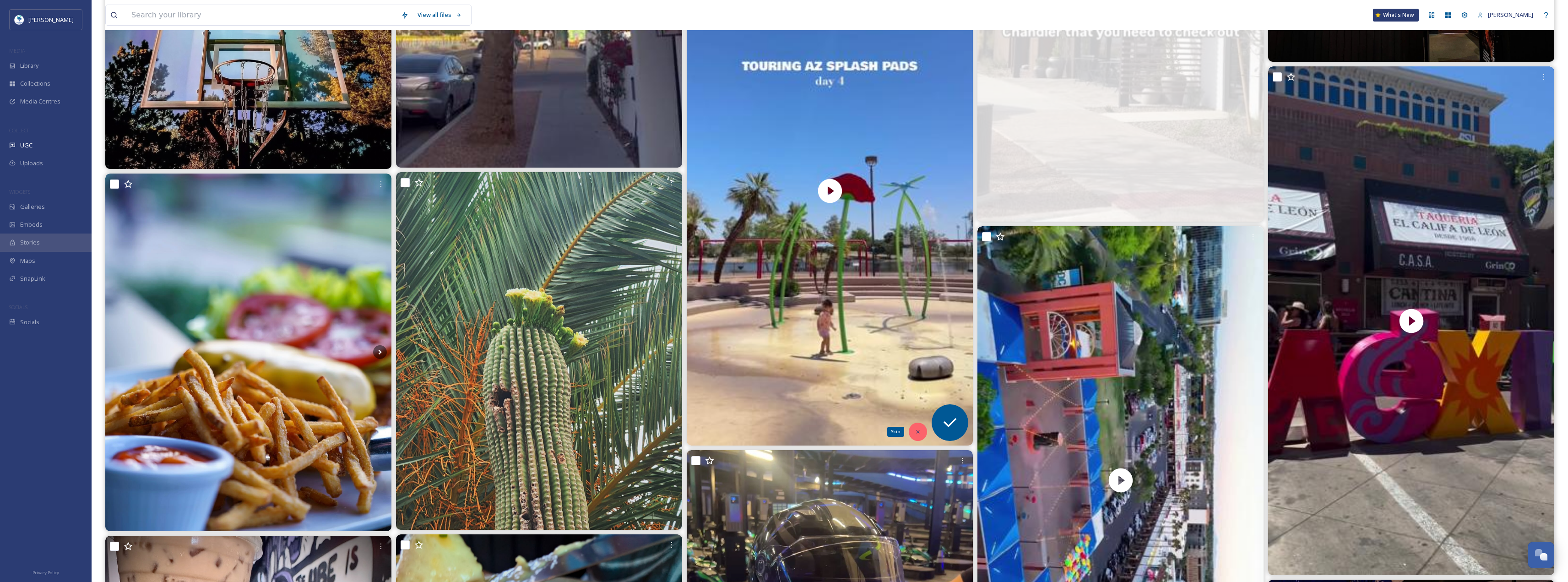
click at [917, 429] on icon at bounding box center [918, 432] width 6 height 6
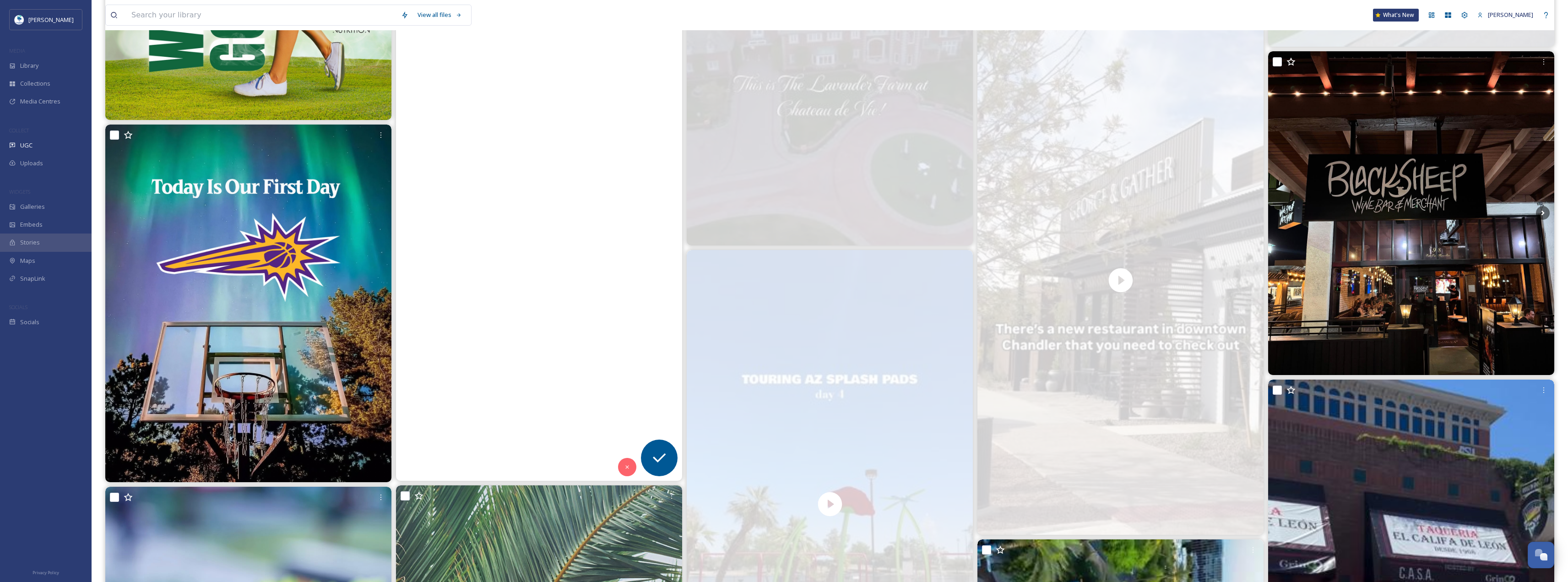
scroll to position [1877, 0]
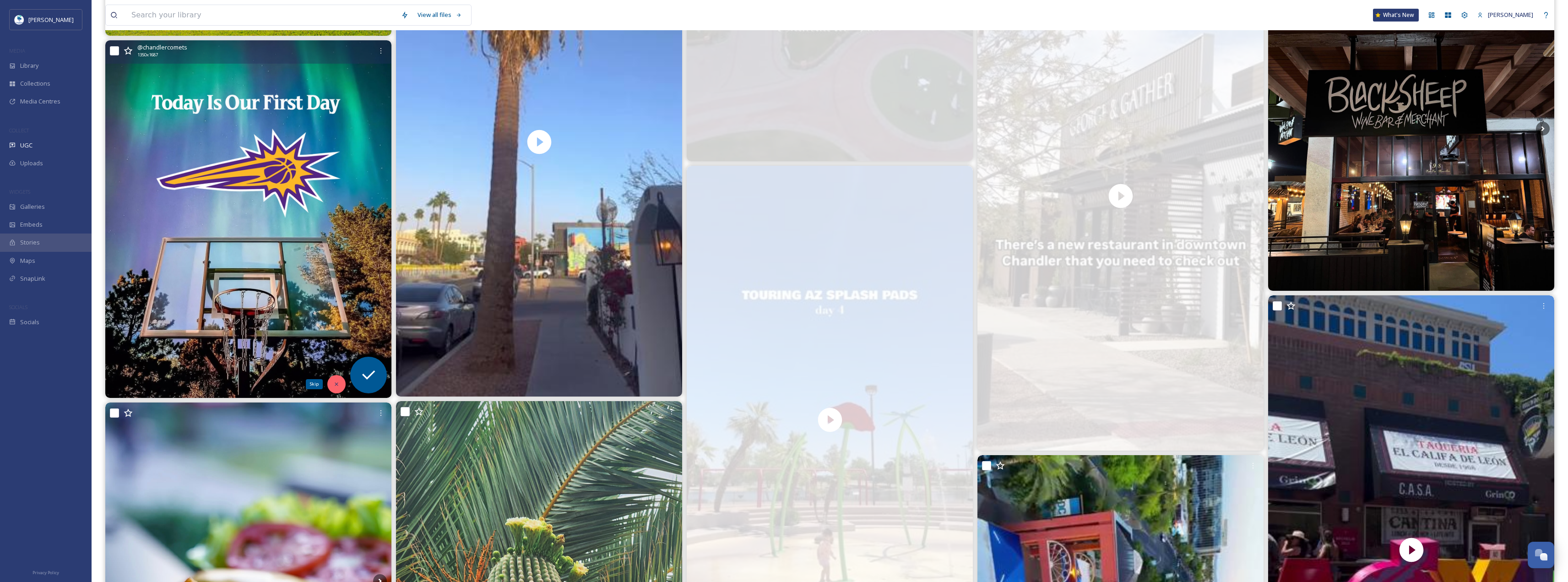
click at [332, 380] on div "Skip" at bounding box center [336, 384] width 18 height 18
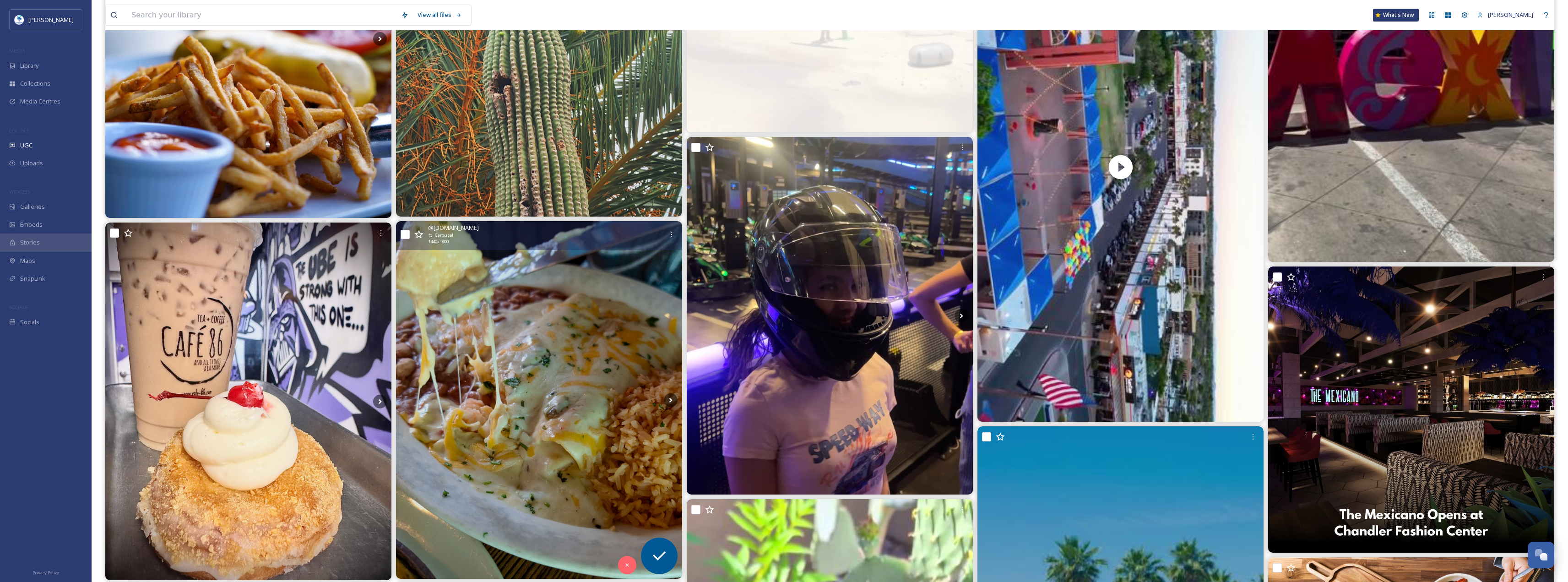
scroll to position [2518, 0]
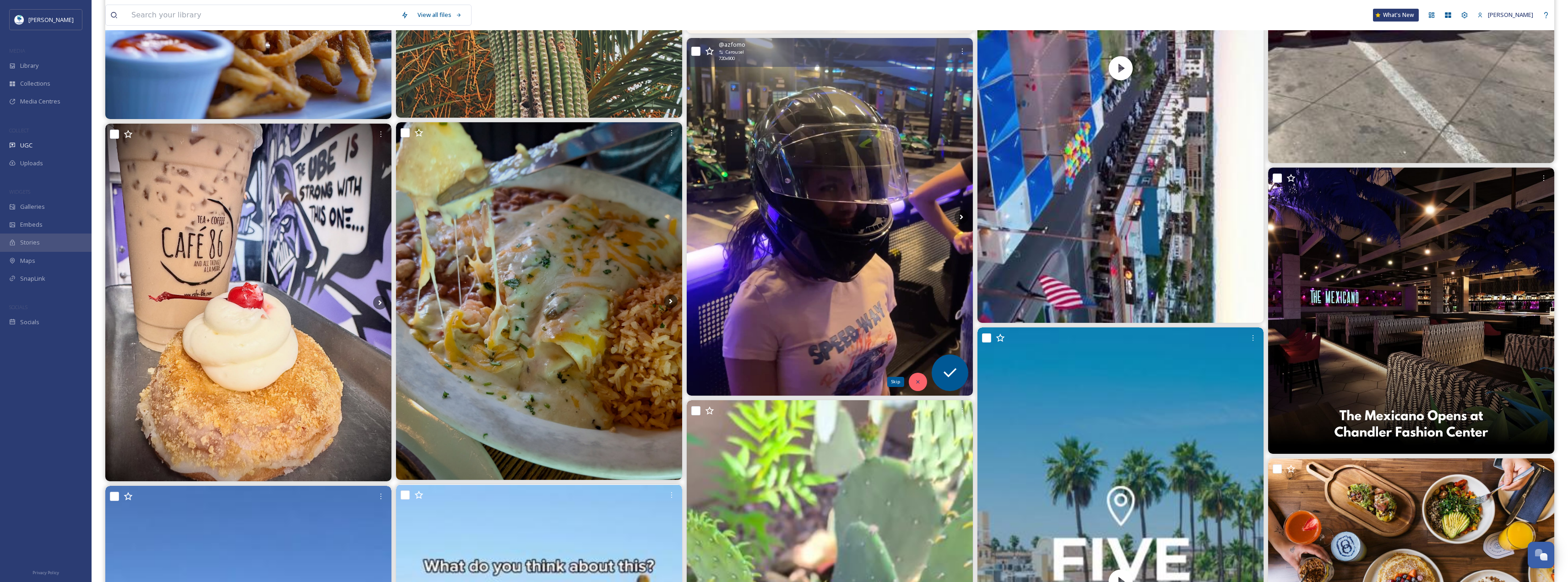
click at [910, 378] on div "Skip" at bounding box center [918, 382] width 18 height 18
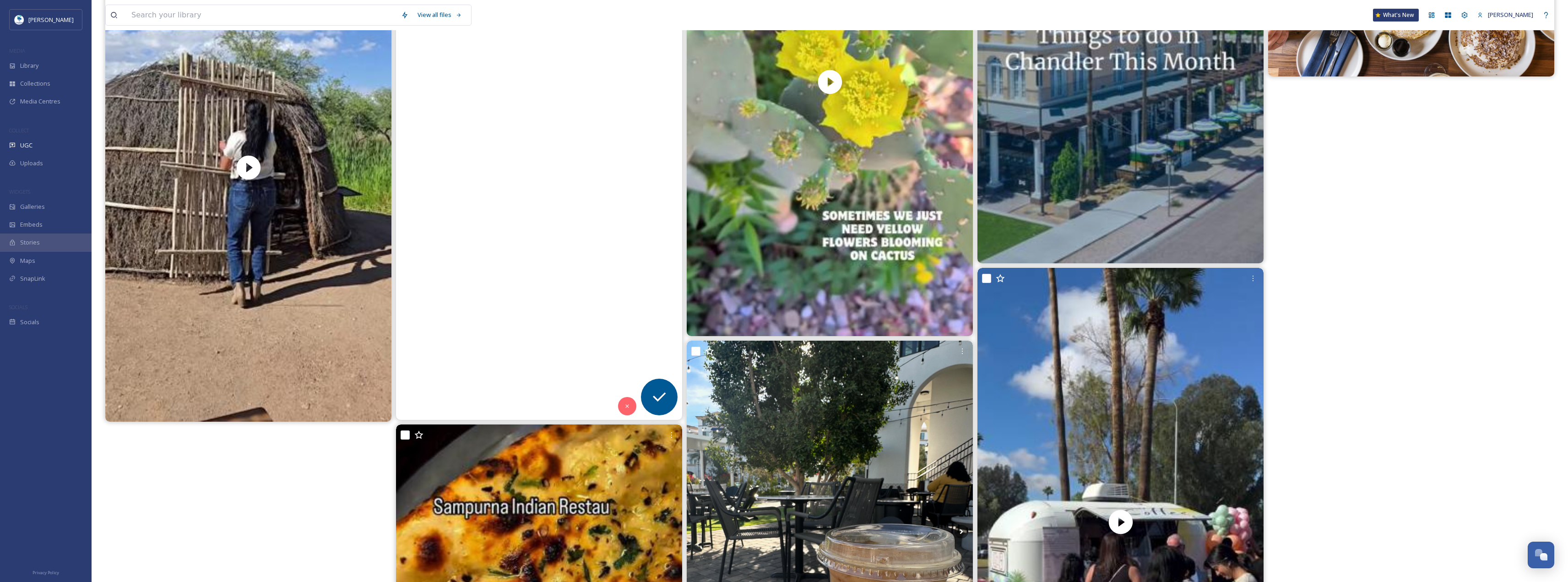
scroll to position [3113, 0]
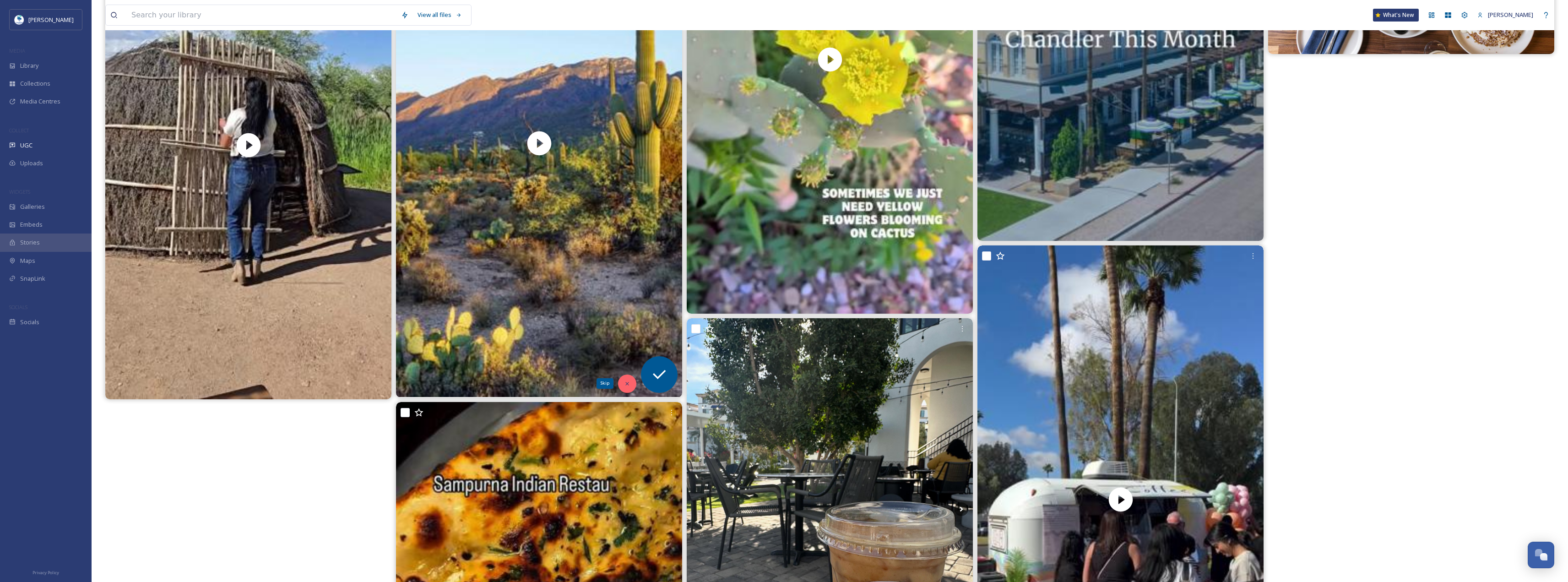
click at [623, 385] on div "Skip" at bounding box center [627, 384] width 18 height 18
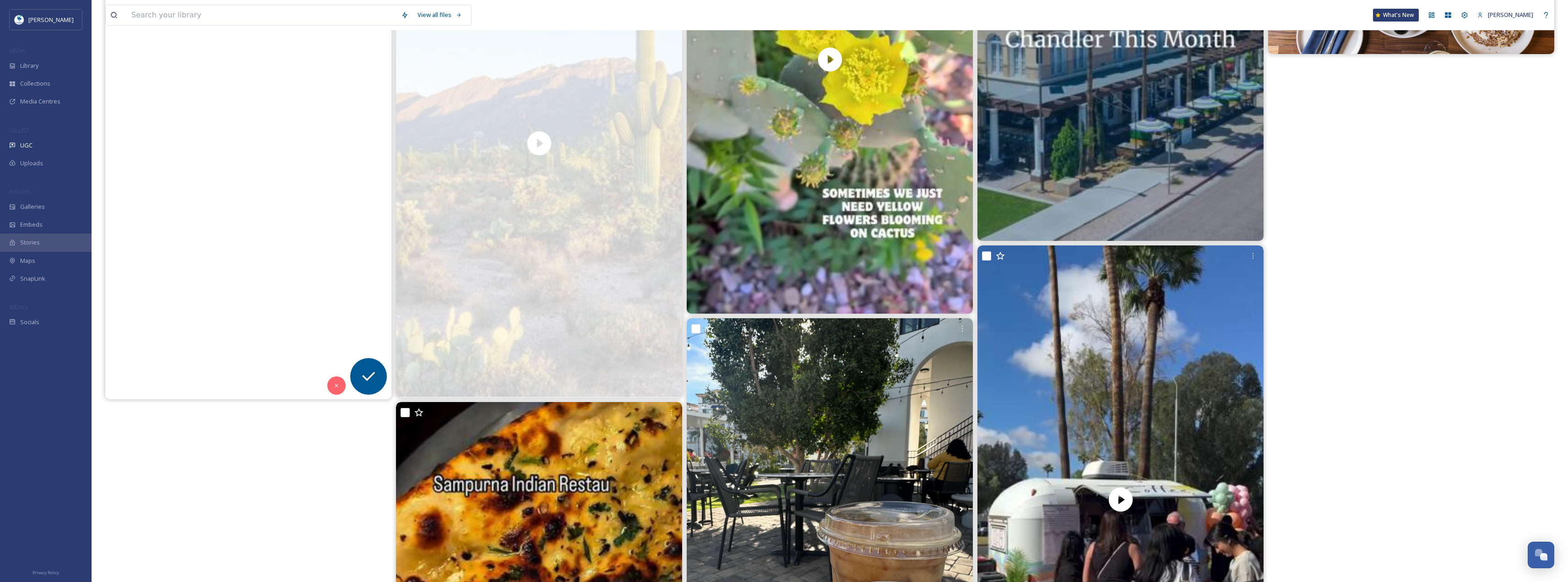
click at [197, 169] on video "Just 20 minutes south of Phoenix hides a relaxing getaway to sheratongrandaz! \…" at bounding box center [248, 145] width 286 height 509
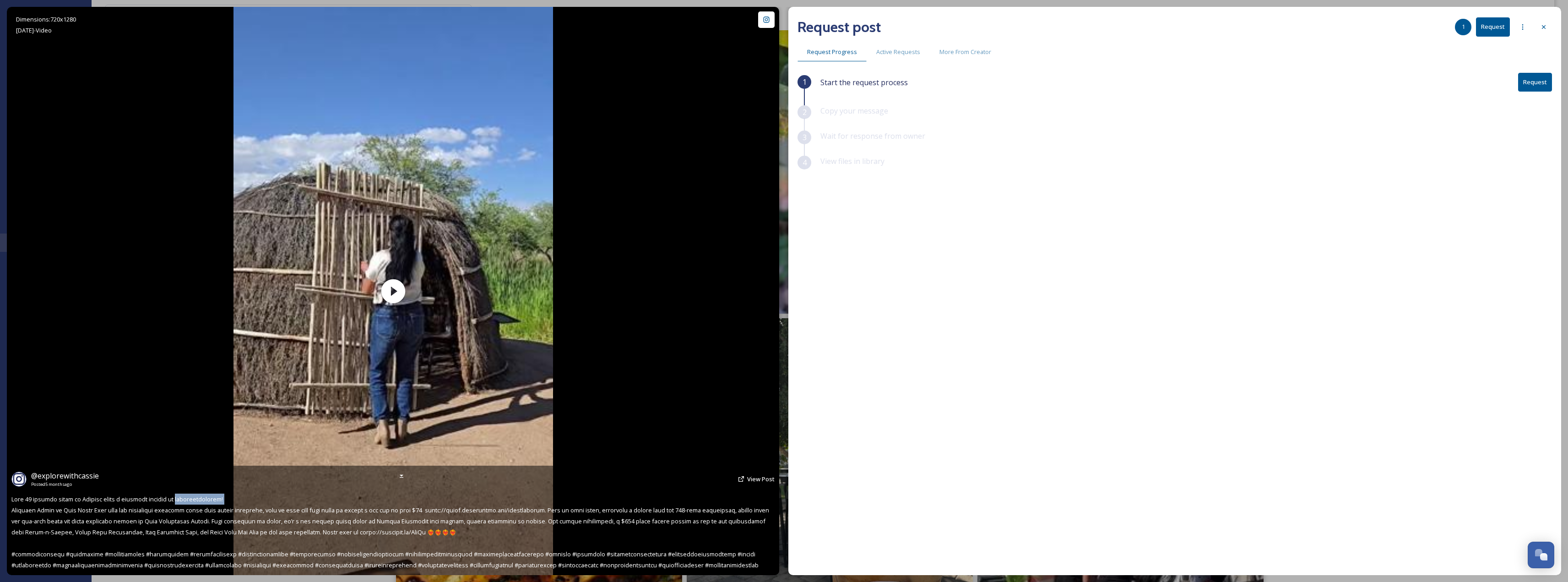
drag, startPoint x: 179, startPoint y: 498, endPoint x: 232, endPoint y: 498, distance: 53.0
click at [232, 498] on div "@ explorewithcassie Posted 5 months ago View Post" at bounding box center [392, 520] width 772 height 109
copy span "sheratongrandaz!"
drag, startPoint x: 12, startPoint y: 510, endPoint x: 108, endPoint y: 509, distance: 96.0
click at [108, 509] on span at bounding box center [391, 531] width 759 height 74
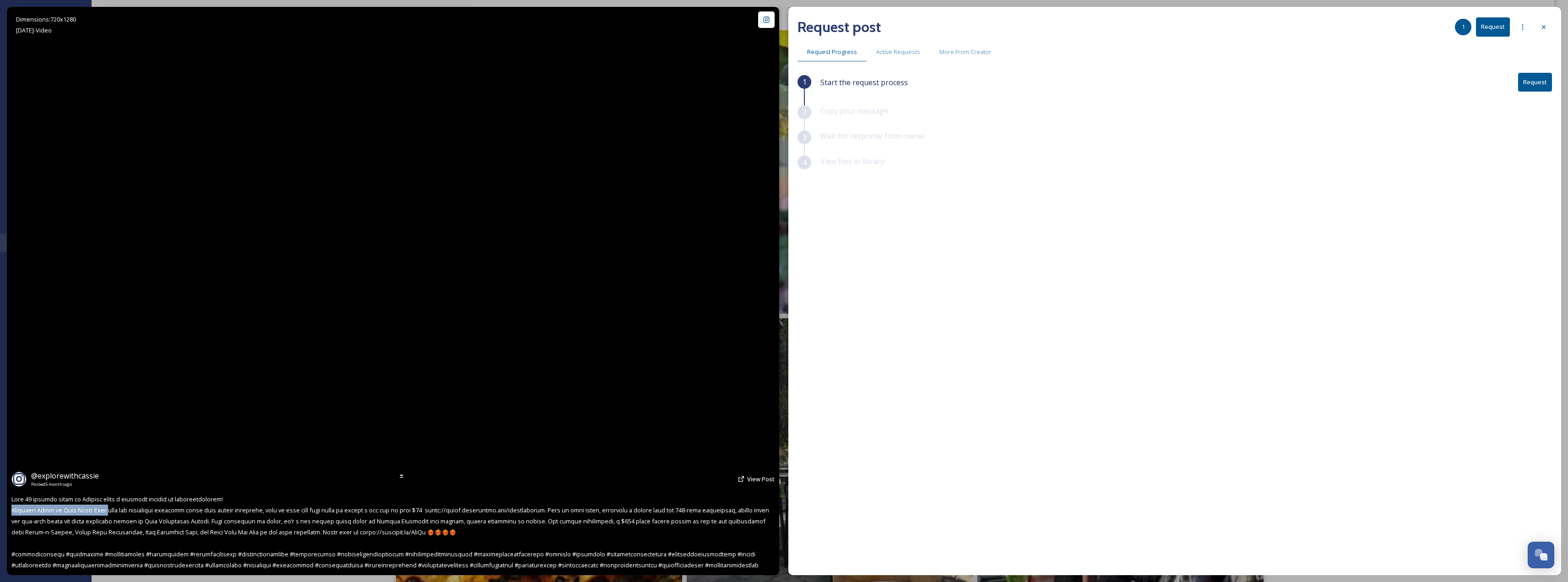
copy span "Sheraton Grand at Wild Horse Pass"
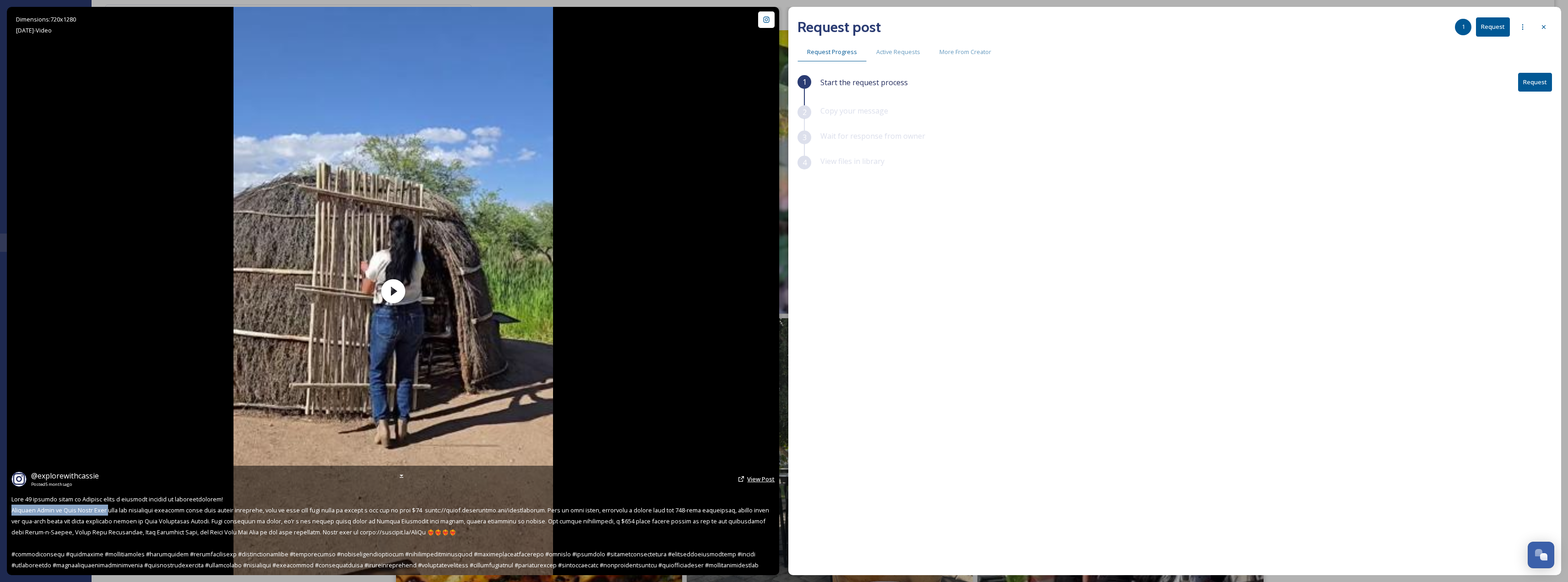
click at [760, 479] on span "View Post" at bounding box center [760, 479] width 28 height 8
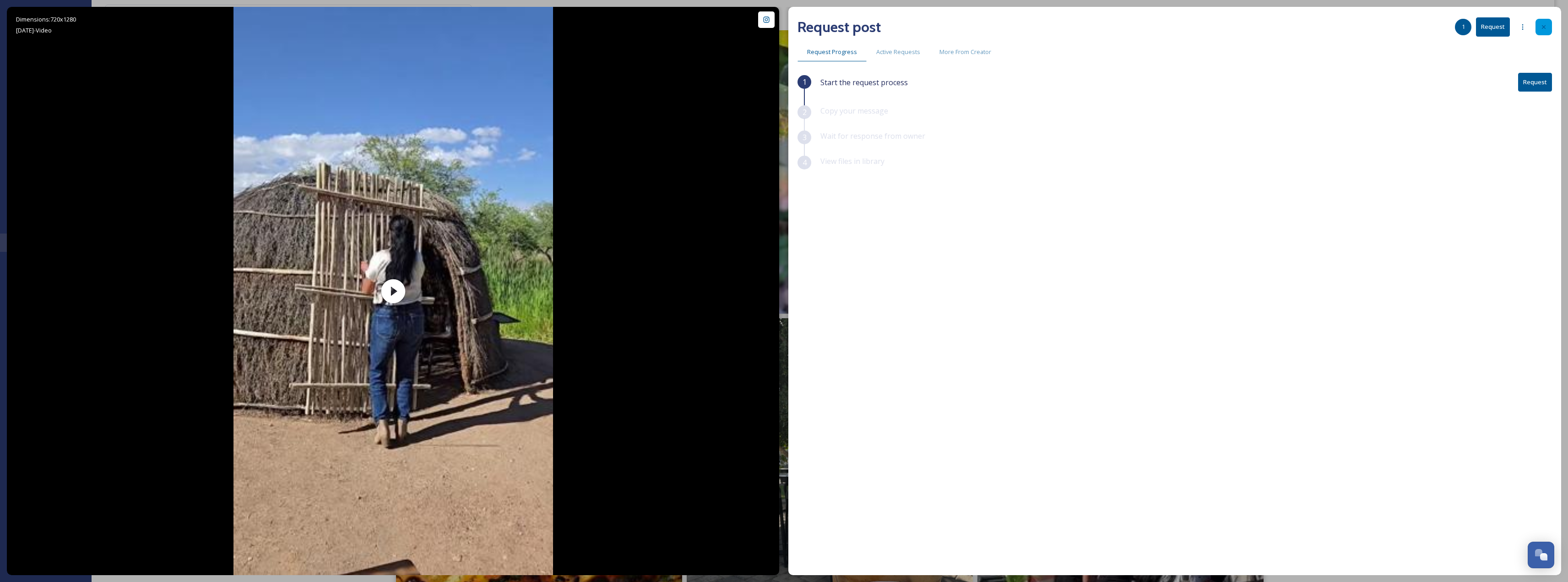
click at [1543, 24] on icon at bounding box center [1544, 27] width 7 height 7
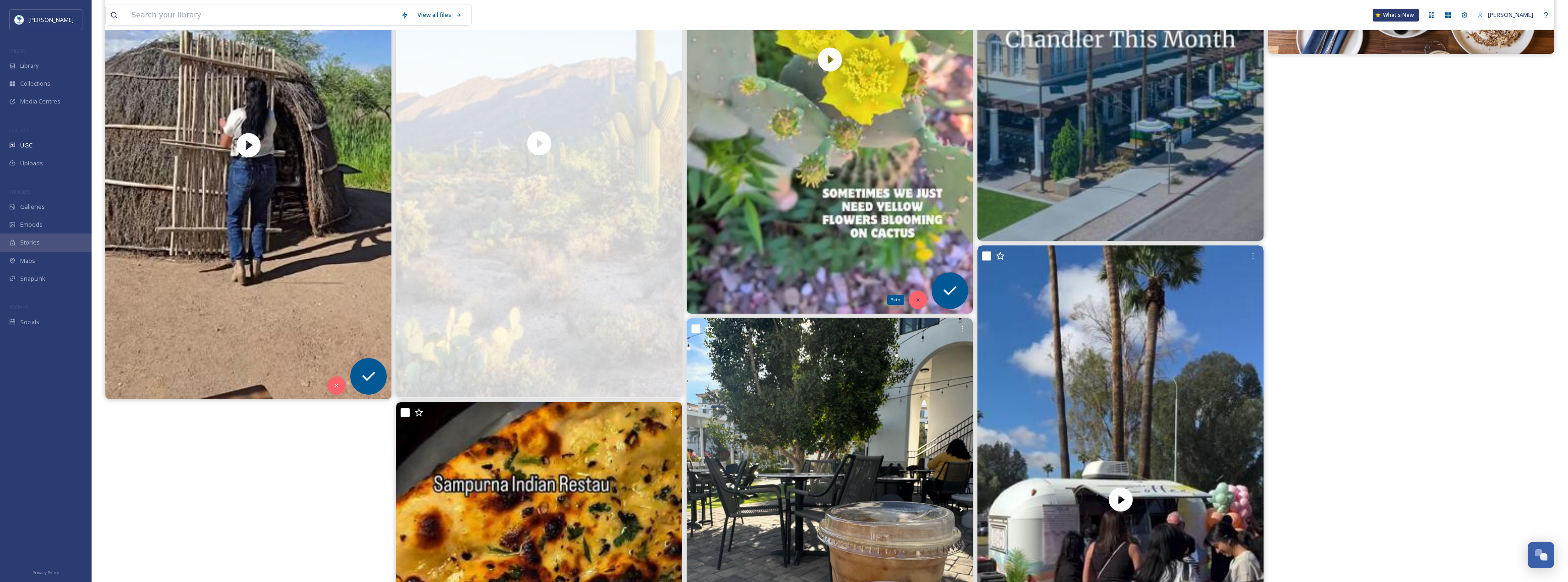
click at [913, 296] on div "Skip" at bounding box center [918, 300] width 18 height 18
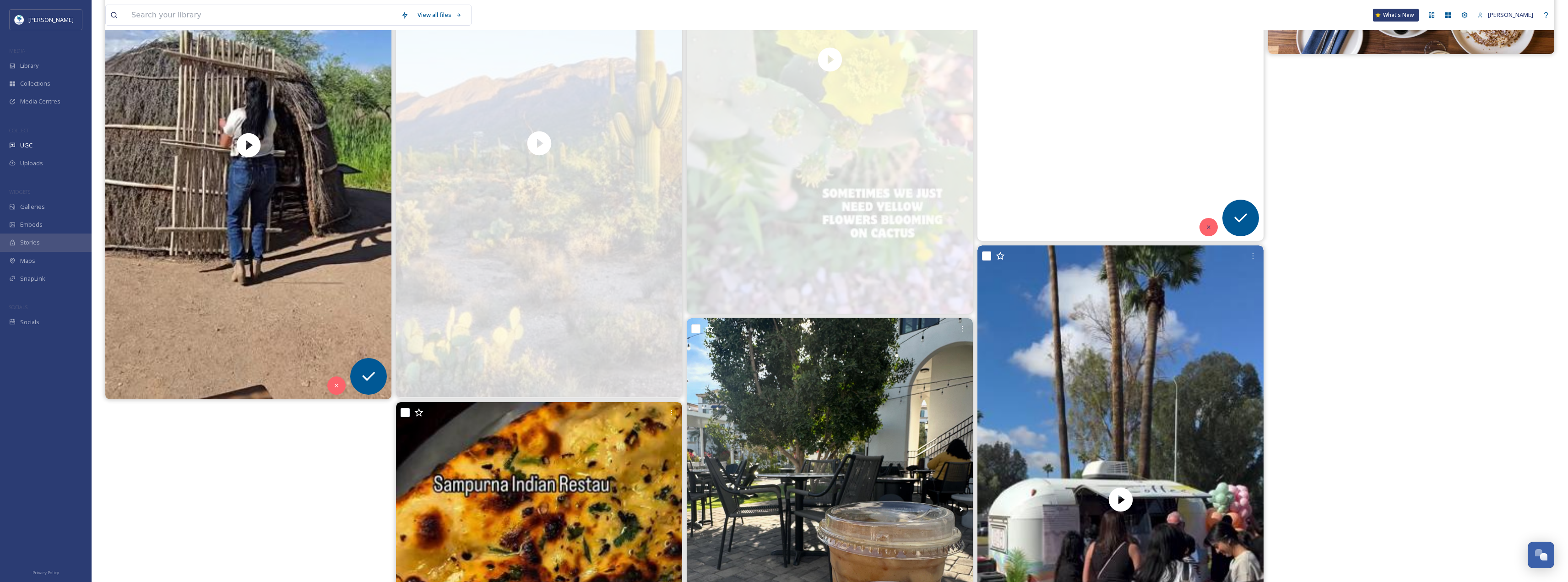
click at [1204, 225] on div at bounding box center [1209, 227] width 18 height 18
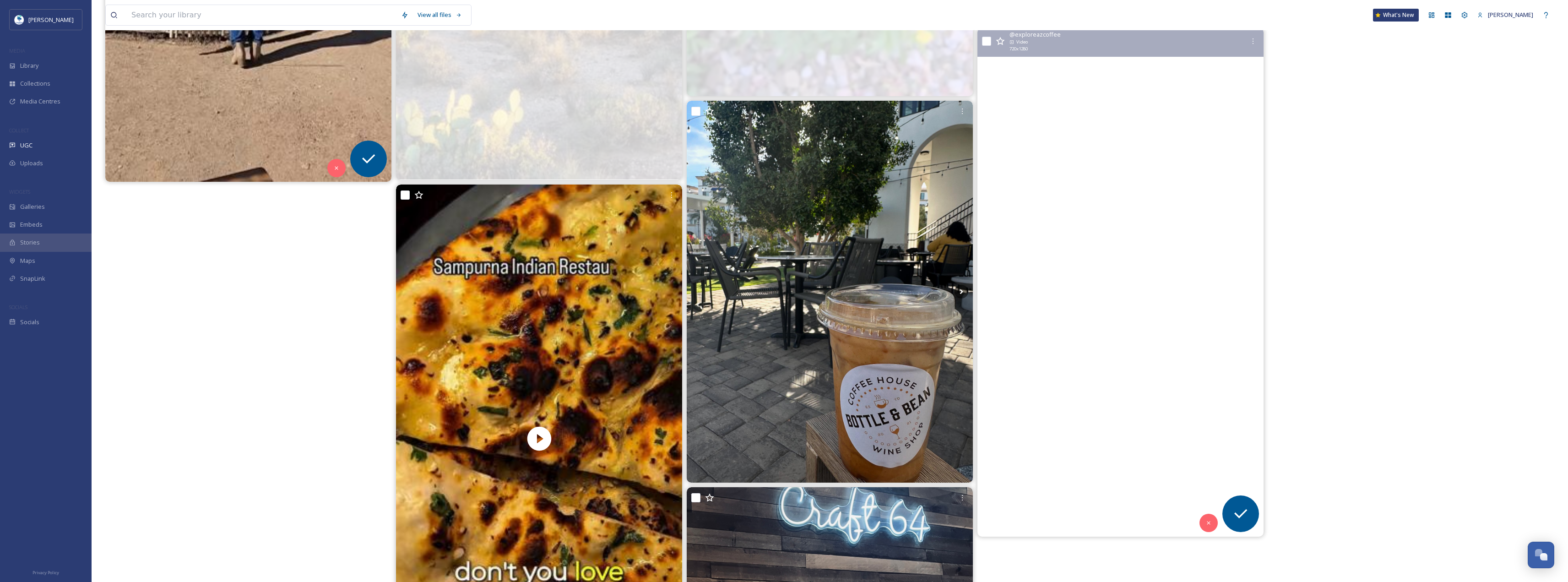
scroll to position [3329, 0]
click at [1174, 185] on video "Stop what you’re doing—there’s a new coffee truck in town!\a1019coffee is servi…" at bounding box center [1121, 283] width 286 height 509
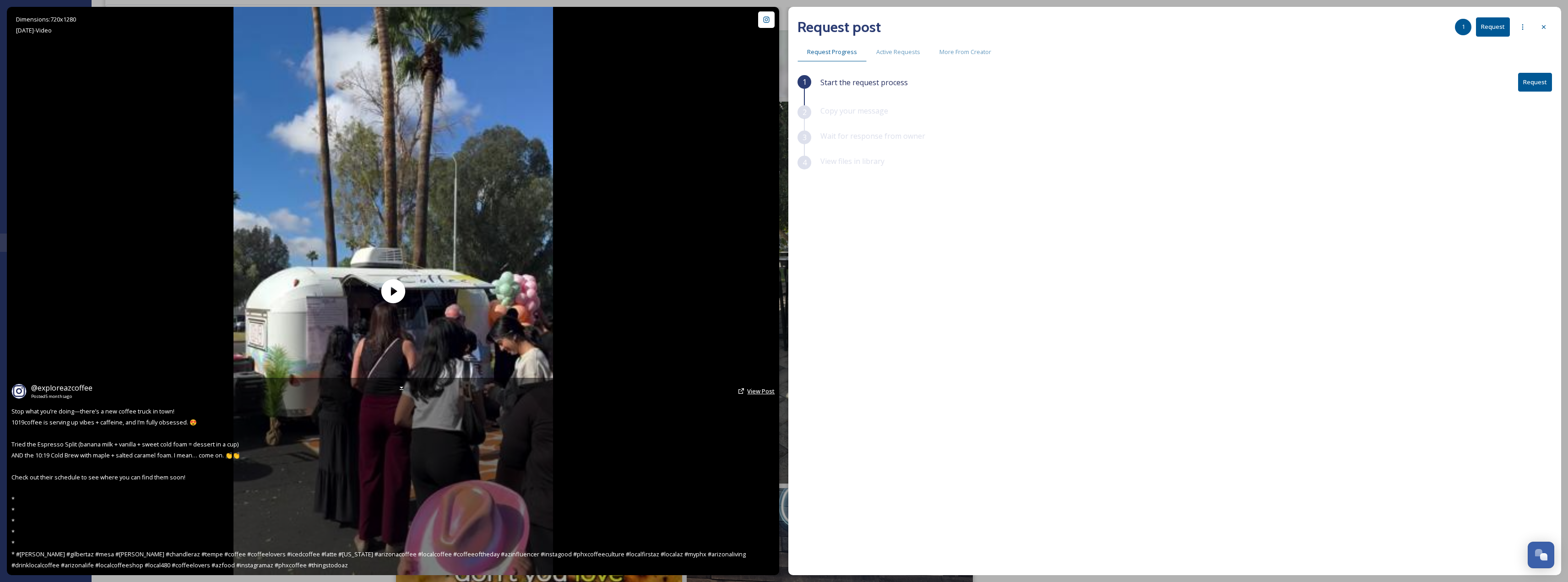
click at [764, 393] on span "View Post" at bounding box center [760, 391] width 28 height 8
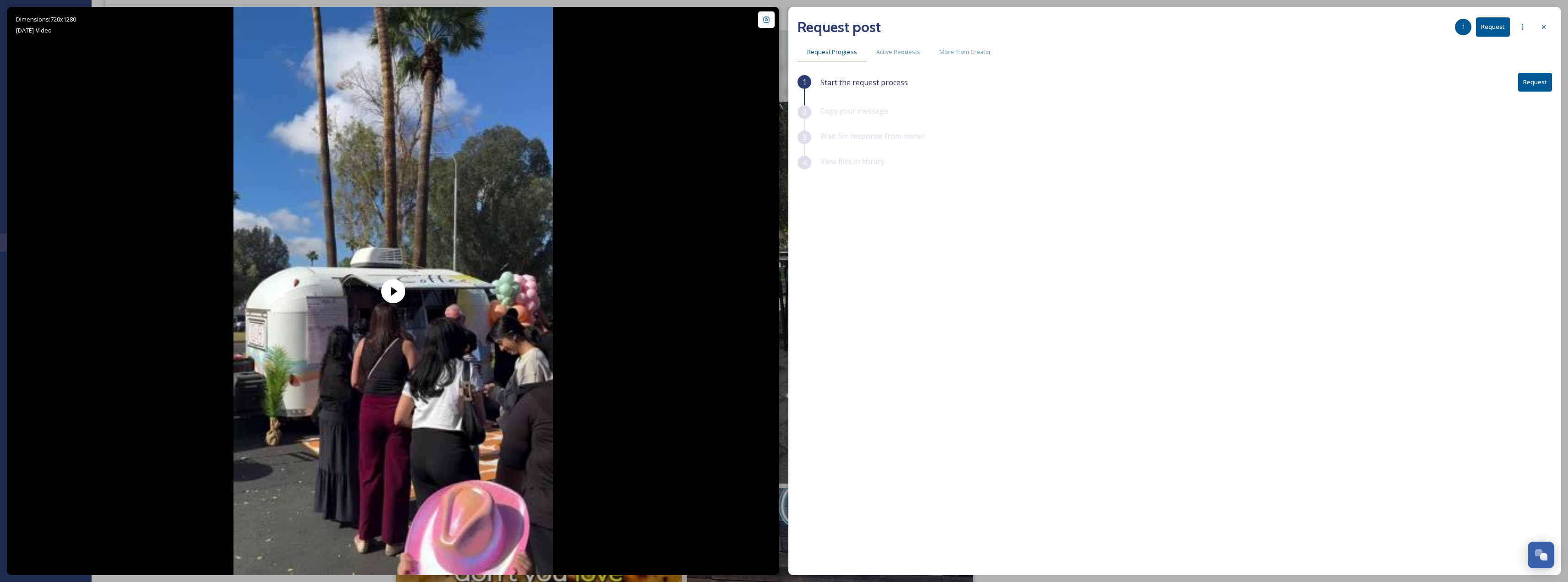
click at [1551, 76] on button "Request" at bounding box center [1534, 82] width 34 height 19
click at [1545, 76] on button "Request" at bounding box center [1534, 82] width 34 height 19
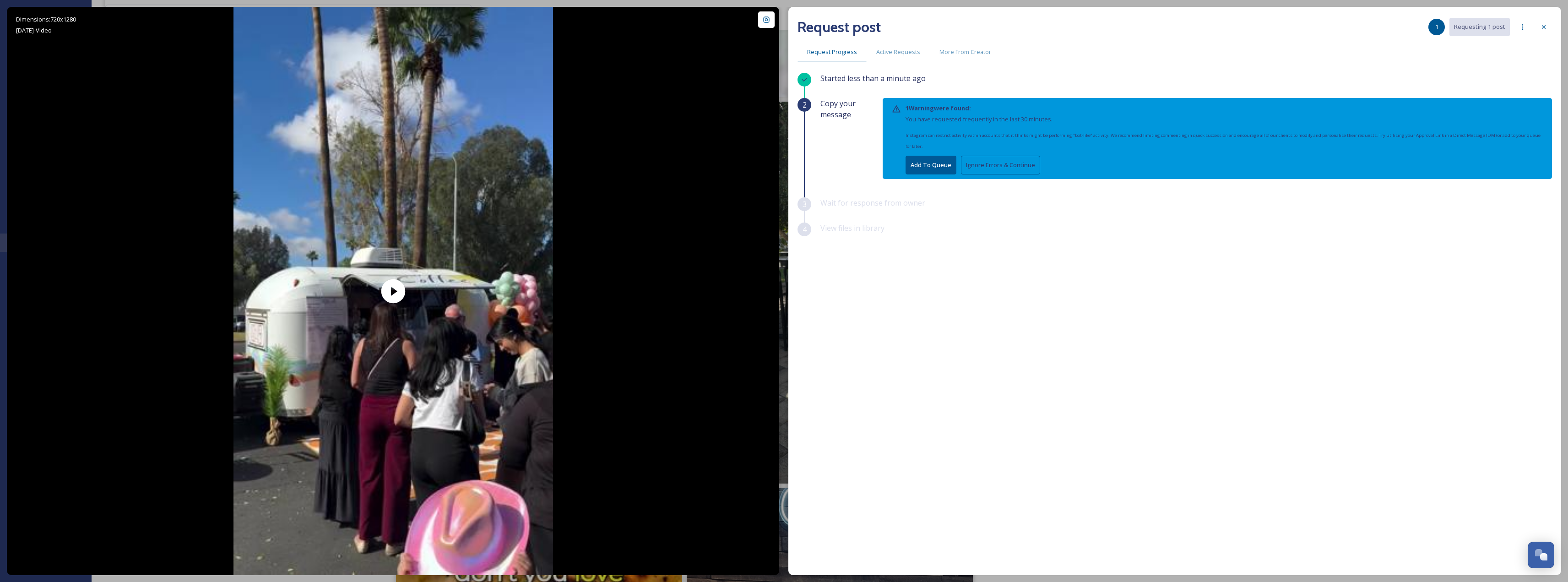
click at [990, 171] on button "Ignore Errors & Continue" at bounding box center [1001, 165] width 79 height 19
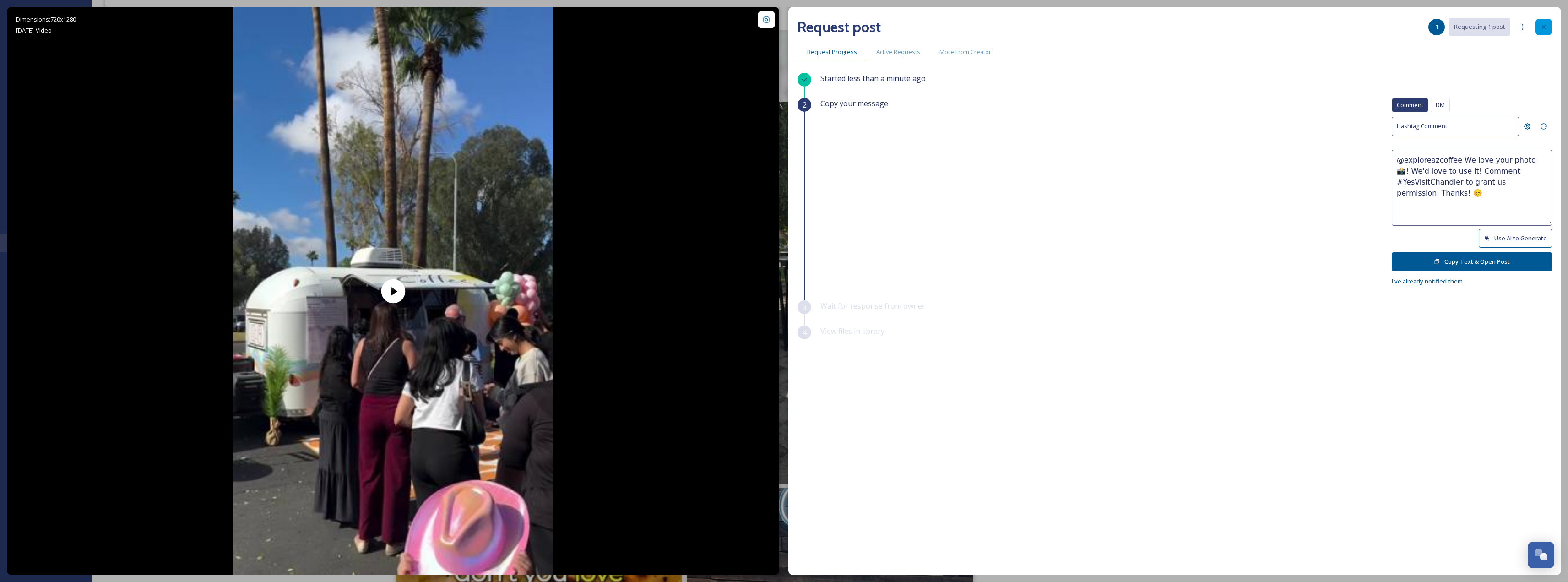
click at [1542, 29] on icon at bounding box center [1544, 27] width 7 height 7
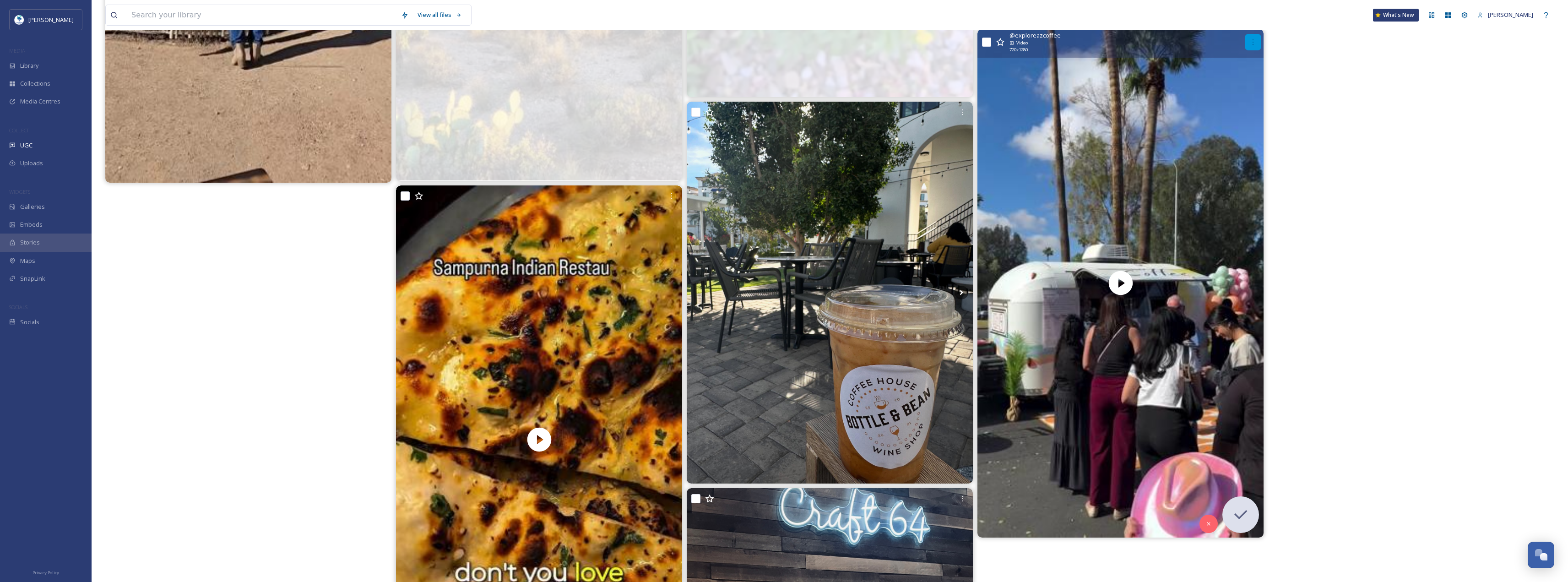
click at [1259, 42] on div at bounding box center [1253, 42] width 17 height 17
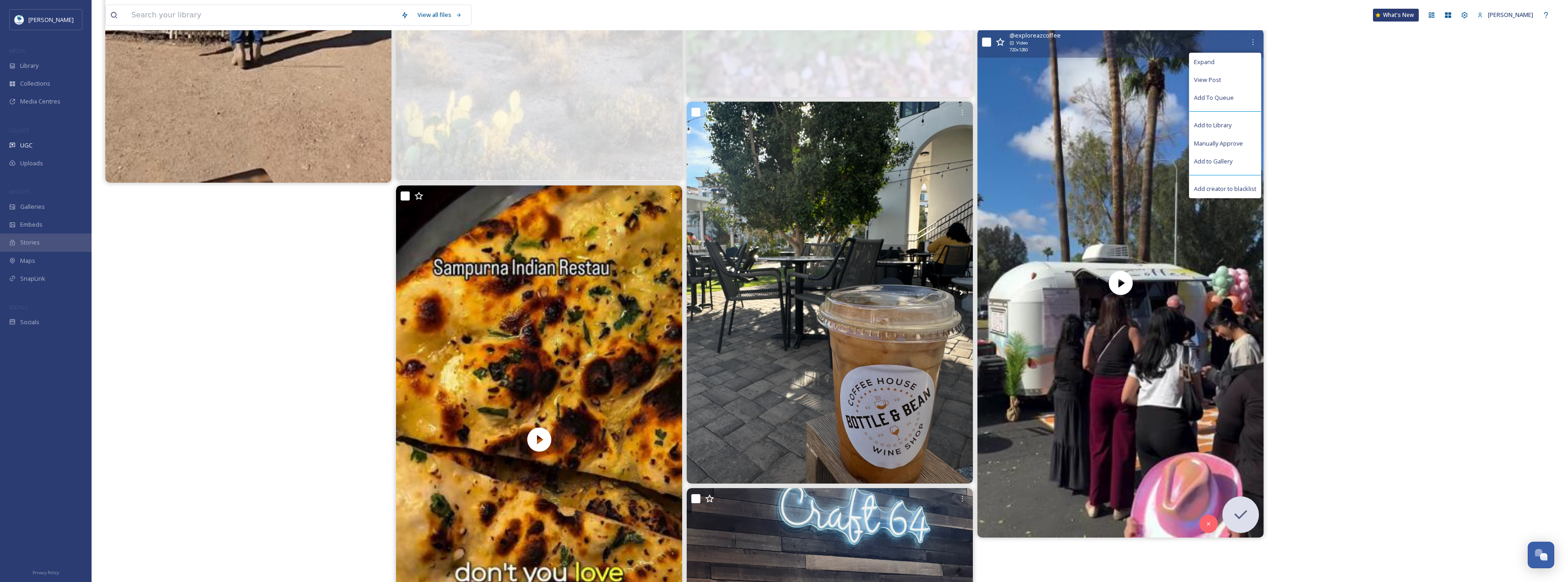
drag, startPoint x: 1237, startPoint y: 95, endPoint x: 1445, endPoint y: 235, distance: 250.7
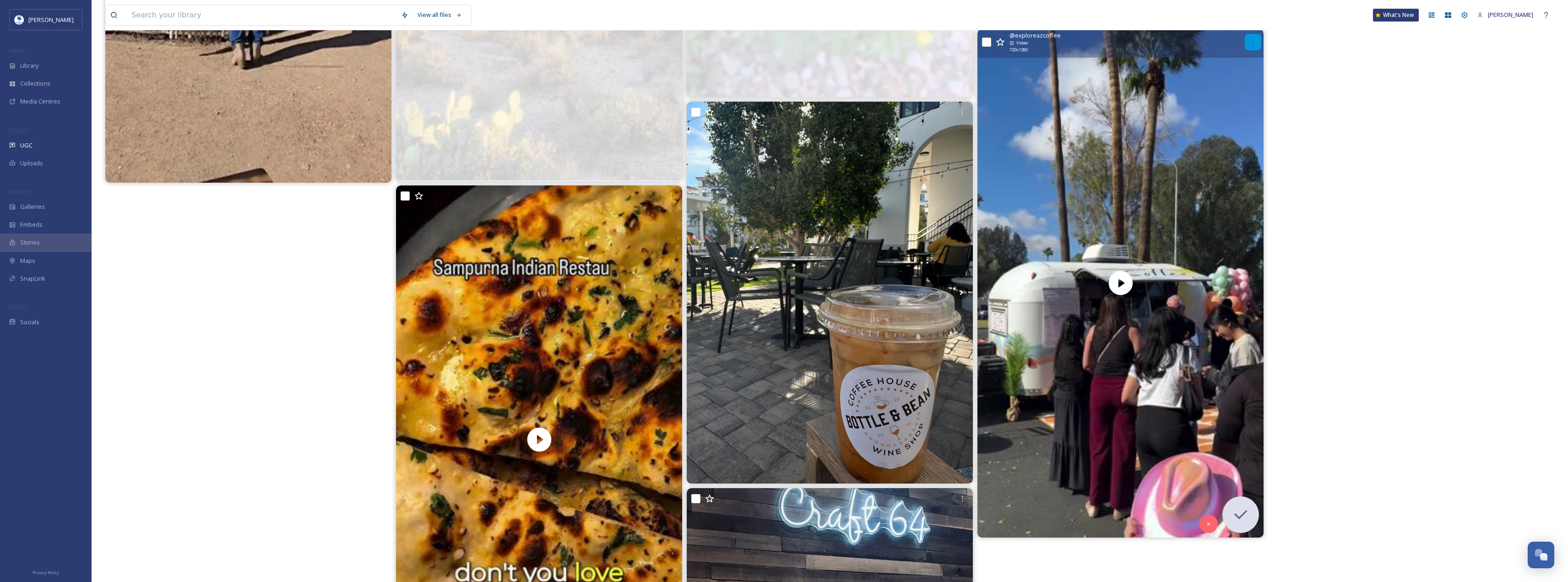
click at [1250, 40] on icon at bounding box center [1253, 42] width 7 height 7
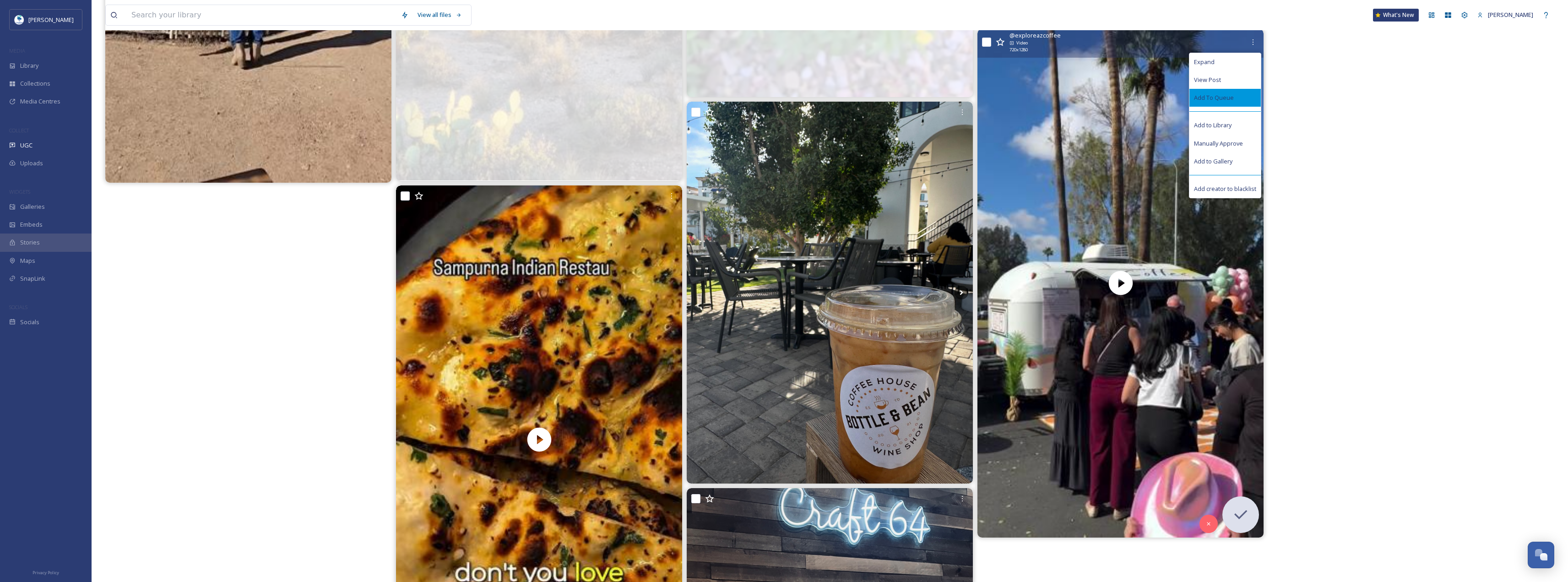
click at [1226, 98] on span "Add To Queue" at bounding box center [1213, 98] width 40 height 9
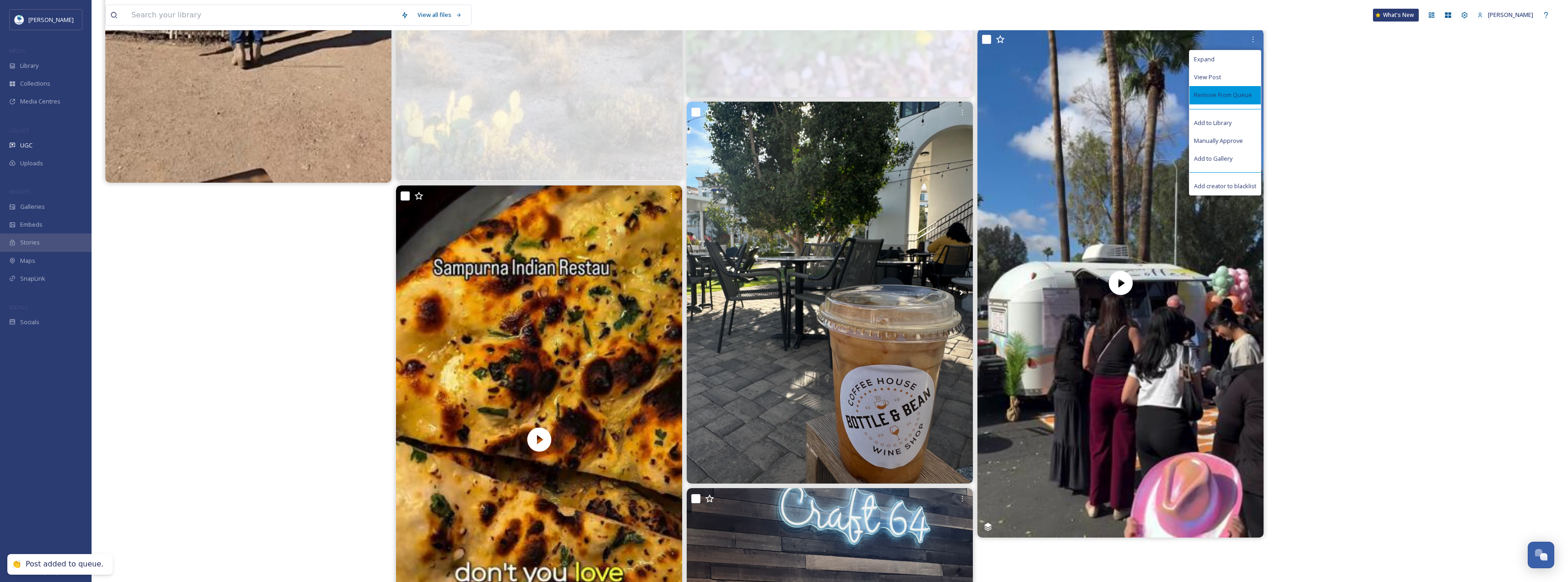
click at [57, 567] on div "Post added to queue." at bounding box center [64, 564] width 78 height 10
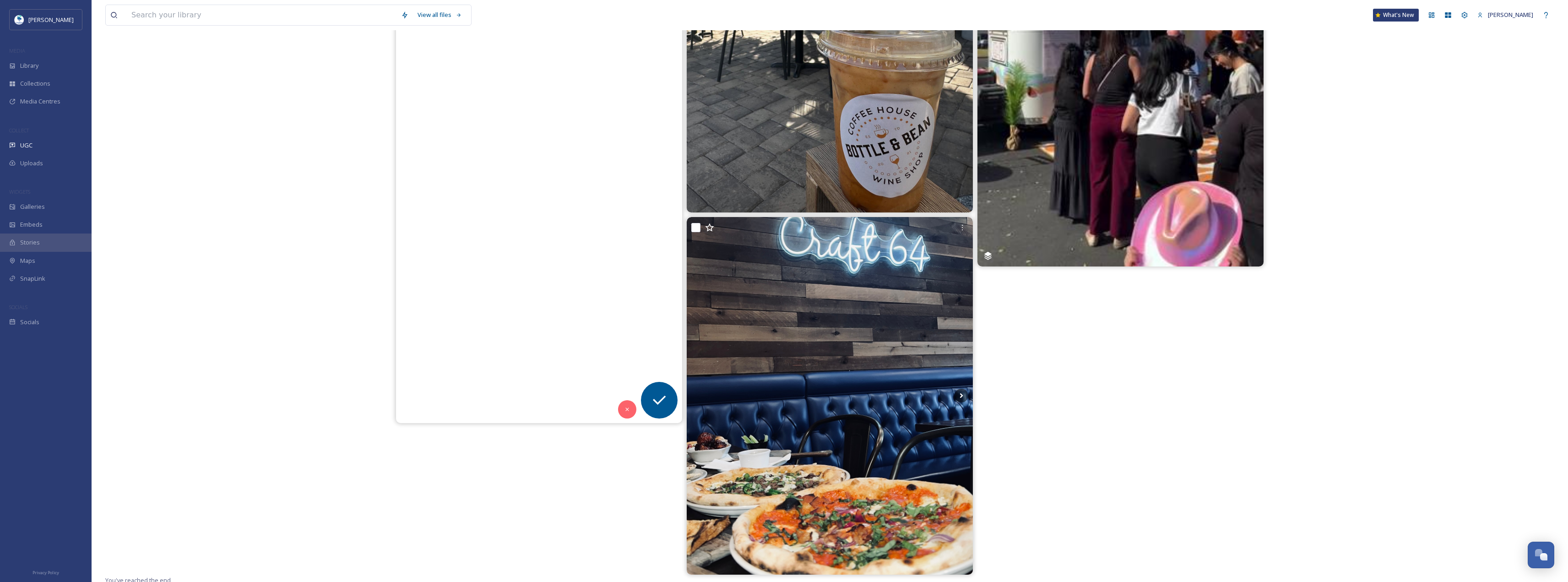
scroll to position [3604, 0]
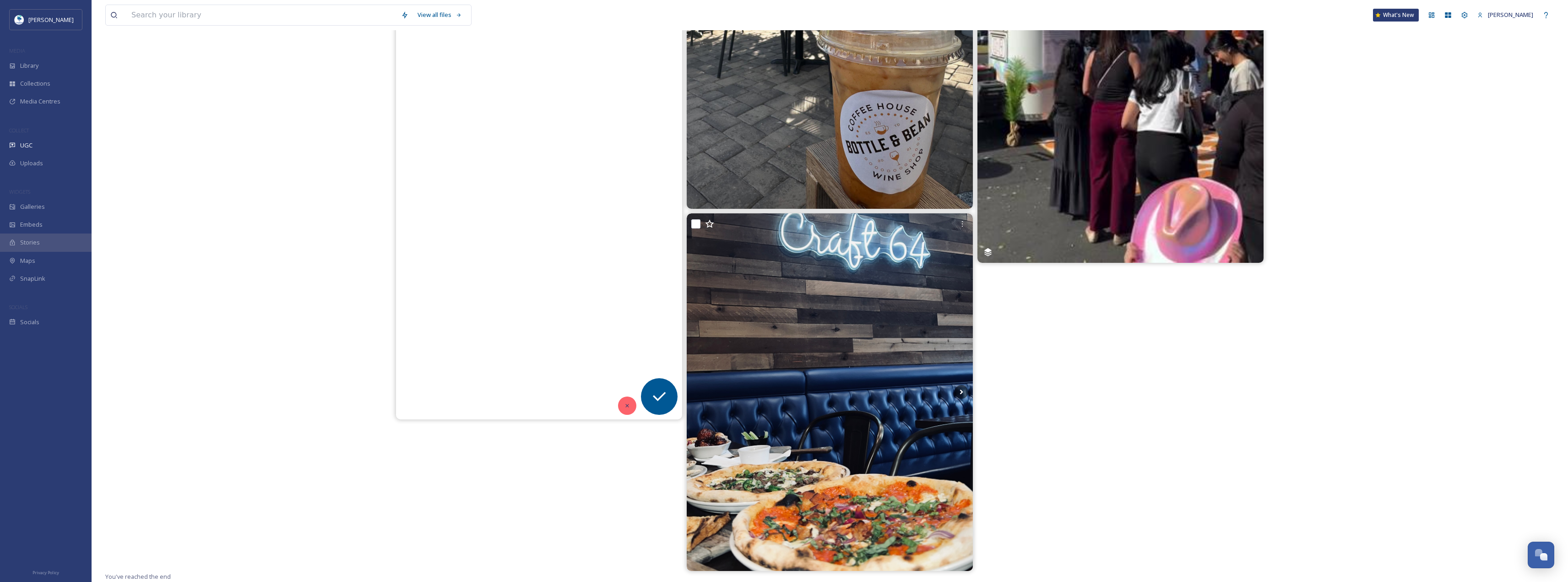
click at [622, 402] on div at bounding box center [627, 405] width 18 height 18
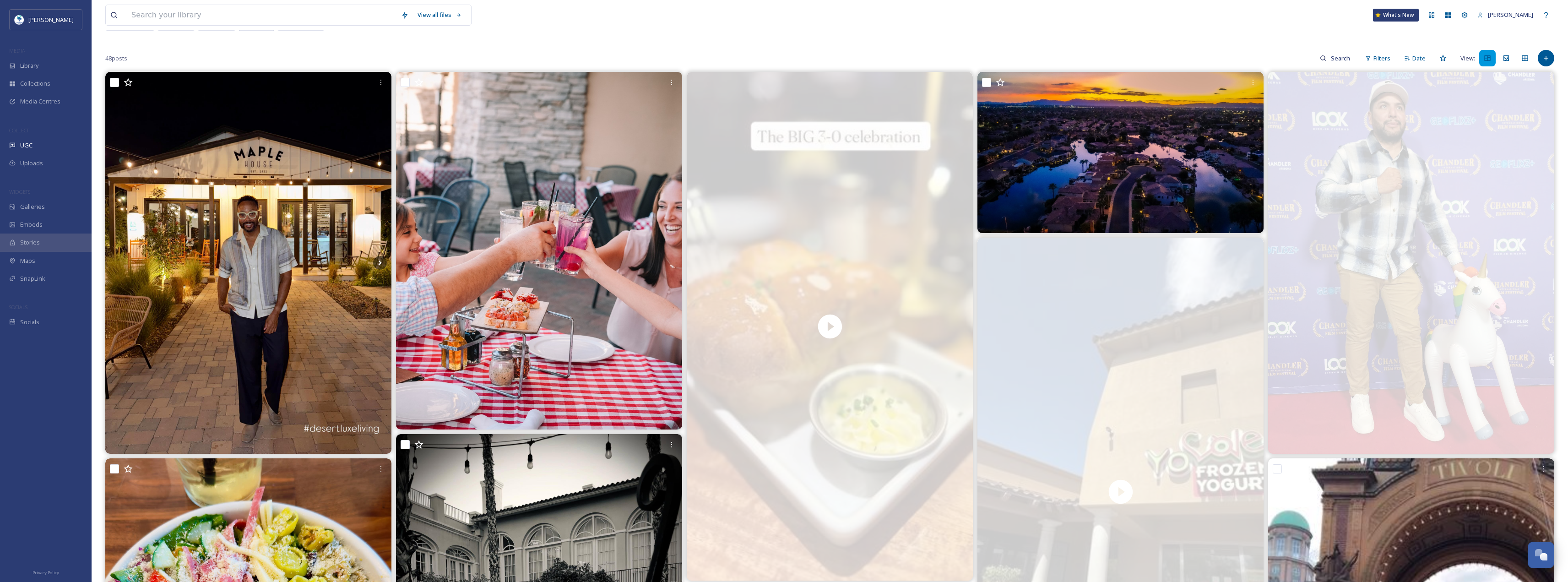
scroll to position [0, 0]
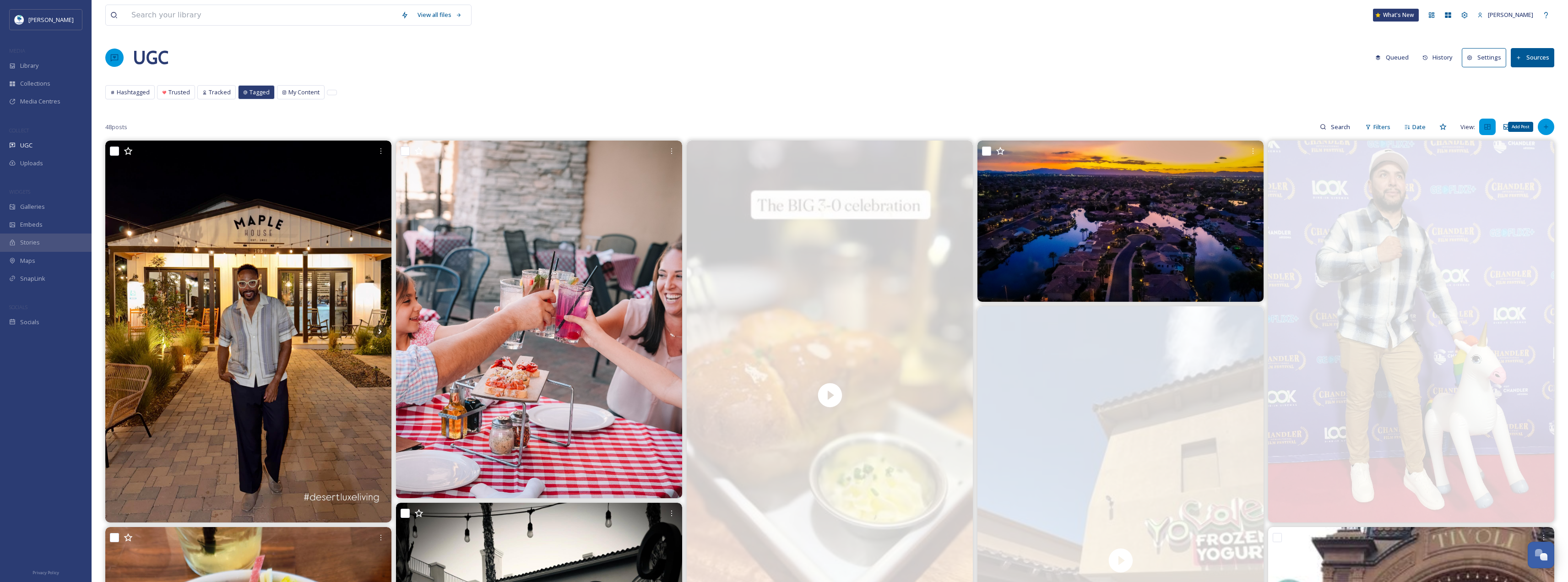
click at [1547, 123] on icon at bounding box center [1546, 127] width 7 height 7
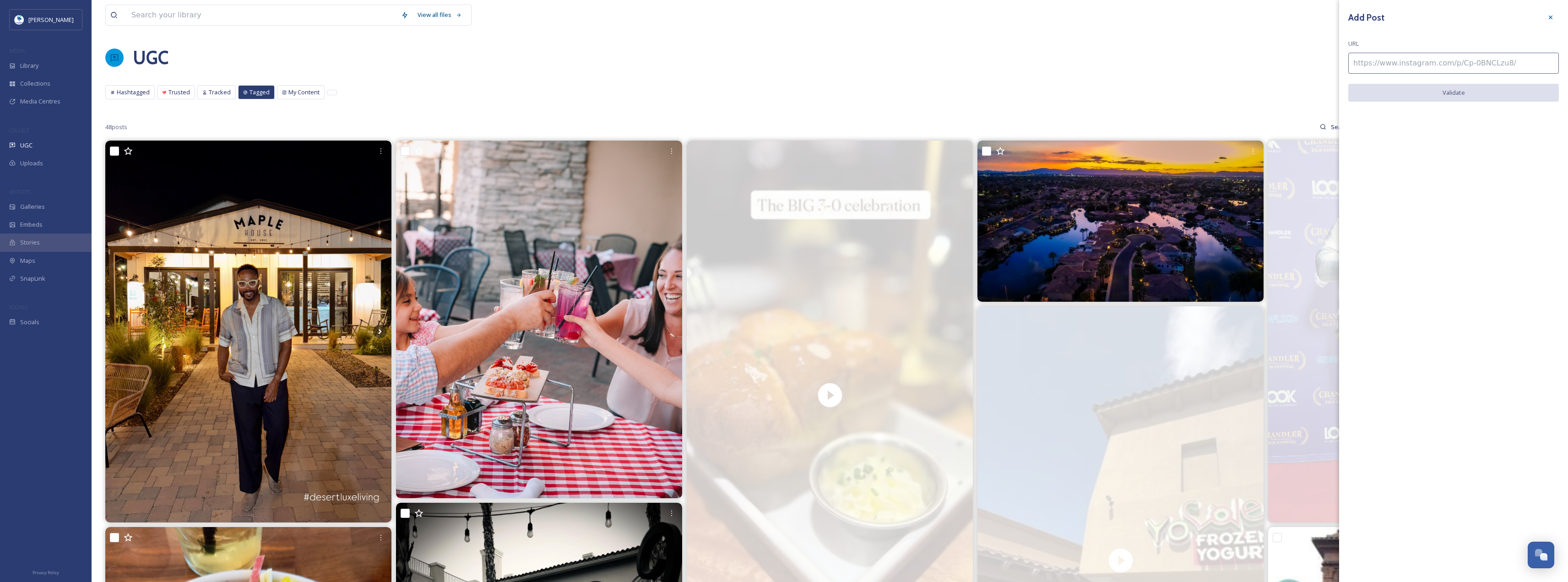
click at [1438, 68] on input at bounding box center [1453, 63] width 210 height 21
paste input "https://www.instagram.com/p/CfF4UEVrEjd/"
type input "https://www.instagram.com/p/CfF4UEVrEjd/"
click at [1457, 96] on button "Validate" at bounding box center [1453, 93] width 210 height 19
click at [1457, 96] on button "Add Post" at bounding box center [1453, 93] width 210 height 19
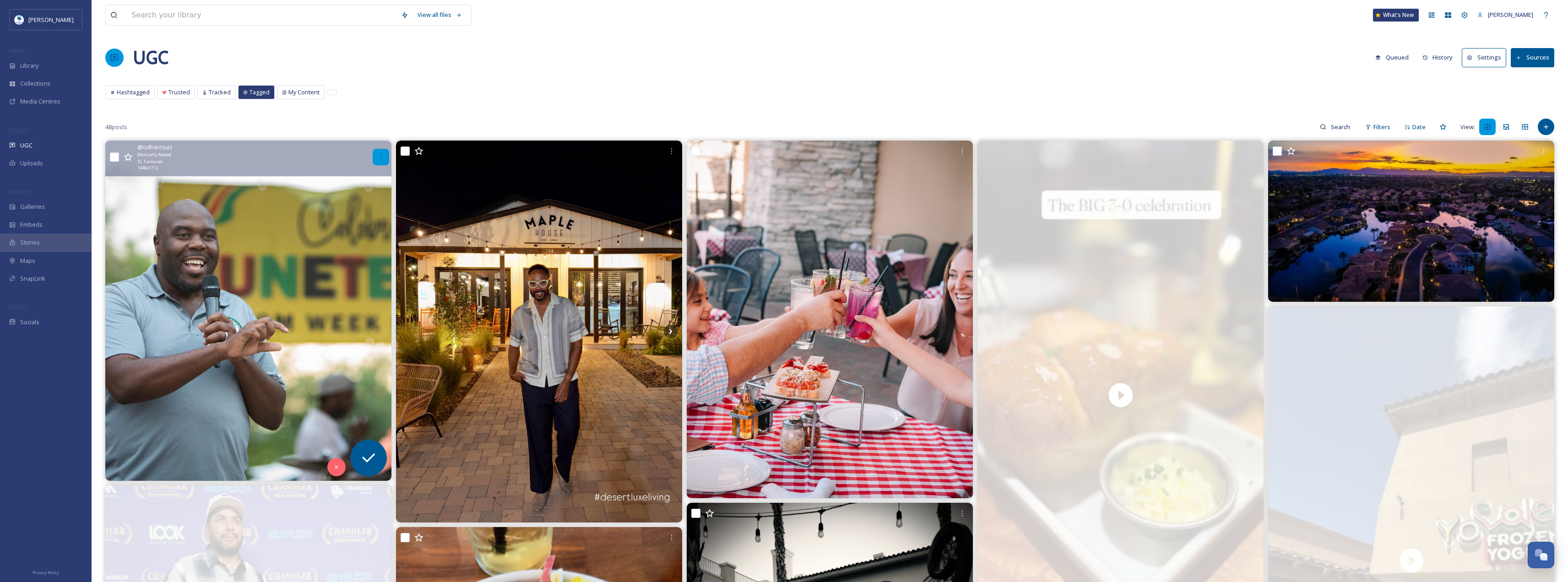
click at [375, 157] on div at bounding box center [381, 157] width 17 height 17
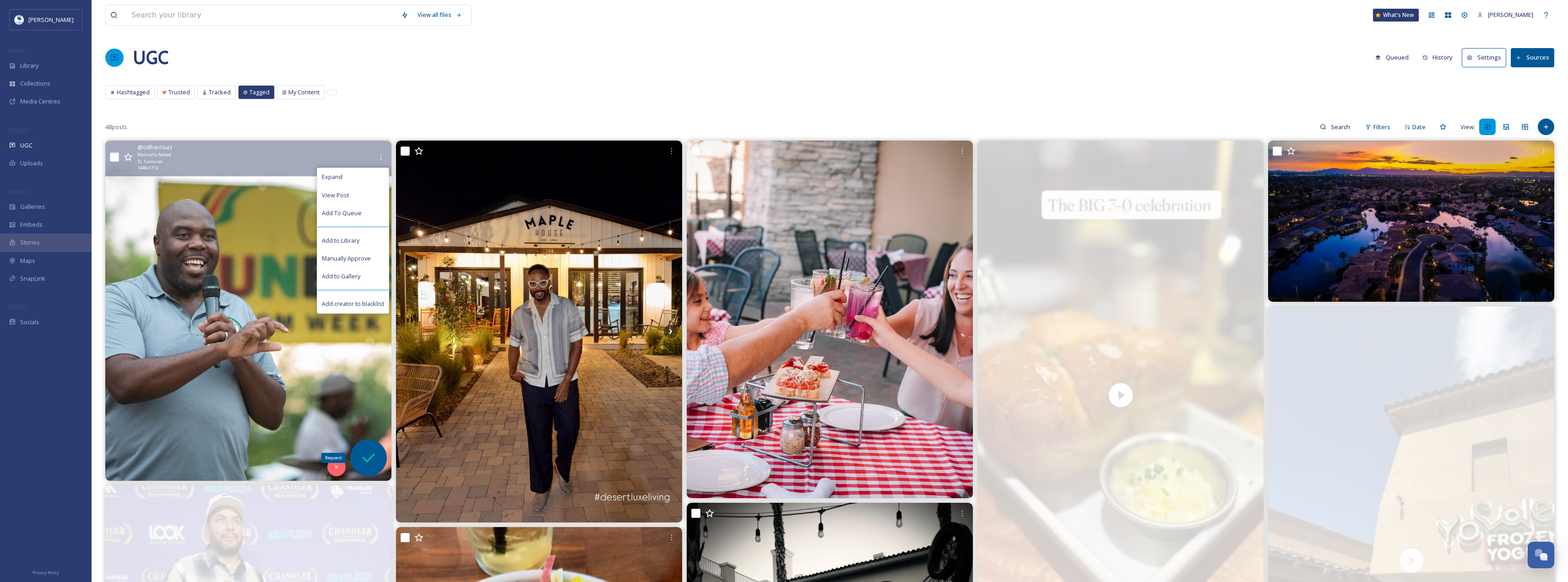
click at [371, 457] on icon at bounding box center [368, 457] width 13 height 9
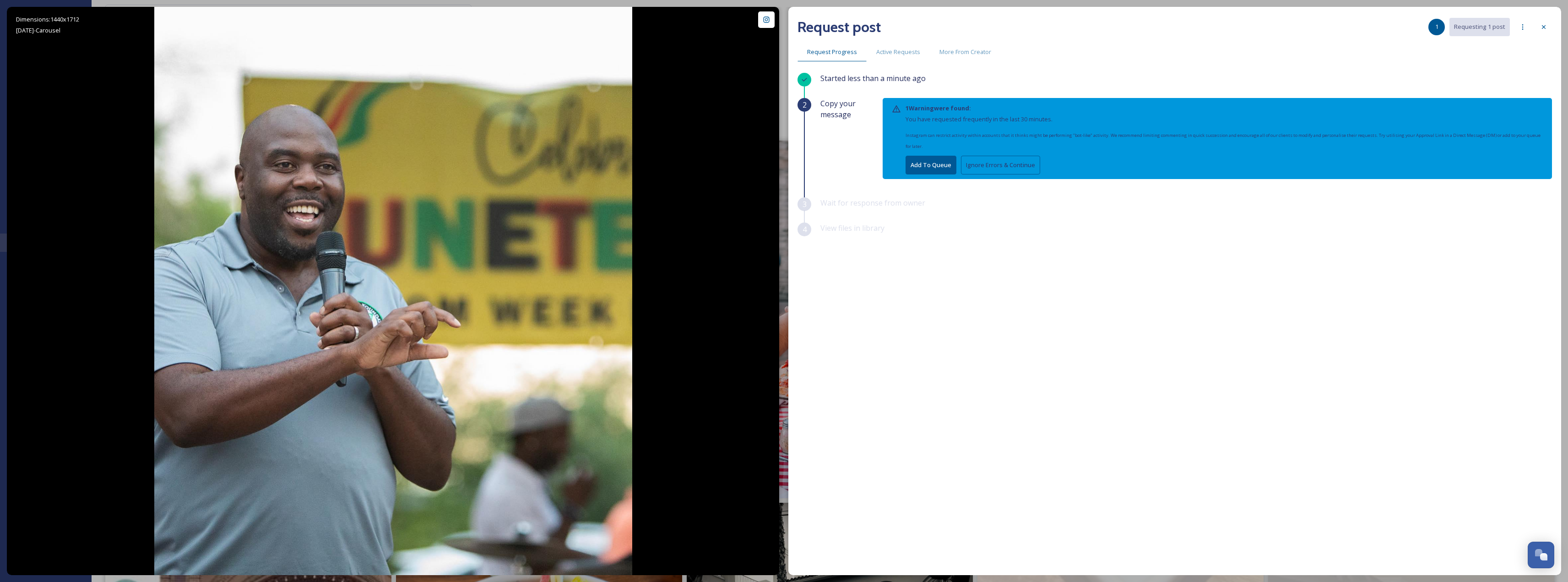
click at [947, 167] on button "Add To Queue" at bounding box center [930, 165] width 51 height 19
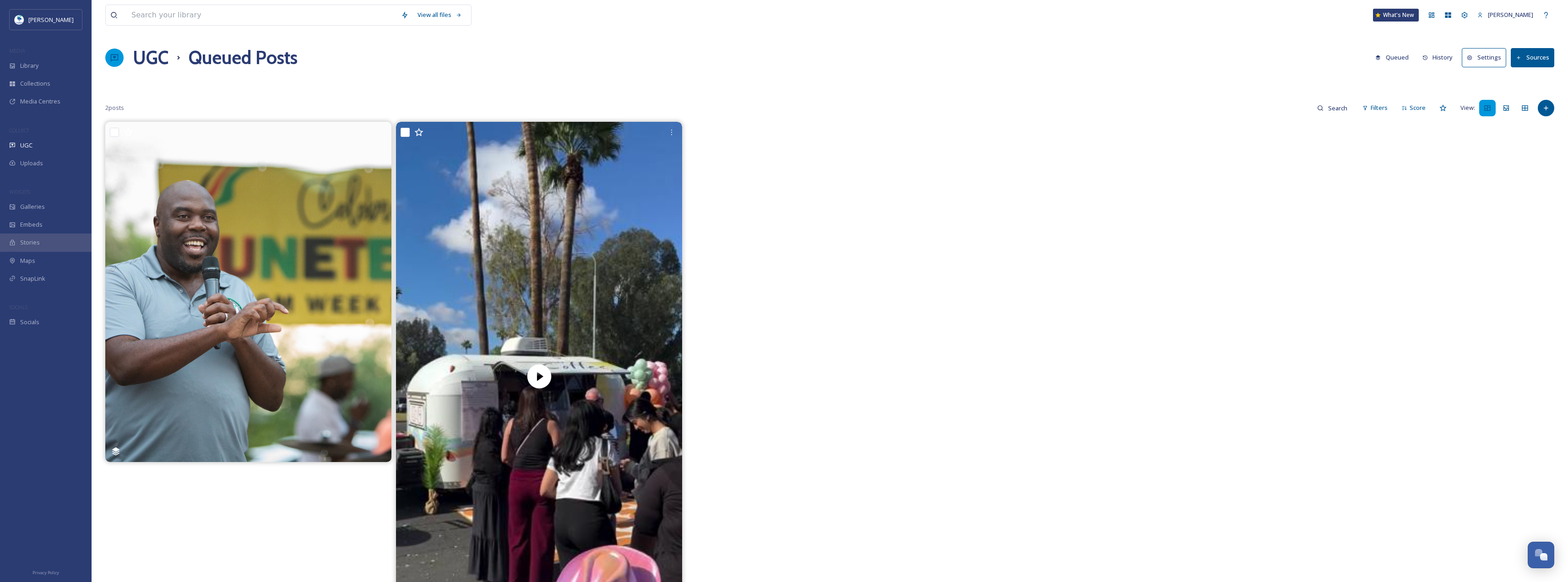
click at [1525, 56] on button "Sources" at bounding box center [1532, 57] width 43 height 19
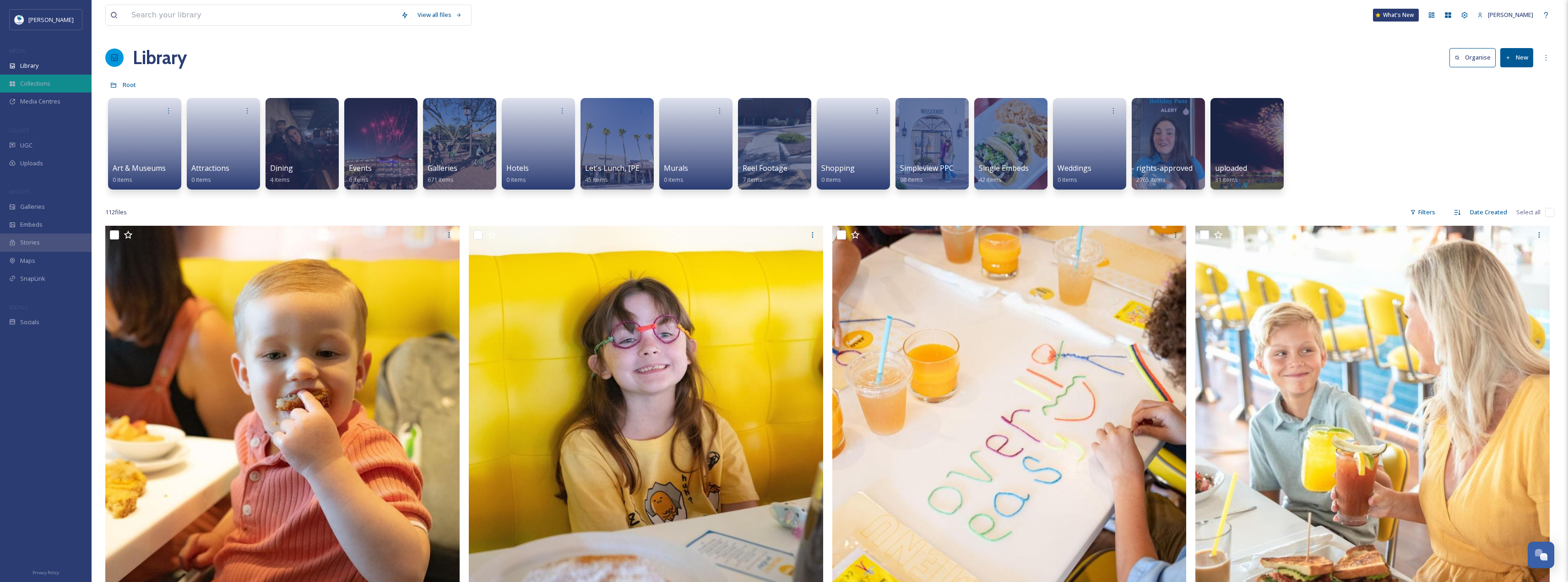
click at [52, 83] on div "Collections" at bounding box center [46, 83] width 92 height 18
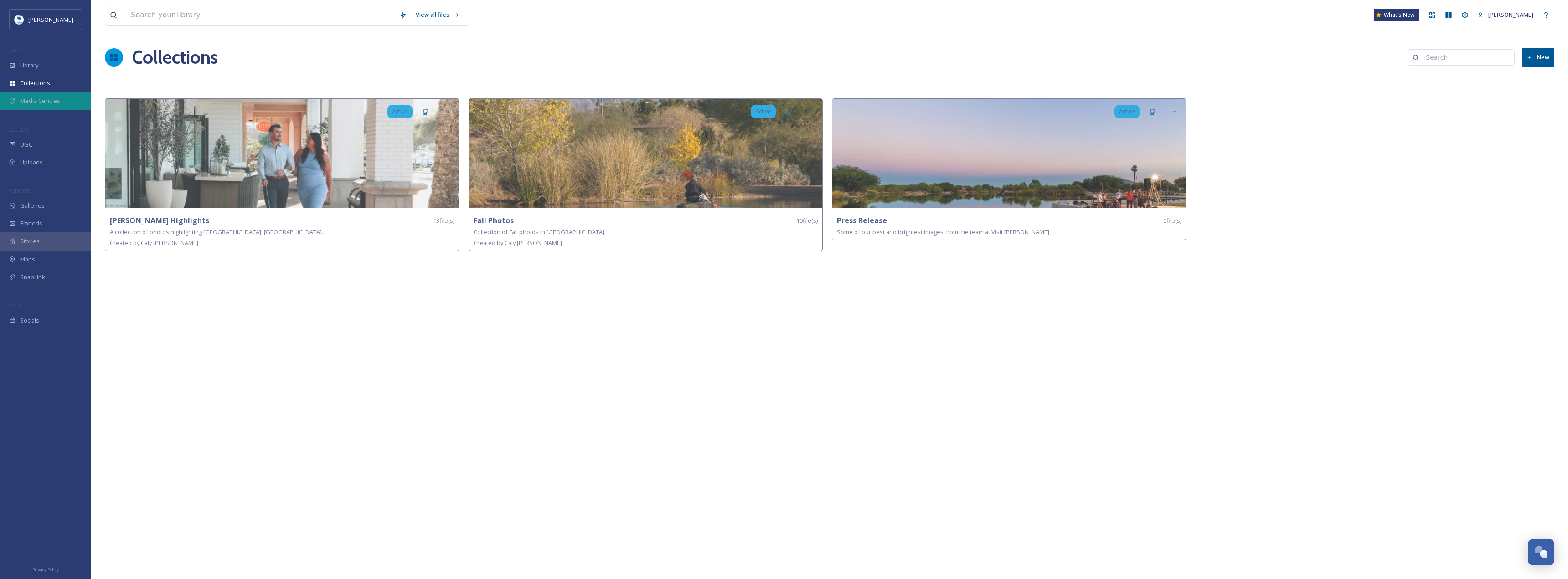
click at [44, 99] on span "Media Centres" at bounding box center [40, 101] width 40 height 9
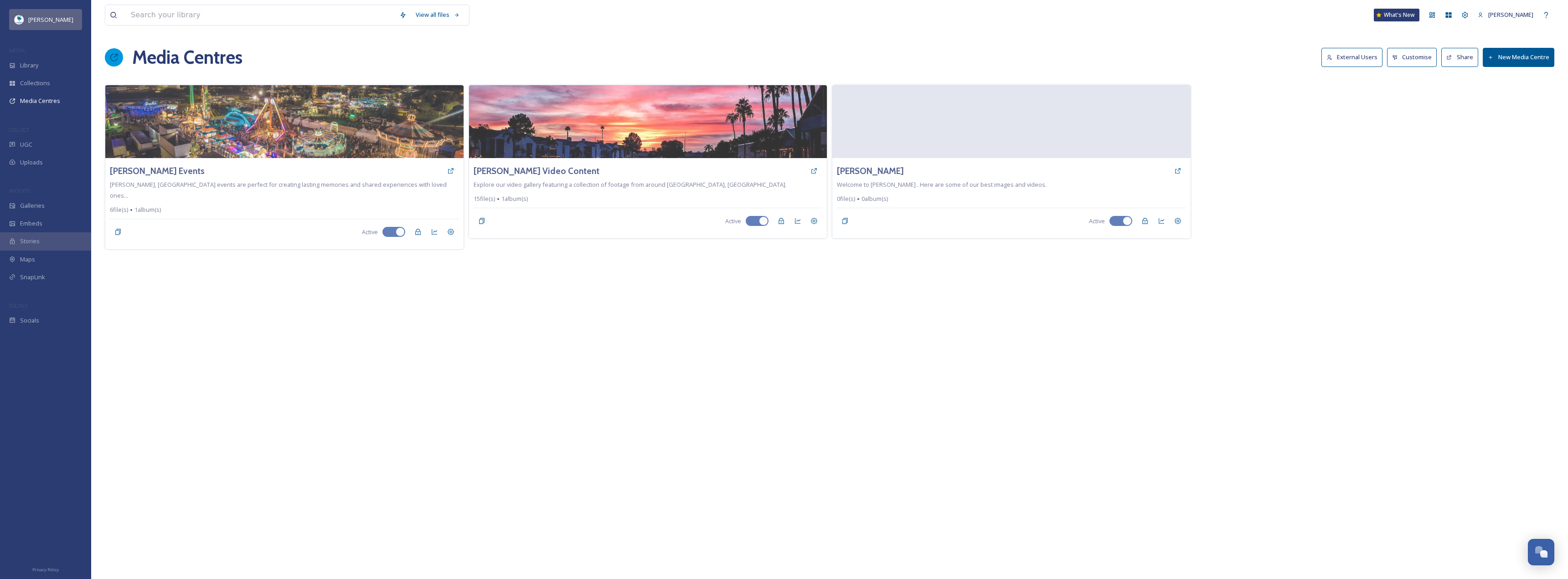
click at [57, 15] on div "[PERSON_NAME]" at bounding box center [51, 19] width 45 height 11
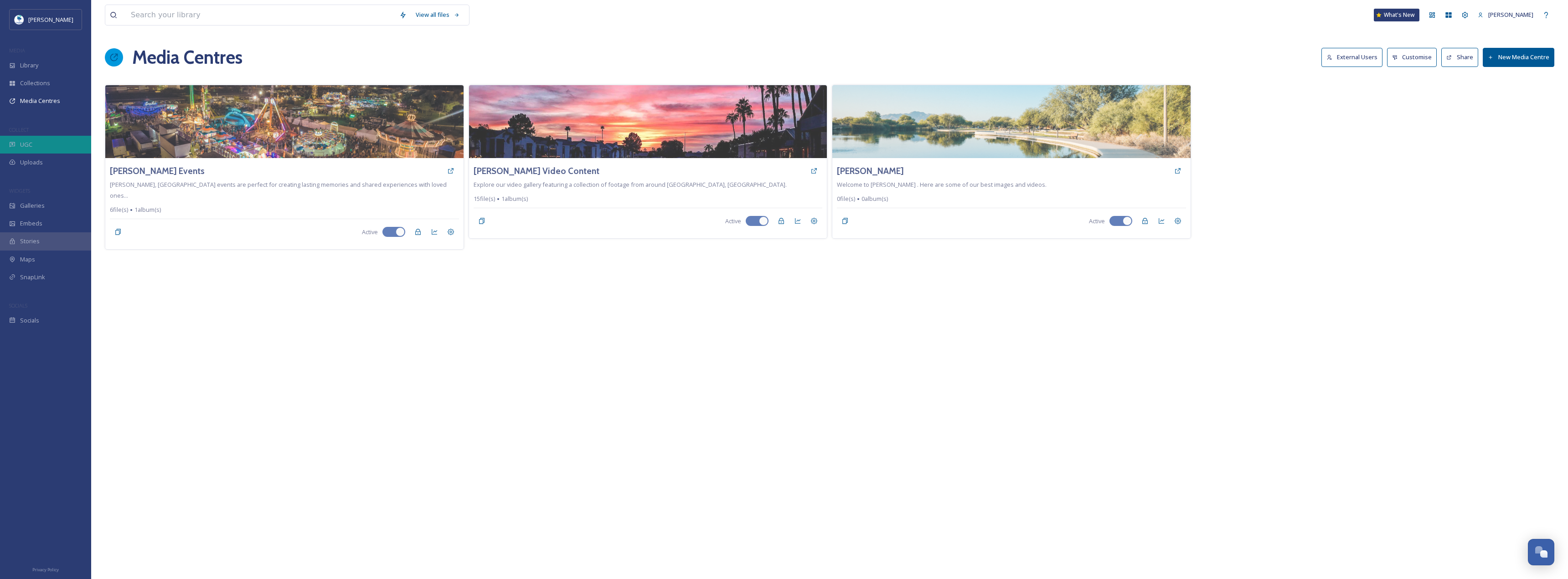
click at [37, 149] on div "UGC" at bounding box center [46, 144] width 91 height 18
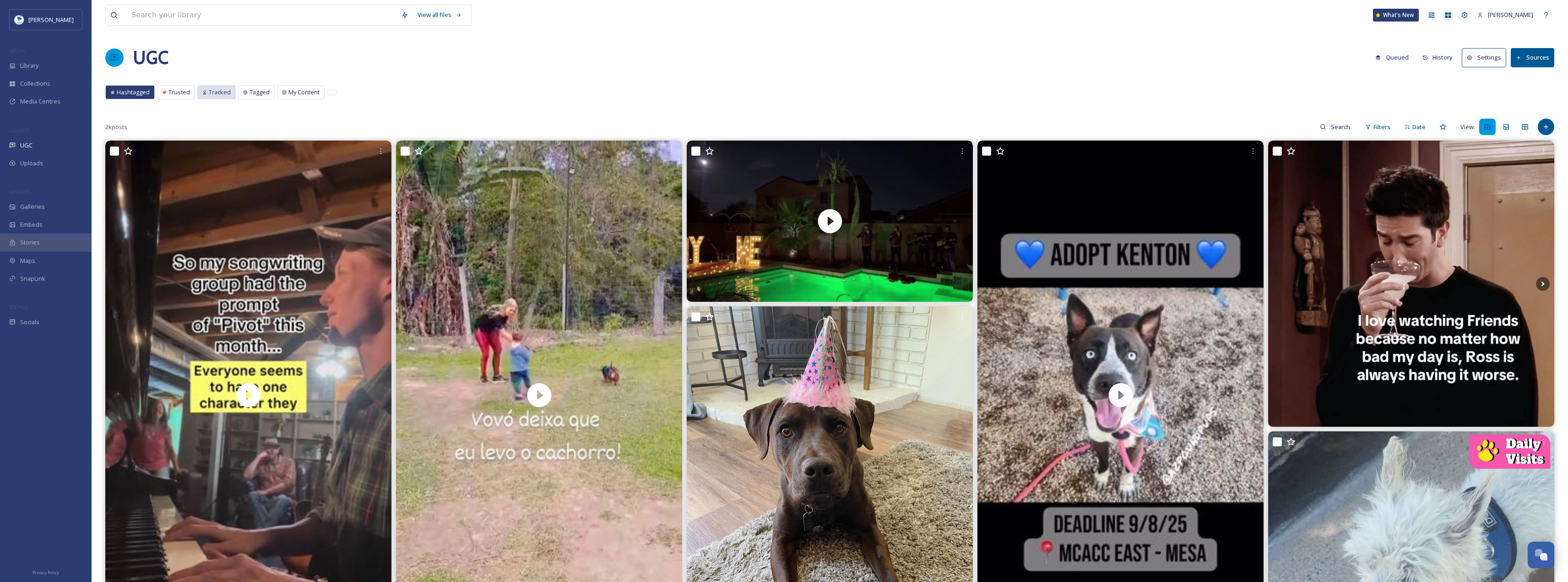
click at [213, 86] on div "Tracked" at bounding box center [216, 92] width 37 height 13
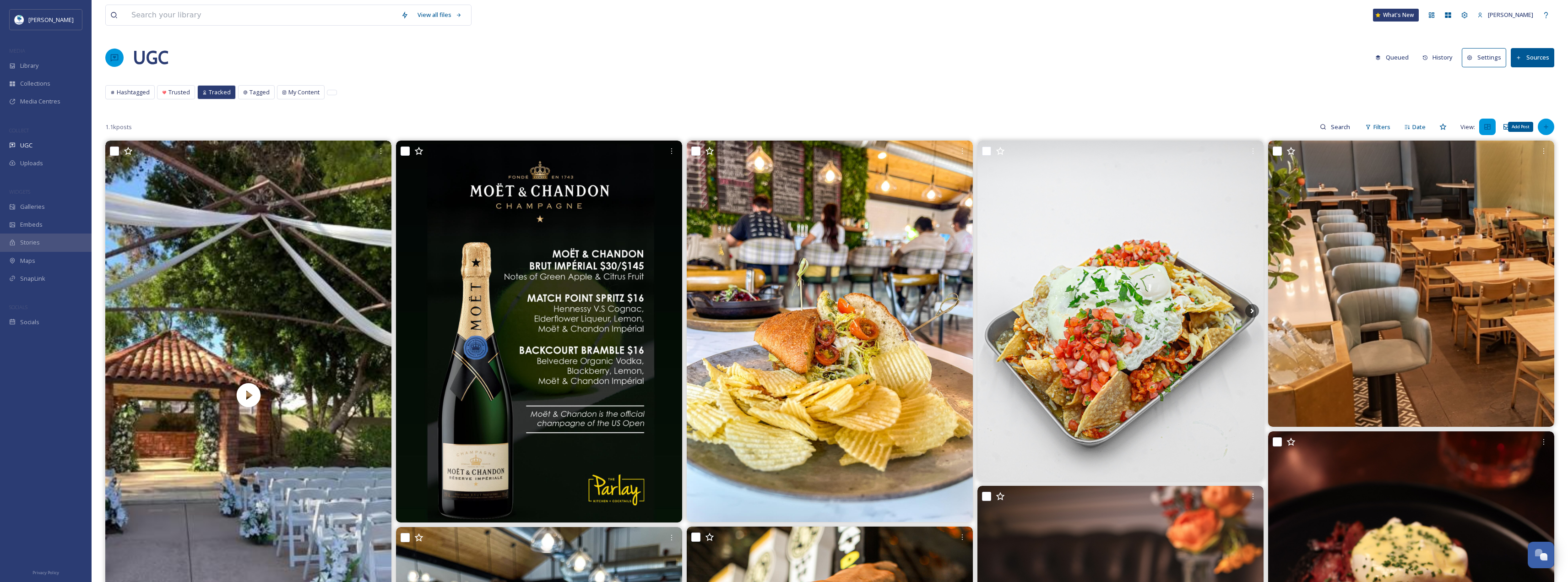
click at [1551, 126] on div "Add Post" at bounding box center [1545, 127] width 17 height 17
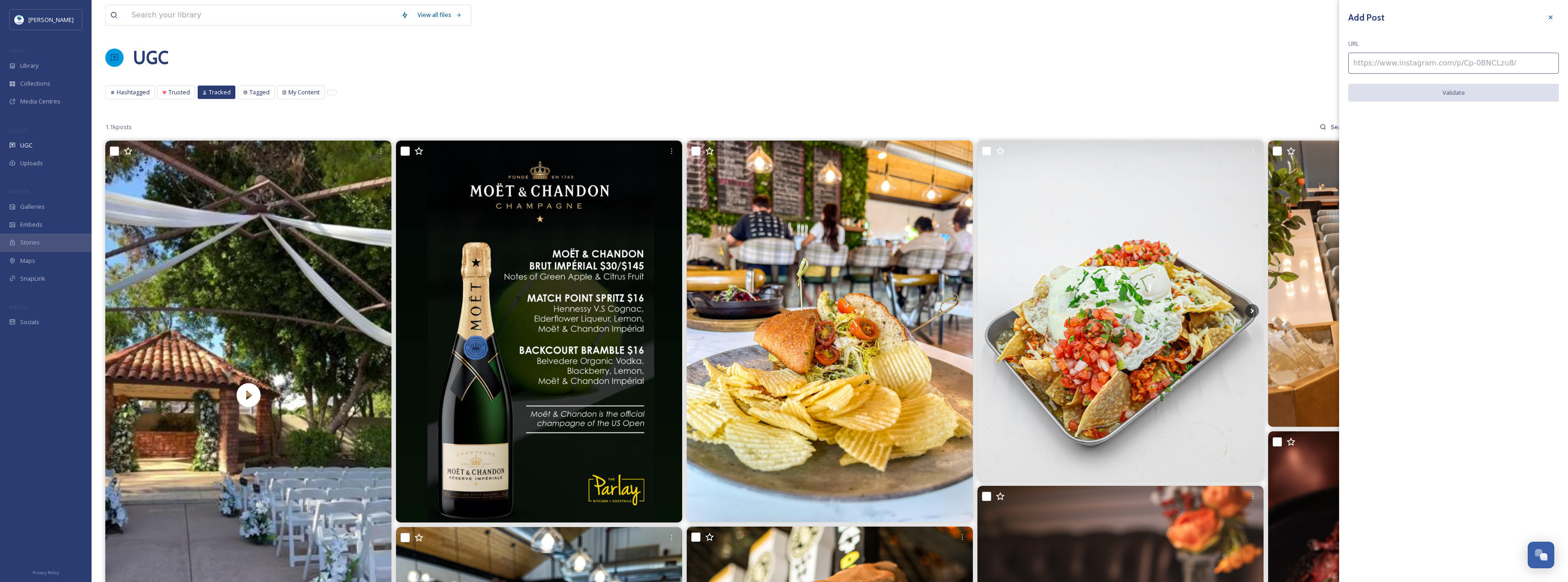
click at [1446, 64] on input at bounding box center [1453, 63] width 210 height 21
paste input "https://www.instagram.com/p/C2Gl19cp5OW/"
type input "https://www.instagram.com/p/C2Gl19cp5OW/"
click at [1412, 90] on button "Validate" at bounding box center [1453, 93] width 210 height 19
click at [1412, 90] on button "Add Post" at bounding box center [1453, 93] width 210 height 19
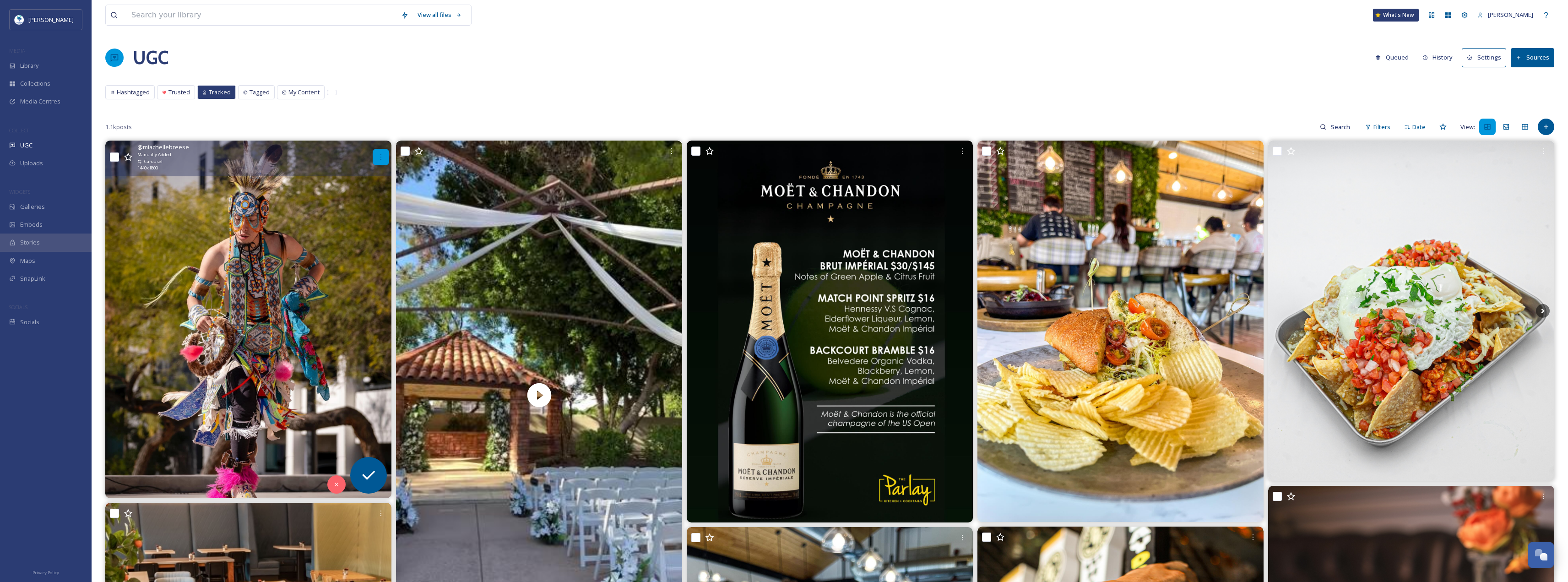
click at [385, 150] on div at bounding box center [381, 157] width 17 height 17
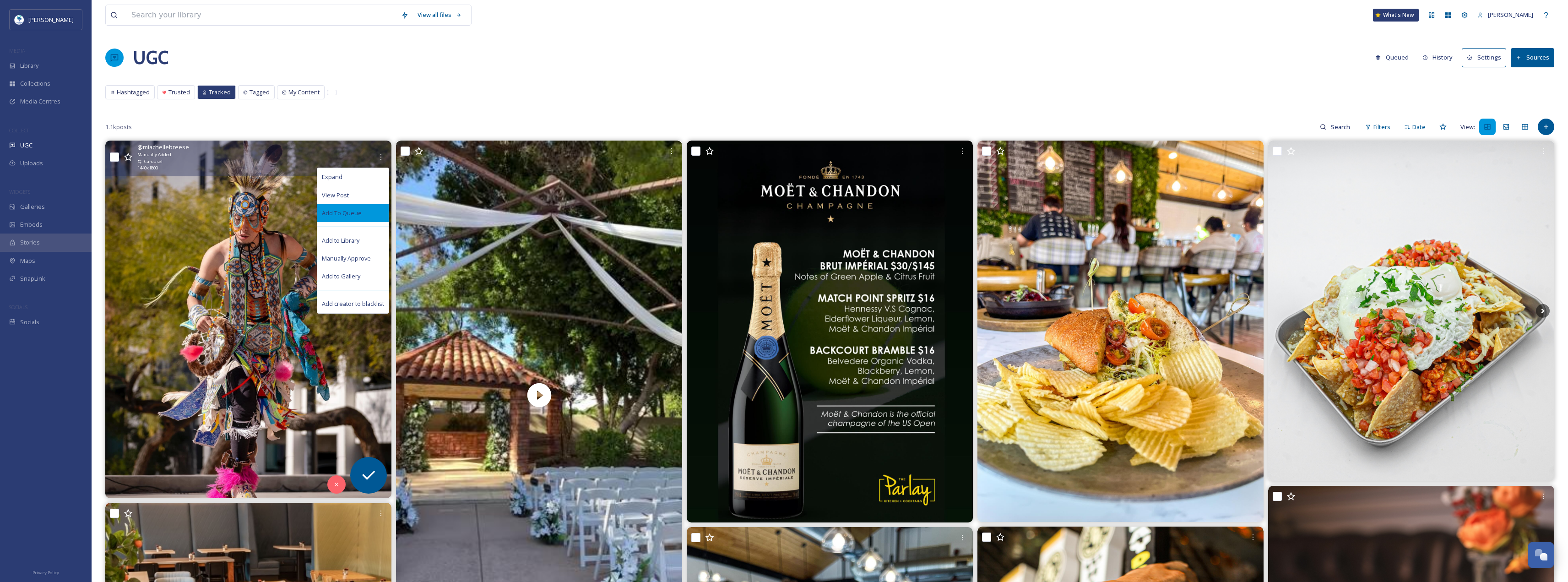
click at [352, 218] on div "Add To Queue" at bounding box center [353, 213] width 72 height 18
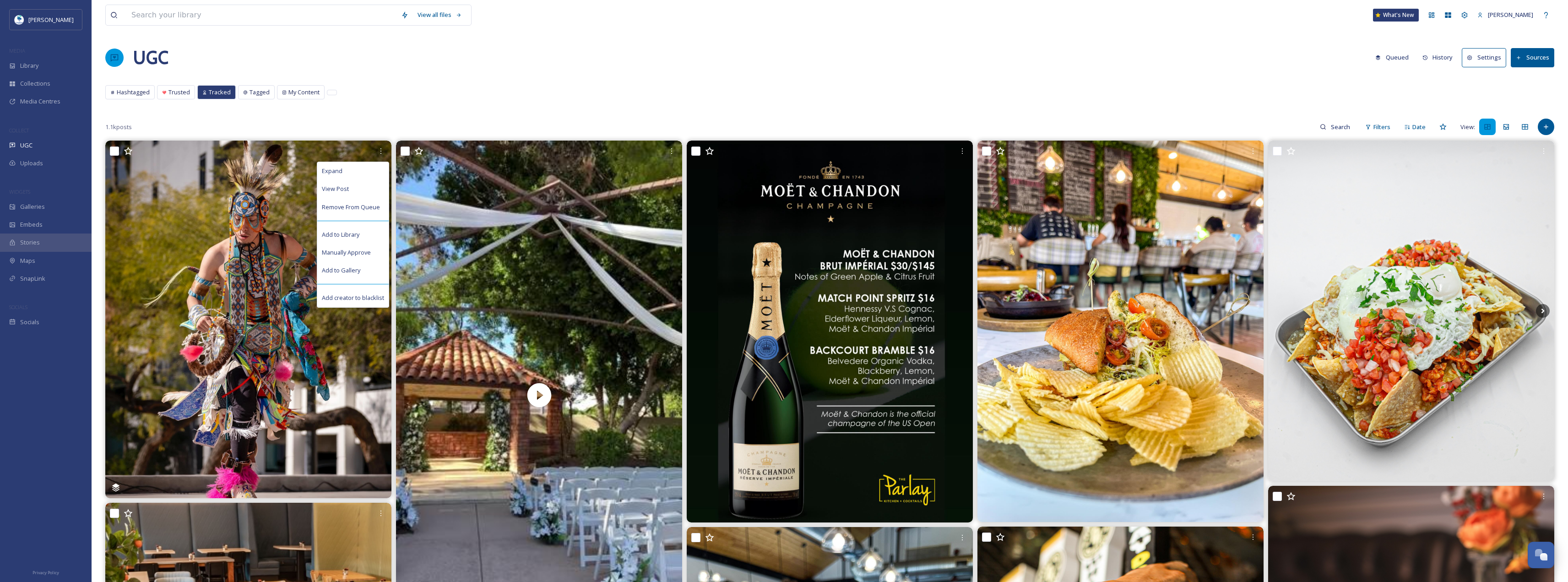
click at [1550, 60] on button "Sources" at bounding box center [1532, 57] width 43 height 19
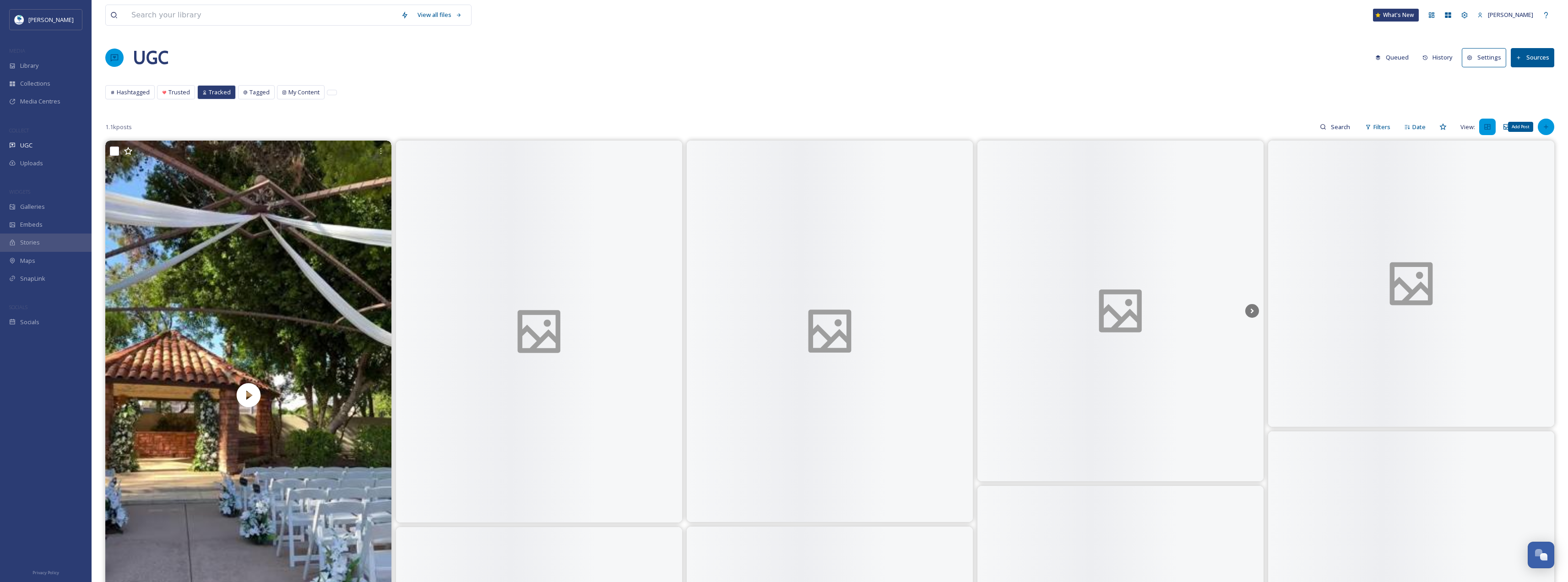
click at [1548, 127] on icon at bounding box center [1545, 127] width 4 height 4
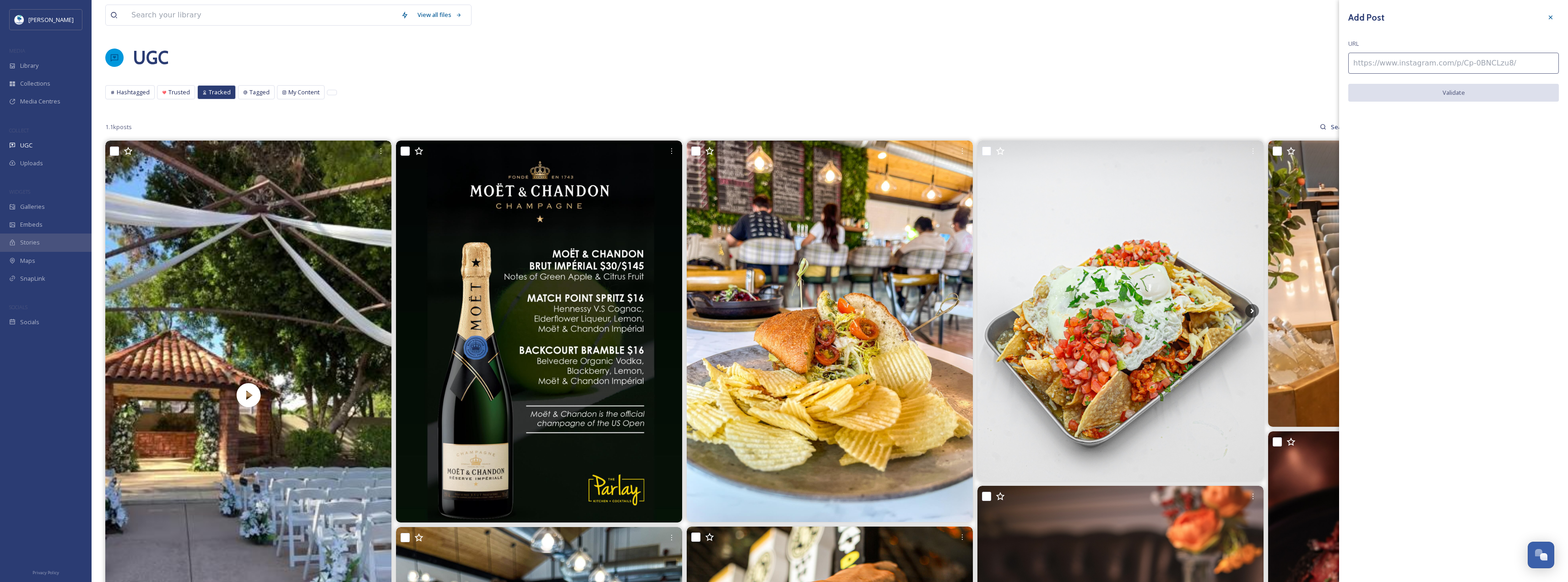
click at [1420, 60] on input at bounding box center [1453, 63] width 210 height 21
paste input "https://www.instagram.com/p/C2Gjx4vJUW0/"
type input "https://www.instagram.com/p/C2Gjx4vJUW0/"
click at [1444, 91] on button "Validate" at bounding box center [1453, 93] width 210 height 19
click at [1444, 91] on button "Add Post" at bounding box center [1453, 93] width 210 height 19
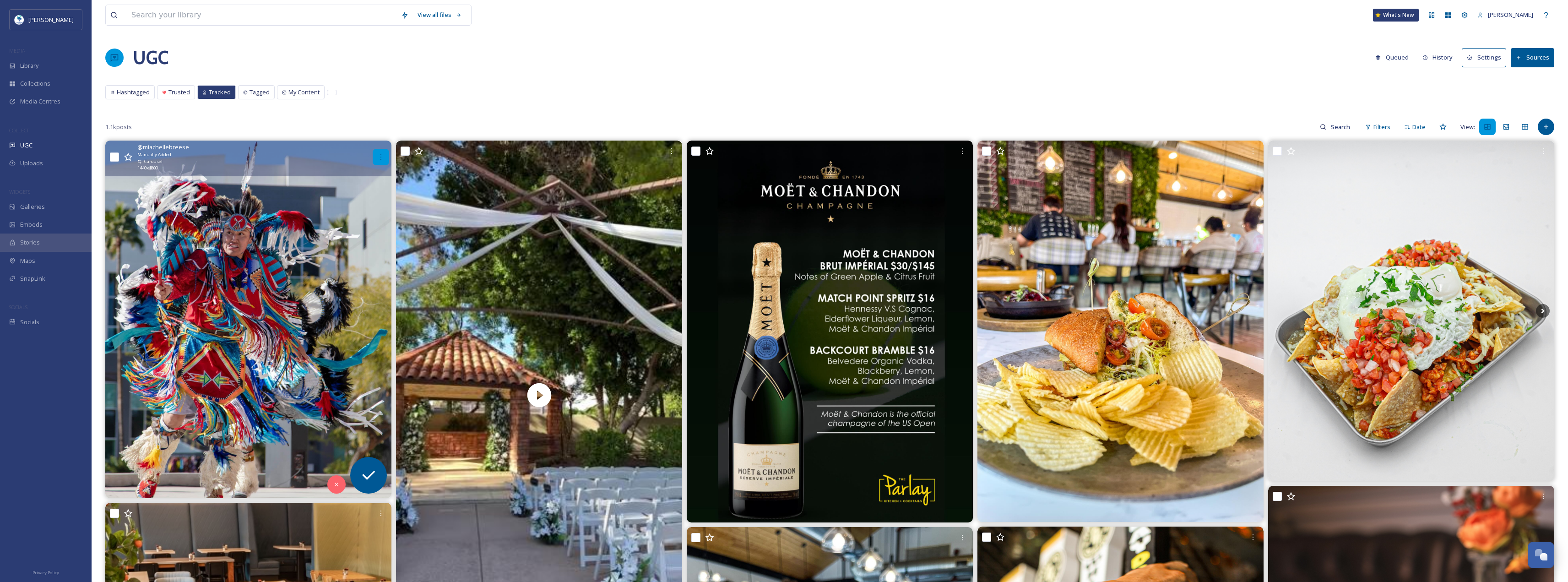
click at [384, 158] on icon at bounding box center [381, 157] width 7 height 7
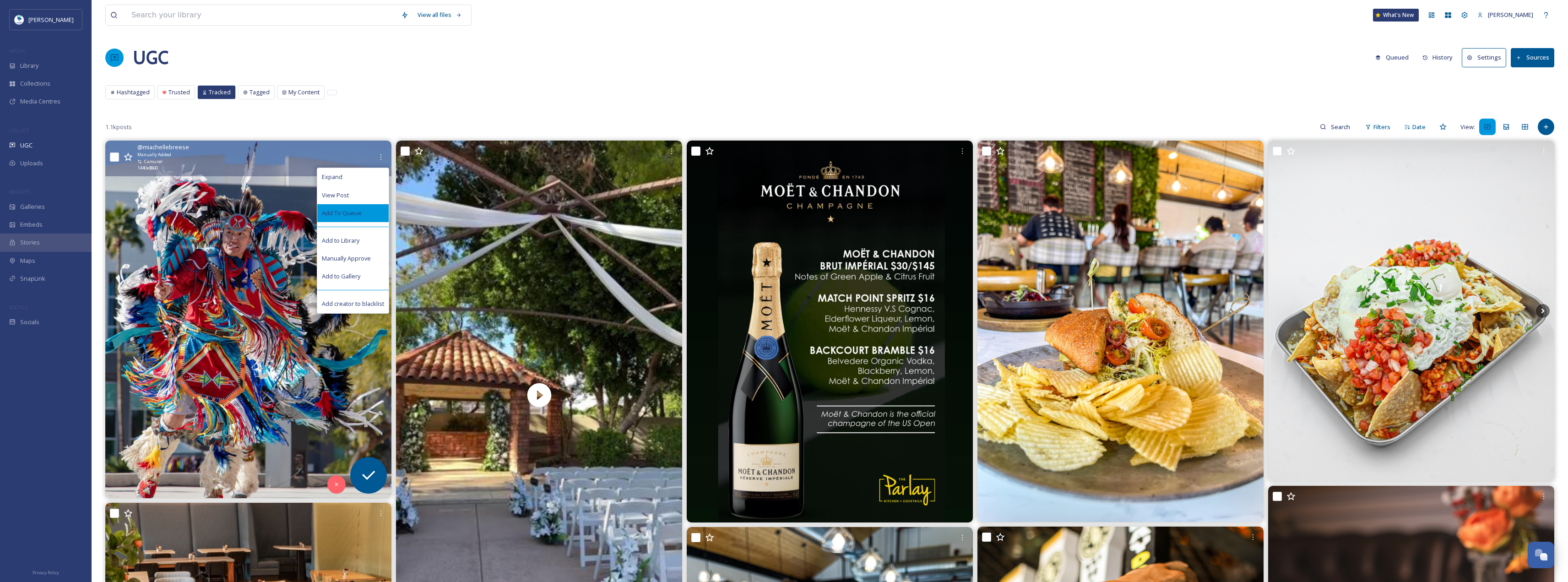
click at [364, 217] on div "Add To Queue" at bounding box center [353, 213] width 72 height 18
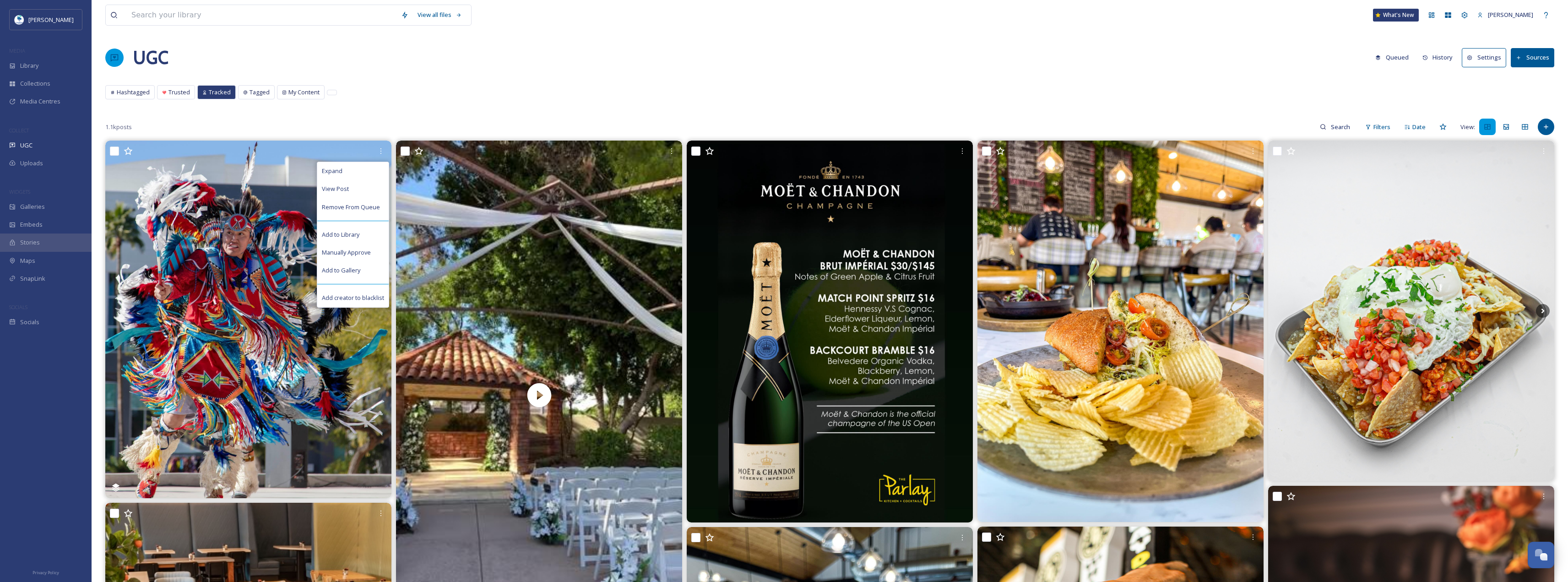
click at [524, 89] on div "Hashtagged Trusted Tracked Tagged My Content Hashtagged Trusted Tracked Tagged …" at bounding box center [830, 94] width 1449 height 19
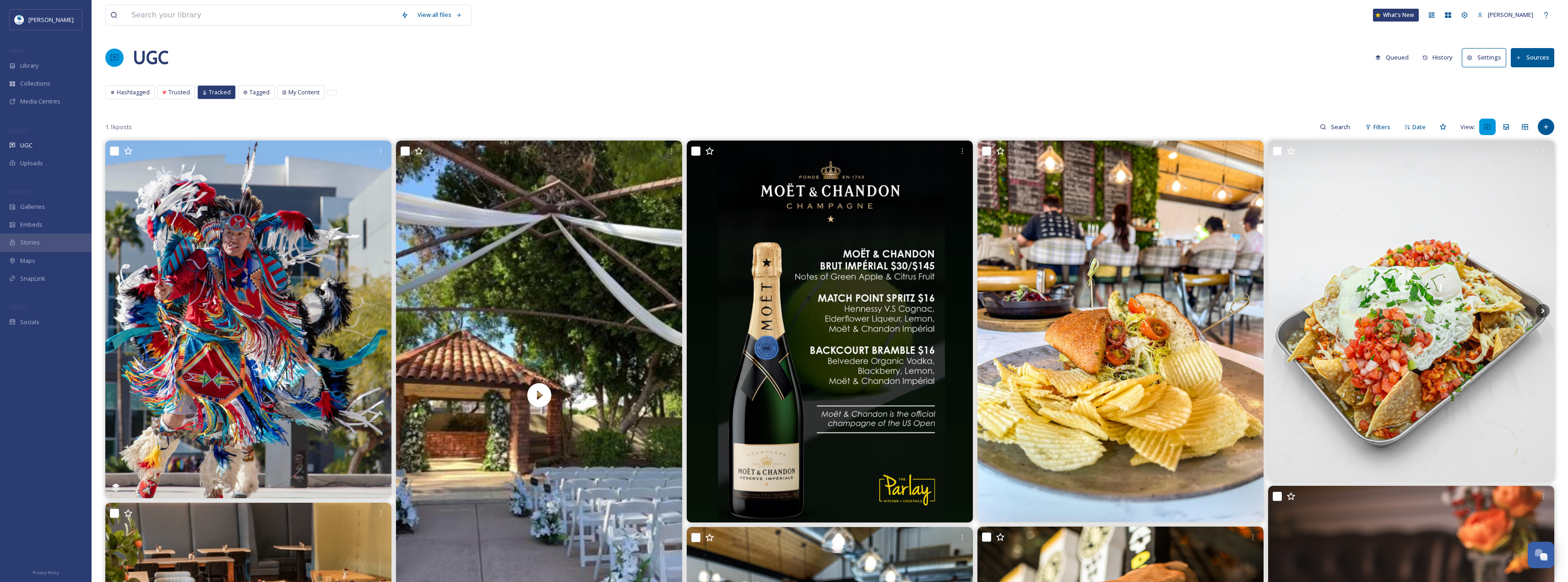
click at [1535, 56] on button "Sources" at bounding box center [1532, 57] width 43 height 19
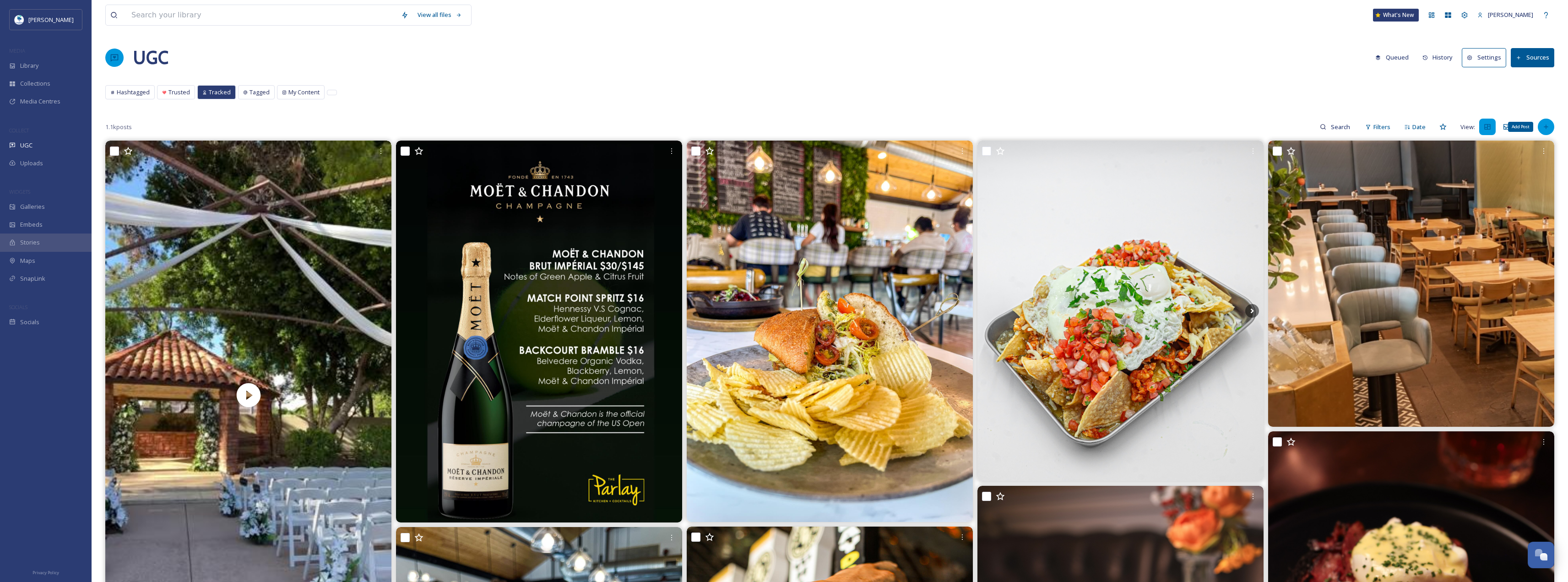
click at [1550, 123] on div "Add Post" at bounding box center [1545, 127] width 17 height 17
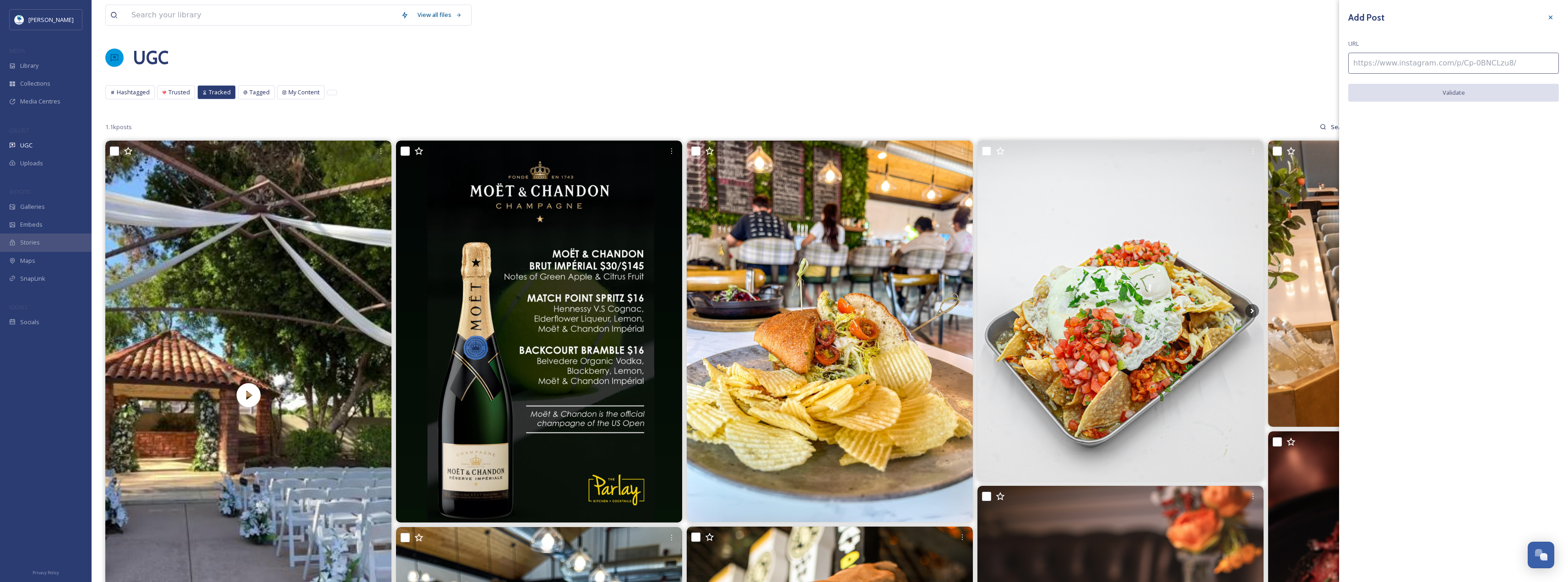
click at [1415, 61] on input at bounding box center [1453, 63] width 210 height 21
paste input "https://www.instagram.com/p/DB4R6OABtHu/"
type input "https://www.instagram.com/p/DB4R6OABtHu/"
click at [1468, 95] on button "Validate" at bounding box center [1453, 93] width 210 height 19
drag, startPoint x: 1465, startPoint y: 87, endPoint x: 1269, endPoint y: 196, distance: 224.3
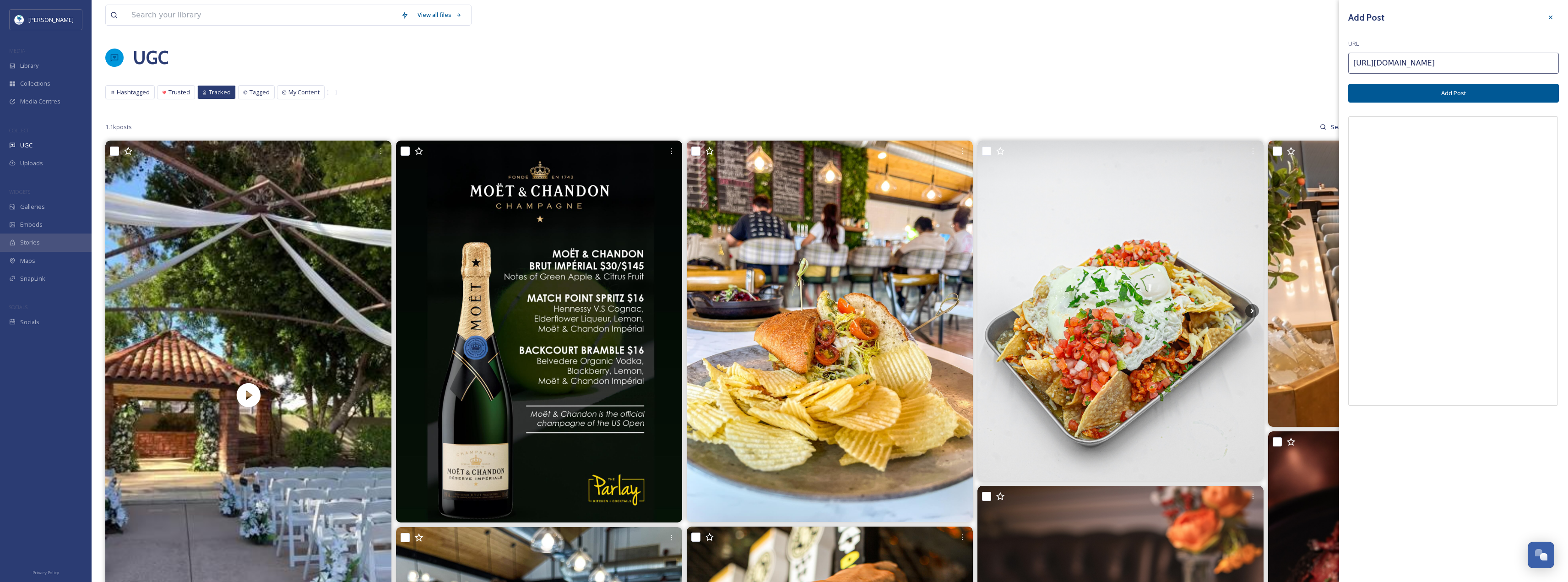
click at [1465, 86] on button "Add Post" at bounding box center [1453, 93] width 210 height 19
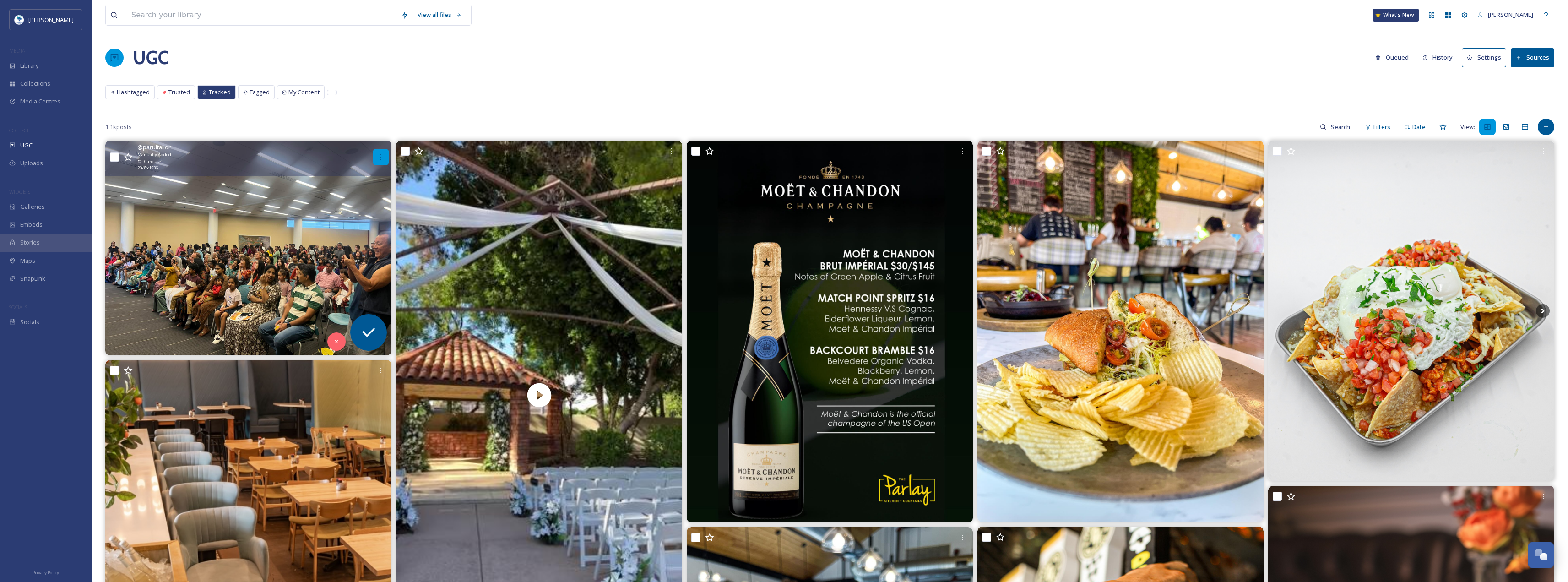
click at [378, 158] on icon at bounding box center [381, 157] width 7 height 7
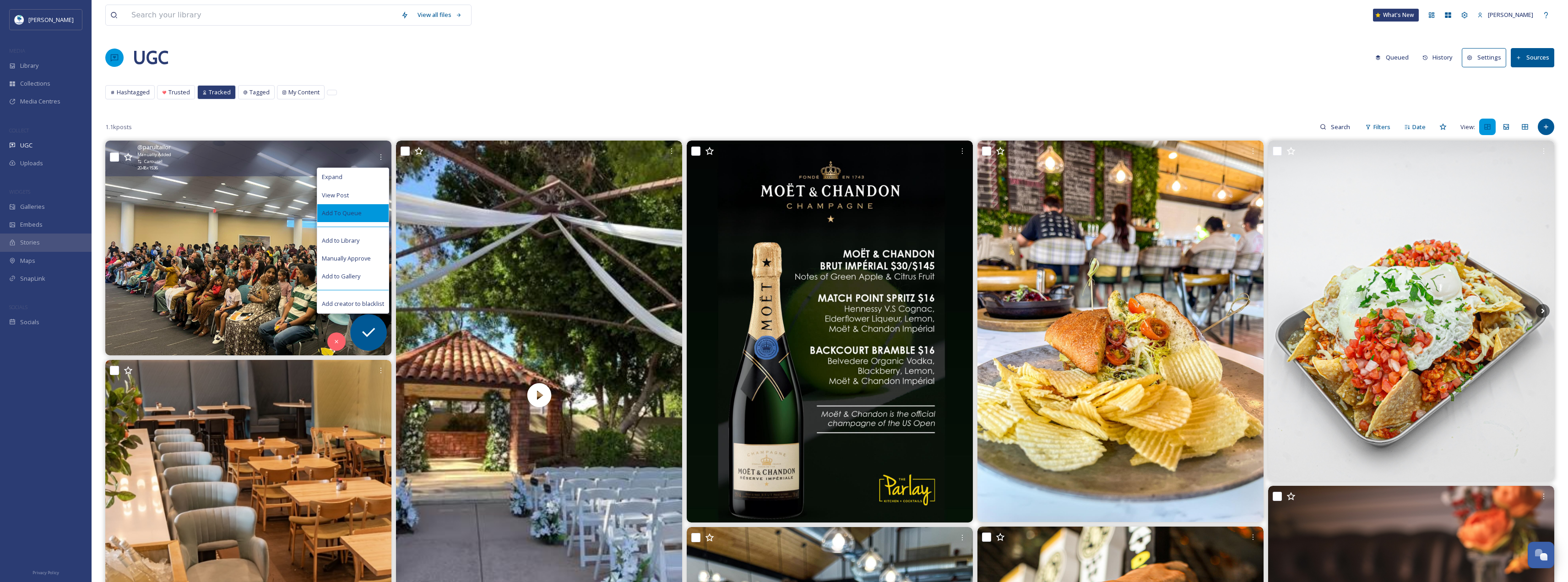
click at [368, 218] on div "Add To Queue" at bounding box center [353, 213] width 72 height 18
